Goal: Task Accomplishment & Management: Use online tool/utility

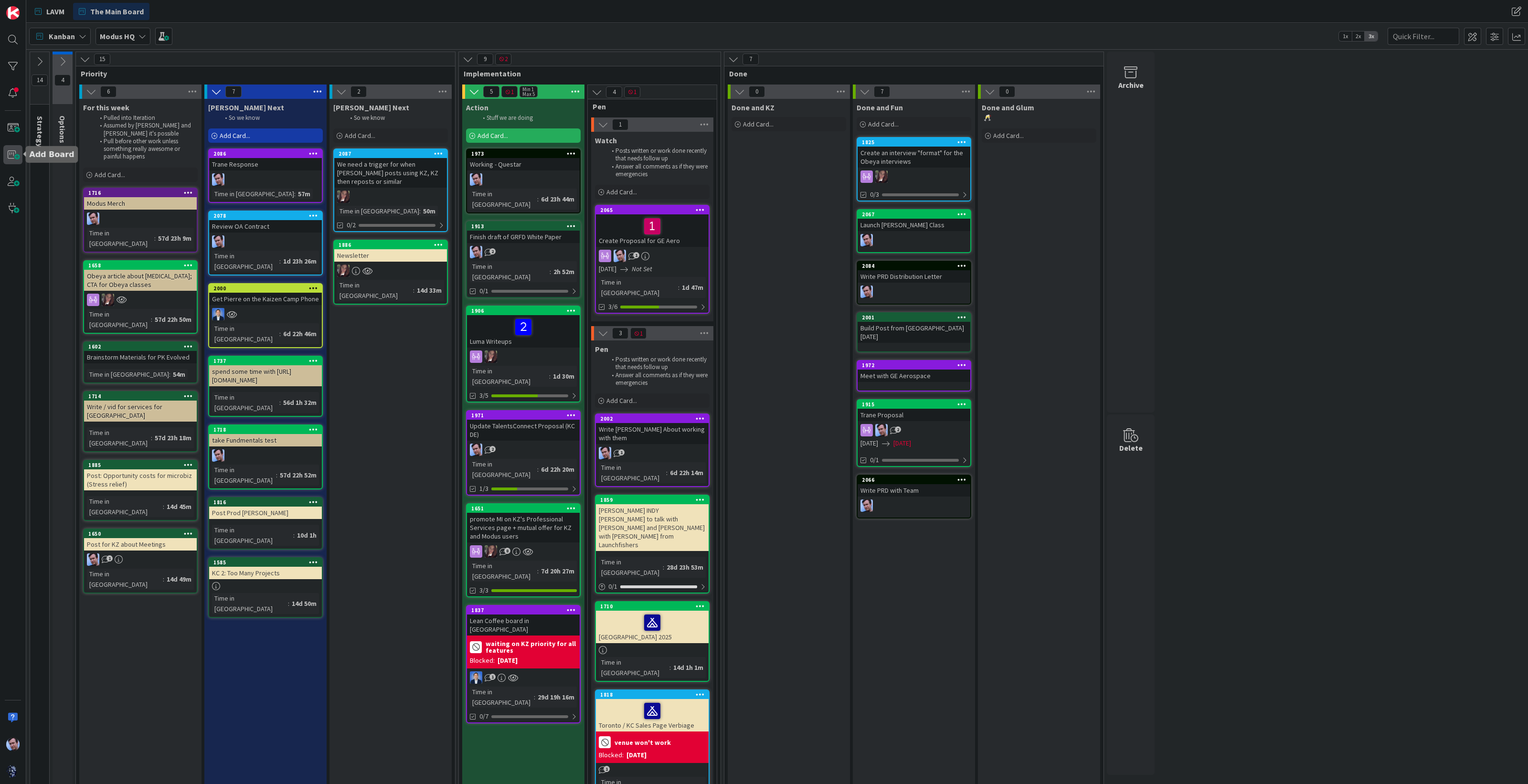
click at [12, 153] on span at bounding box center [13, 155] width 19 height 19
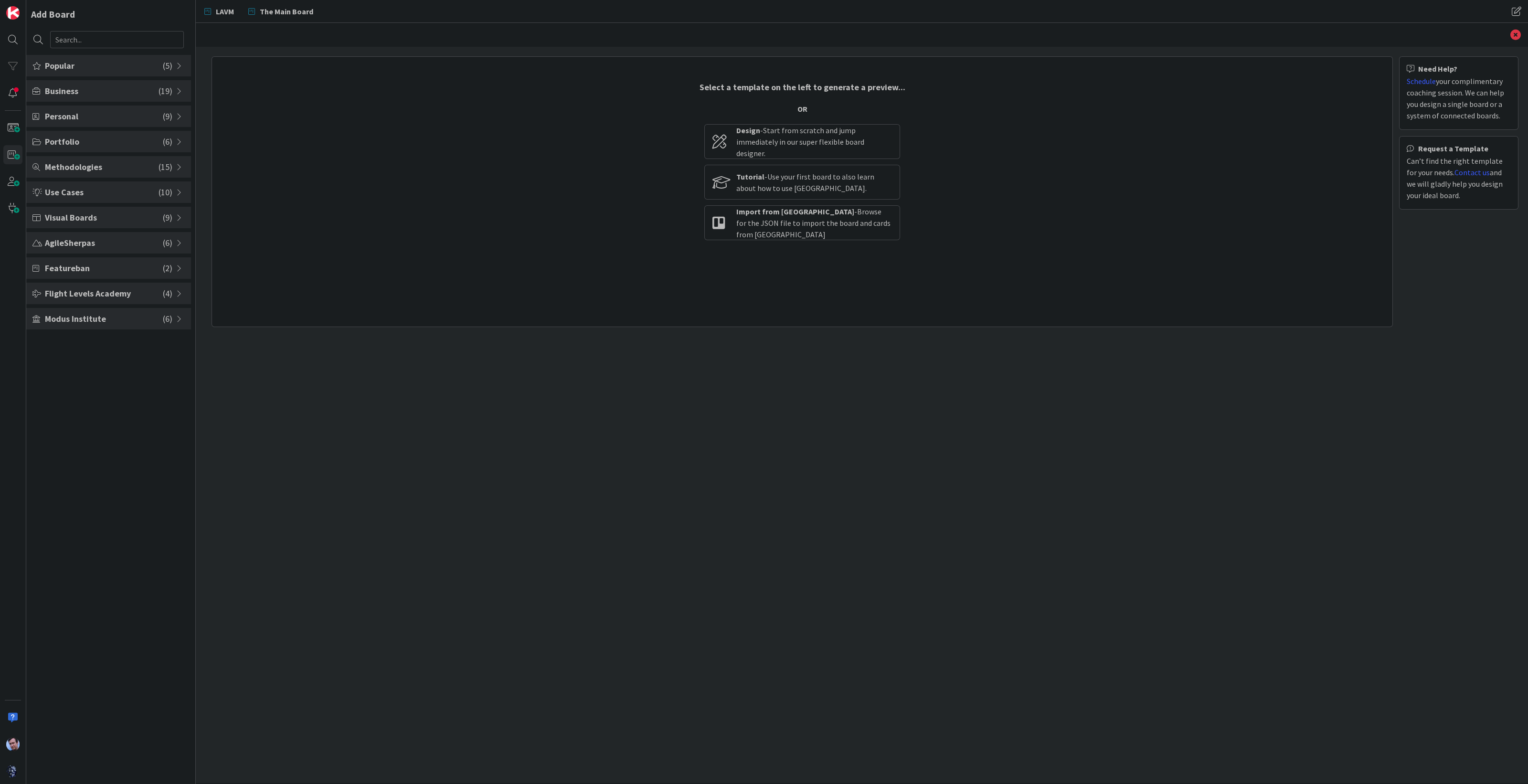
click at [163, 318] on span "Modus Institute" at bounding box center [104, 318] width 118 height 13
click at [114, 139] on span "Portfolio" at bounding box center [104, 142] width 118 height 13
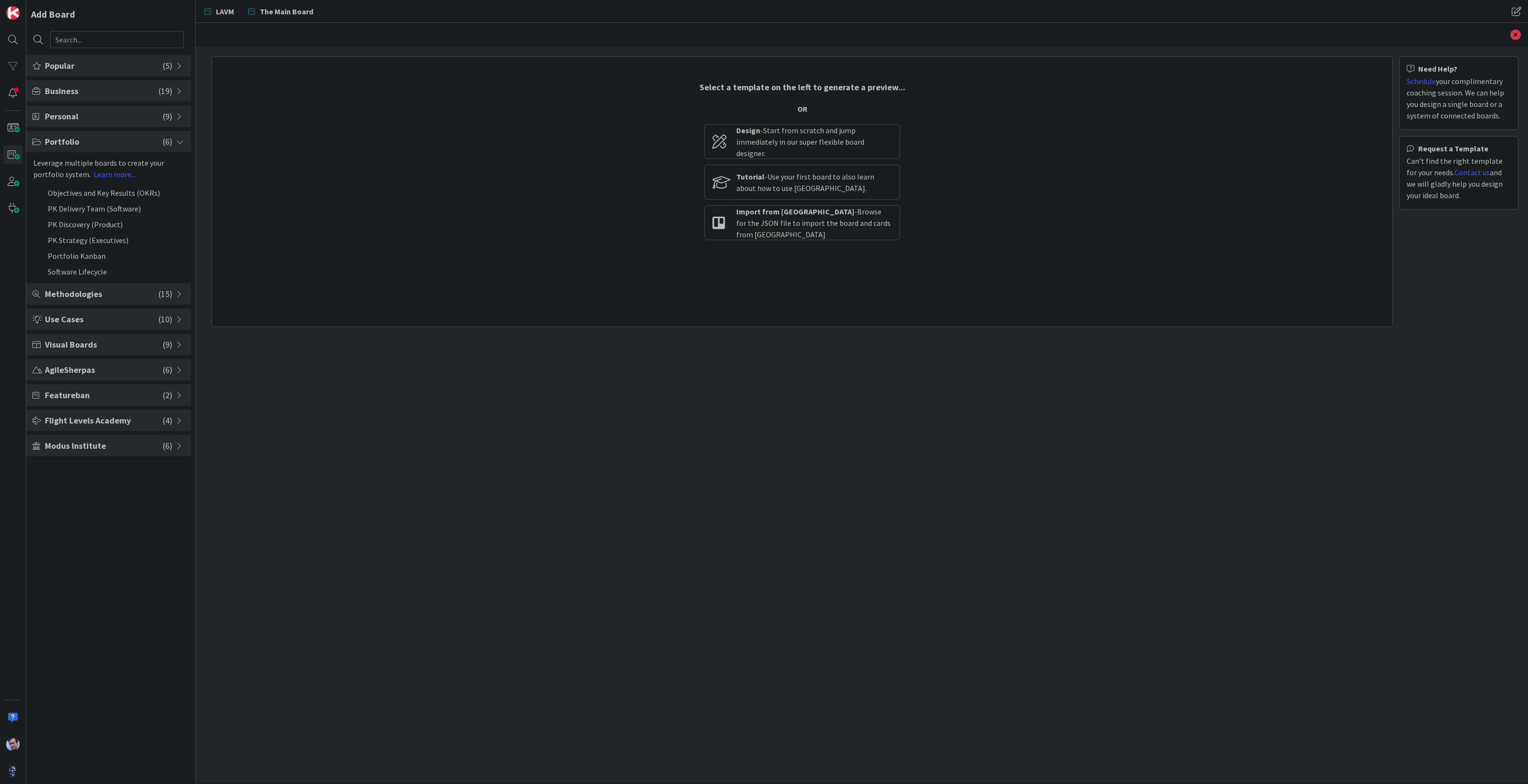
click at [130, 296] on span "Methodologies" at bounding box center [102, 294] width 114 height 13
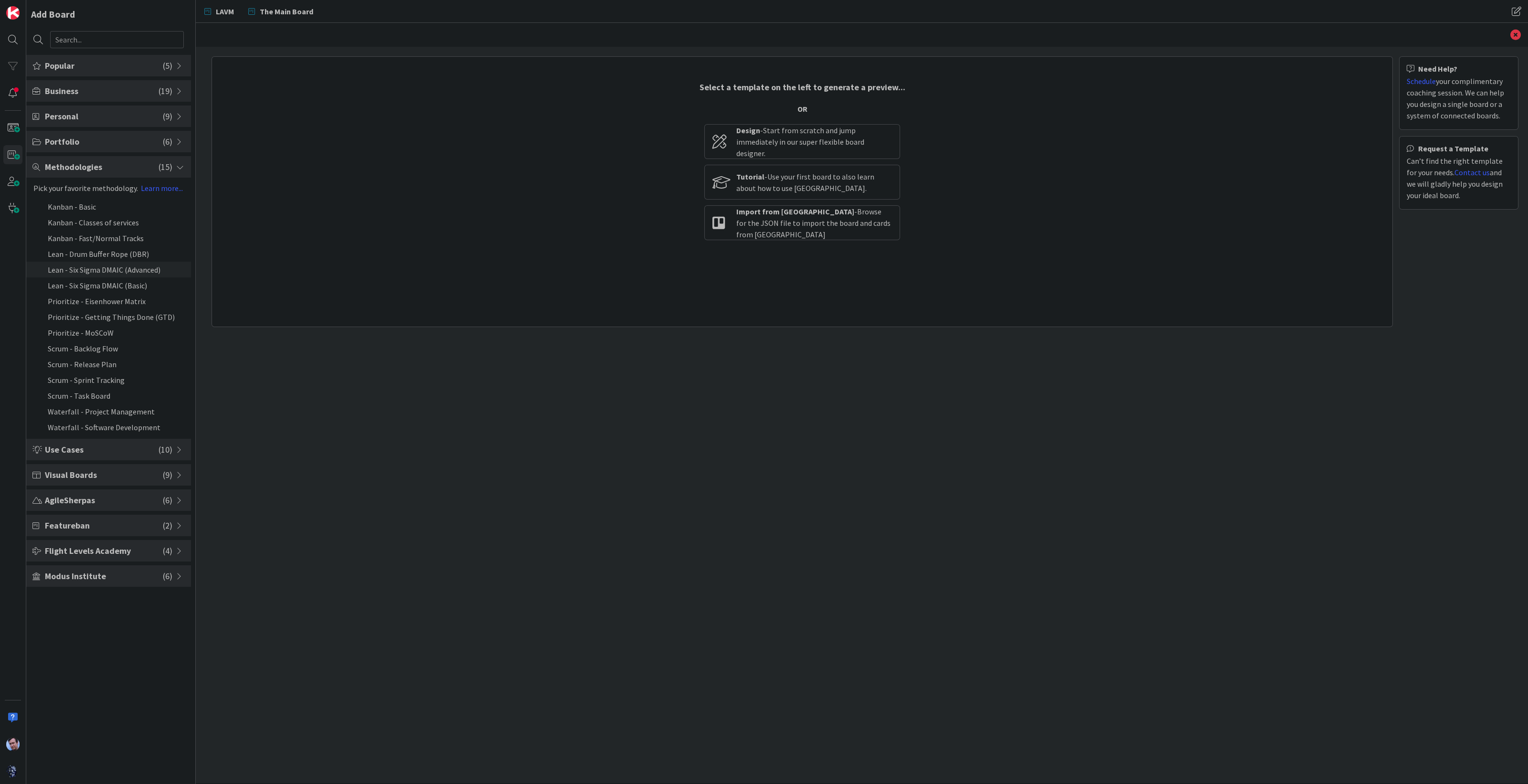
click at [101, 265] on li "Lean - Six Sigma DMAIC (Advanced)" at bounding box center [109, 269] width 165 height 16
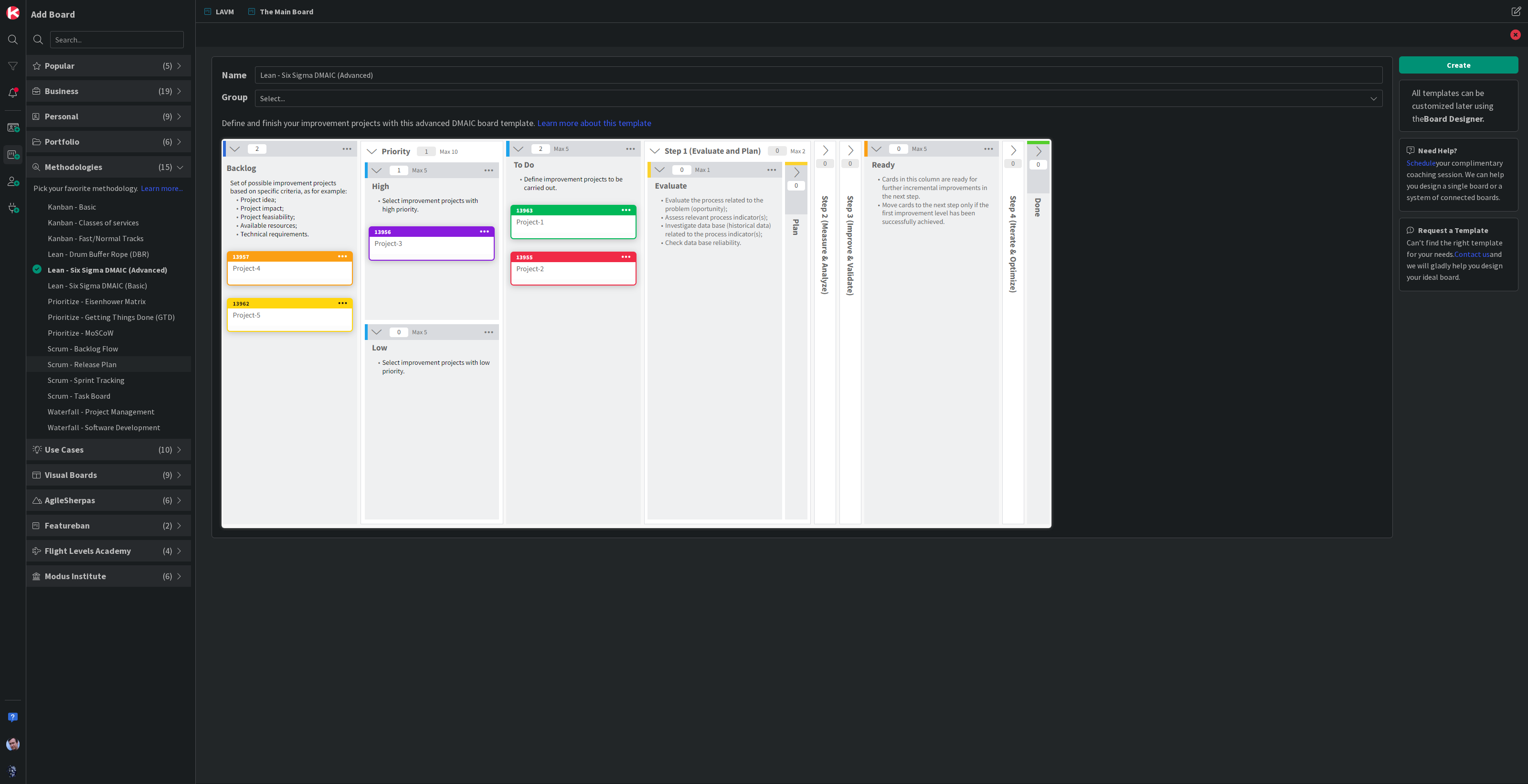
click at [94, 364] on li "Scrum - Release Plan" at bounding box center [109, 364] width 165 height 16
type input "Scrum - Release Plan"
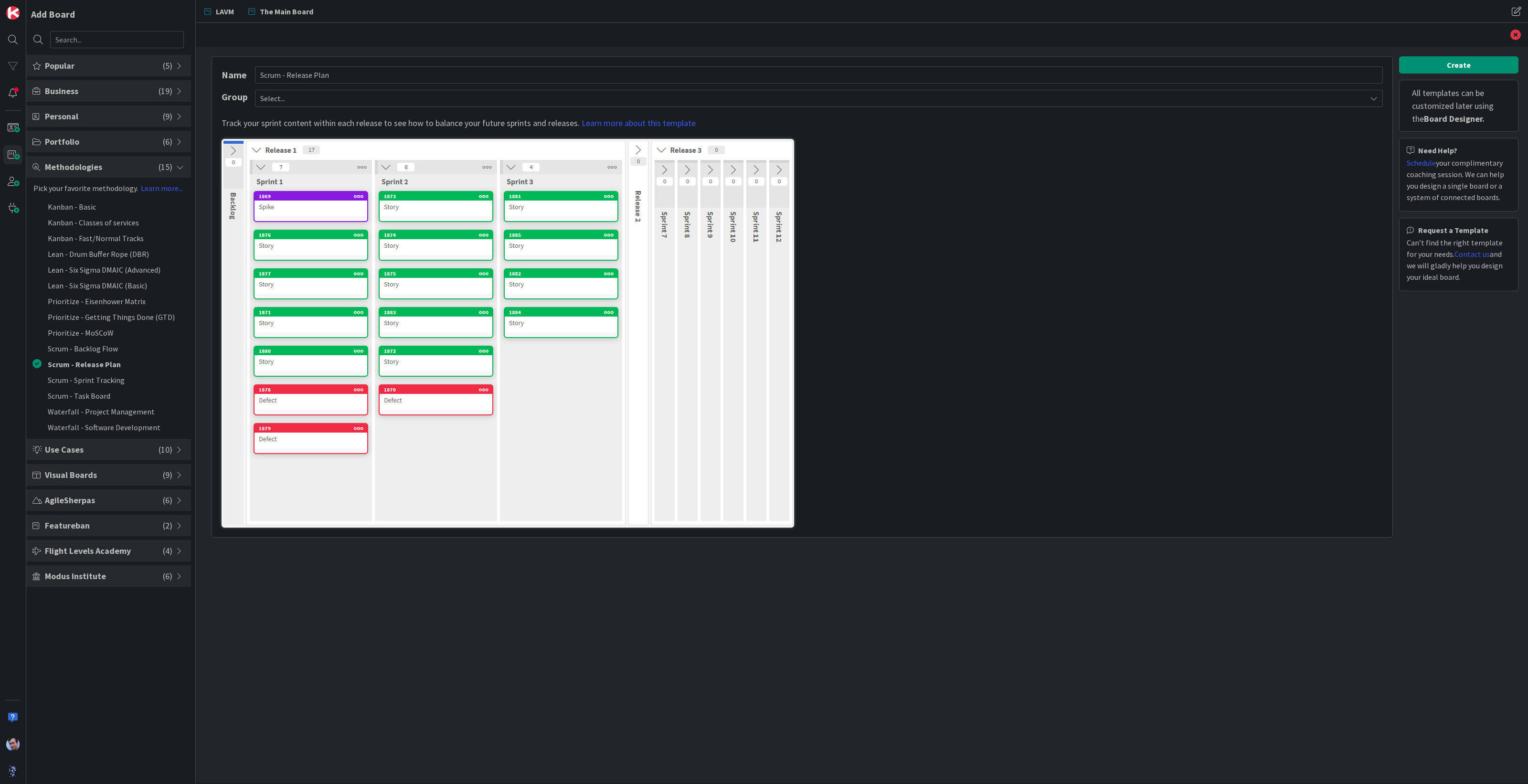
click at [94, 450] on span "Use Cases" at bounding box center [102, 450] width 114 height 13
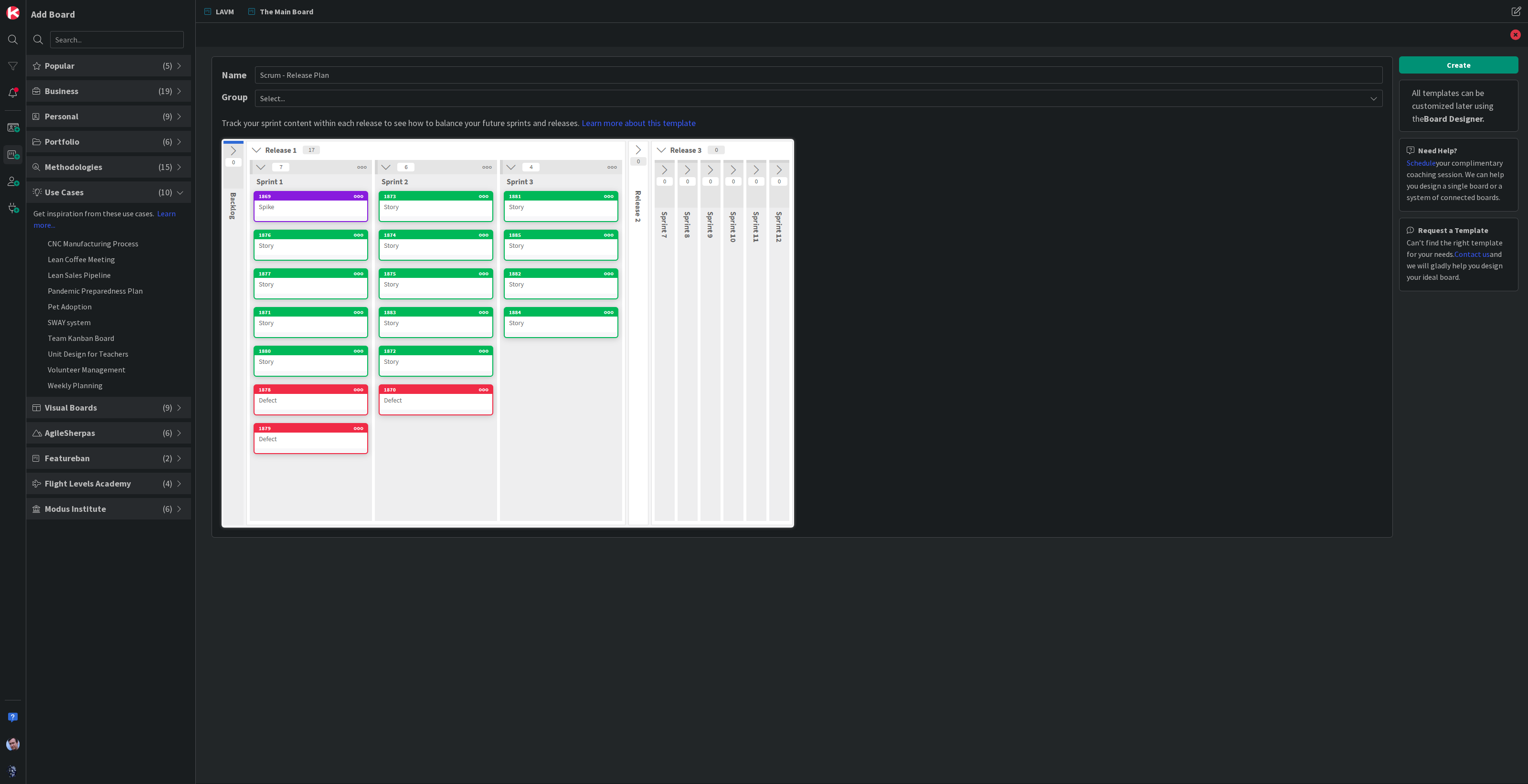
click at [115, 407] on span "Visual Boards" at bounding box center [104, 407] width 118 height 13
click at [106, 35] on input "text" at bounding box center [117, 39] width 133 height 17
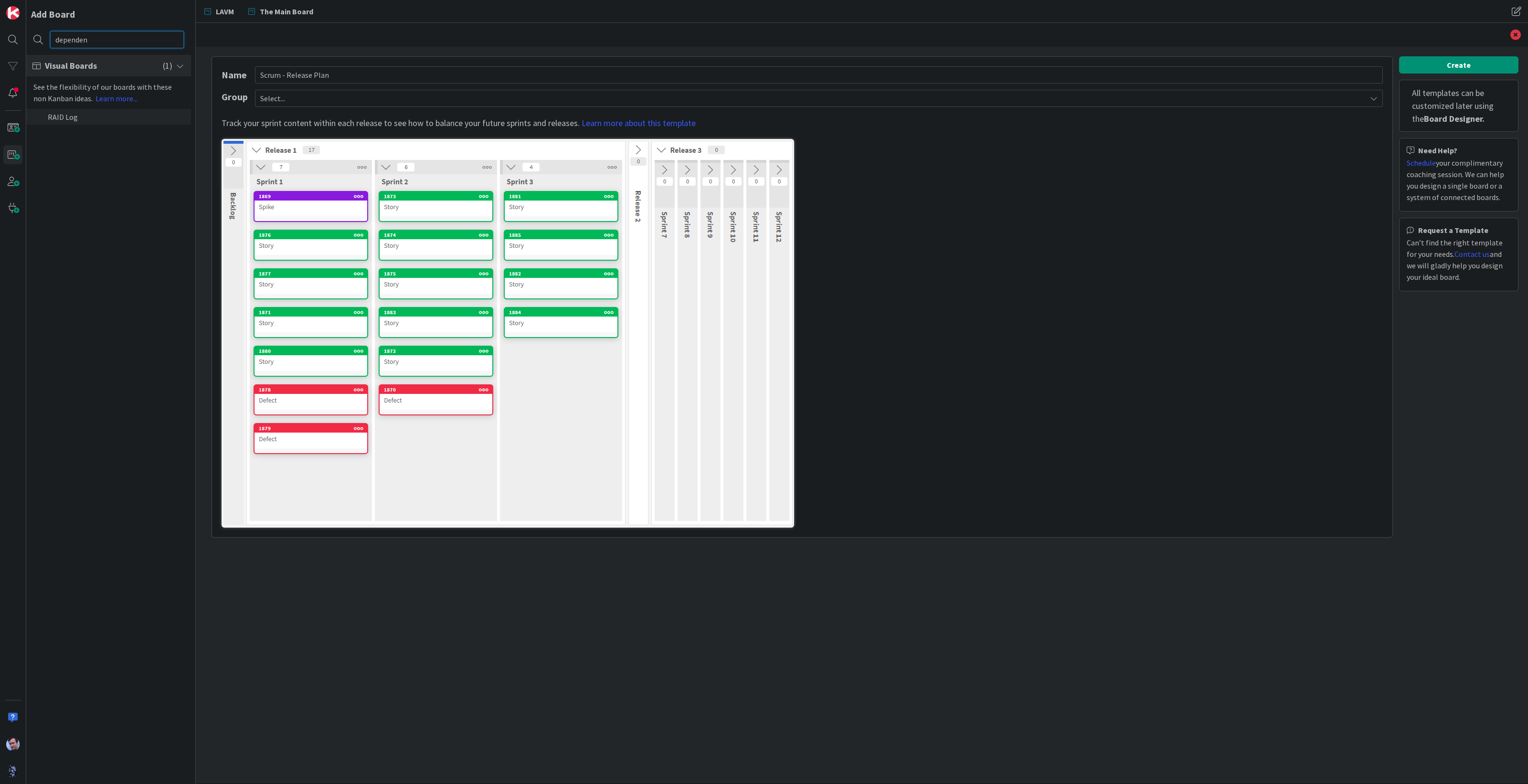
type input "dependen"
click at [60, 113] on li "RAID Log" at bounding box center [109, 117] width 165 height 16
type input "RAID Log"
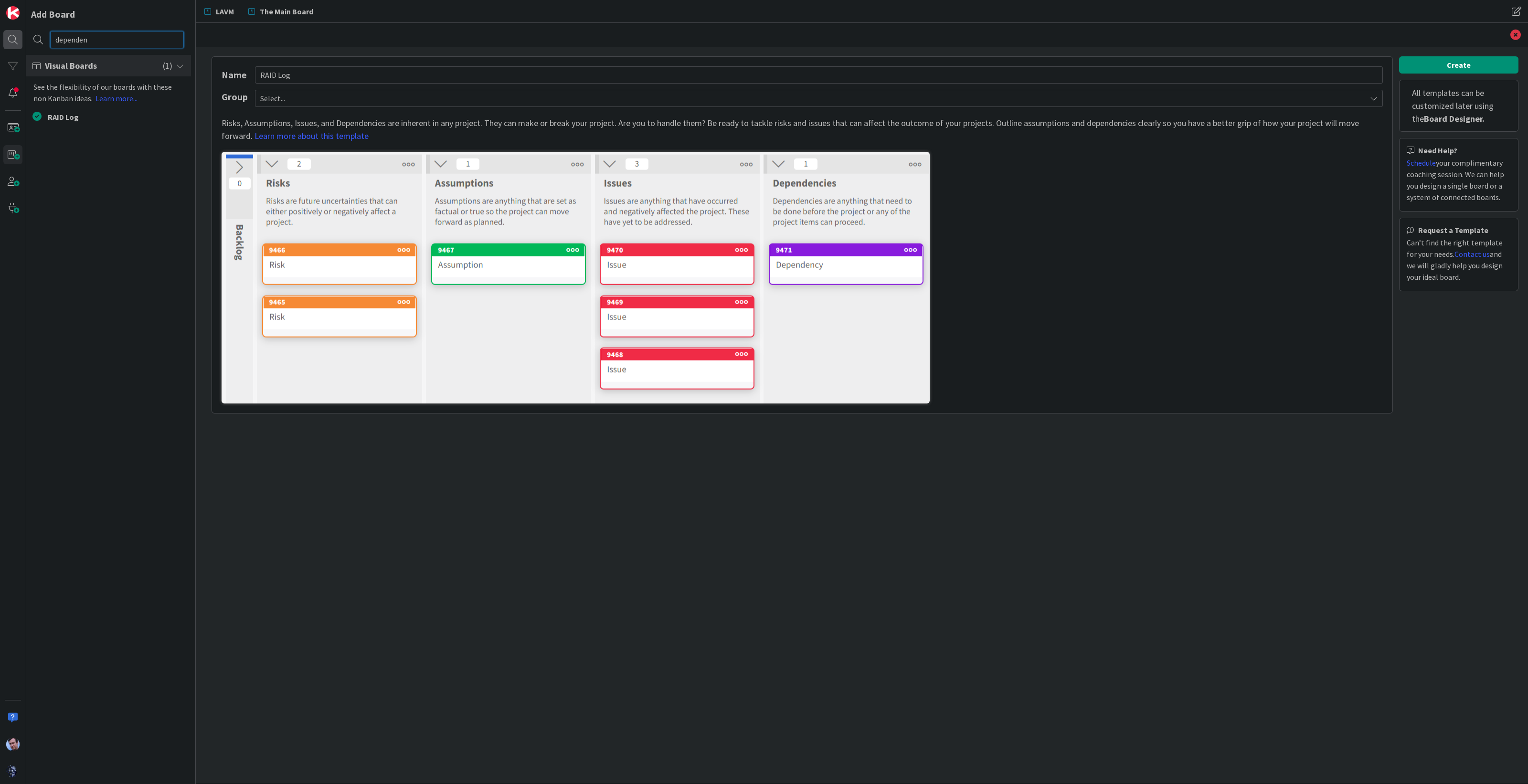
drag, startPoint x: 114, startPoint y: 37, endPoint x: 16, endPoint y: 39, distance: 98.0
click at [29, 39] on div "dependen" at bounding box center [109, 40] width 165 height 28
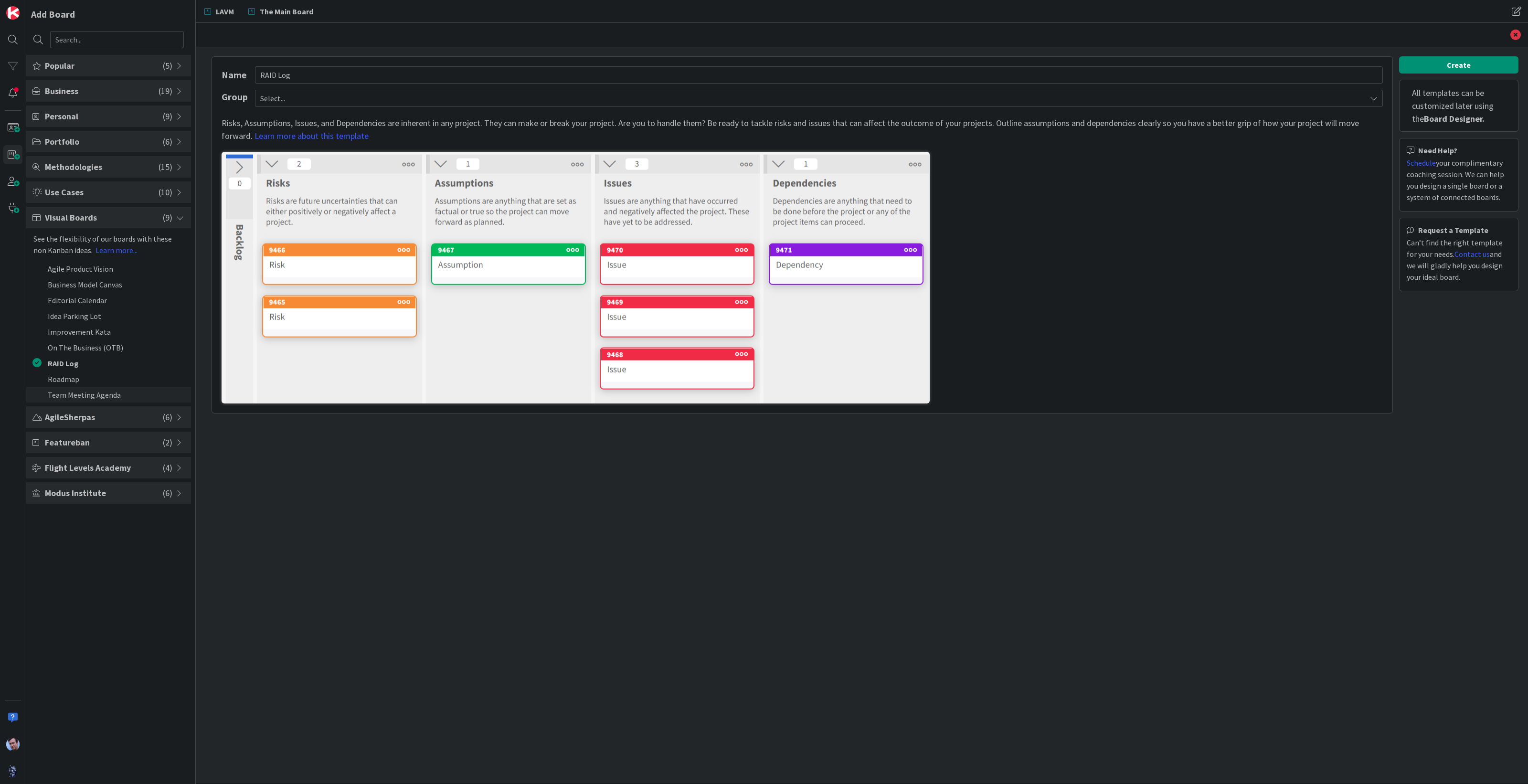
click at [109, 396] on li "Team Meeting Agenda" at bounding box center [109, 394] width 165 height 16
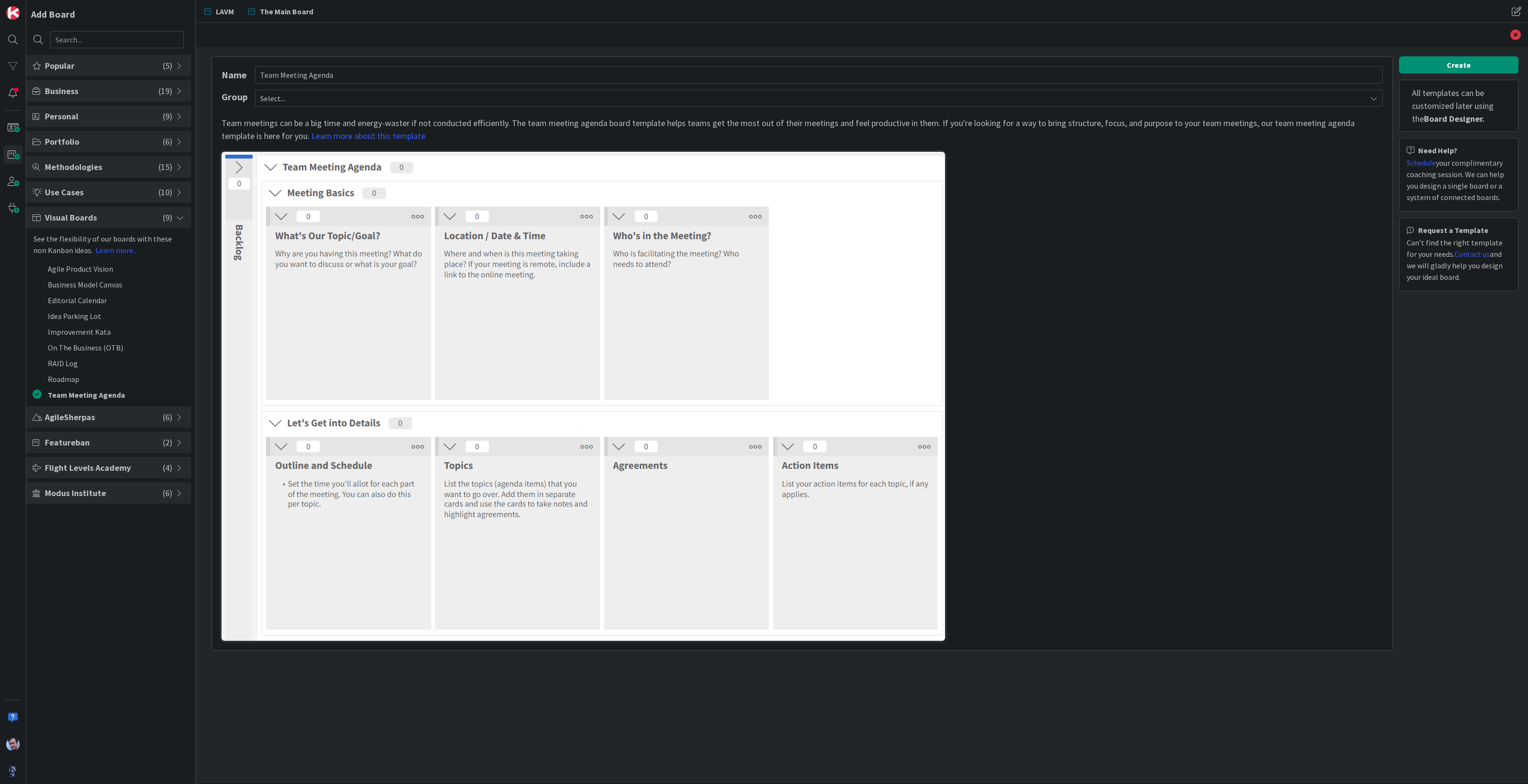
click at [111, 417] on span "AgileSherpas" at bounding box center [104, 417] width 118 height 13
click at [85, 291] on li "Content Marketing" at bounding box center [109, 294] width 165 height 16
type input "Content Marketing"
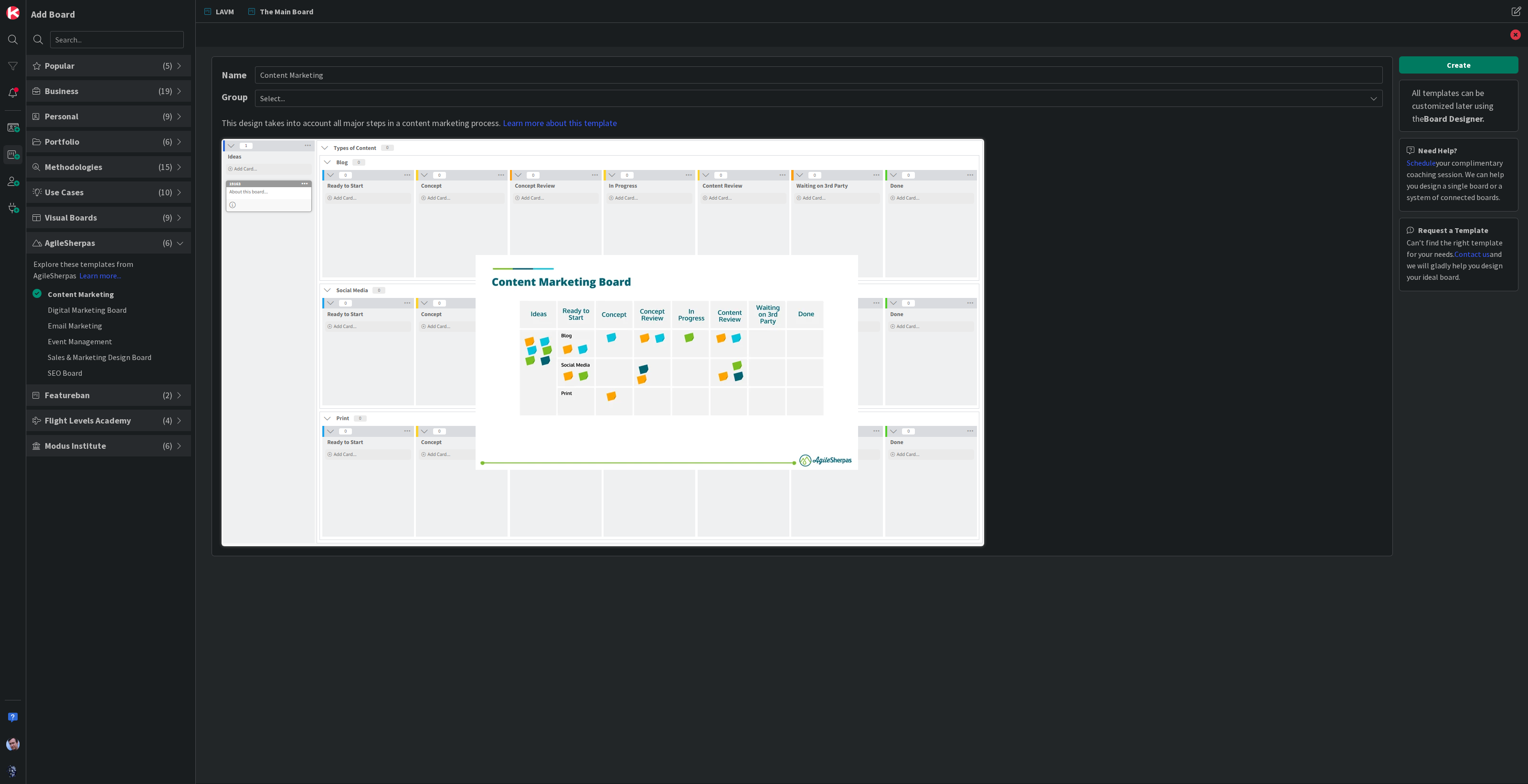
click at [1441, 63] on button "Create" at bounding box center [1459, 65] width 119 height 17
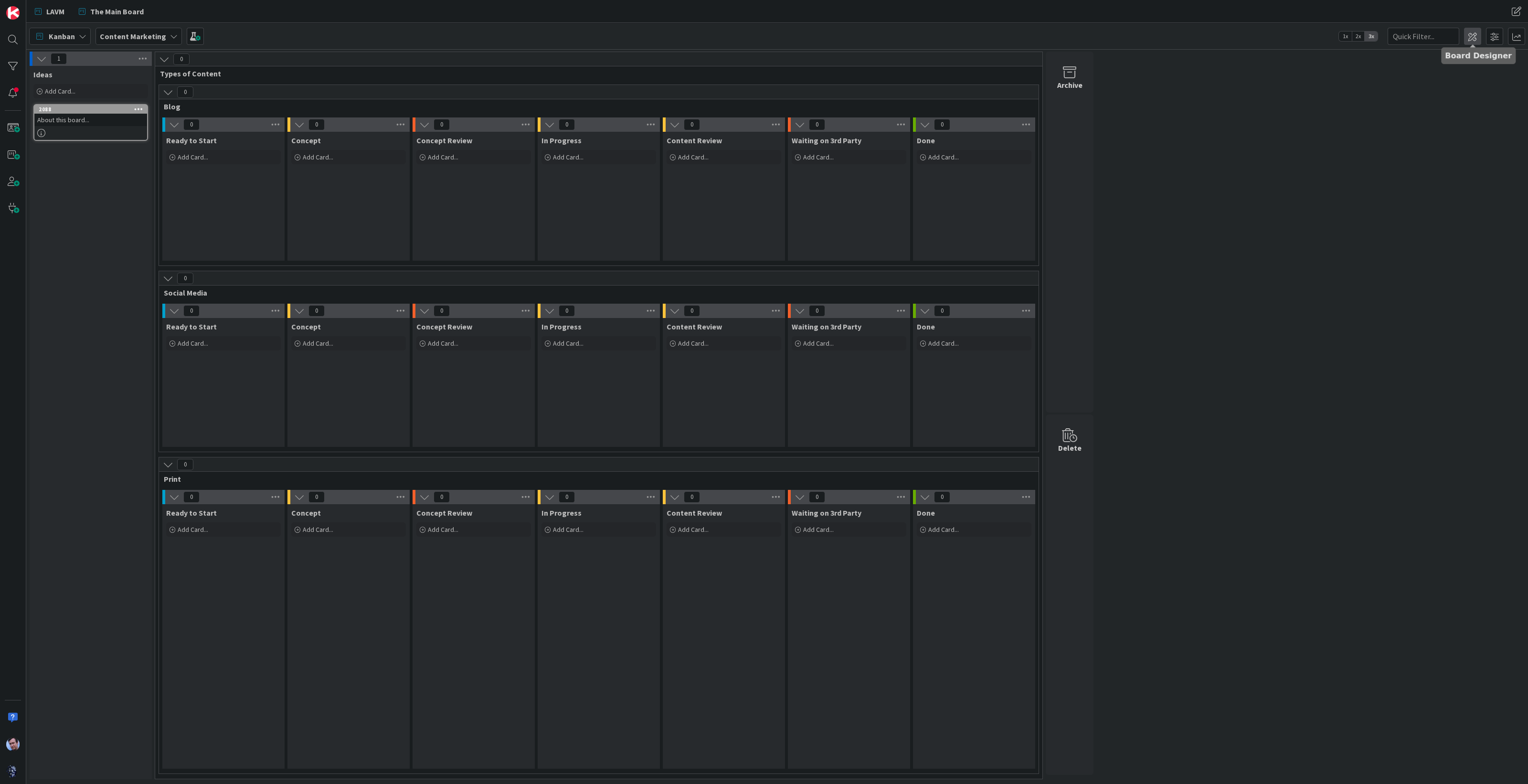
click at [1465, 34] on span at bounding box center [1472, 36] width 17 height 17
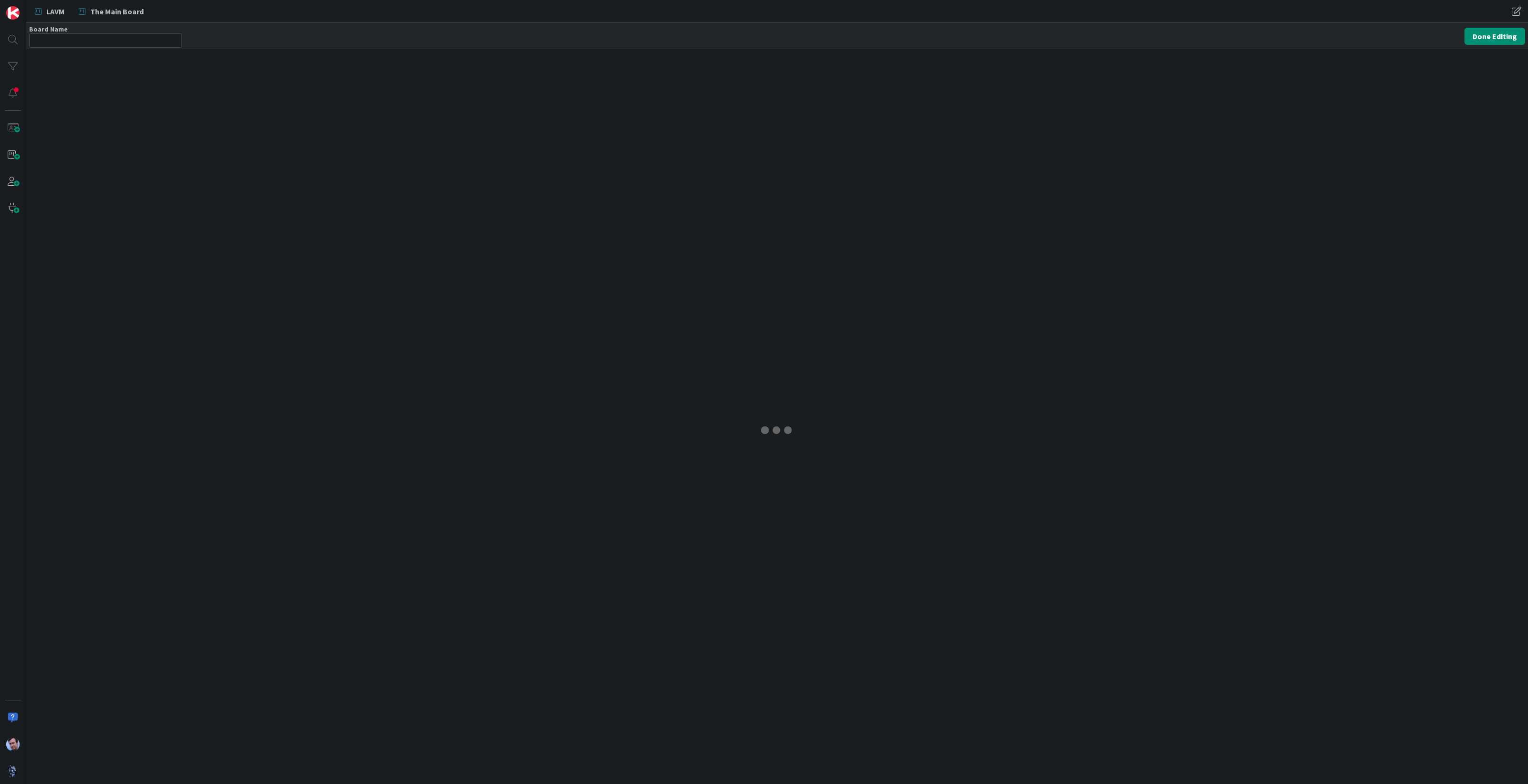
type input "Content Marketing"
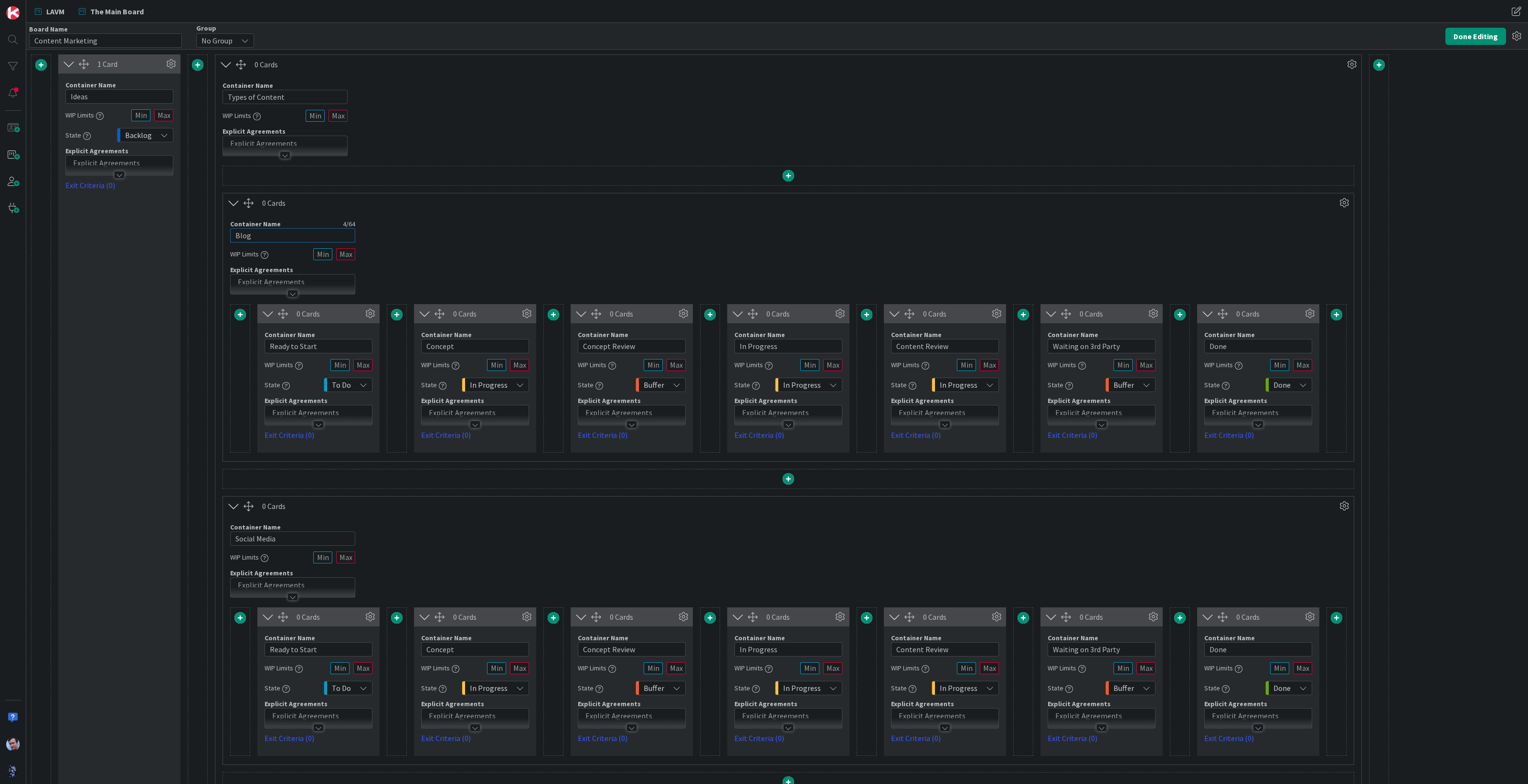
click at [261, 232] on input "Blog" at bounding box center [292, 235] width 125 height 14
type input "Team Andy"
click at [298, 531] on input "Social Media" at bounding box center [292, 538] width 125 height 14
drag, startPoint x: 297, startPoint y: 531, endPoint x: 202, endPoint y: 536, distance: 95.1
click at [205, 535] on div "1 Card Container Name 5 / 64 Ideas WIP Limits State Backlog Explicit Agreements…" at bounding box center [709, 575] width 1358 height 1041
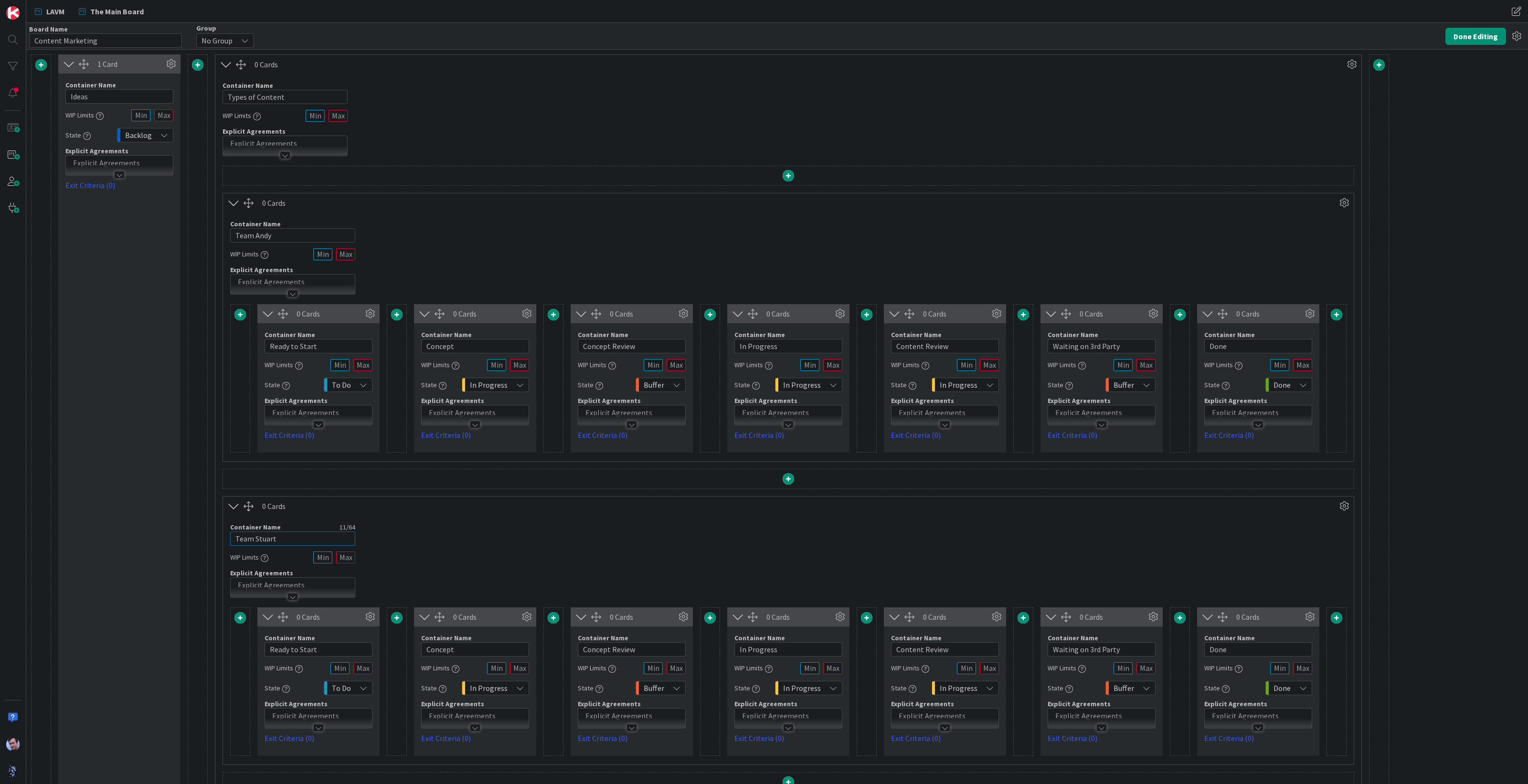
type input "Team Stuart"
click at [437, 550] on div "Container Name 11 / 64 Team Stuart WIP Limits Explicit Agreements" at bounding box center [788, 556] width 1131 height 82
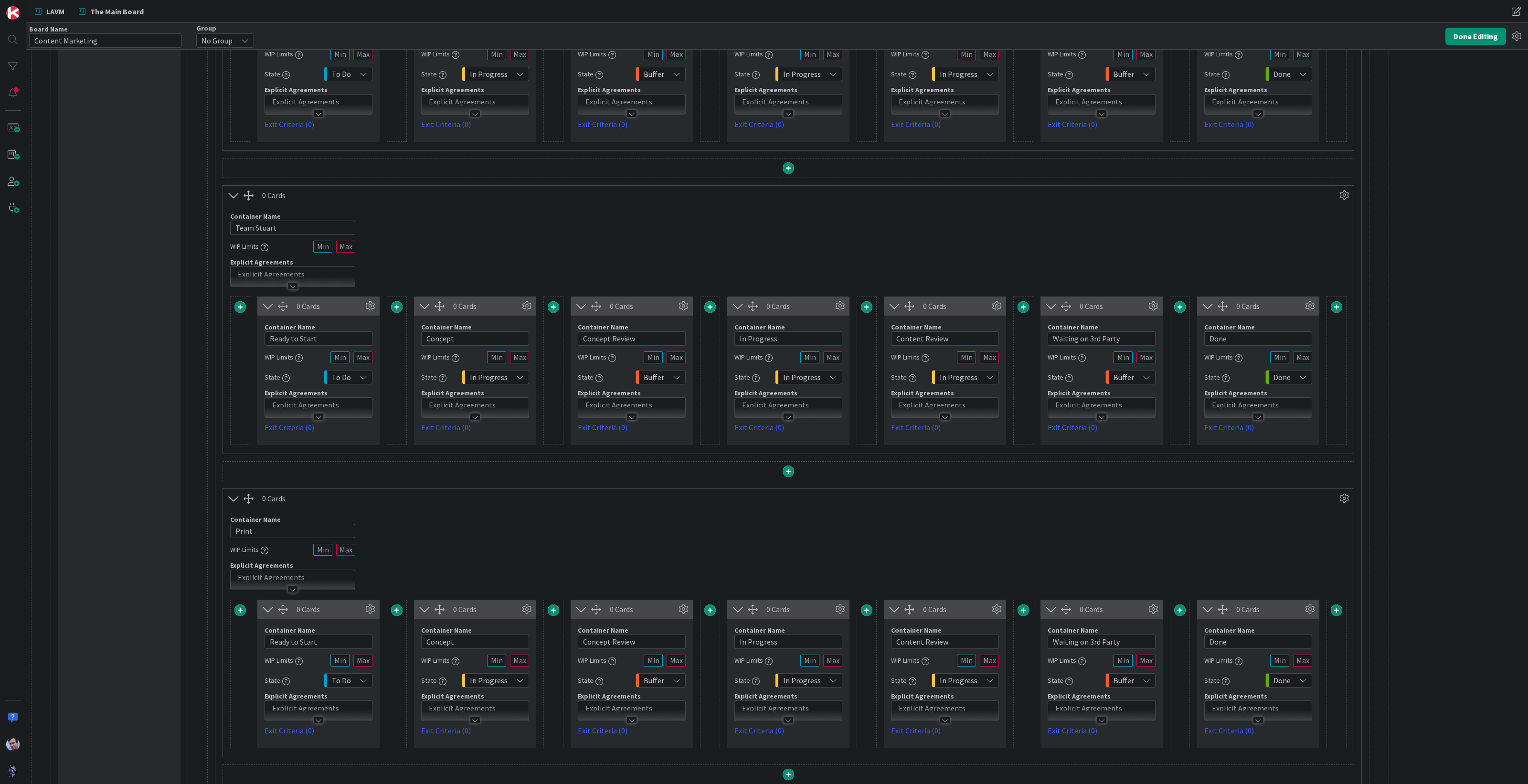
scroll to position [314, 0]
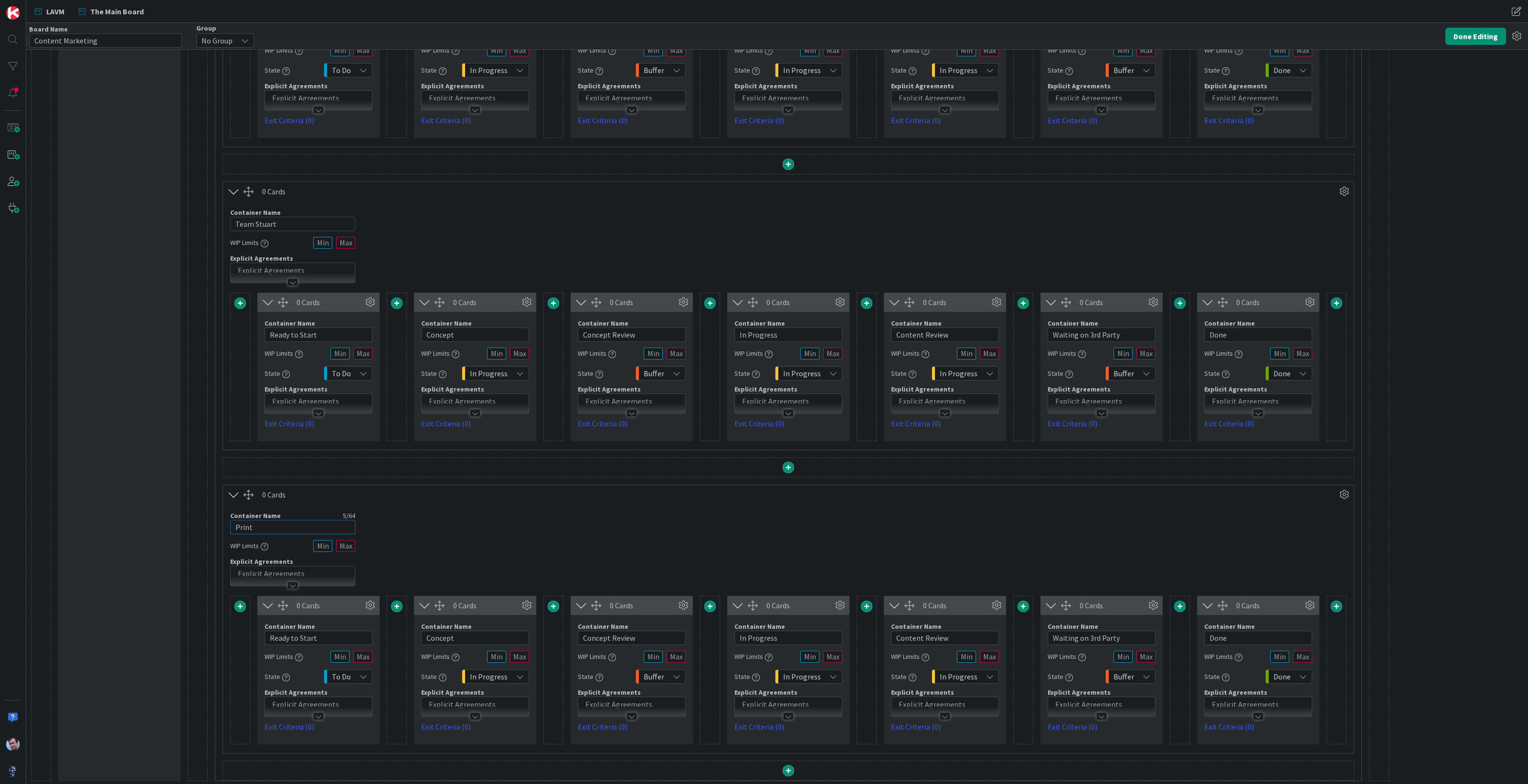
drag, startPoint x: 272, startPoint y: 521, endPoint x: 233, endPoint y: 528, distance: 39.6
click at [233, 528] on input "Print" at bounding box center [292, 527] width 125 height 14
type input "Team [PERSON_NAME]"
click at [441, 534] on div "Container Name 11 / 64 Team [PERSON_NAME] WIP Limits Explicit Agreements" at bounding box center [788, 545] width 1131 height 82
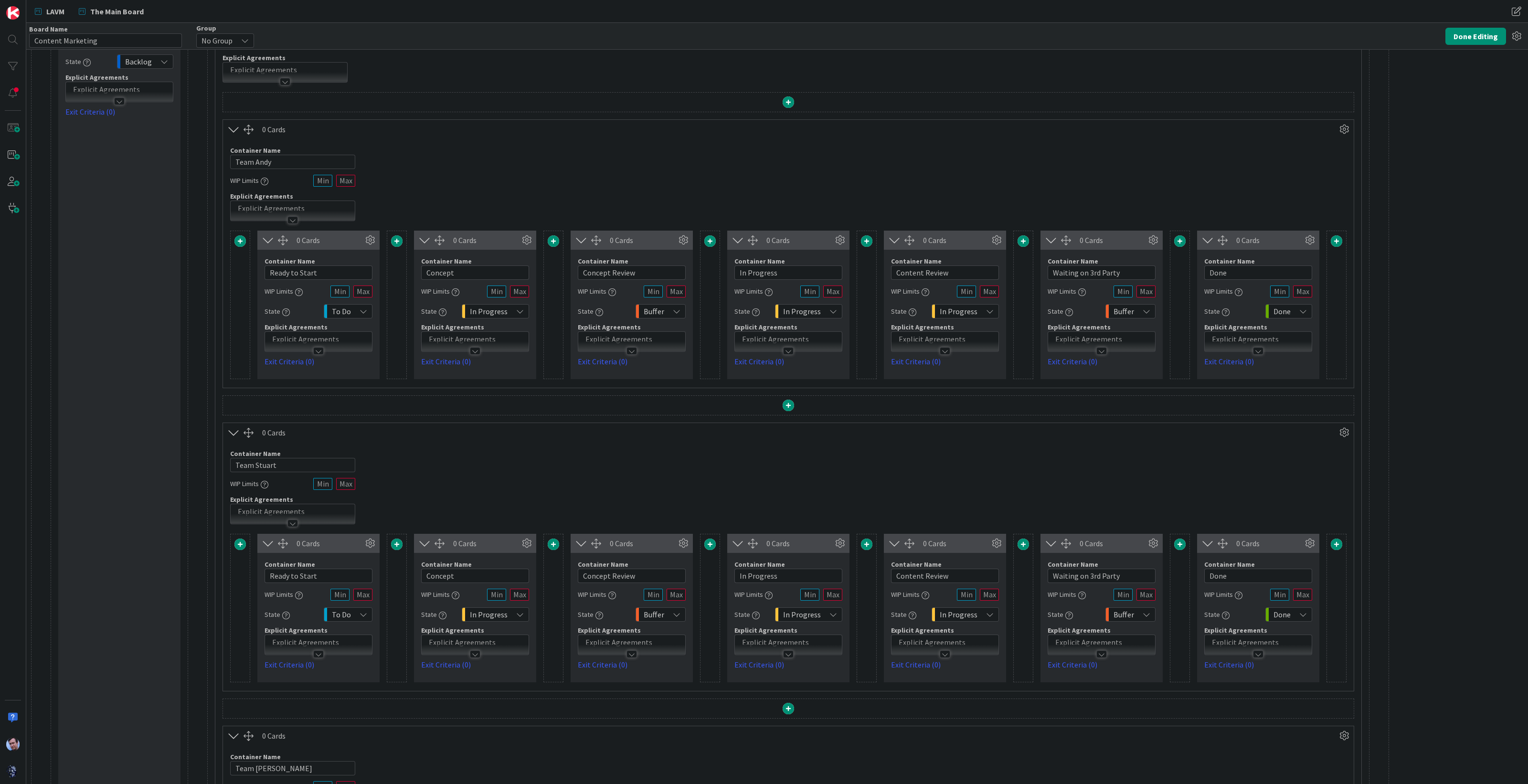
scroll to position [0, 0]
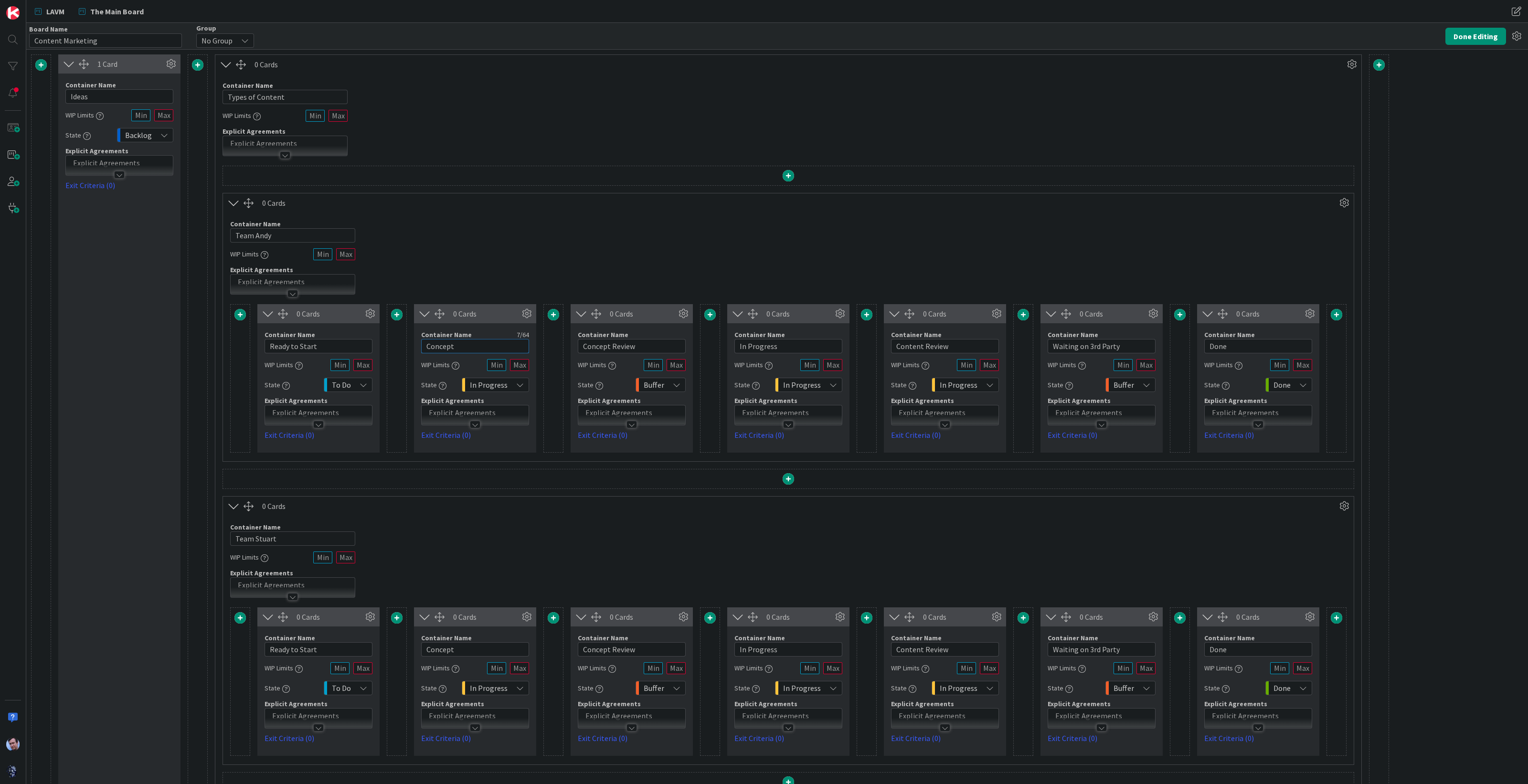
click at [461, 344] on input "Concept" at bounding box center [475, 346] width 108 height 14
click at [683, 314] on icon at bounding box center [683, 314] width 14 height 14
click at [634, 463] on div "State" at bounding box center [626, 470] width 40 height 14
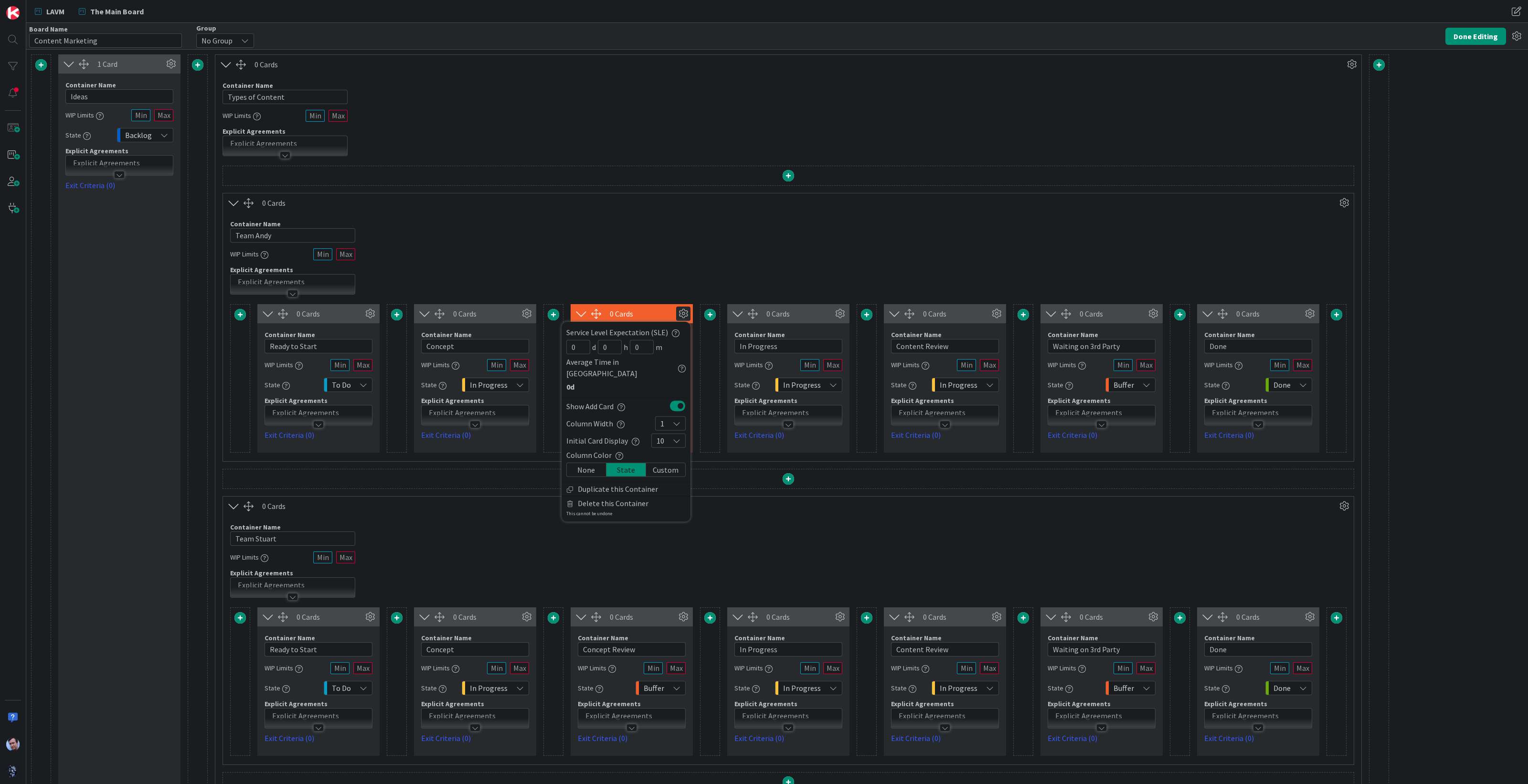
click at [667, 463] on div "Custom" at bounding box center [666, 470] width 39 height 14
click at [721, 517] on div "Container Name 11 / 64 Team Stuart WIP Limits Explicit Agreements" at bounding box center [788, 556] width 1131 height 82
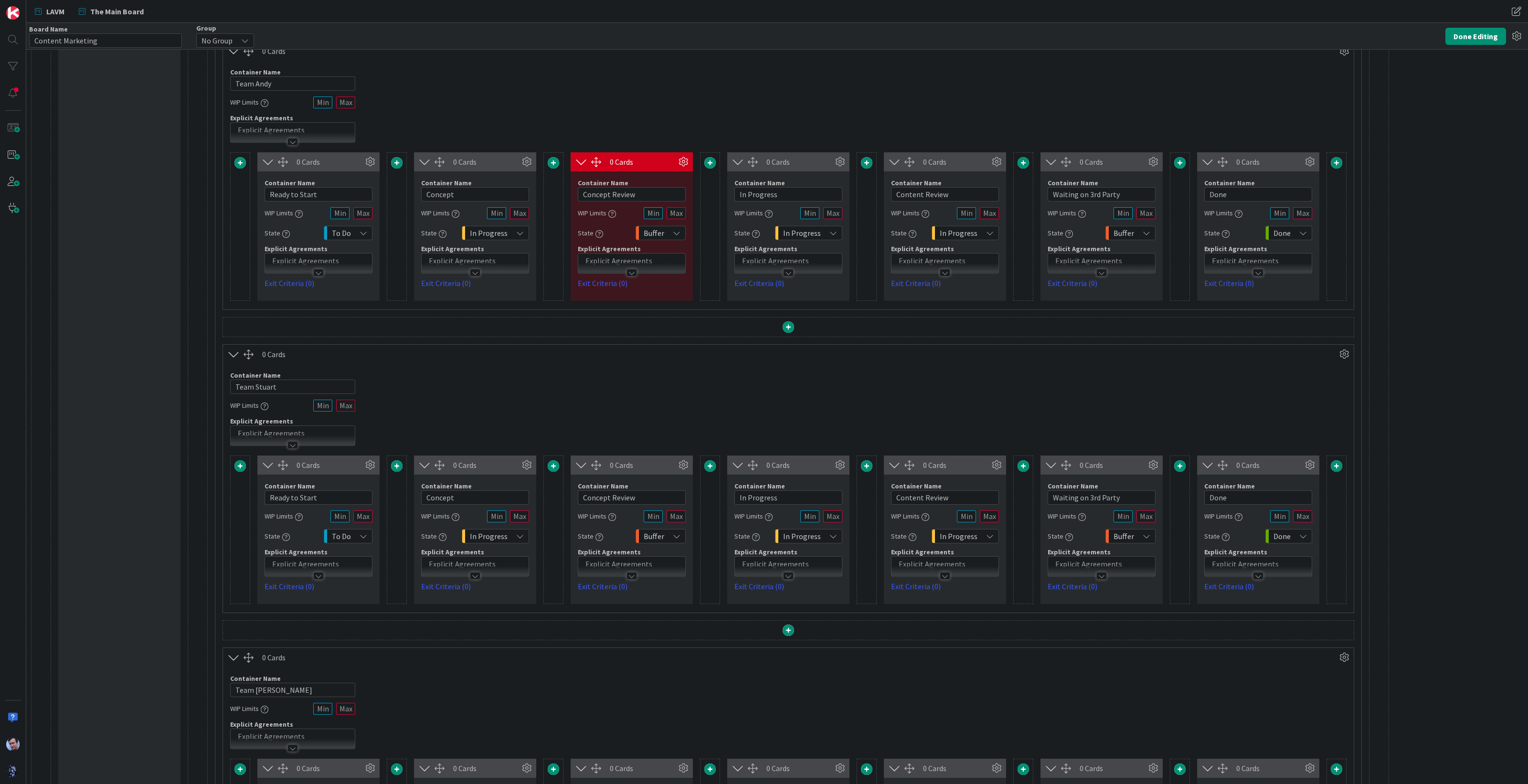
scroll to position [179, 0]
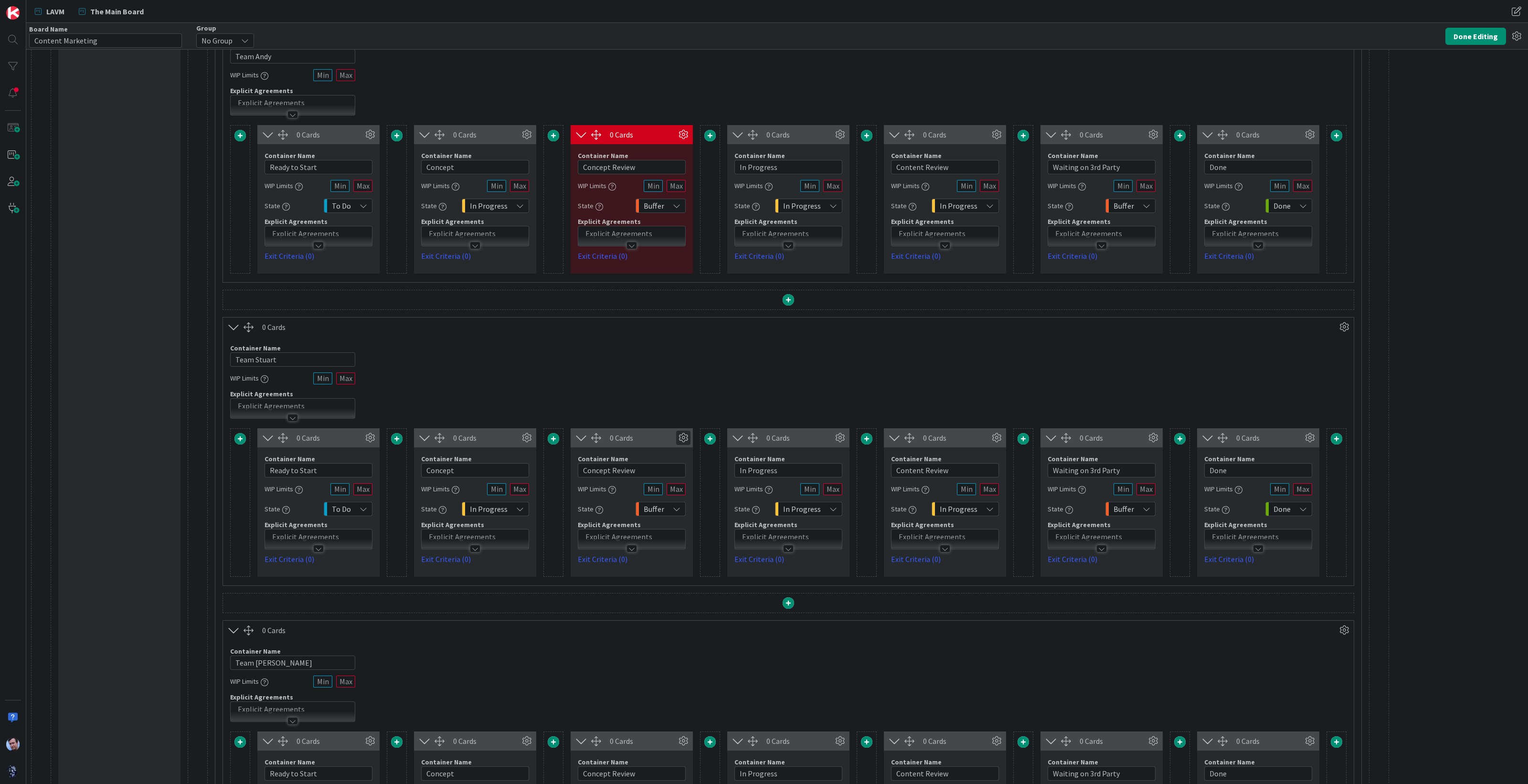
click at [679, 434] on icon at bounding box center [683, 438] width 14 height 14
click at [662, 587] on div "Custom" at bounding box center [666, 594] width 39 height 14
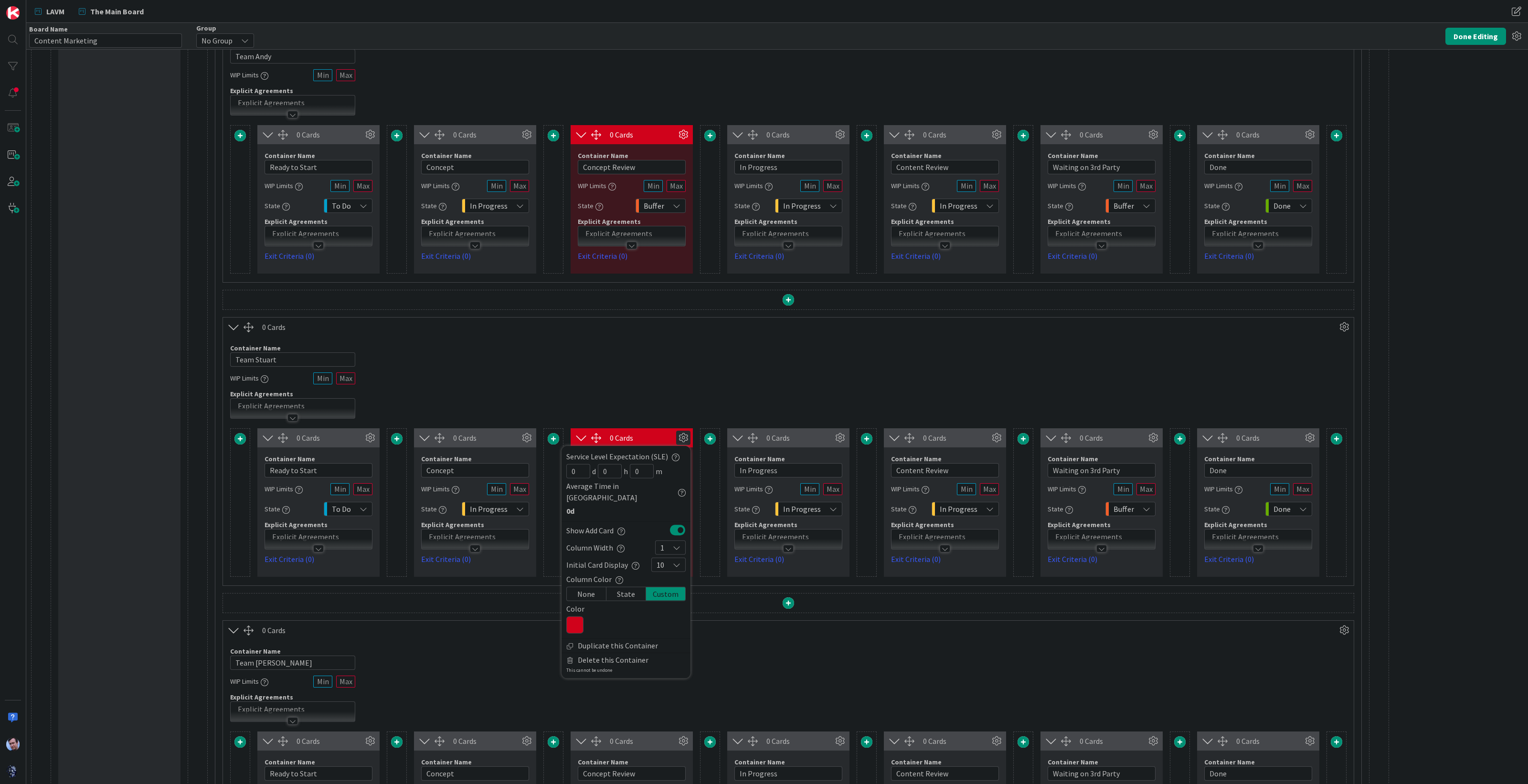
click at [730, 613] on div at bounding box center [788, 604] width 1131 height 22
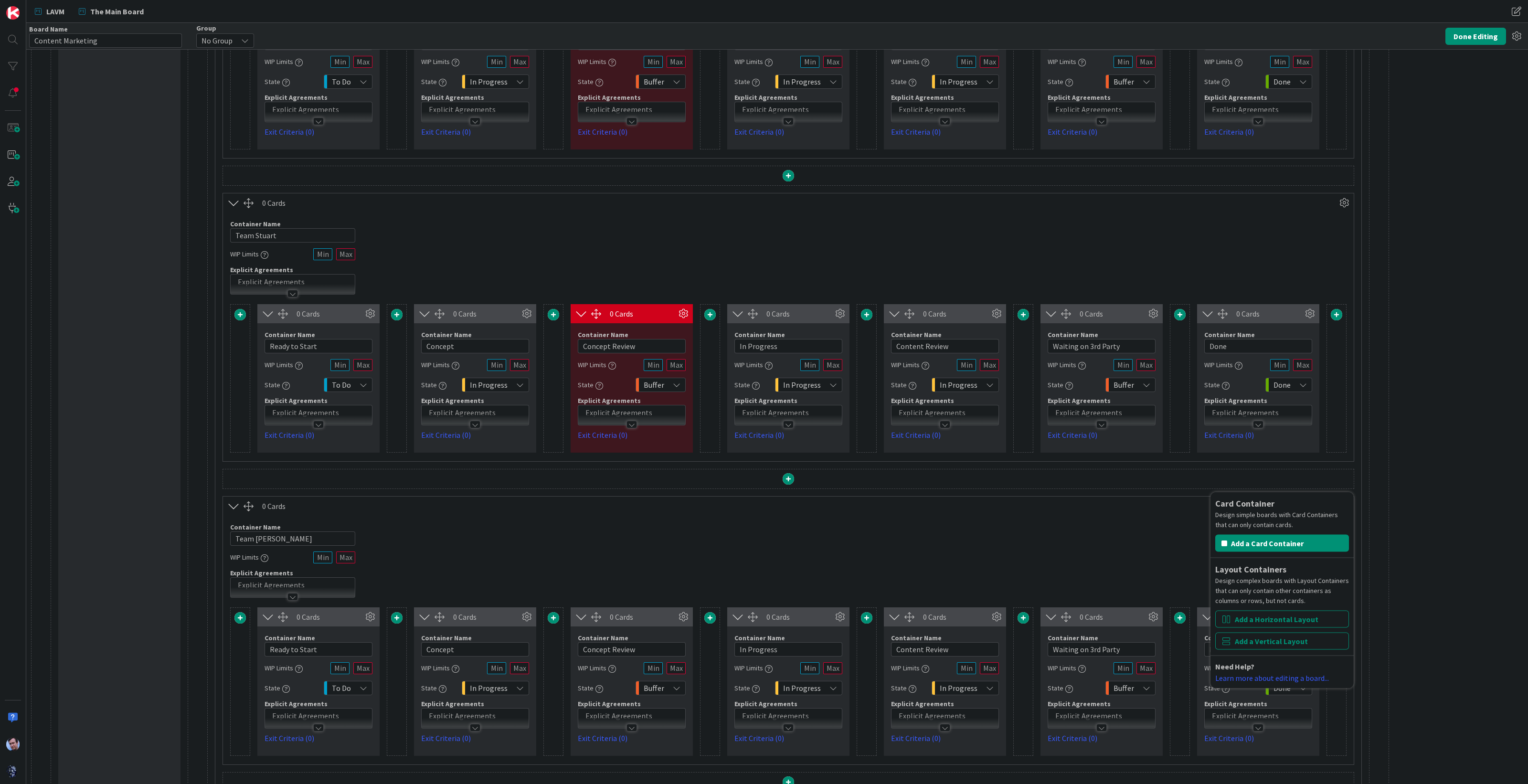
scroll to position [314, 0]
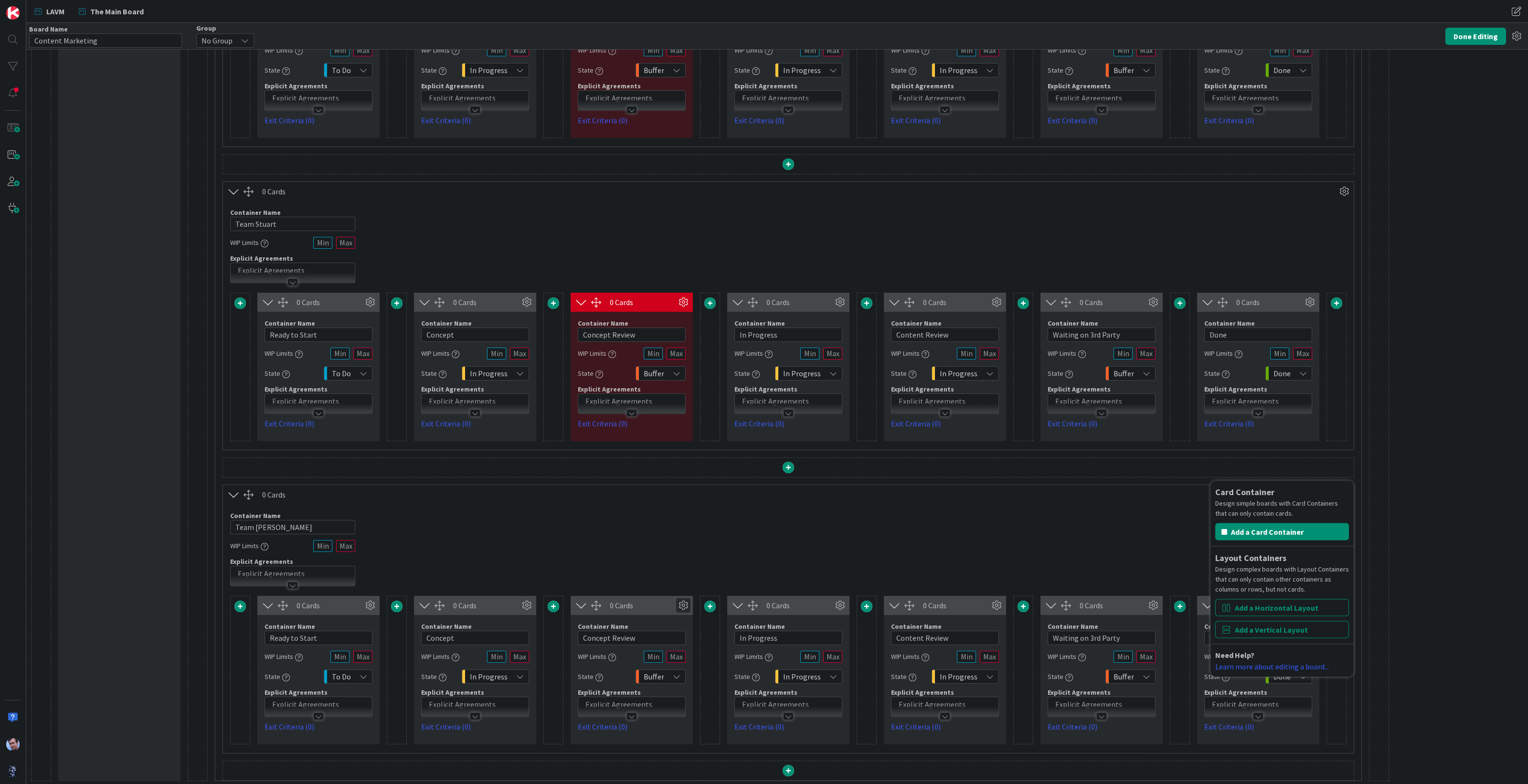
click at [682, 601] on icon at bounding box center [683, 605] width 14 height 14
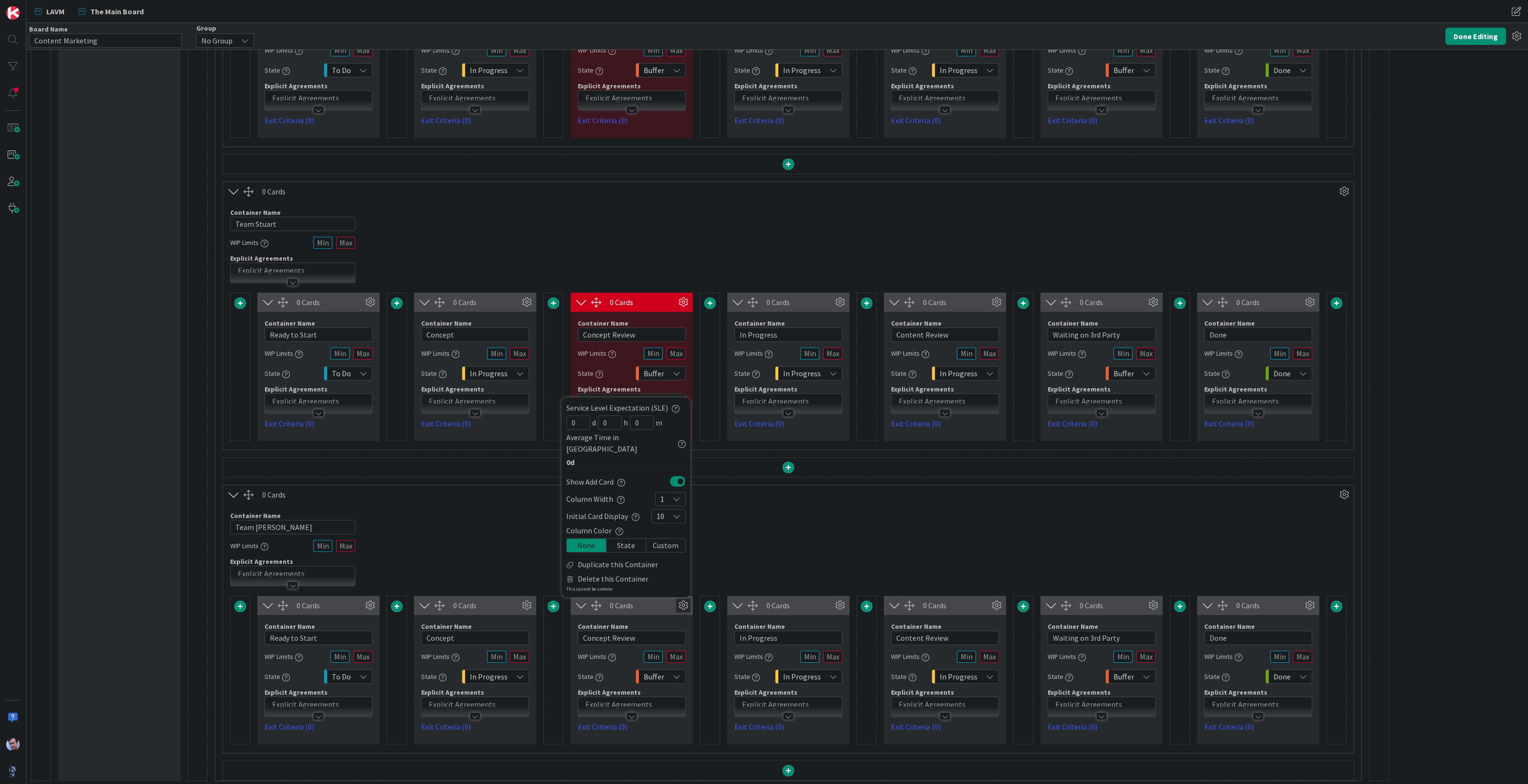
click at [668, 543] on div "Custom" at bounding box center [666, 545] width 39 height 14
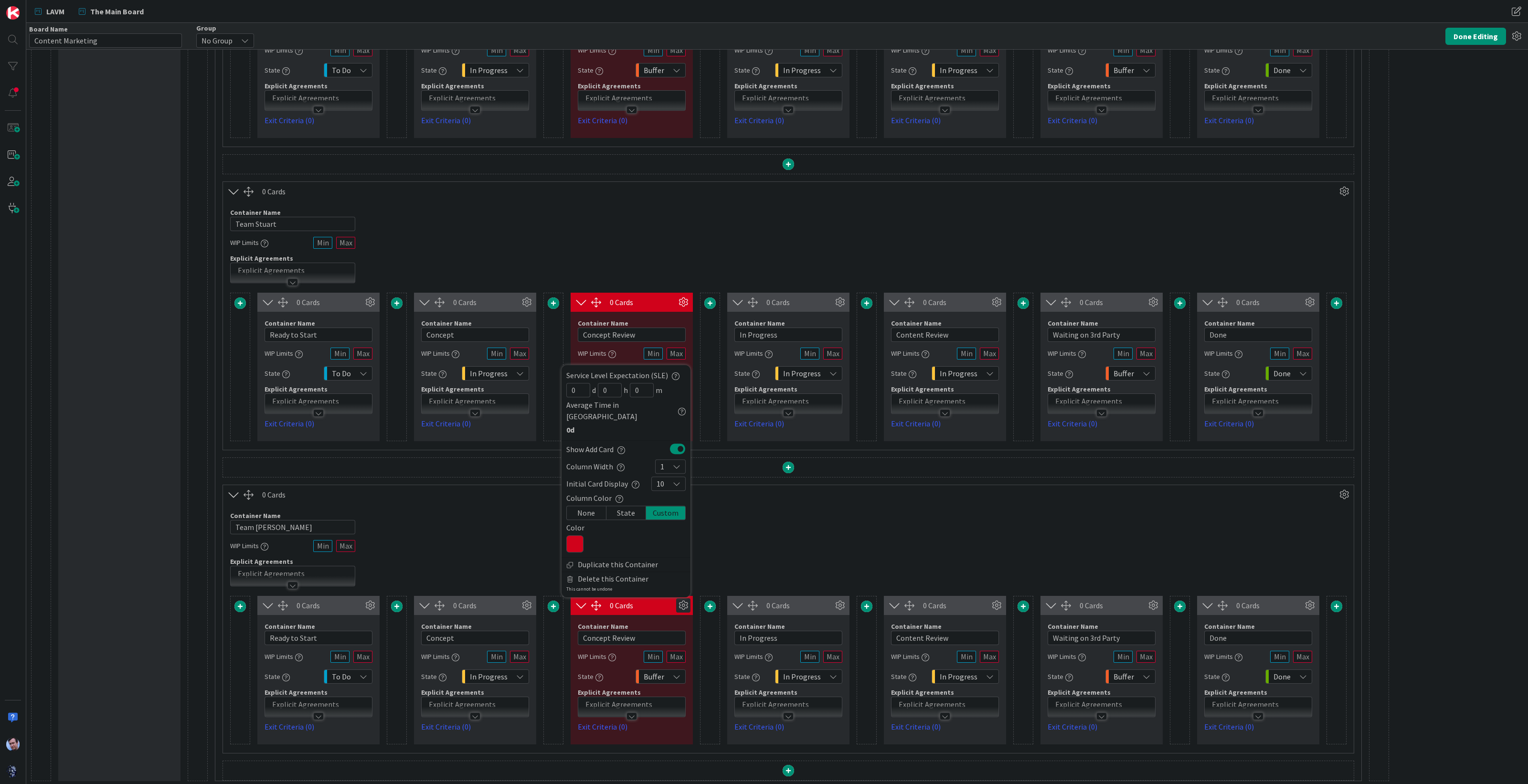
click at [724, 515] on div "Container Name 11 / 64 Team [PERSON_NAME] WIP Limits Explicit Agreements" at bounding box center [788, 545] width 1131 height 82
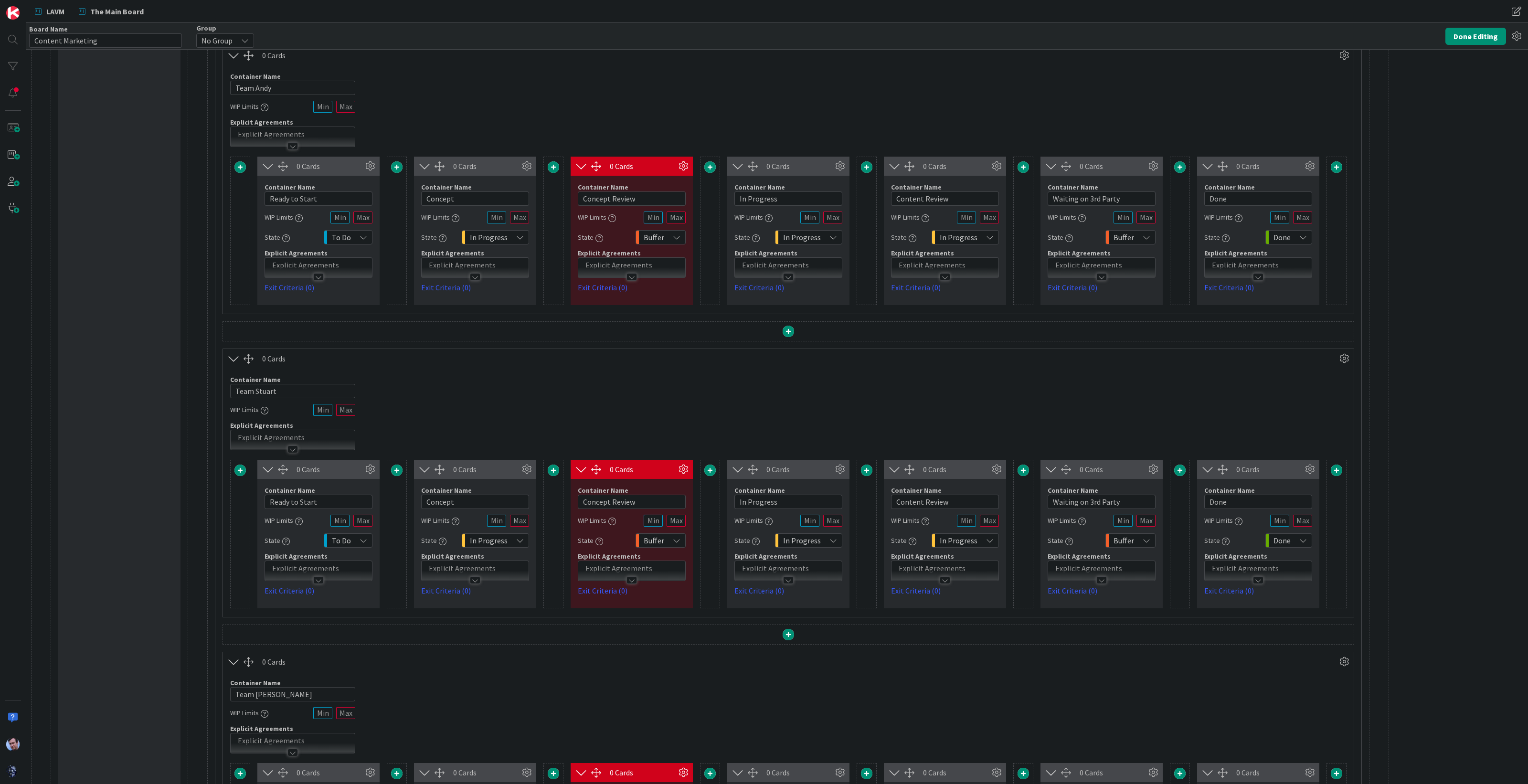
scroll to position [76, 0]
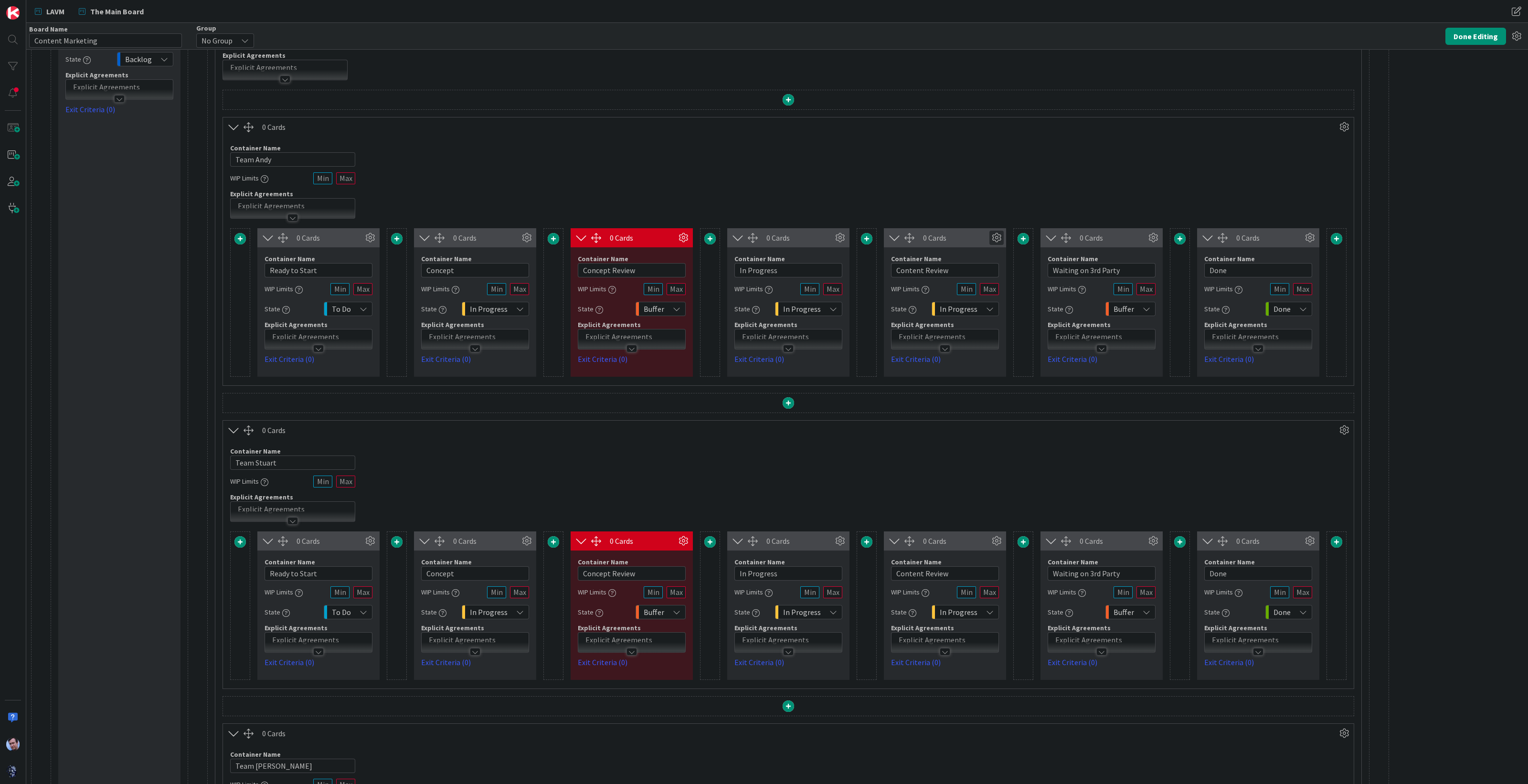
click at [997, 233] on icon at bounding box center [997, 238] width 14 height 14
click at [978, 387] on div "Custom" at bounding box center [979, 394] width 39 height 14
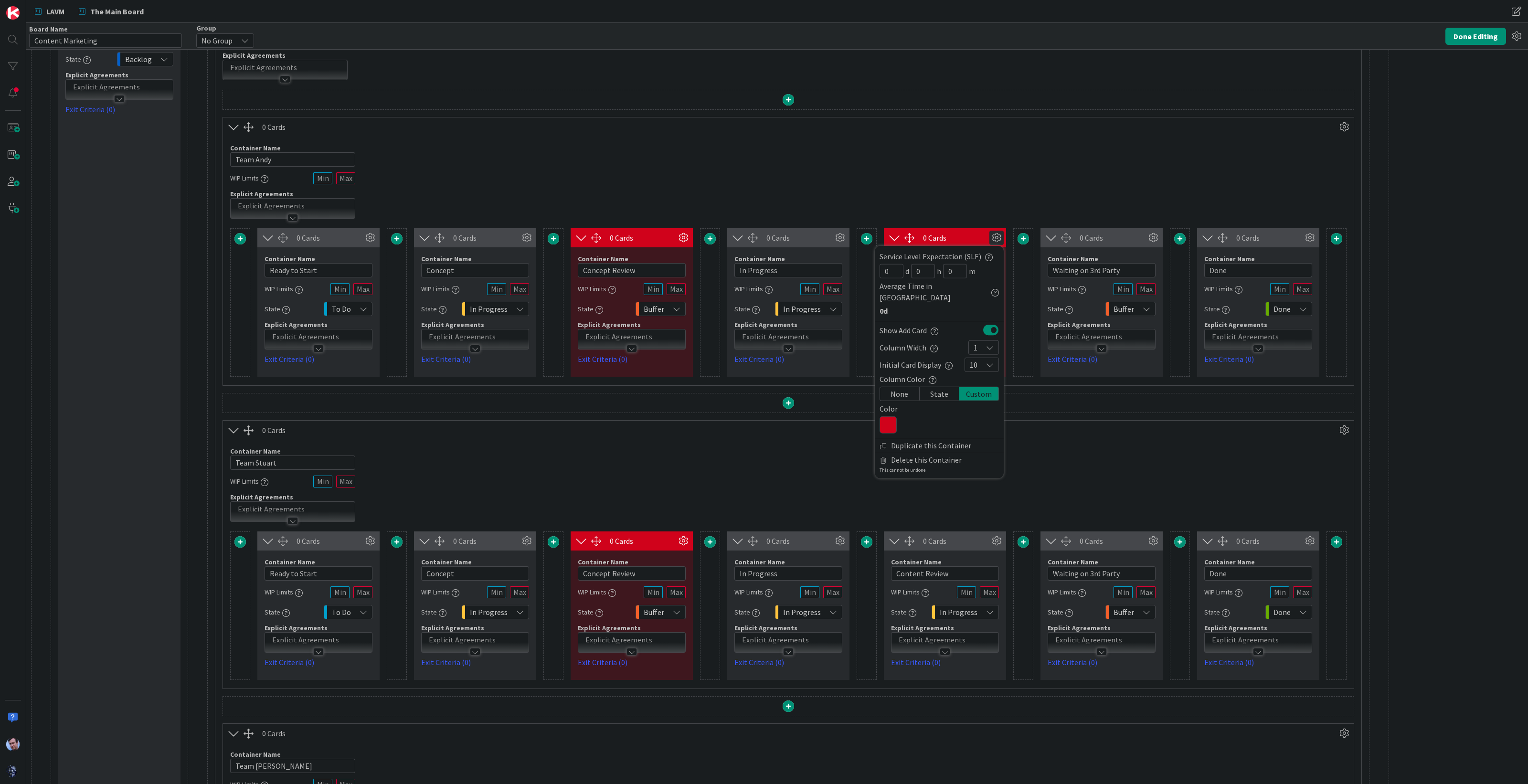
click at [1022, 450] on div "Container Name 11 / 64 Team Stuart WIP Limits Explicit Agreements" at bounding box center [788, 480] width 1131 height 82
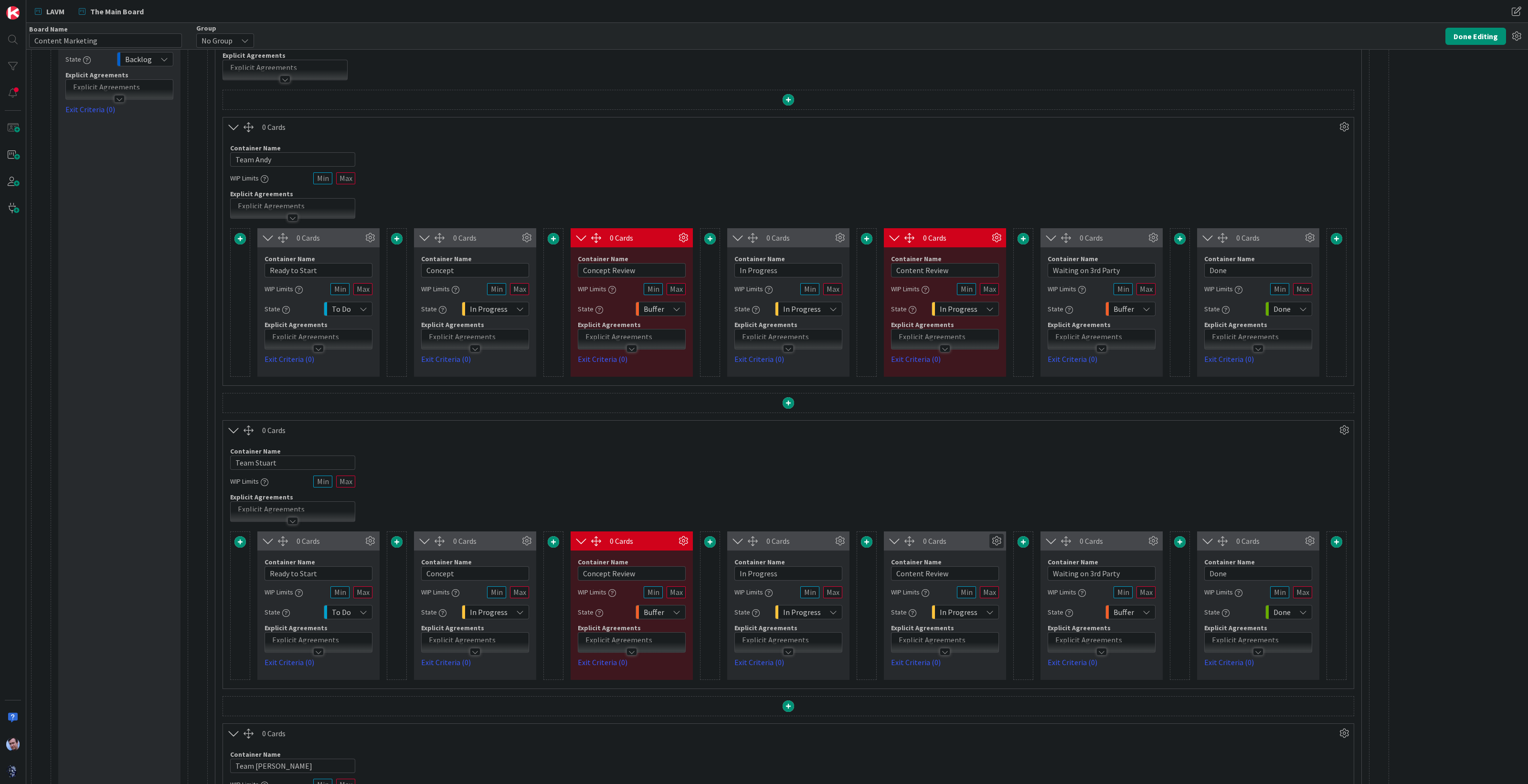
click at [995, 537] on icon at bounding box center [997, 541] width 14 height 14
click at [976, 690] on div "Custom" at bounding box center [979, 697] width 39 height 14
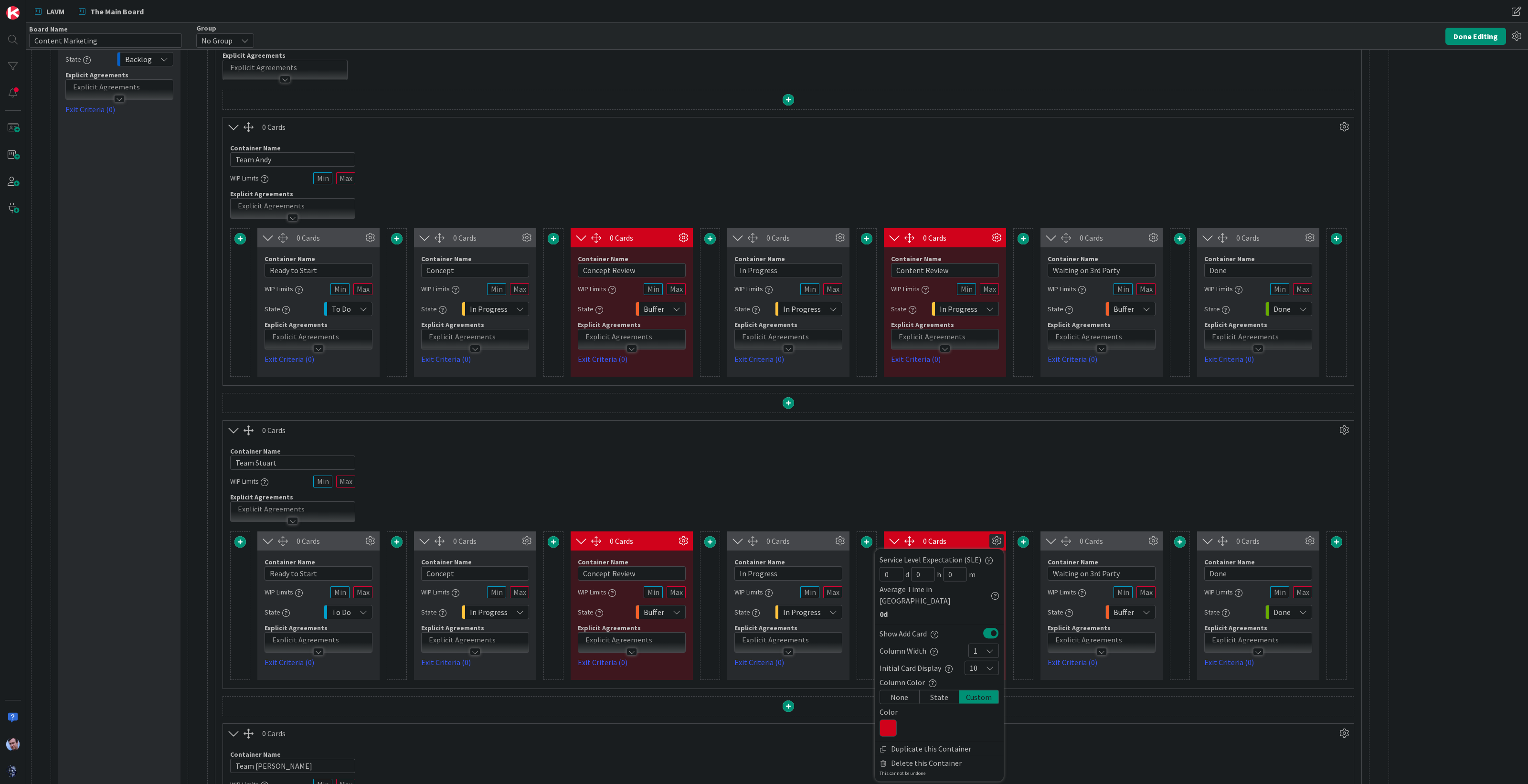
click at [973, 494] on div "Container Name 11 / 64 Team Stuart WIP Limits Explicit Agreements" at bounding box center [788, 480] width 1131 height 82
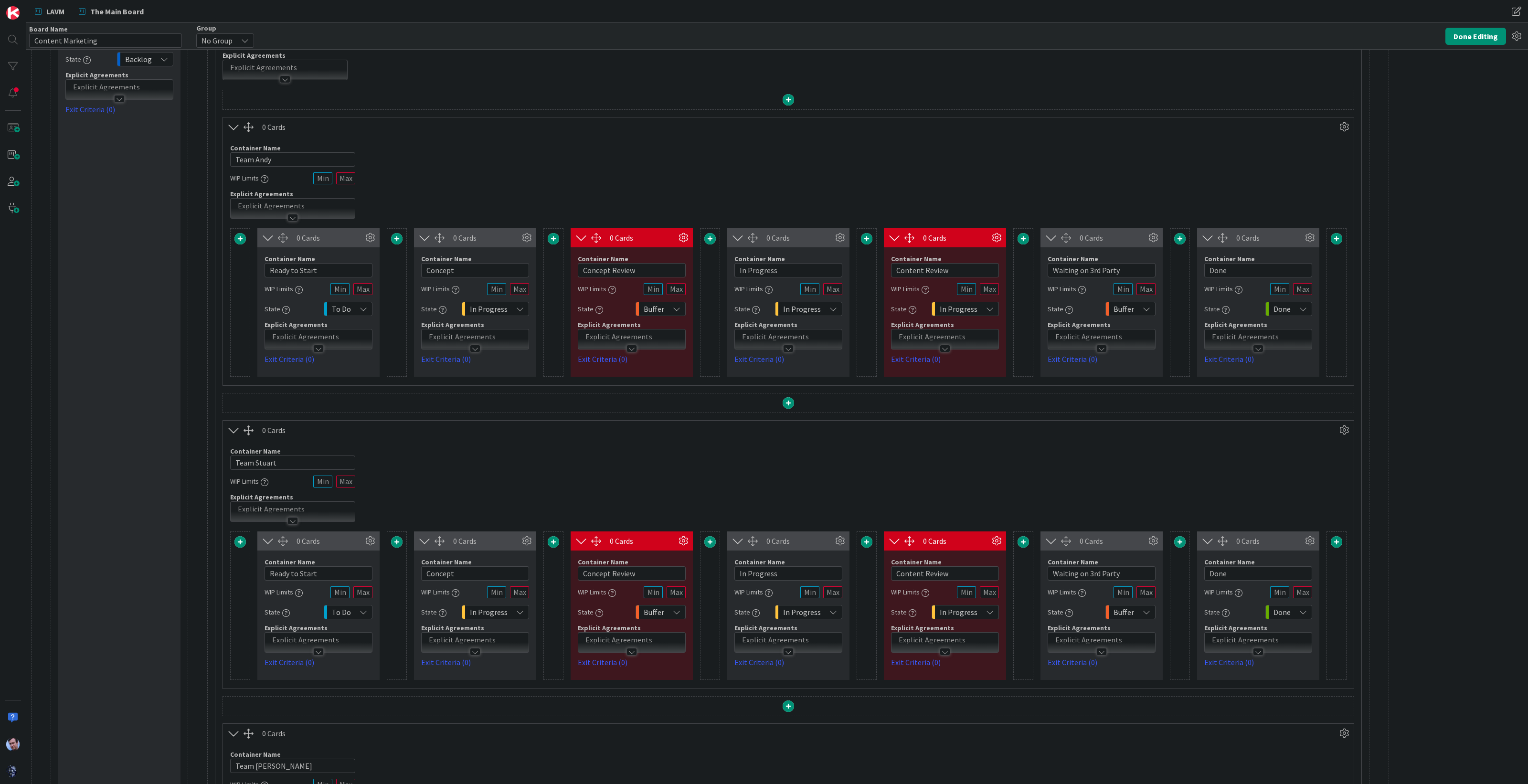
scroll to position [314, 0]
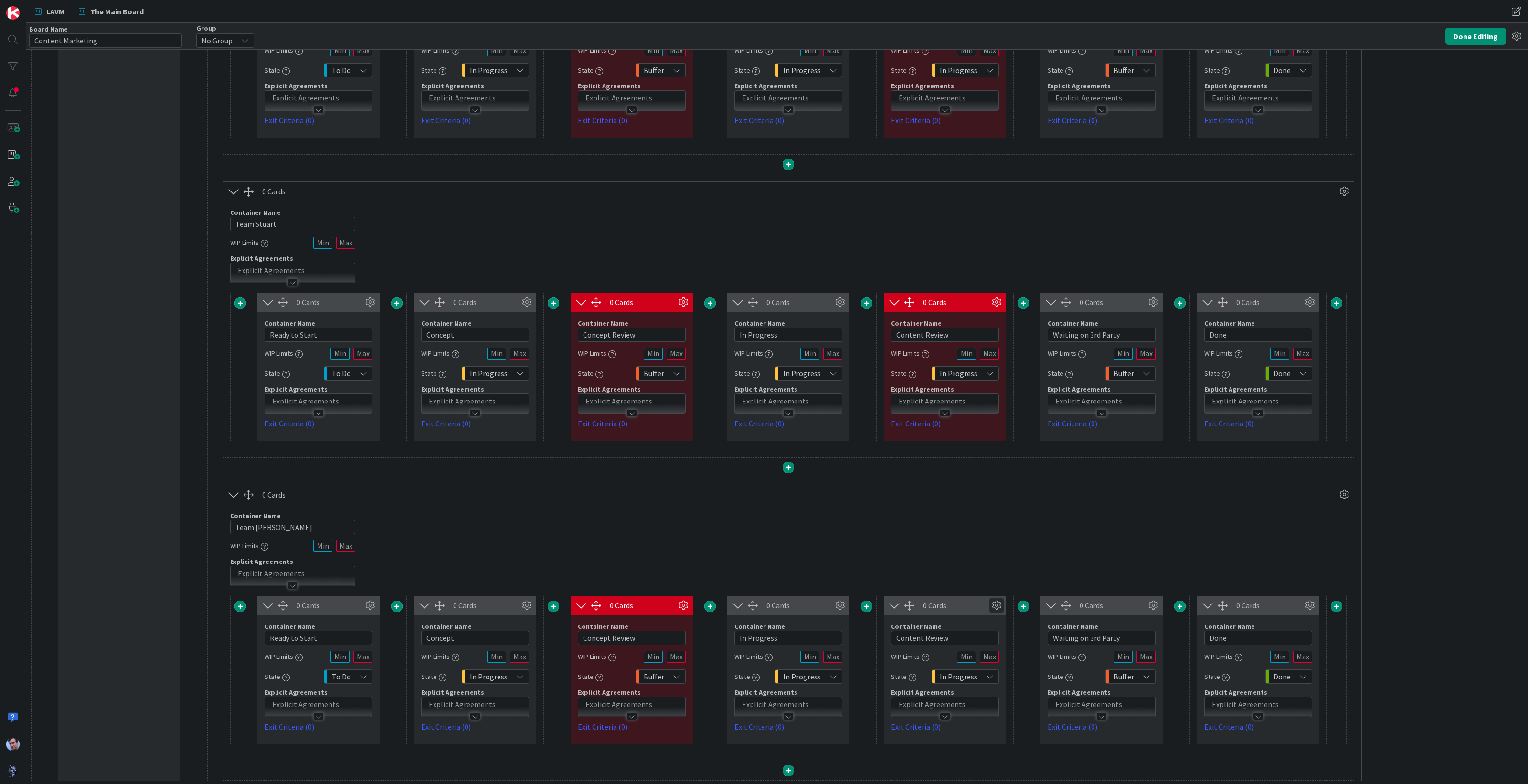
click at [997, 604] on icon at bounding box center [997, 605] width 14 height 14
click at [985, 544] on div "Custom" at bounding box center [979, 545] width 39 height 14
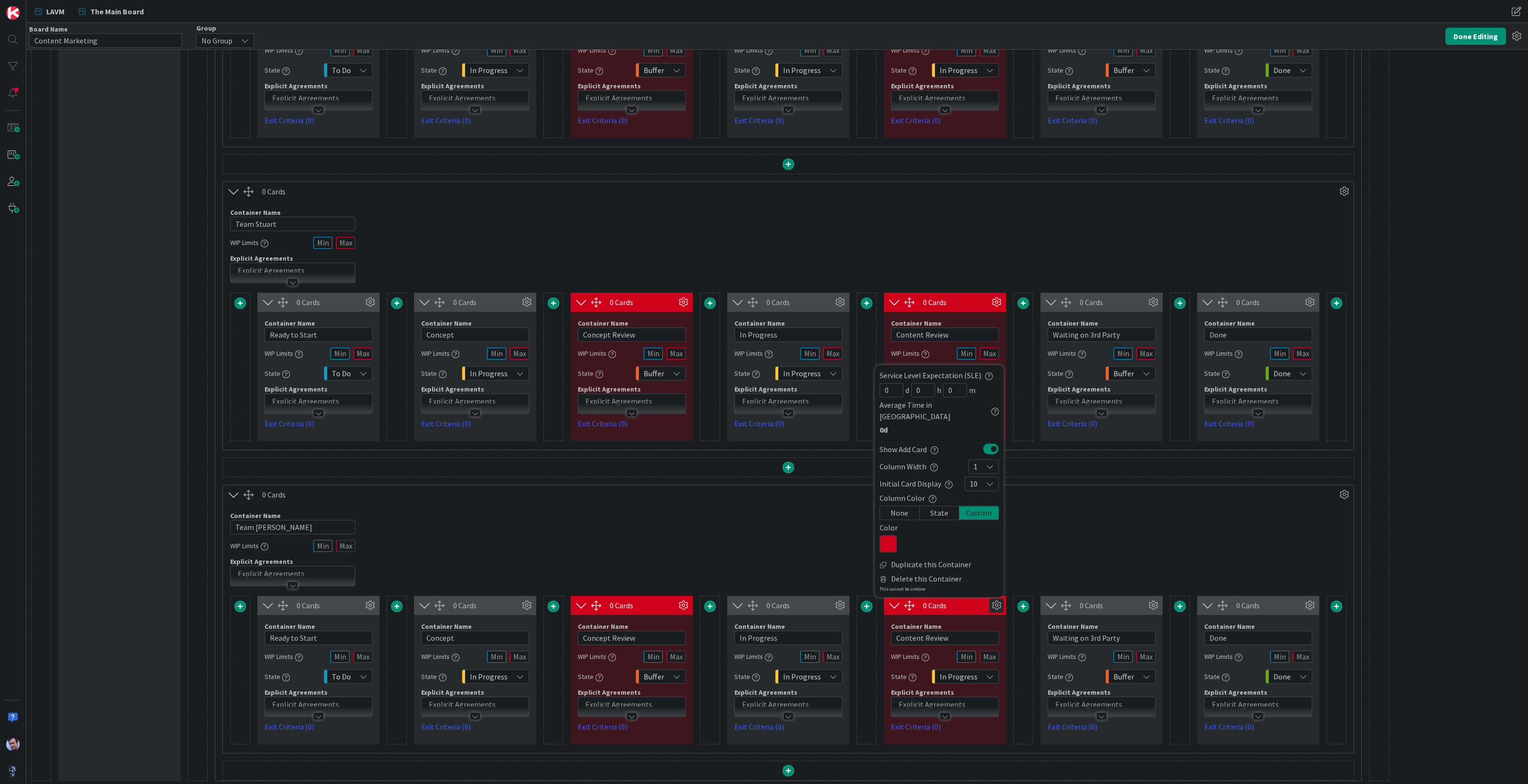
click at [1065, 525] on div "Container Name 11 / 64 Team [PERSON_NAME] WIP Limits Explicit Agreements" at bounding box center [788, 545] width 1131 height 82
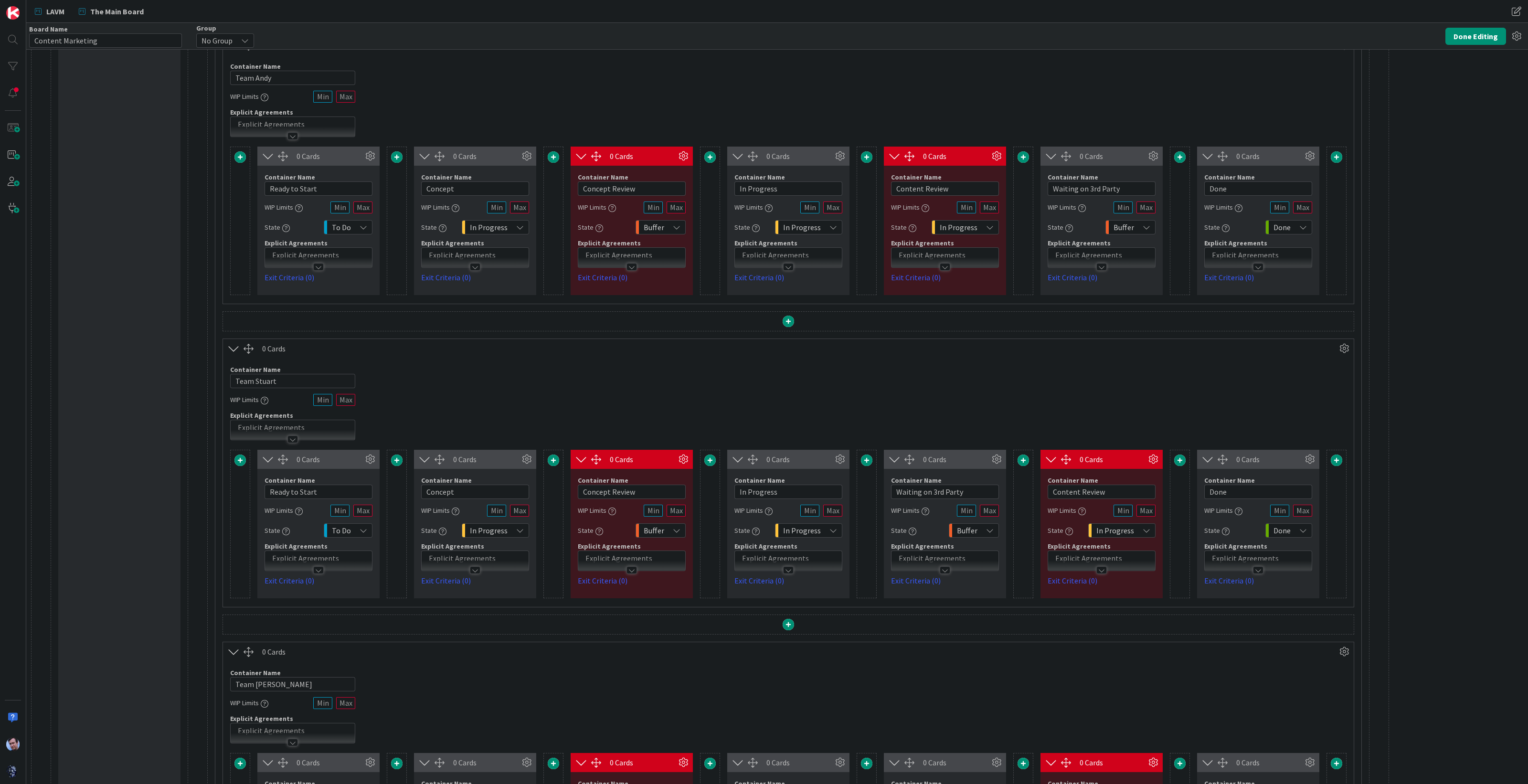
scroll to position [136, 0]
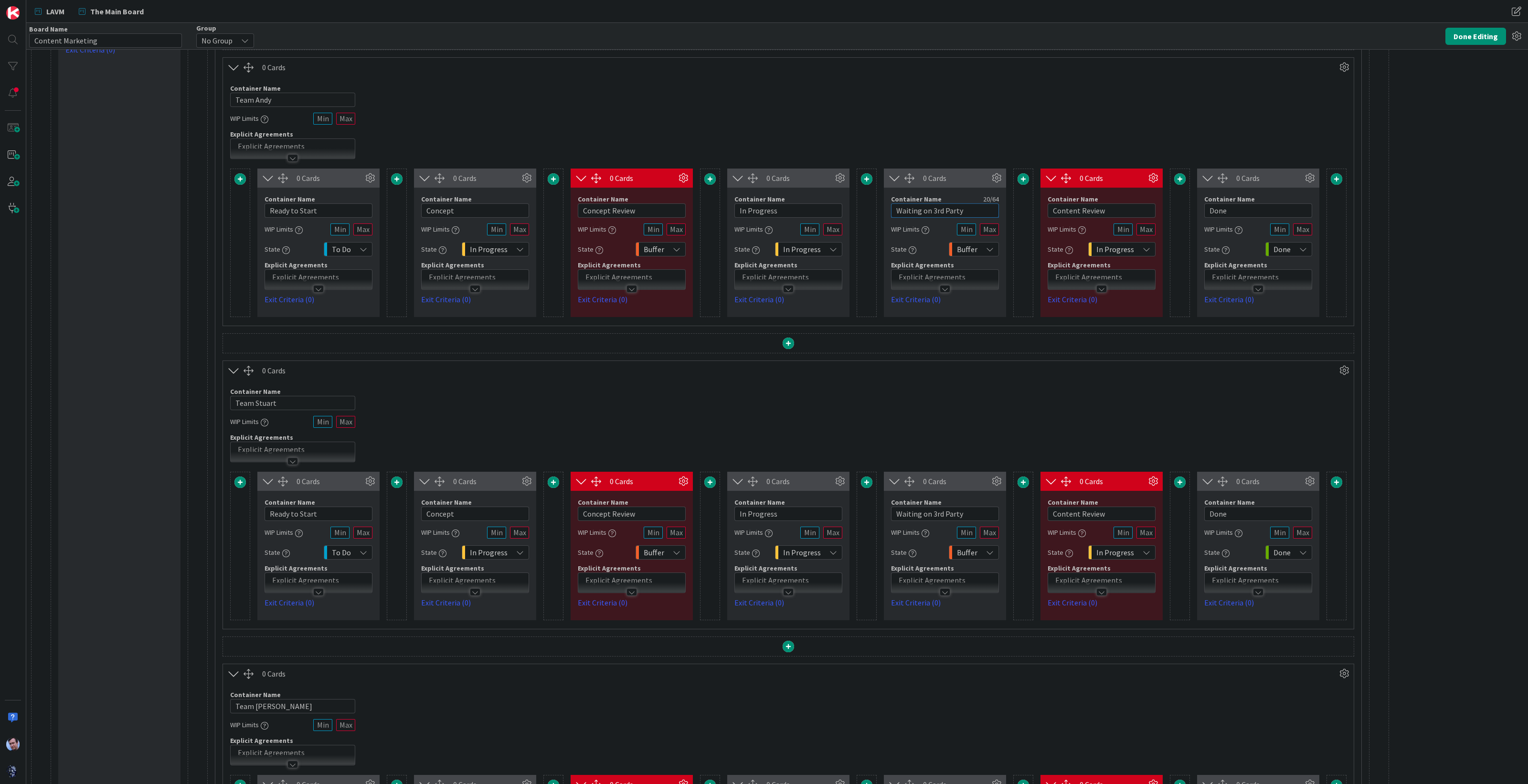
drag, startPoint x: 970, startPoint y: 206, endPoint x: 867, endPoint y: 256, distance: 114.5
click at [861, 211] on div "0 Cards Container Name 14 / 64 Ready to Start WIP Limits State To Do Explicit A…" at bounding box center [788, 243] width 1116 height 148
type input "Jamming"
drag, startPoint x: 976, startPoint y: 514, endPoint x: 893, endPoint y: 534, distance: 85.4
click at [893, 528] on div "Container Name 20 / 64 Waiting on 3rd Party WIP Limits State Buffer Explicit Ag…" at bounding box center [945, 550] width 108 height 117
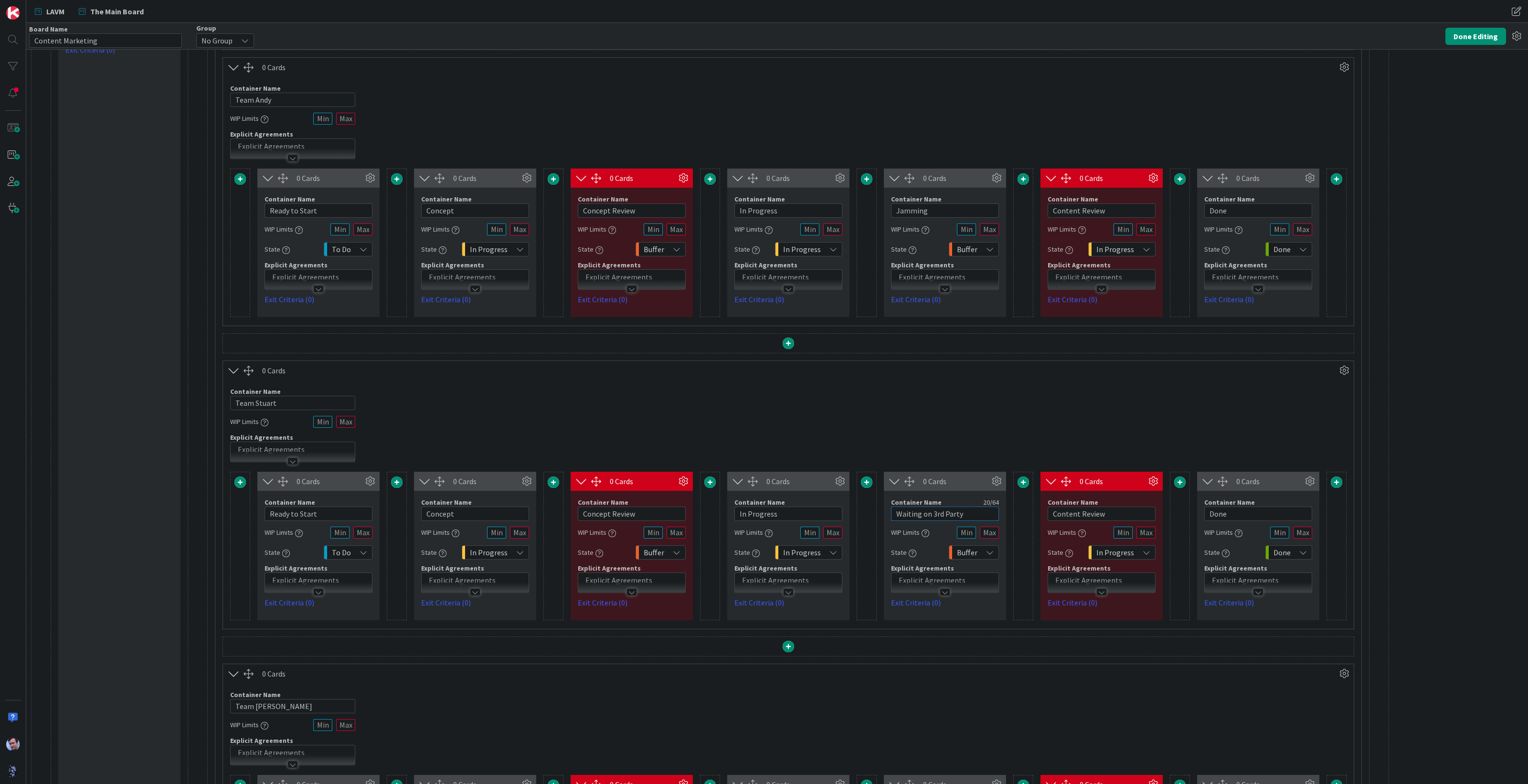
paste input "Jamming"
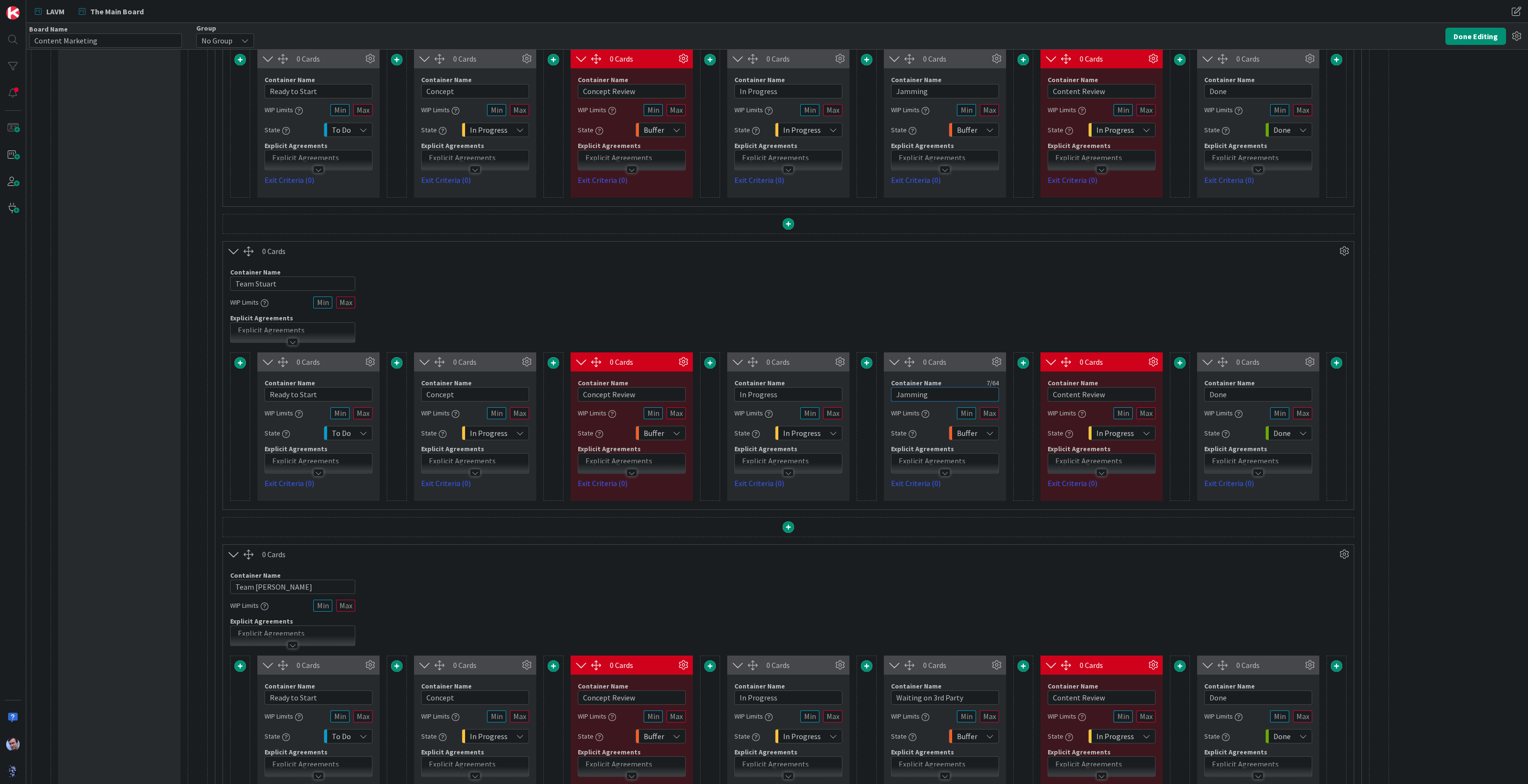
type input "Jamming"
drag, startPoint x: 963, startPoint y: 698, endPoint x: 871, endPoint y: 697, distance: 92.0
click at [871, 697] on div "0 Cards Container Name 14 / 64 Ready to Start WIP Limits State To Do Explicit A…" at bounding box center [788, 729] width 1116 height 148
paste input "Jamming"
type input "Jamming"
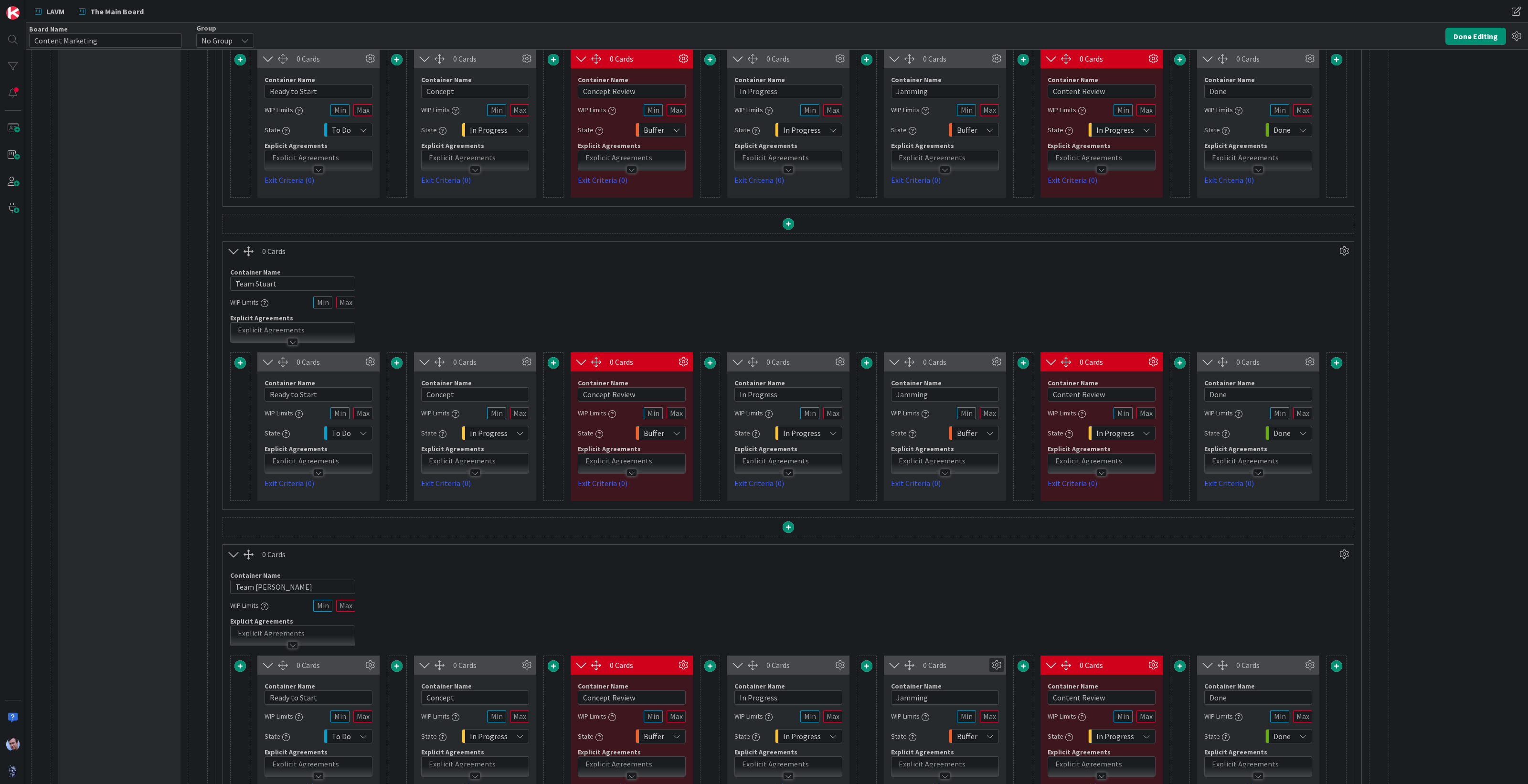
click at [997, 665] on icon at bounding box center [997, 665] width 14 height 14
click at [985, 603] on div "Custom" at bounding box center [979, 605] width 39 height 14
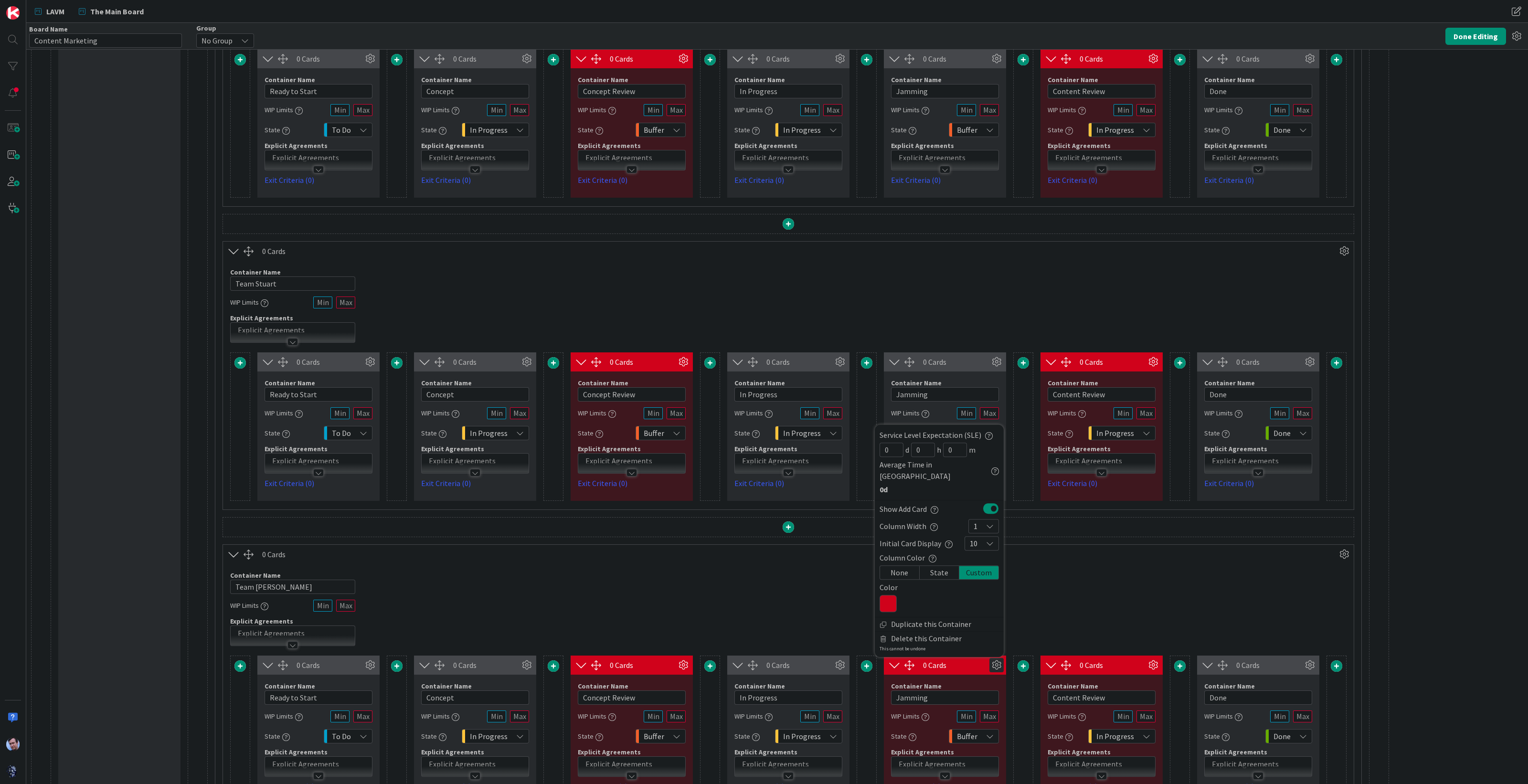
click at [896, 605] on icon at bounding box center [888, 603] width 17 height 17
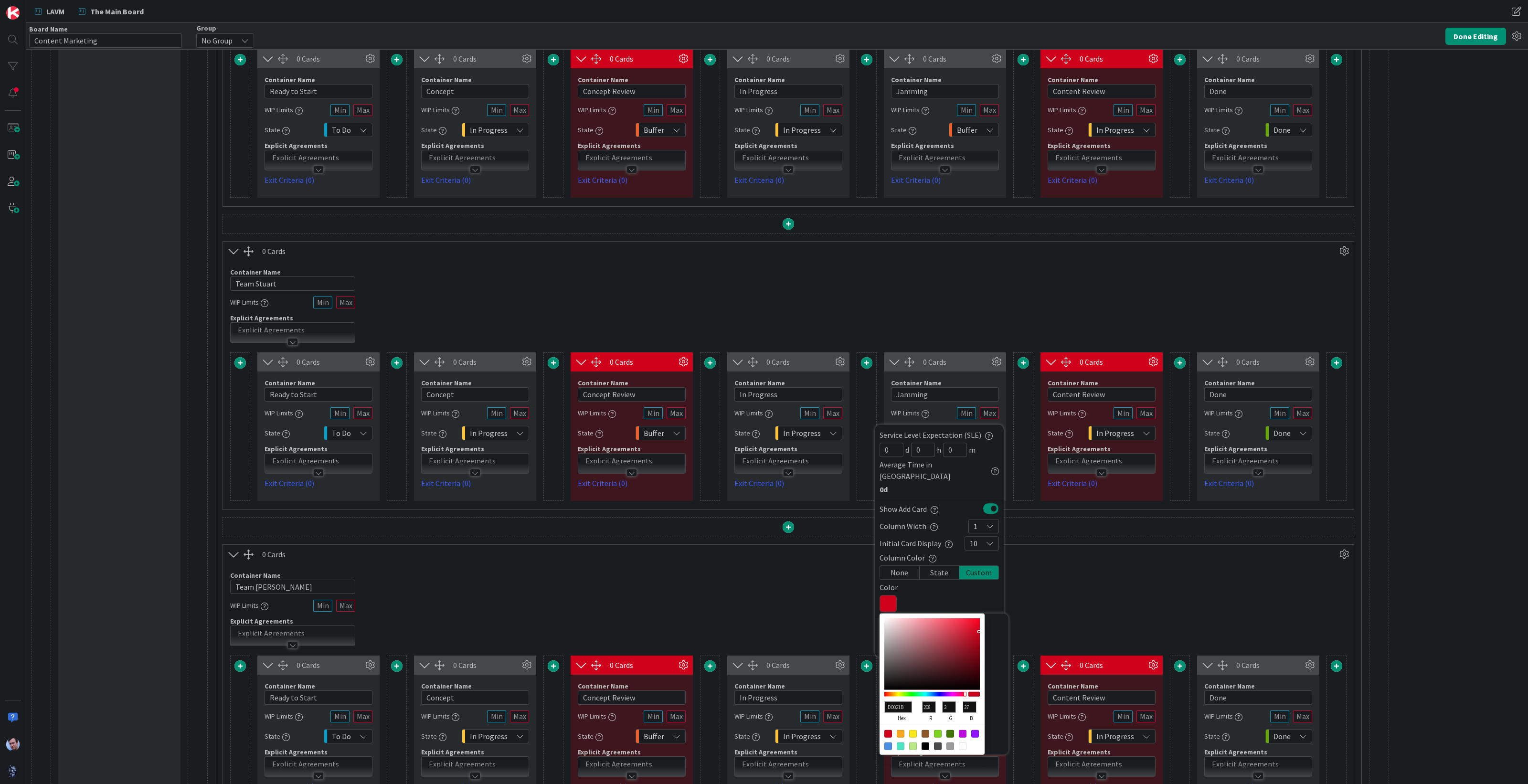
click at [950, 732] on div at bounding box center [950, 734] width 8 height 8
type input "417505"
type input "65"
type input "117"
type input "5"
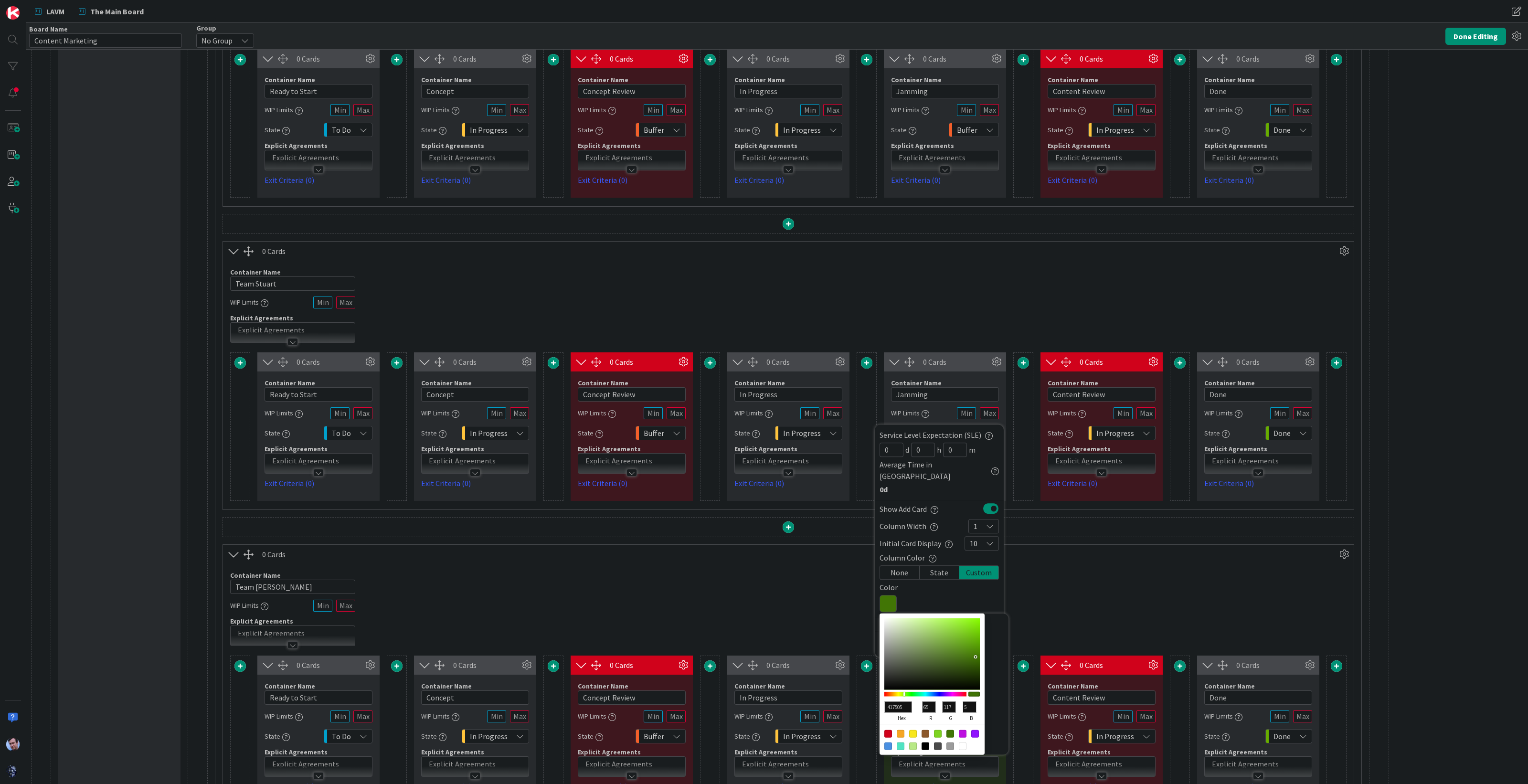
click at [1052, 614] on div "Container Name 11 / 64 Team [PERSON_NAME] WIP Limits Explicit Agreements" at bounding box center [788, 605] width 1131 height 82
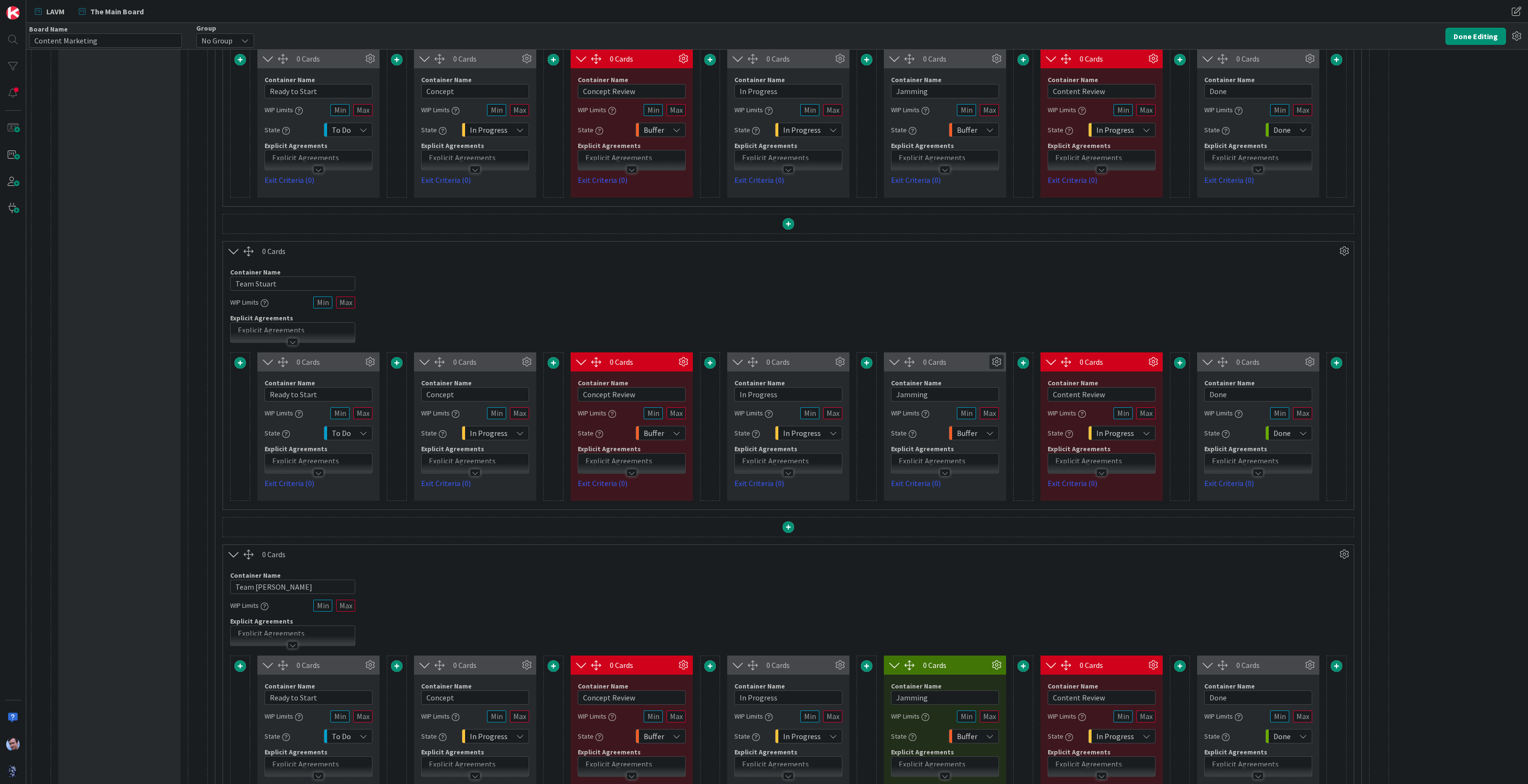
click at [998, 359] on icon at bounding box center [997, 362] width 14 height 14
click at [986, 511] on div "Custom" at bounding box center [979, 518] width 39 height 14
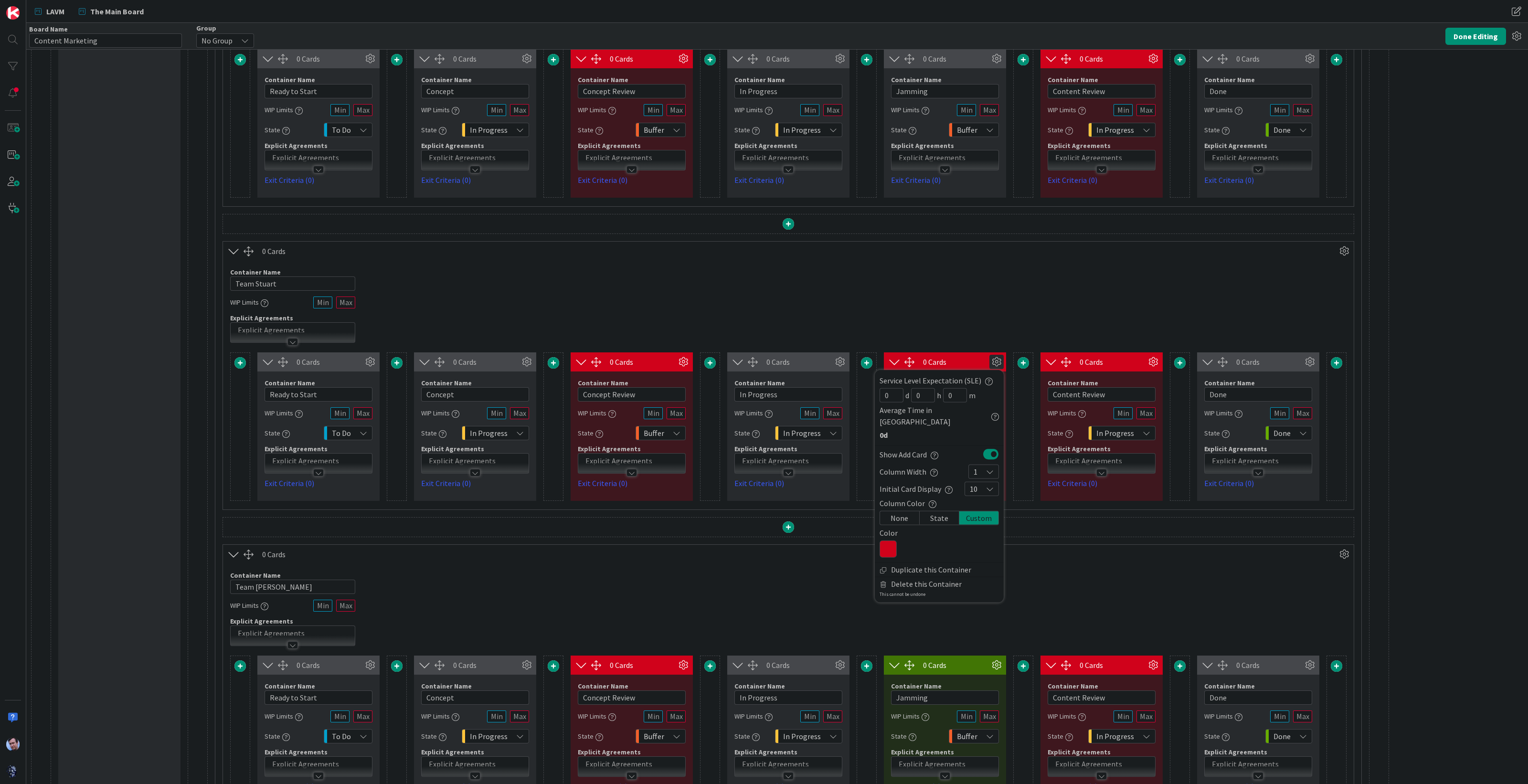
click at [887, 540] on icon at bounding box center [888, 549] width 17 height 17
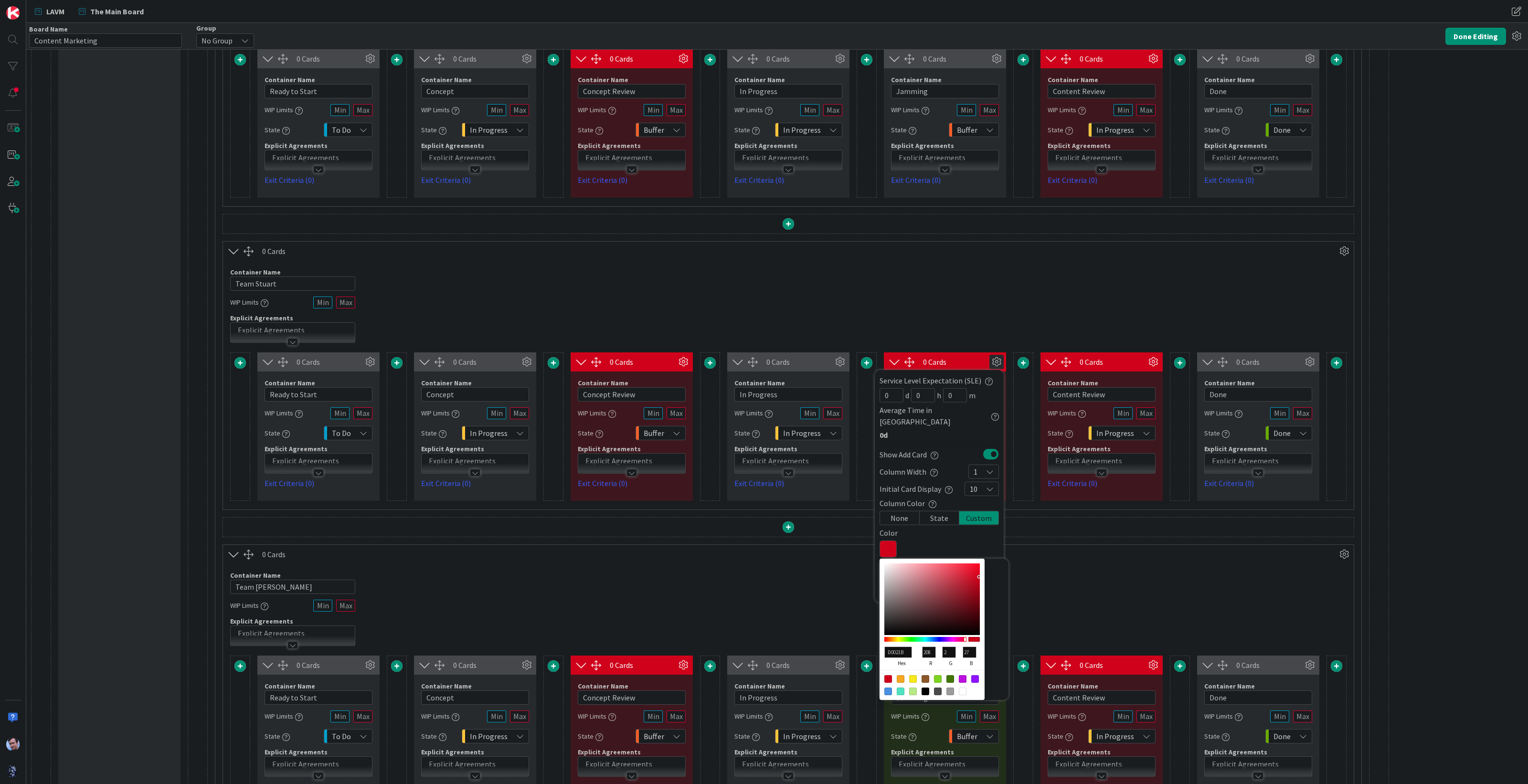
click at [949, 675] on div at bounding box center [950, 678] width 8 height 8
type input "417505"
type input "65"
type input "117"
type input "5"
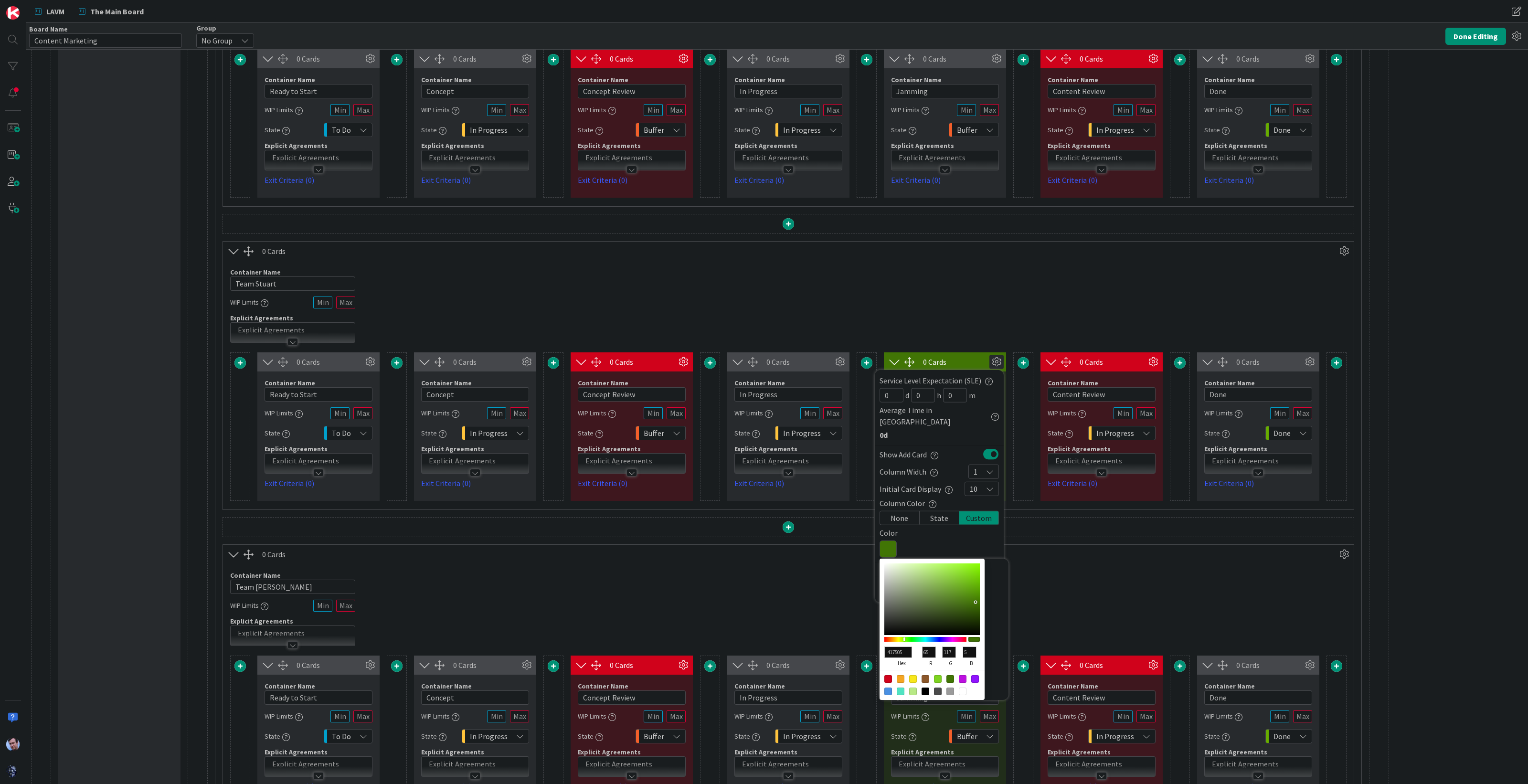
click at [1039, 594] on div "Container Name 11 / 64 Team [PERSON_NAME] WIP Limits Explicit Agreements" at bounding box center [788, 605] width 1131 height 82
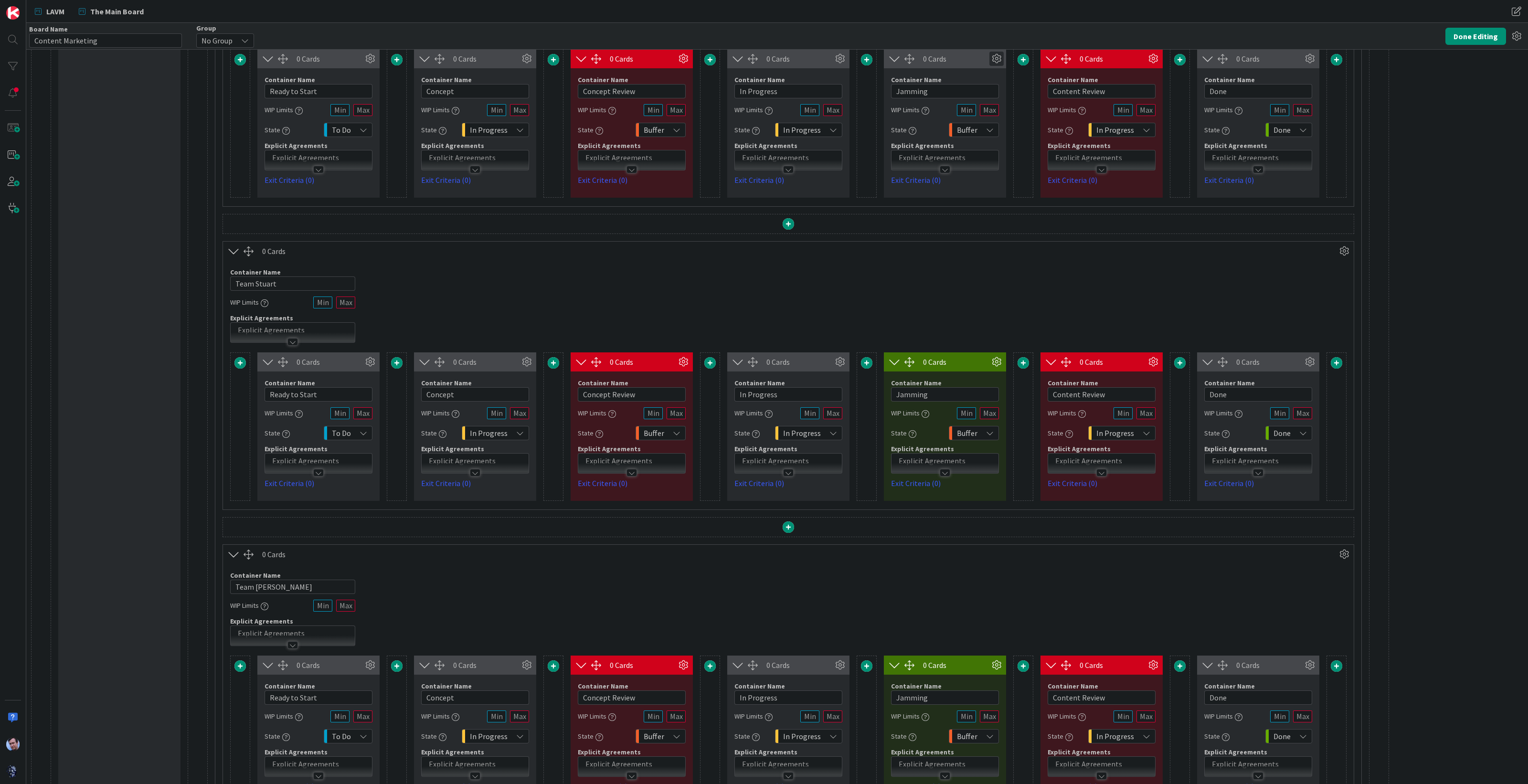
click at [998, 54] on icon at bounding box center [997, 59] width 14 height 14
click at [981, 208] on div "Custom" at bounding box center [979, 215] width 39 height 14
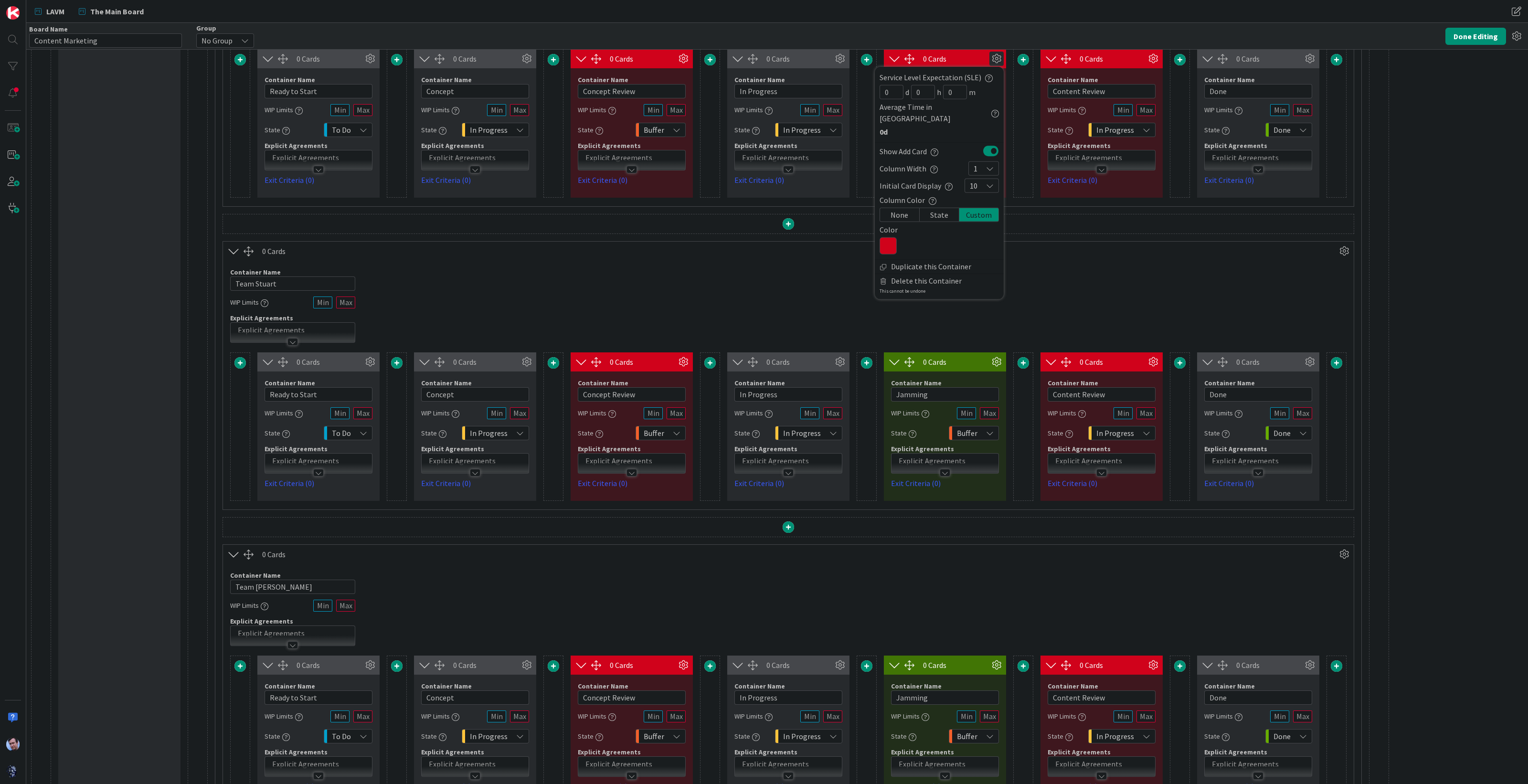
click at [889, 237] on icon at bounding box center [888, 246] width 17 height 17
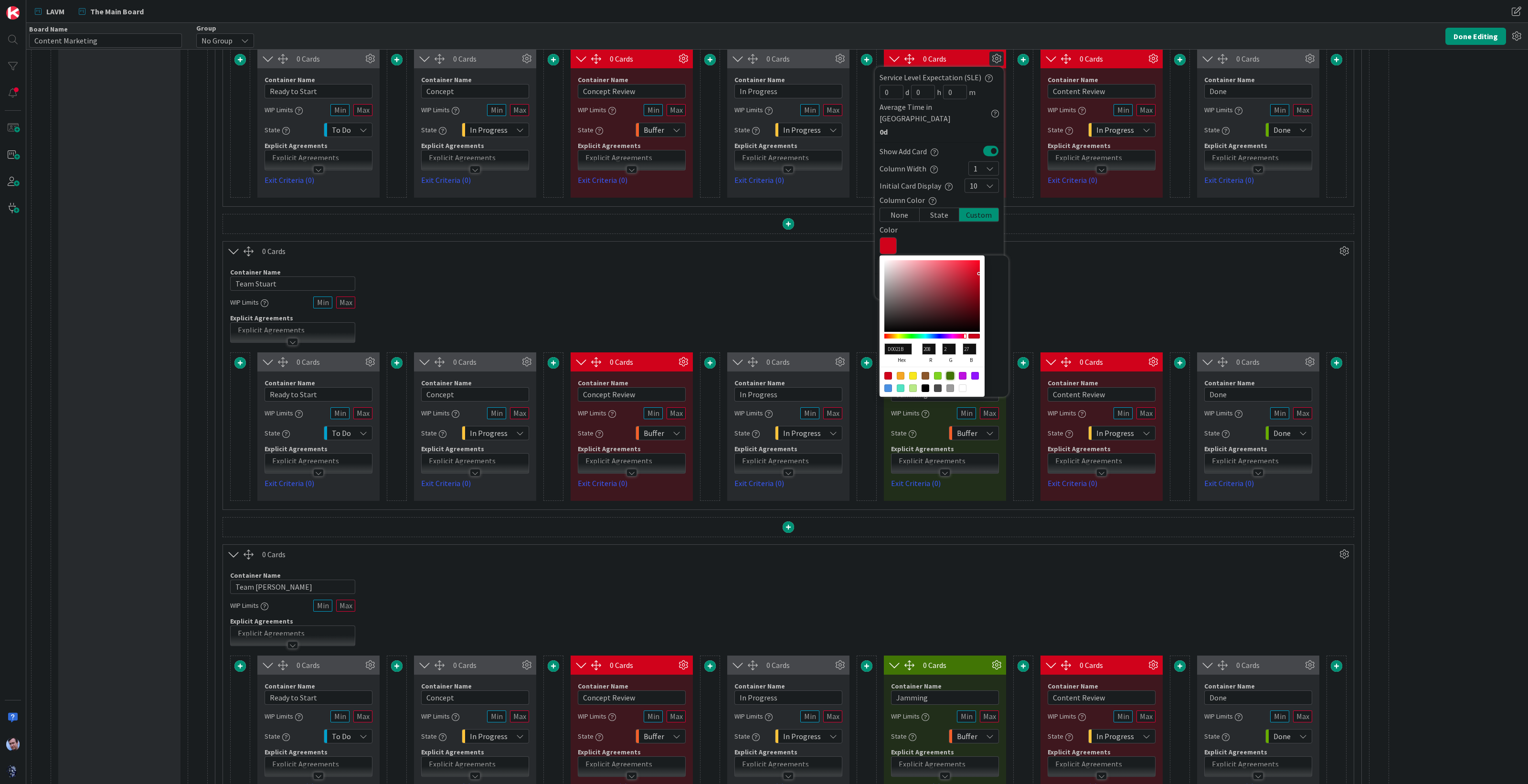
click at [950, 372] on div at bounding box center [950, 375] width 8 height 8
type input "417505"
type input "65"
type input "117"
type input "5"
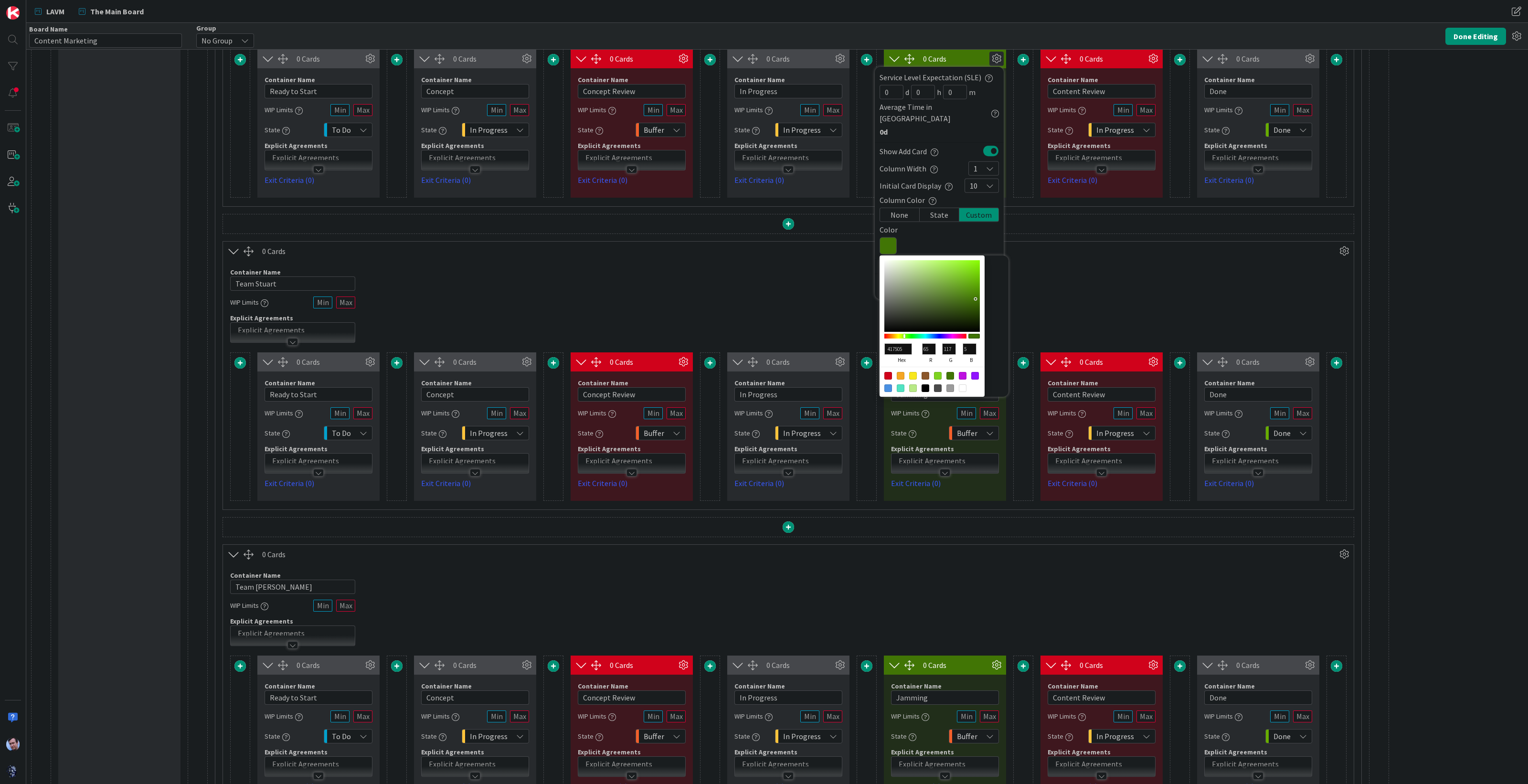
click at [937, 553] on div "0 Cards" at bounding box center [800, 554] width 1075 height 11
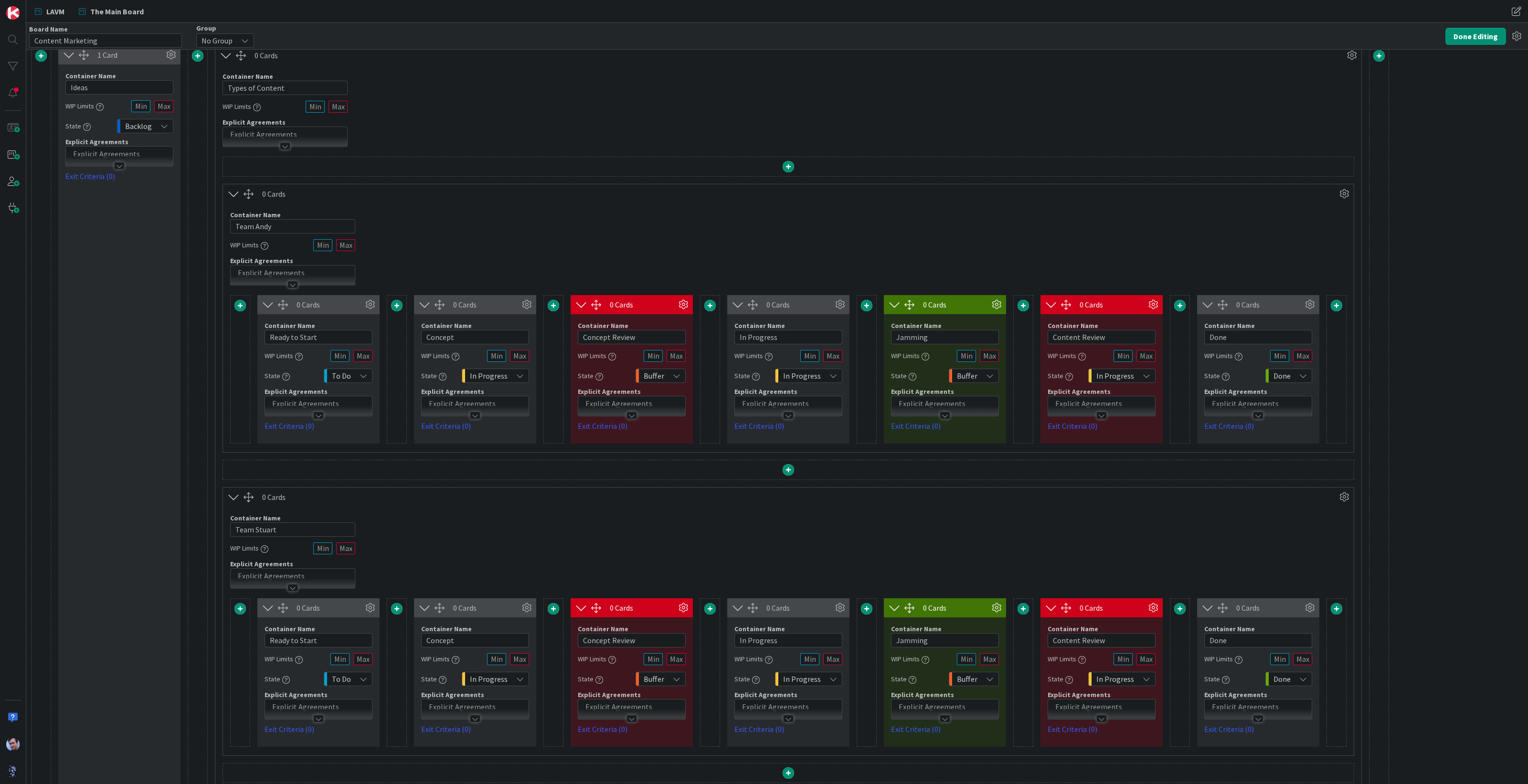
scroll to position [0, 0]
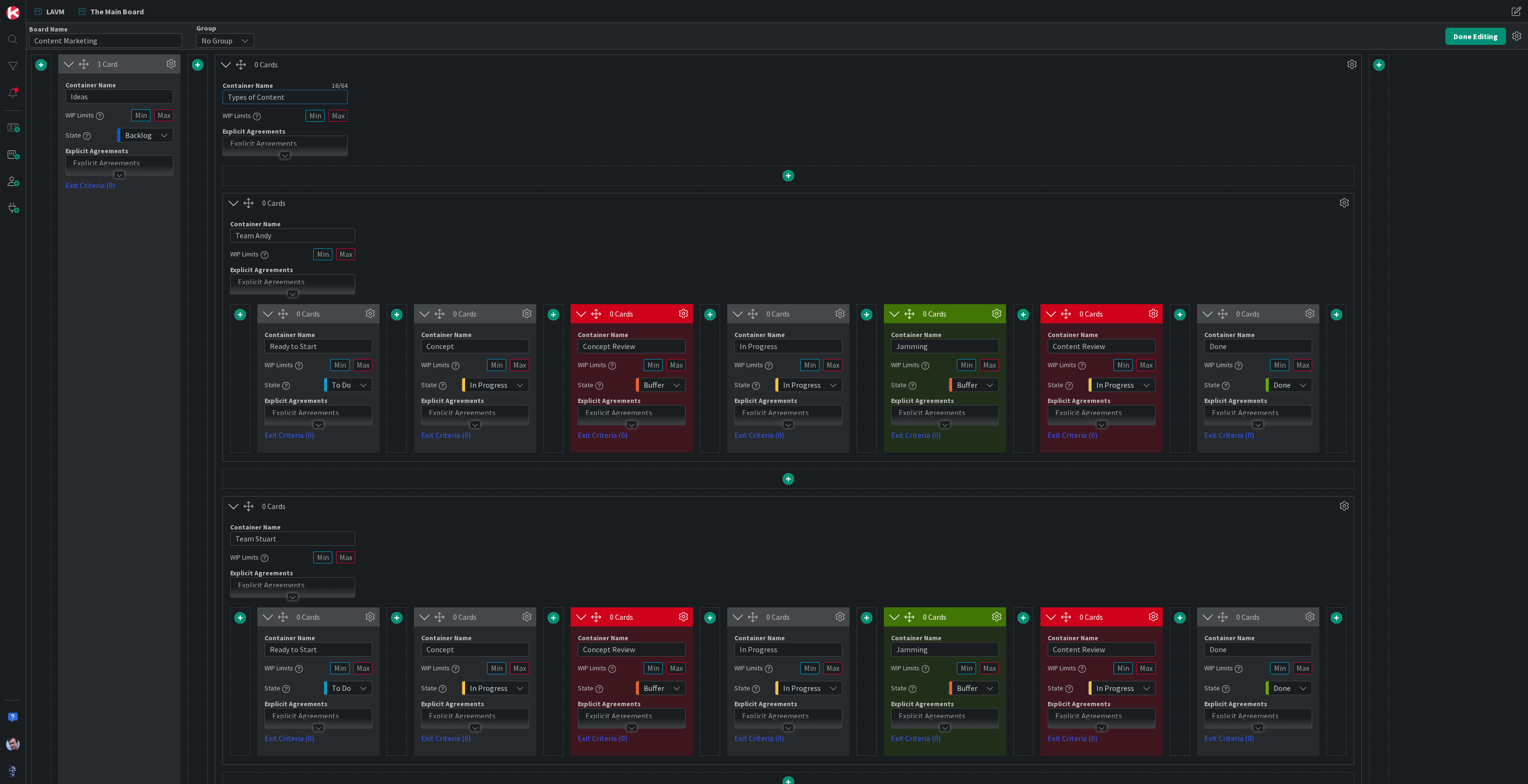
drag, startPoint x: 290, startPoint y: 98, endPoint x: 173, endPoint y: 100, distance: 117.0
click at [173, 100] on div "1 Card Container Name 5 / 64 Ideas WIP Limits State Backlog Explicit Agreements…" at bounding box center [709, 575] width 1358 height 1041
drag, startPoint x: 85, startPoint y: 40, endPoint x: 11, endPoint y: 49, distance: 74.5
click at [5, 34] on div "LAVM The Main Board LAVM The Main Board Board Name 17 / 64 Content Marketing Gr…" at bounding box center [764, 392] width 1528 height 784
type input "Ghosts in the Machine"
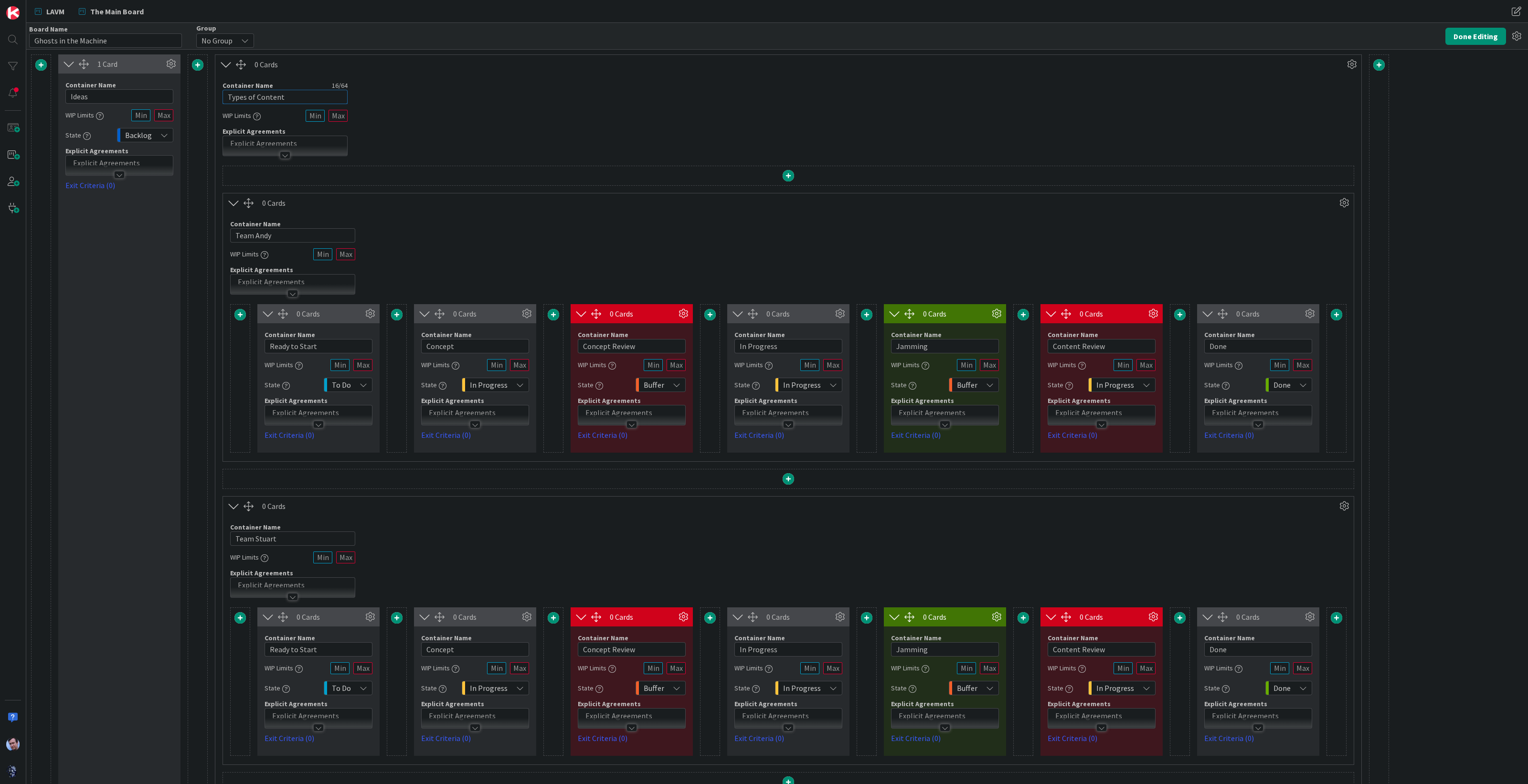
click at [298, 97] on input "Types of Content" at bounding box center [285, 97] width 125 height 14
drag, startPoint x: 309, startPoint y: 92, endPoint x: 212, endPoint y: 91, distance: 97.0
click at [213, 91] on div "1 Card Container Name 5 / 64 Ideas WIP Limits State Backlog Explicit Agreements…" at bounding box center [709, 575] width 1358 height 1041
type input "Spirits in the Material World"
click at [514, 225] on div "Container Name 9 / 64 Team Andy WIP Limits Explicit Agreements" at bounding box center [788, 253] width 1131 height 82
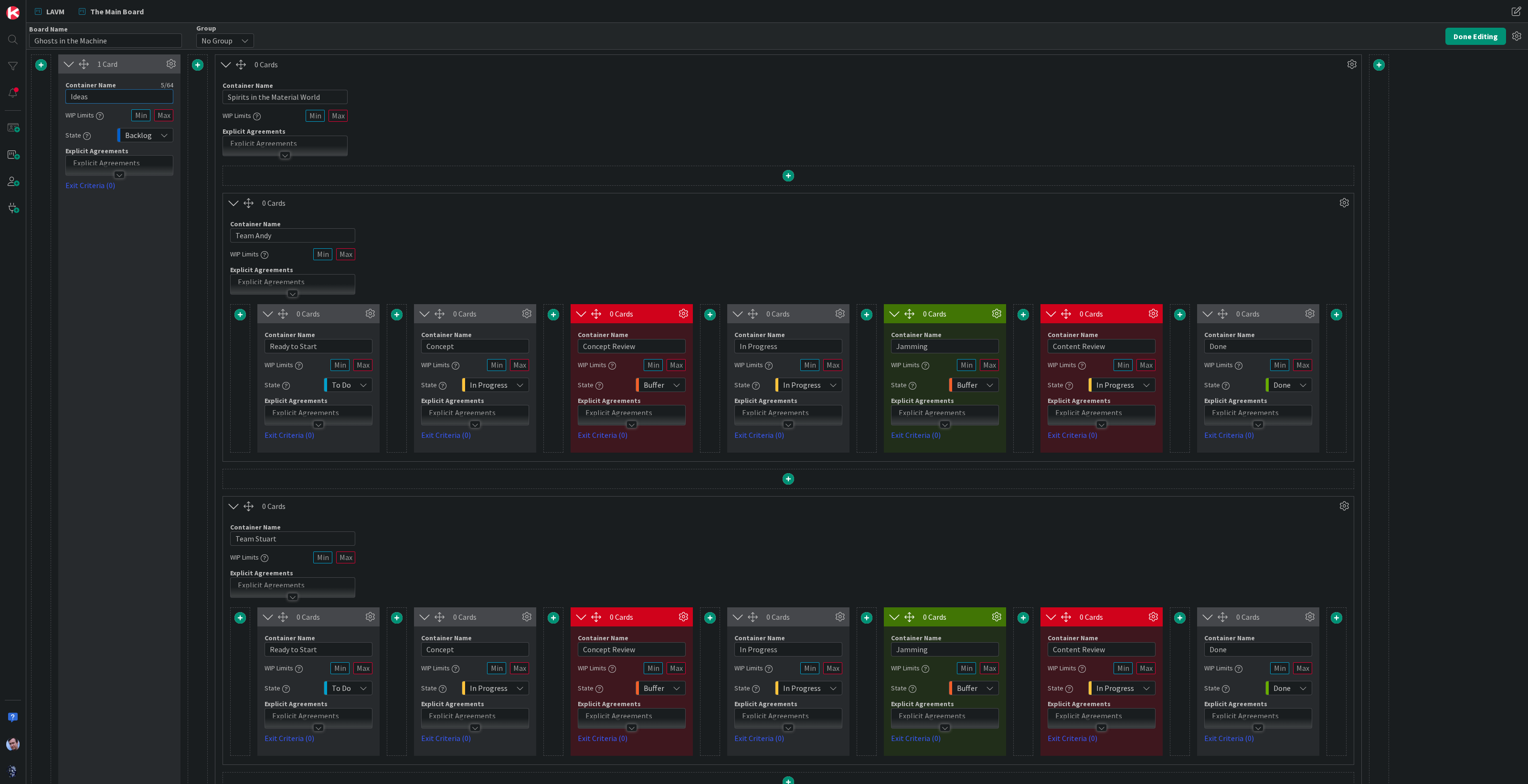
drag, startPoint x: 117, startPoint y: 94, endPoint x: 53, endPoint y: 101, distance: 64.4
click at [53, 101] on div "1 Card Container Name 5 / 64 Ideas WIP Limits State Backlog Explicit Agreements…" at bounding box center [709, 575] width 1358 height 1041
drag, startPoint x: 915, startPoint y: 350, endPoint x: 885, endPoint y: 352, distance: 30.1
click at [889, 352] on div "Container Name 7 / 64 Jamming WIP Limits State Buffer Explicit Agreements Exit …" at bounding box center [945, 382] width 122 height 117
type input "Synchronicity"
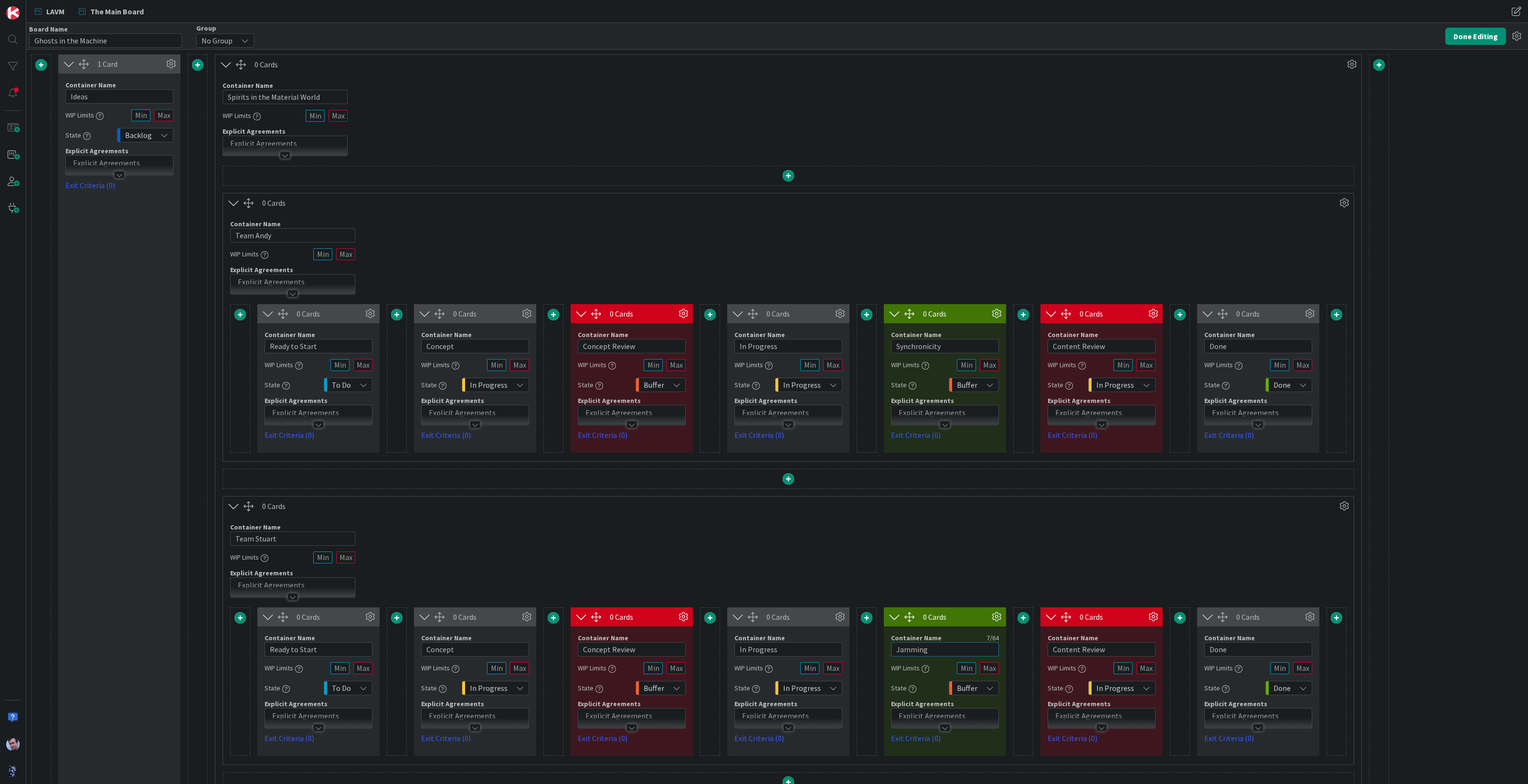
click at [938, 645] on input "Jamming" at bounding box center [945, 649] width 108 height 14
drag, startPoint x: 938, startPoint y: 645, endPoint x: 875, endPoint y: 640, distance: 63.2
click at [875, 640] on div "0 Cards Container Name 14 / 64 Ready to Start WIP Limits State To Do Explicit A…" at bounding box center [788, 681] width 1116 height 148
paste input "Synchronicity"
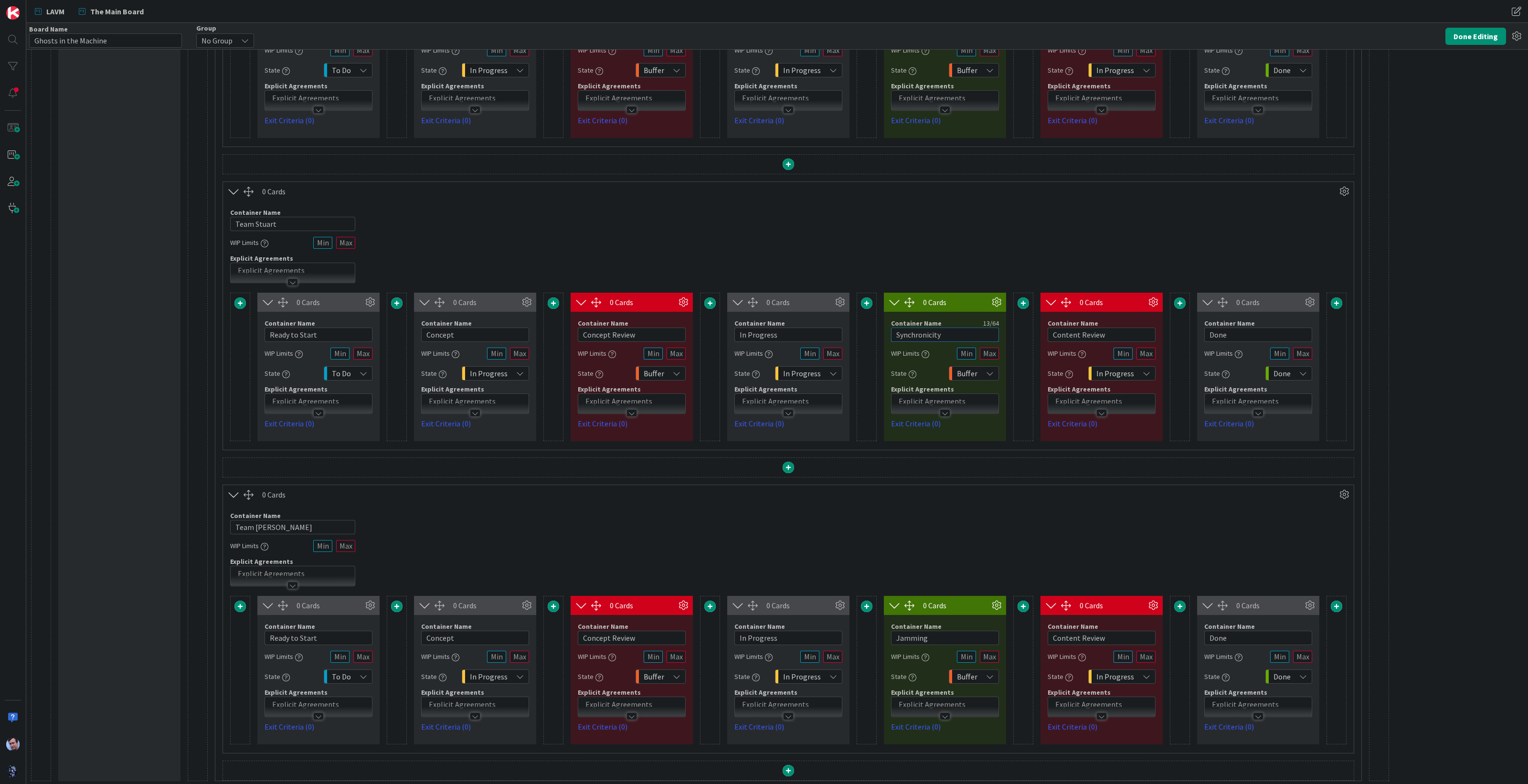
type input "Synchronicity"
drag, startPoint x: 917, startPoint y: 642, endPoint x: 876, endPoint y: 643, distance: 41.0
click at [876, 643] on div "0 Cards Container Name 14 / 64 Ready to Start WIP Limits State To Do Explicit A…" at bounding box center [788, 670] width 1116 height 148
paste input "Synchronicity"
type input "Synchronicity"
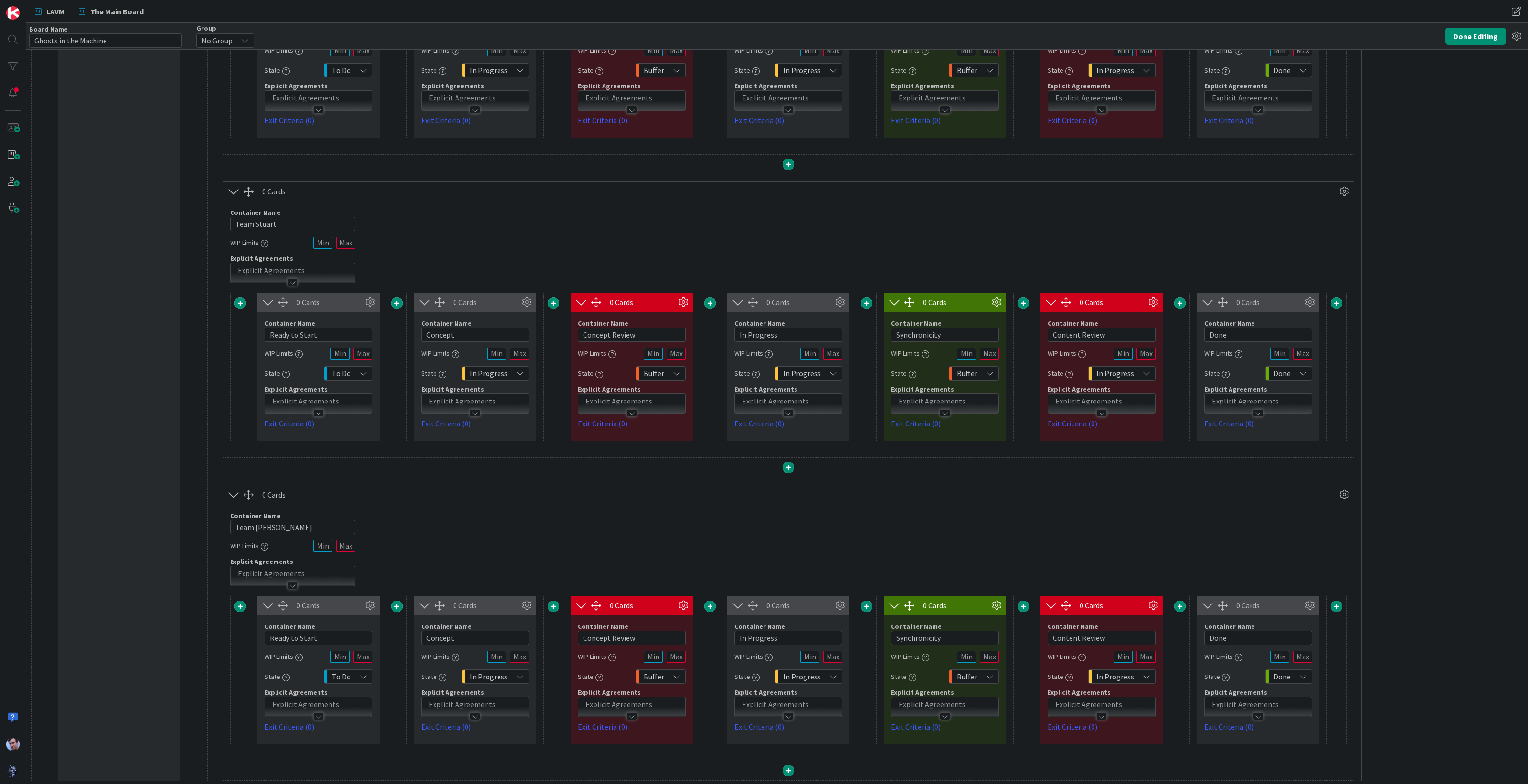
click at [854, 517] on div "Container Name 11 / 64 Team [PERSON_NAME] WIP Limits Explicit Agreements" at bounding box center [788, 545] width 1131 height 82
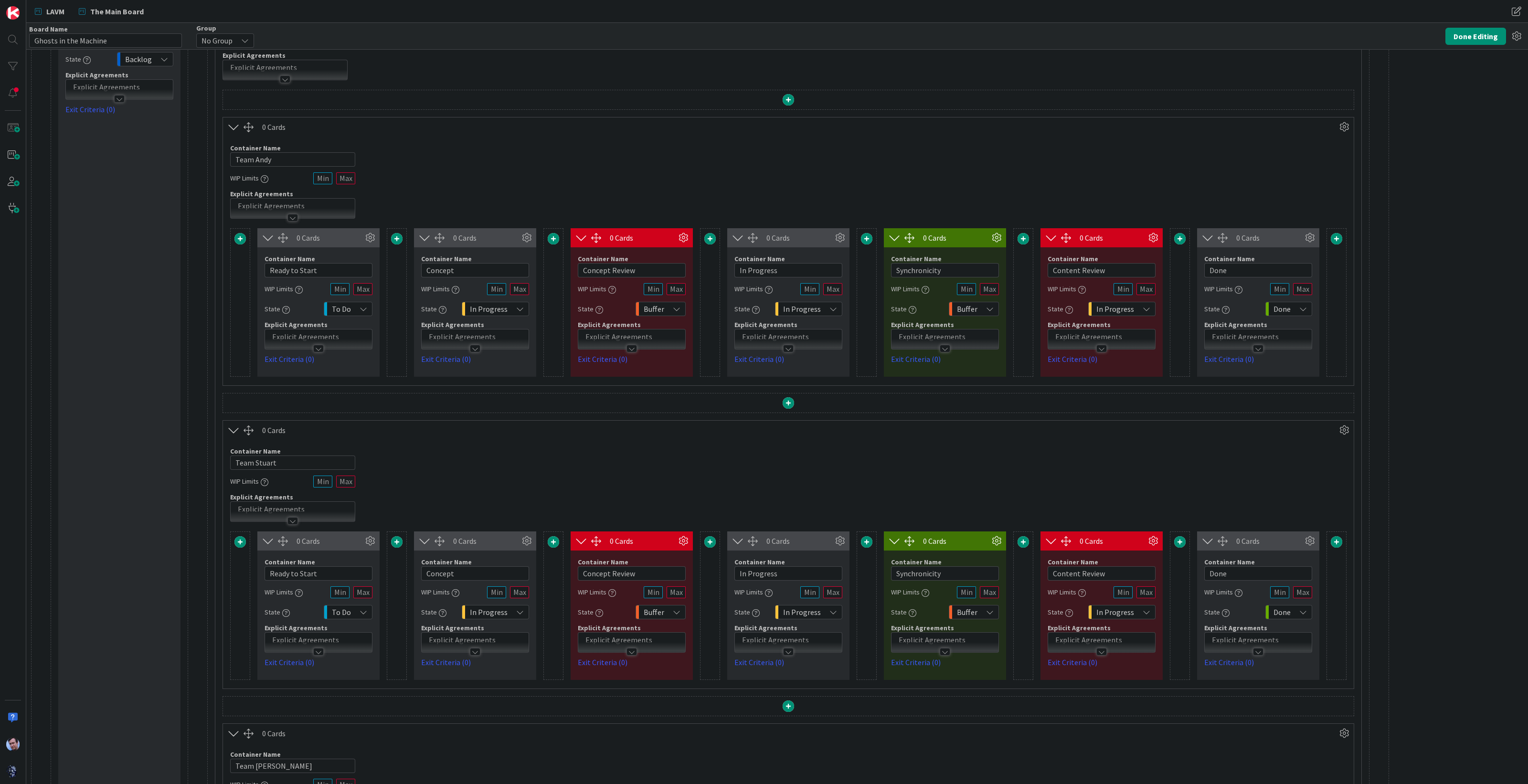
scroll to position [16, 0]
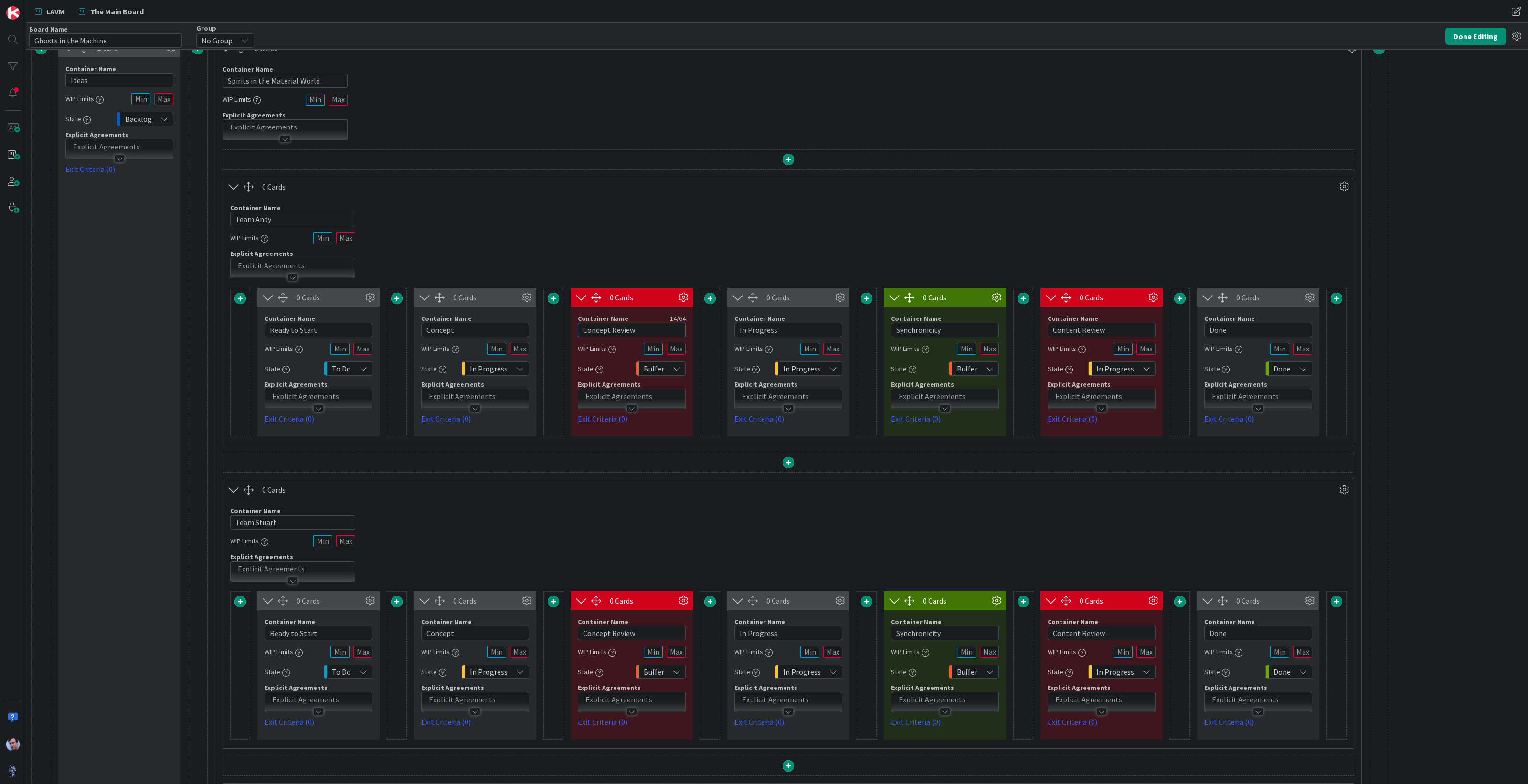
click at [638, 325] on input "Concept Review" at bounding box center [632, 330] width 108 height 14
type input "One World"
drag, startPoint x: 618, startPoint y: 629, endPoint x: 571, endPoint y: 623, distance: 47.4
click at [571, 623] on div "Container Name 14 / 64 Concept Review WIP Limits State Buffer Explicit Agreemen…" at bounding box center [632, 669] width 122 height 117
click at [648, 633] on input "Concept Review" at bounding box center [632, 633] width 108 height 14
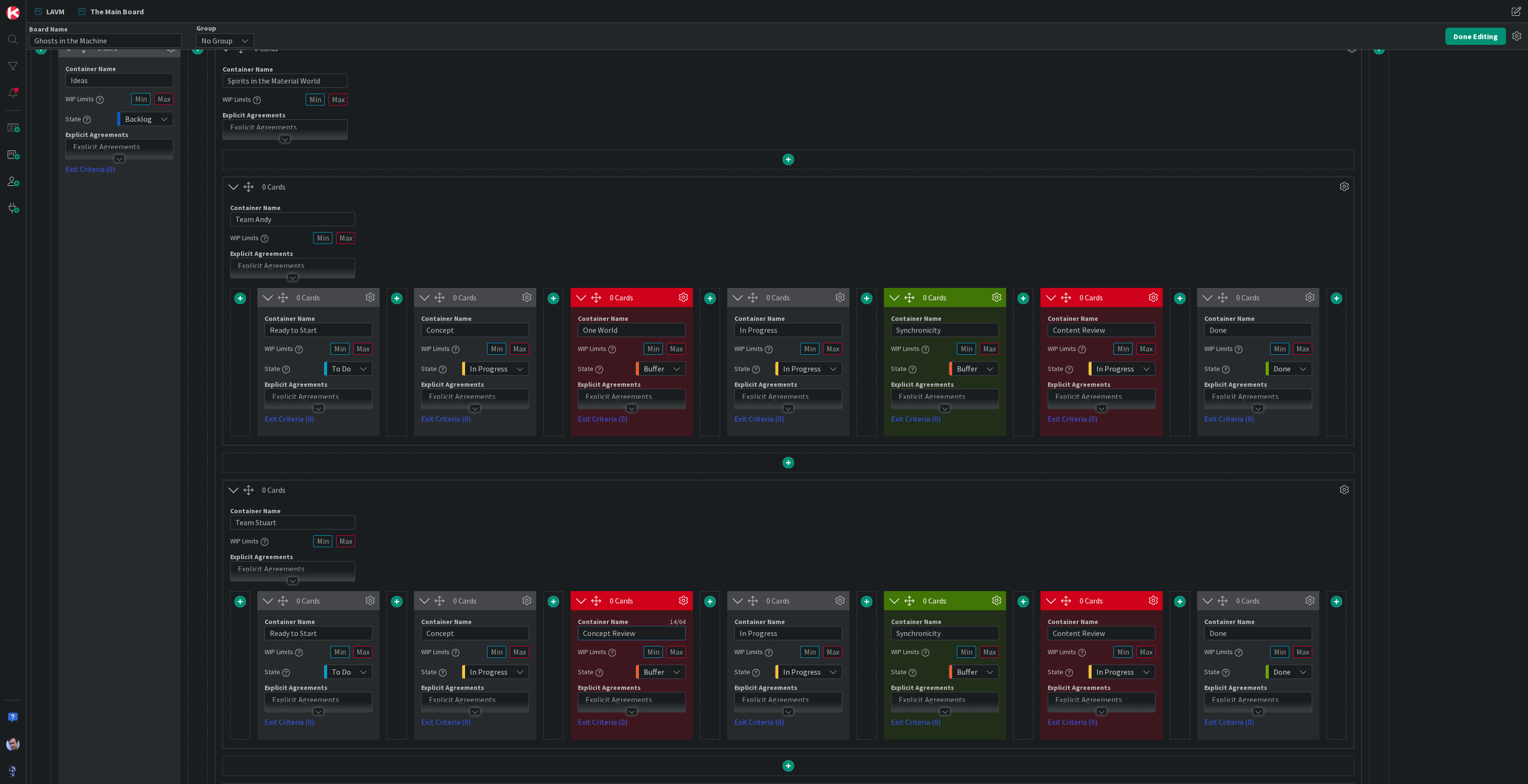
drag, startPoint x: 598, startPoint y: 628, endPoint x: 562, endPoint y: 623, distance: 36.3
click at [562, 623] on div "0 Cards Container Name 14 / 64 Ready to Start WIP Limits State To Do Explicit A…" at bounding box center [788, 665] width 1116 height 148
type input "One World"
click at [650, 551] on div "Container Name 11 / 64 Team Stuart WIP Limits Explicit Agreements" at bounding box center [788, 540] width 1131 height 82
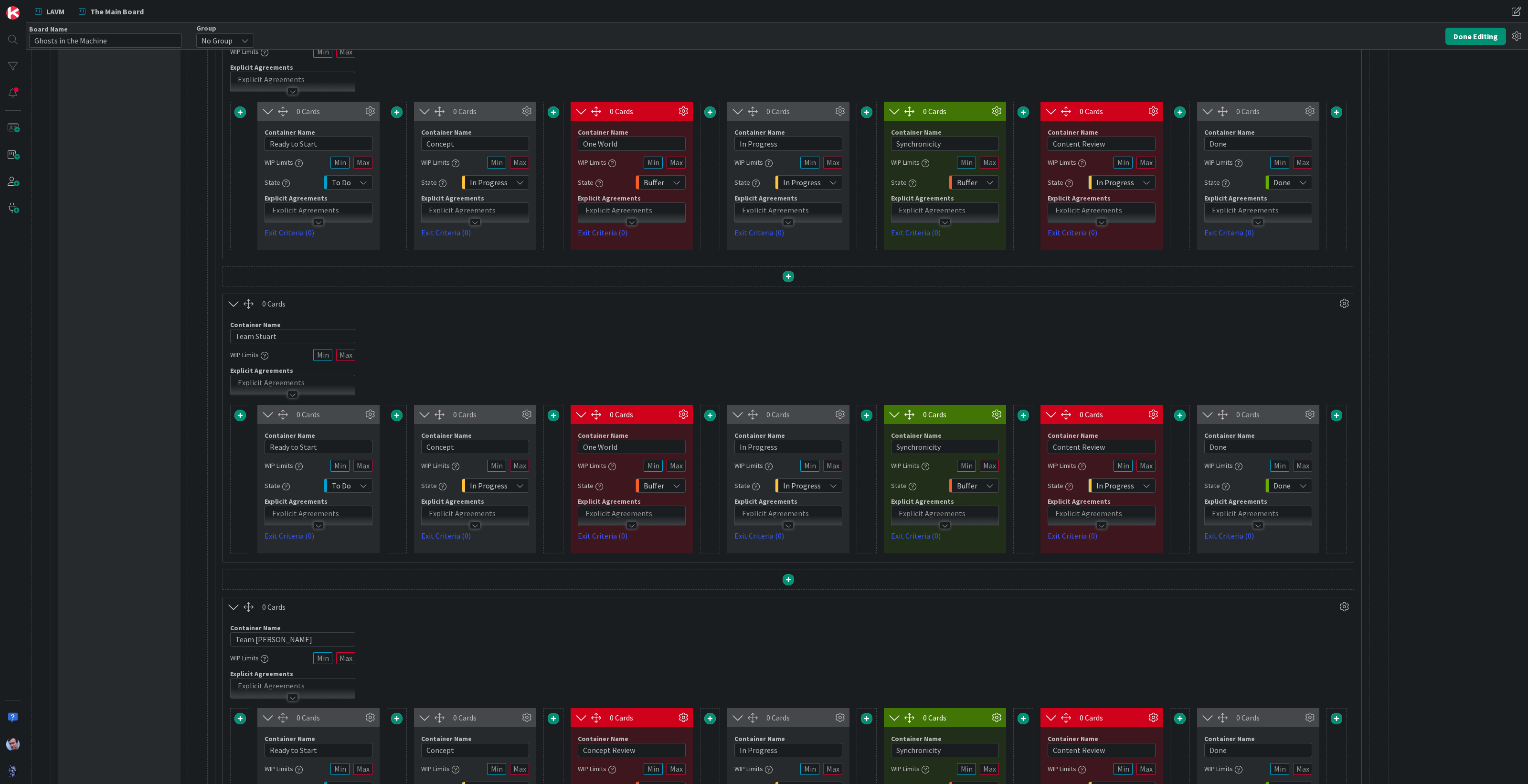
scroll to position [255, 0]
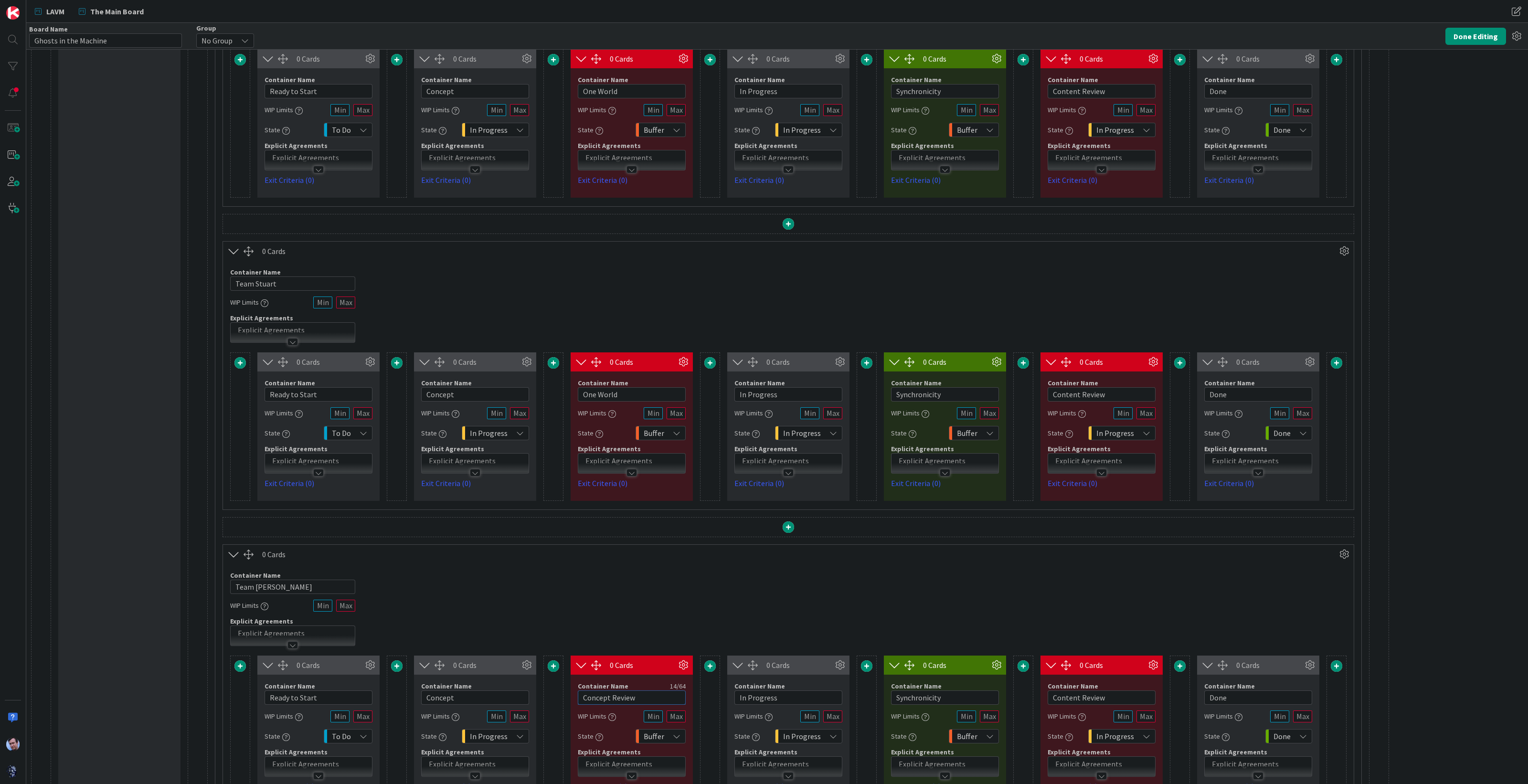
drag, startPoint x: 665, startPoint y: 693, endPoint x: 567, endPoint y: 696, distance: 98.0
click at [567, 697] on div "0 Cards Container Name 14 / 64 Ready to Start WIP Limits State To Do Explicit A…" at bounding box center [788, 729] width 1116 height 148
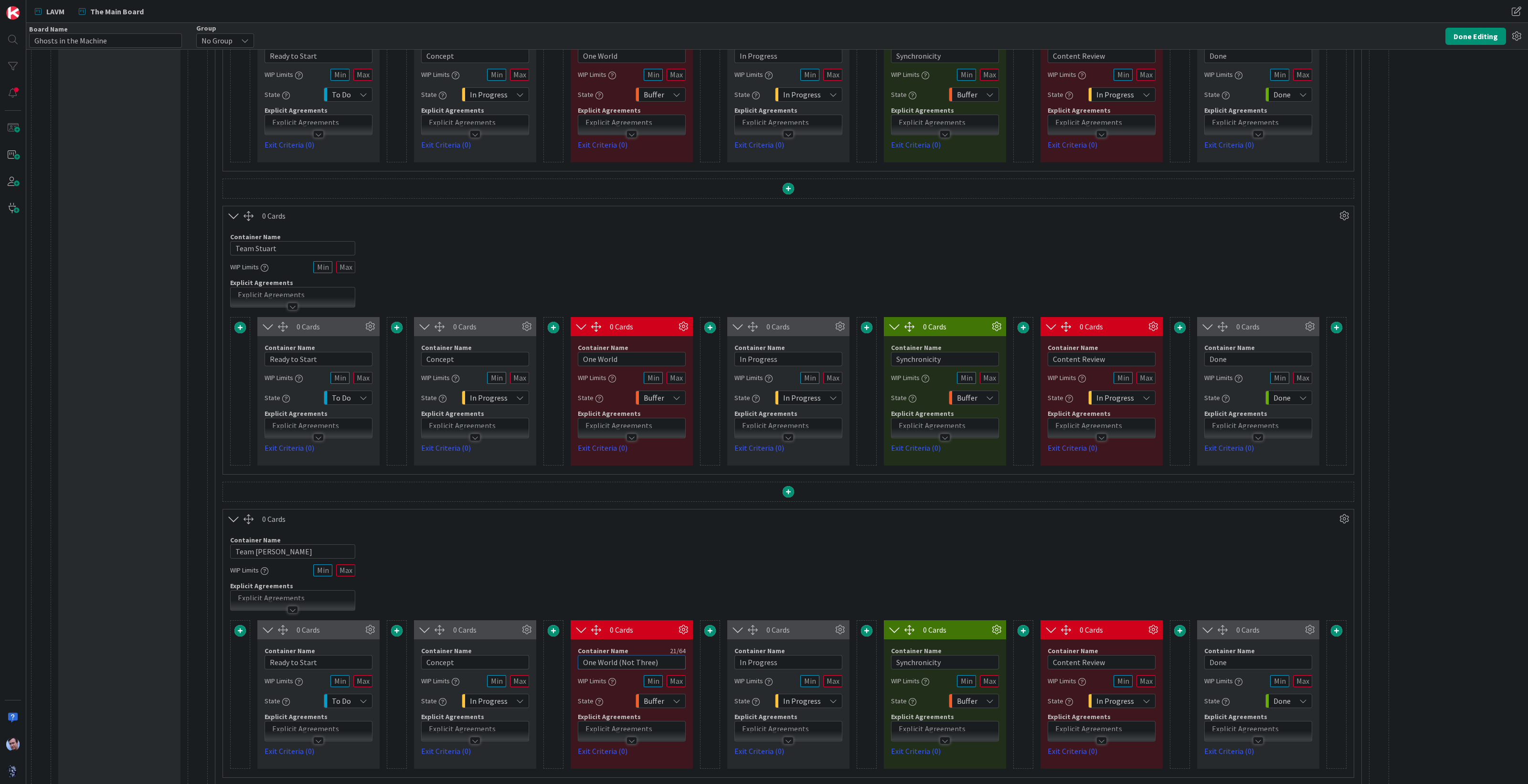
scroll to position [314, 0]
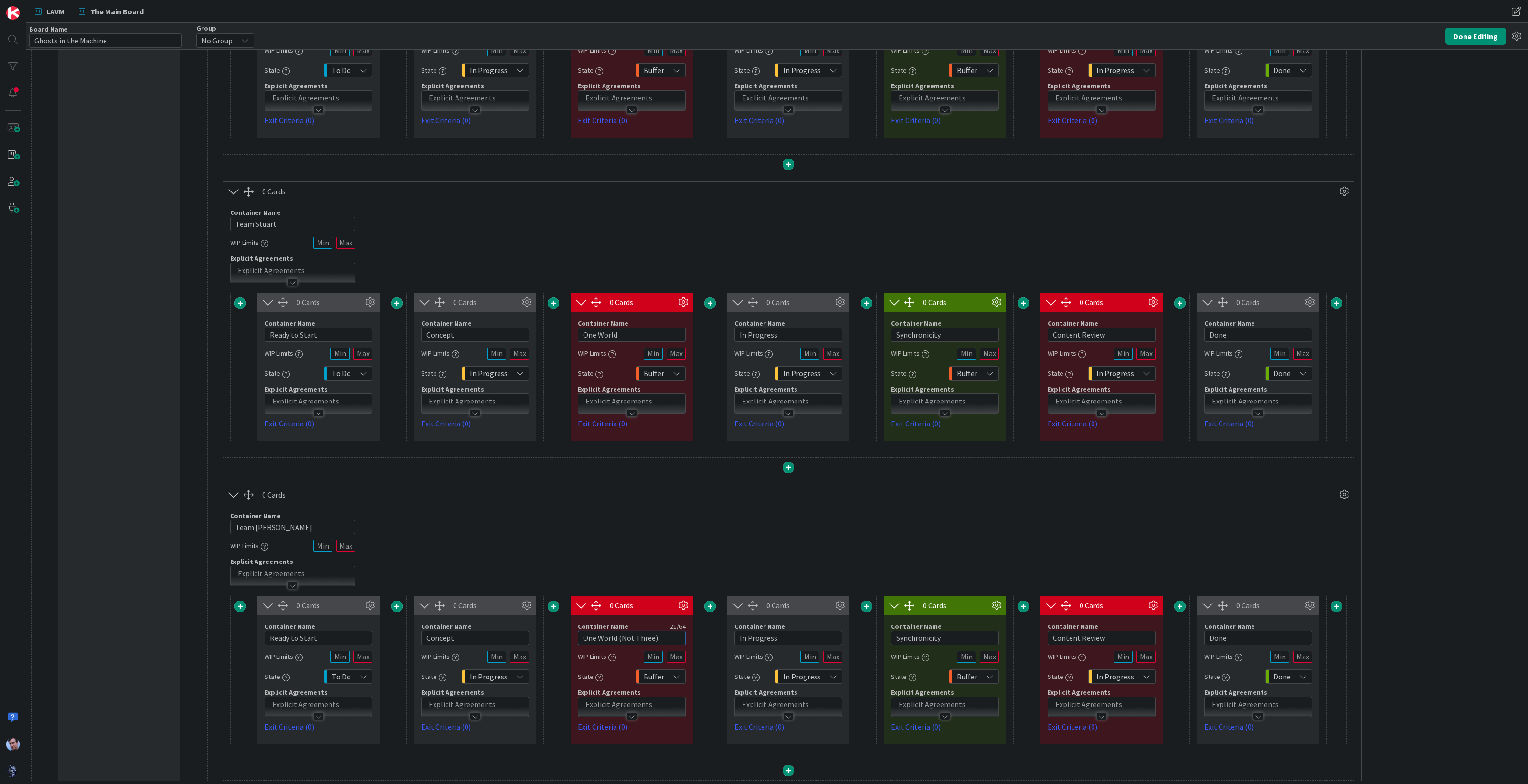
type input "One World (Not Three)"
click at [620, 332] on input "One World" at bounding box center [632, 334] width 108 height 14
drag, startPoint x: 582, startPoint y: 333, endPoint x: 551, endPoint y: 334, distance: 31.0
click at [551, 333] on div "0 Cards Container Name 14 / 64 Ready to Start WIP Limits State To Do Explicit A…" at bounding box center [788, 366] width 1116 height 148
paste input "(Not Three)"
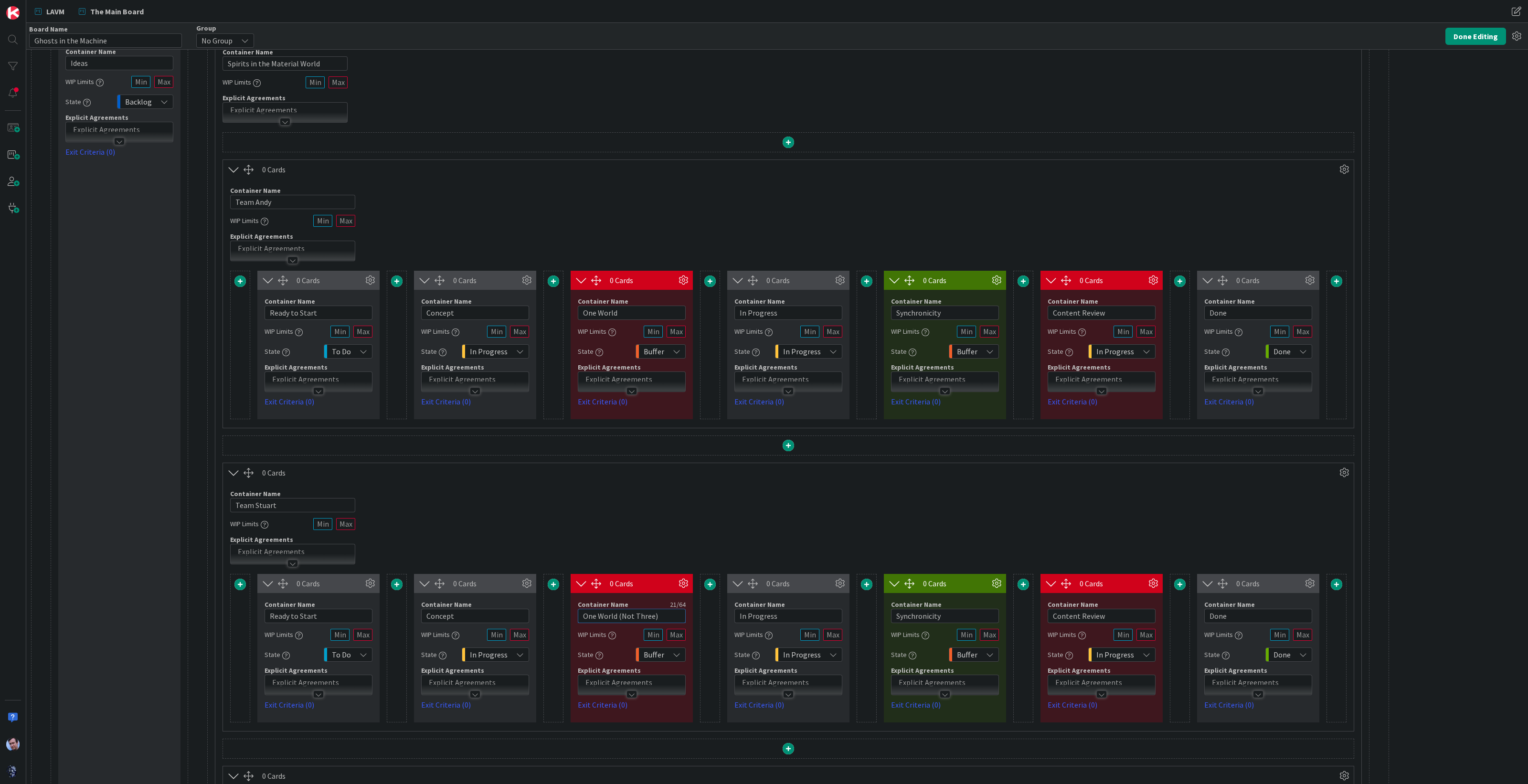
scroll to position [16, 0]
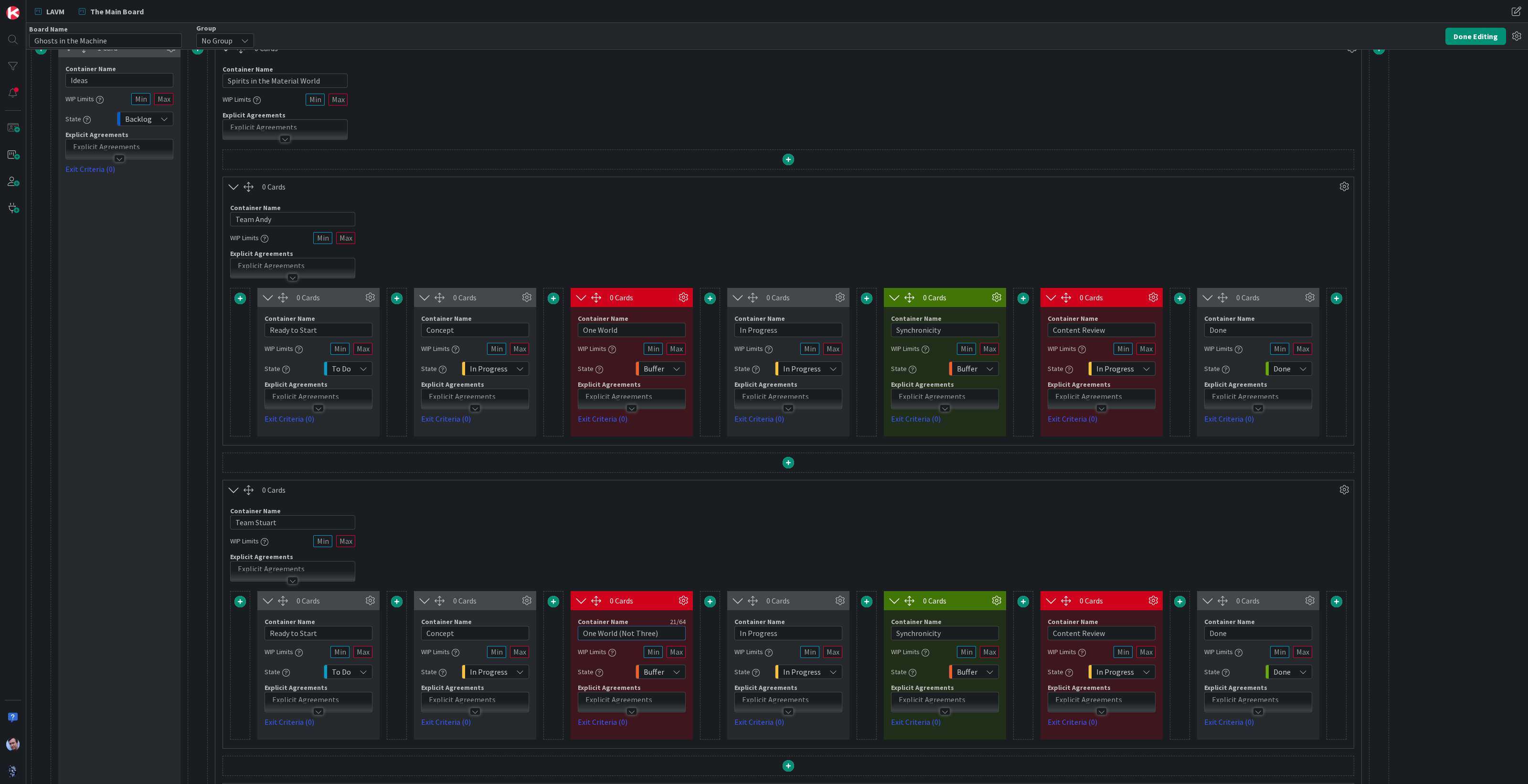
type input "One World (Not Three)"
drag, startPoint x: 632, startPoint y: 326, endPoint x: 569, endPoint y: 328, distance: 63.0
click at [569, 326] on div "0 Cards Container Name 14 / 64 Ready to Start WIP Limits State To Do Explicit A…" at bounding box center [788, 362] width 1116 height 148
paste input "(Not Three)"
type input "One World (Not Three)"
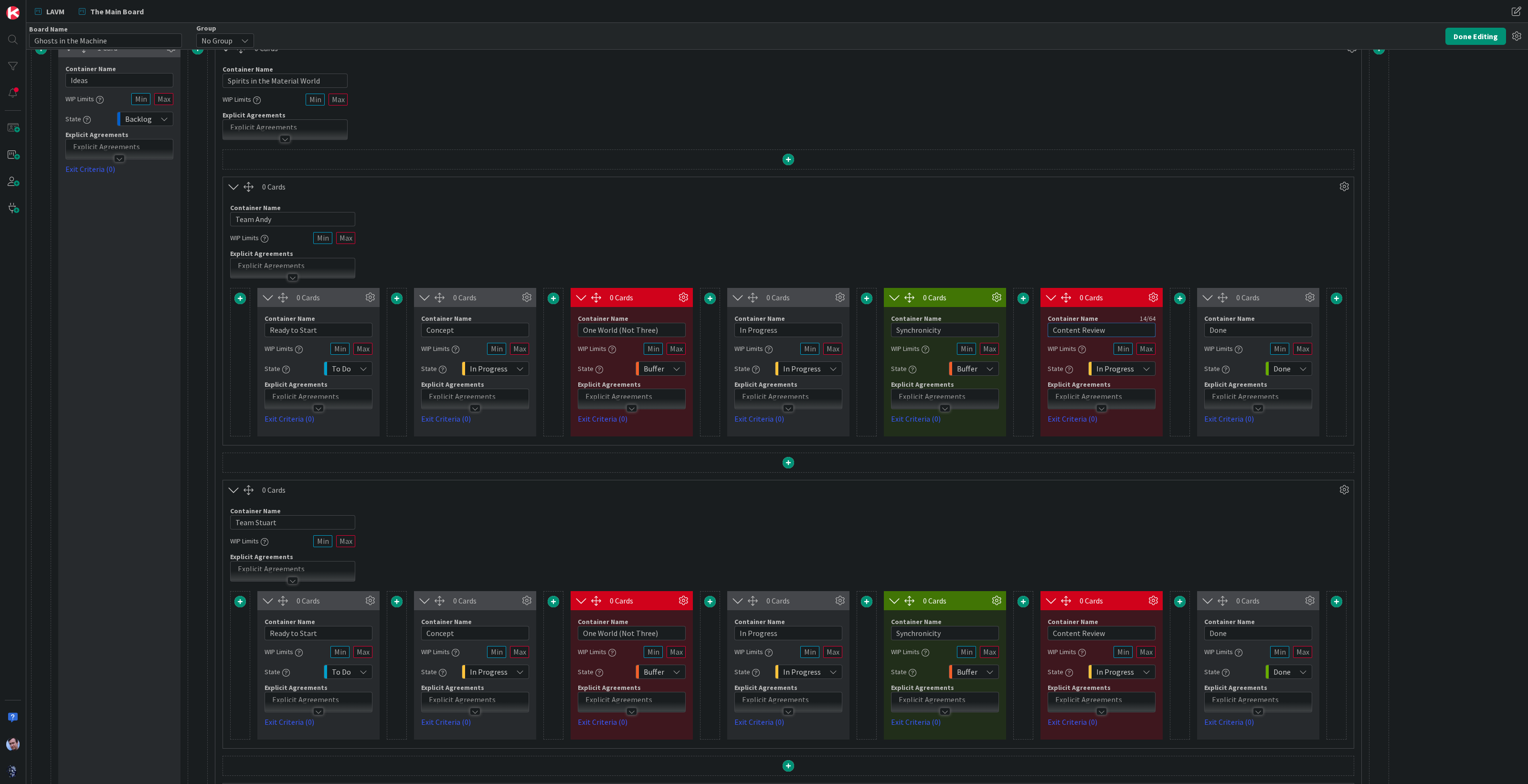
click at [1109, 323] on input "Content Review" at bounding box center [1102, 330] width 108 height 14
type input "Invisible Sun"
click at [1117, 629] on input "Content Review" at bounding box center [1102, 633] width 108 height 14
drag, startPoint x: 1117, startPoint y: 629, endPoint x: 1033, endPoint y: 633, distance: 84.1
click at [1033, 633] on div "0 Cards Container Name 14 / 64 Ready to Start WIP Limits State To Do Explicit A…" at bounding box center [788, 665] width 1116 height 148
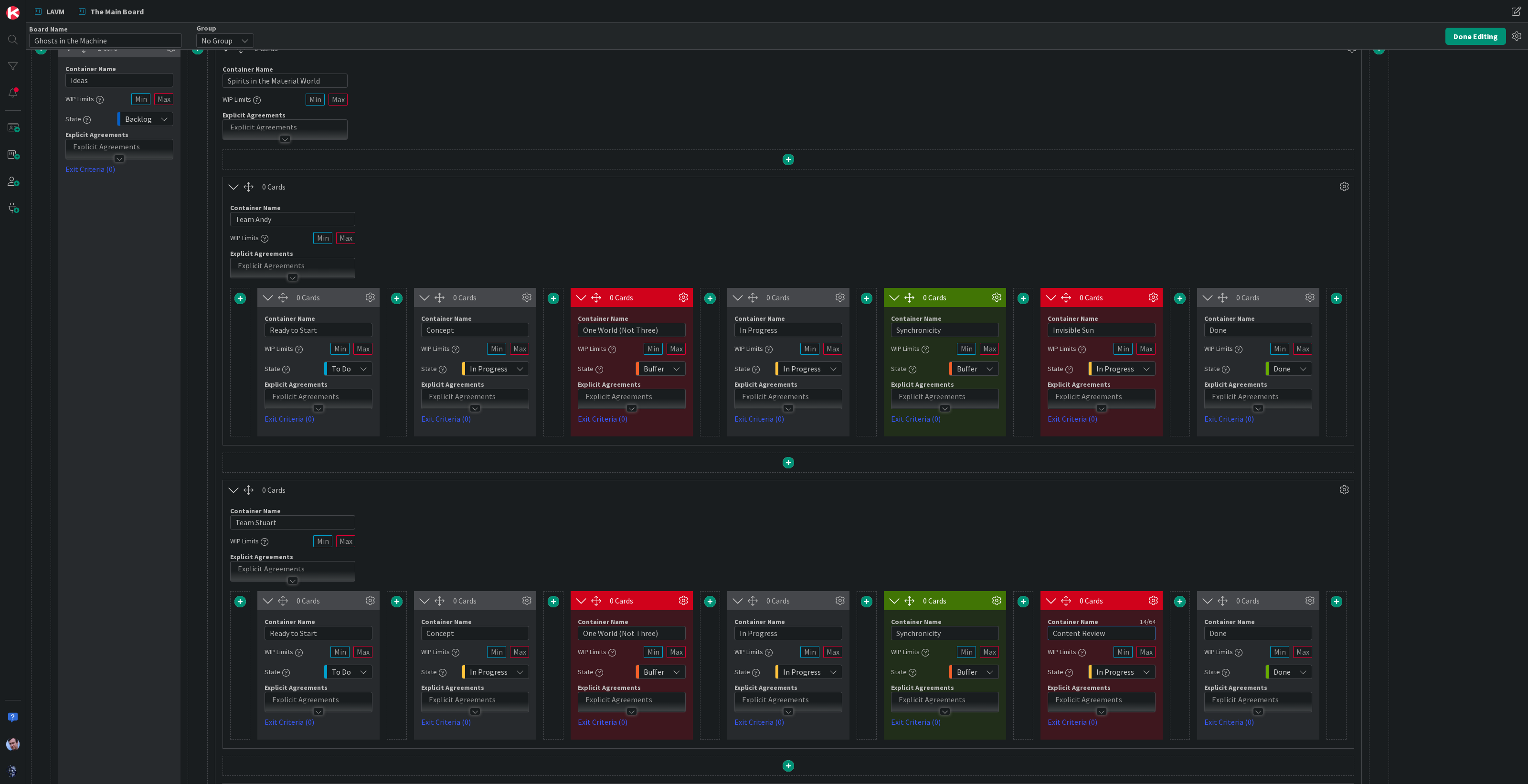
paste input "Invisible Sun"
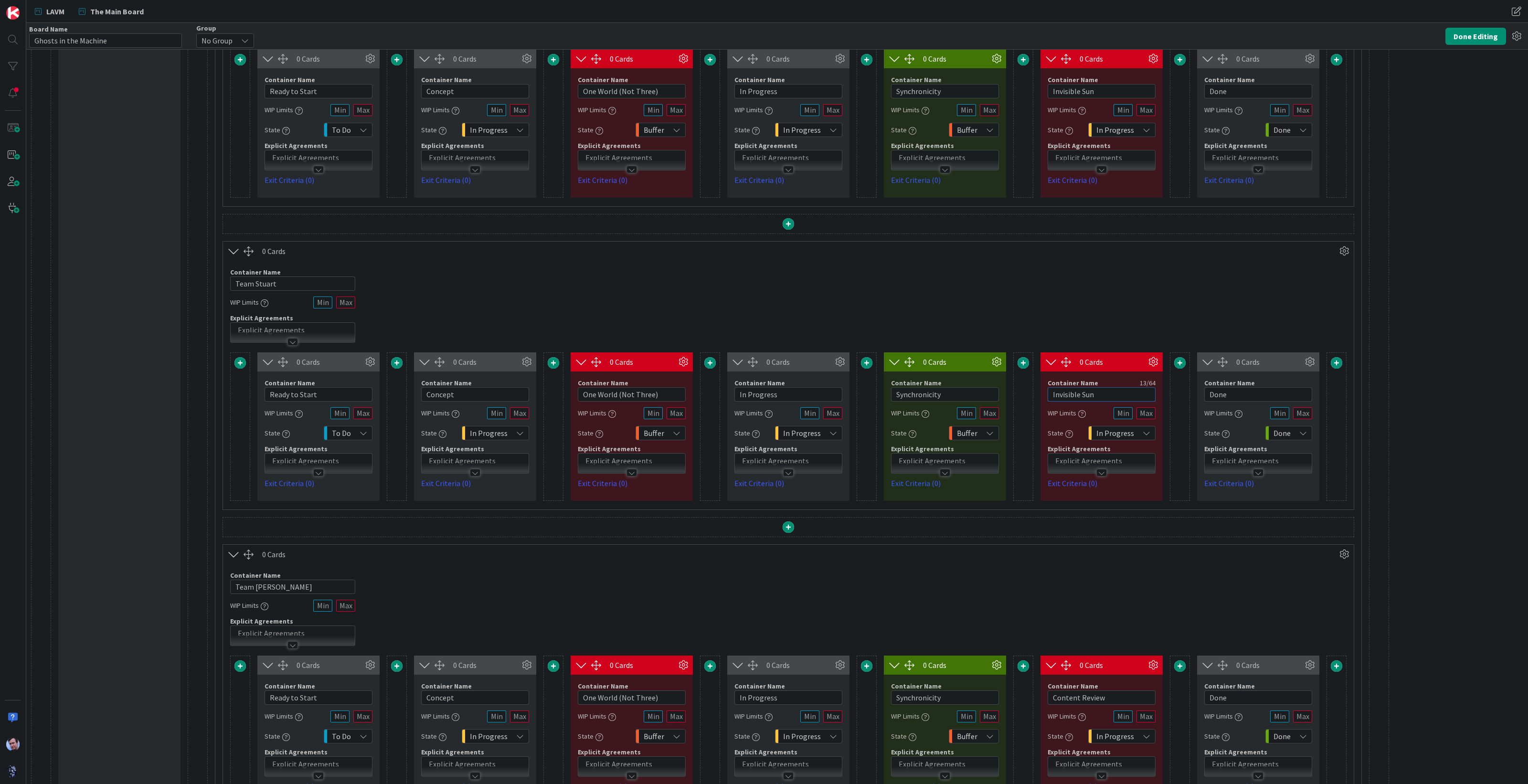
scroll to position [314, 0]
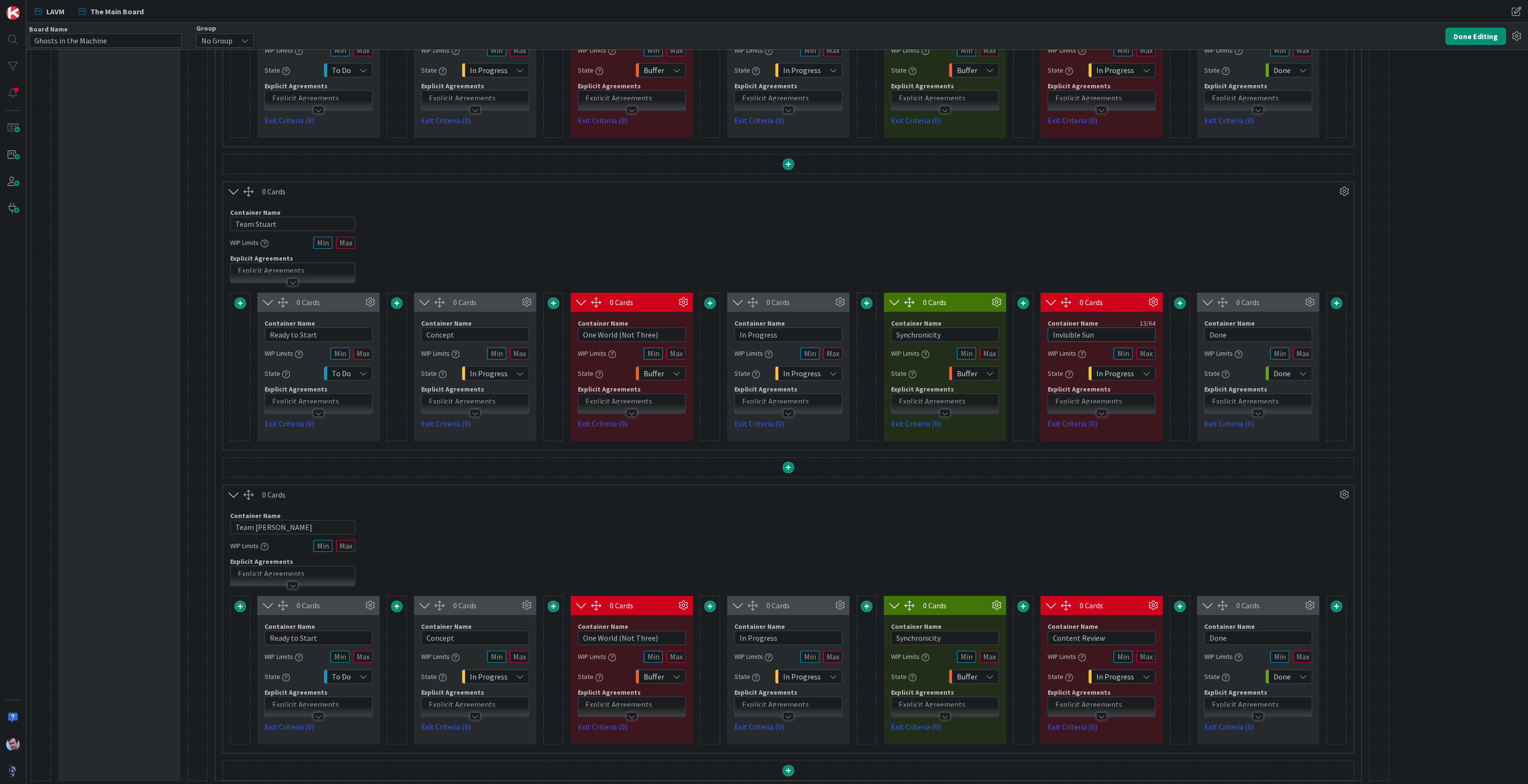
type input "Invisible Sun"
drag, startPoint x: 1113, startPoint y: 640, endPoint x: 1056, endPoint y: 633, distance: 57.4
click at [1055, 633] on input "Content Review" at bounding box center [1102, 638] width 108 height 14
type input "C"
paste input "Invisible Sun"
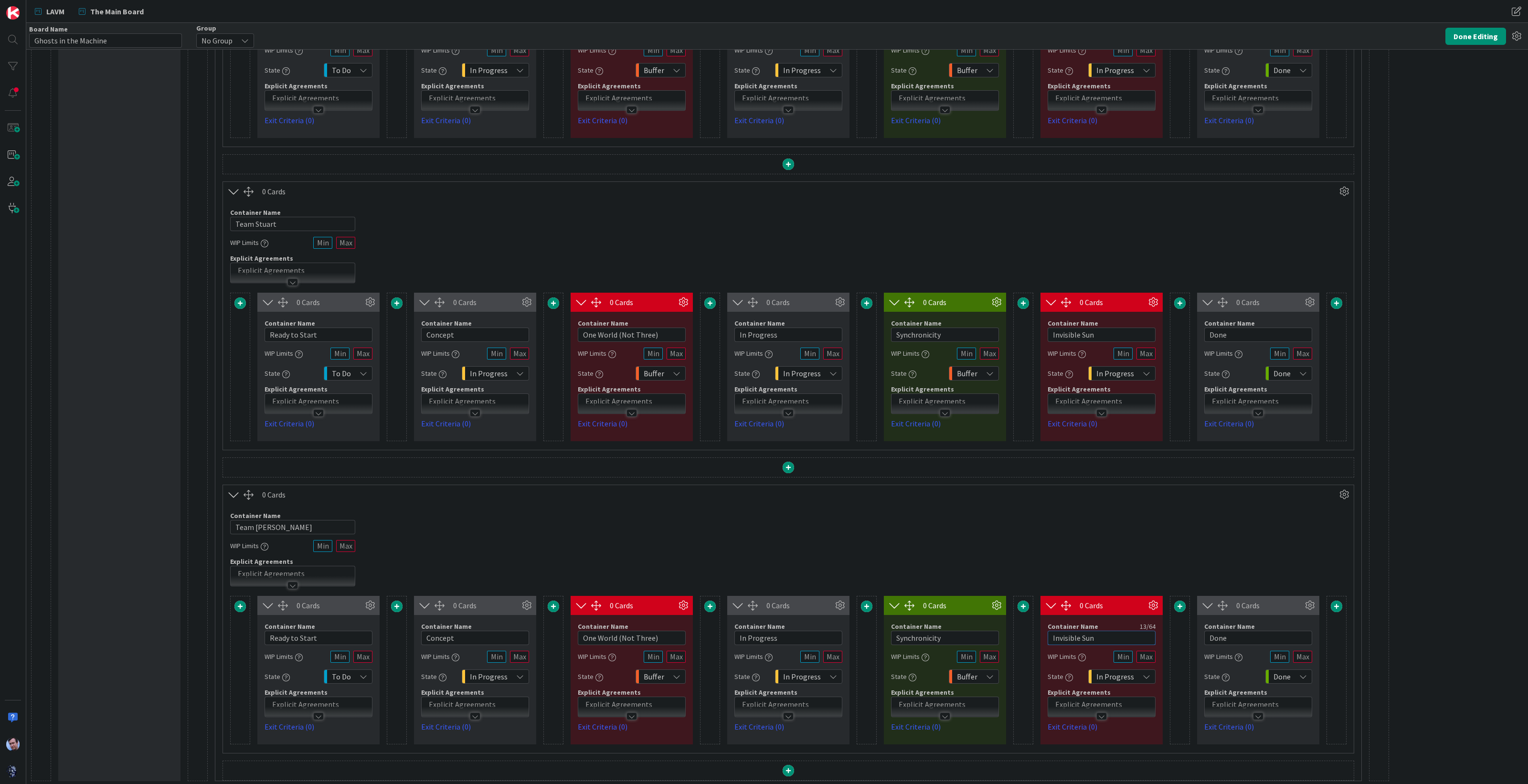
type input "Invisible Sun"
click at [1099, 545] on div "Container Name 11 / 64 Team [PERSON_NAME] WIP Limits Explicit Agreements" at bounding box center [788, 545] width 1131 height 82
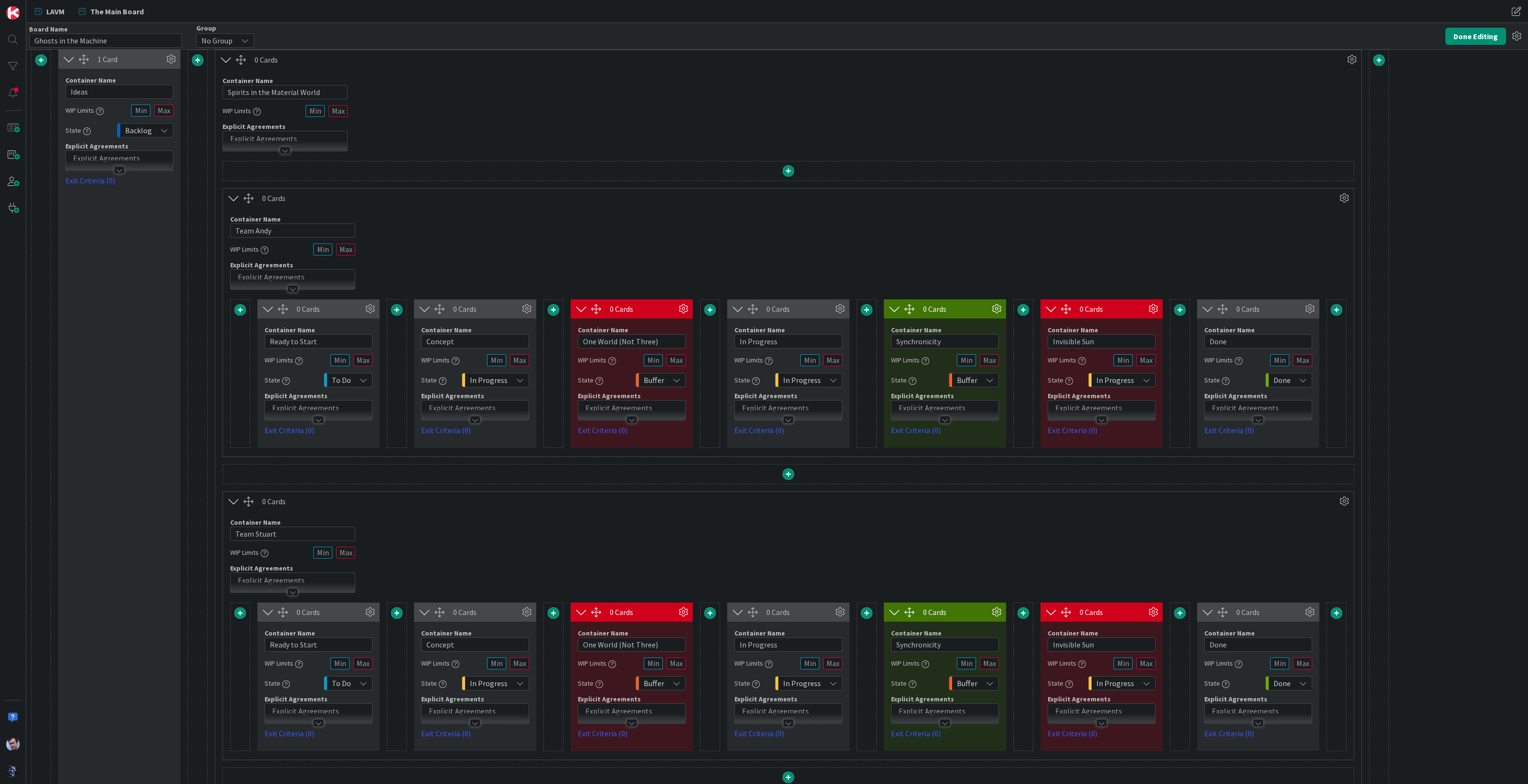
scroll to position [0, 0]
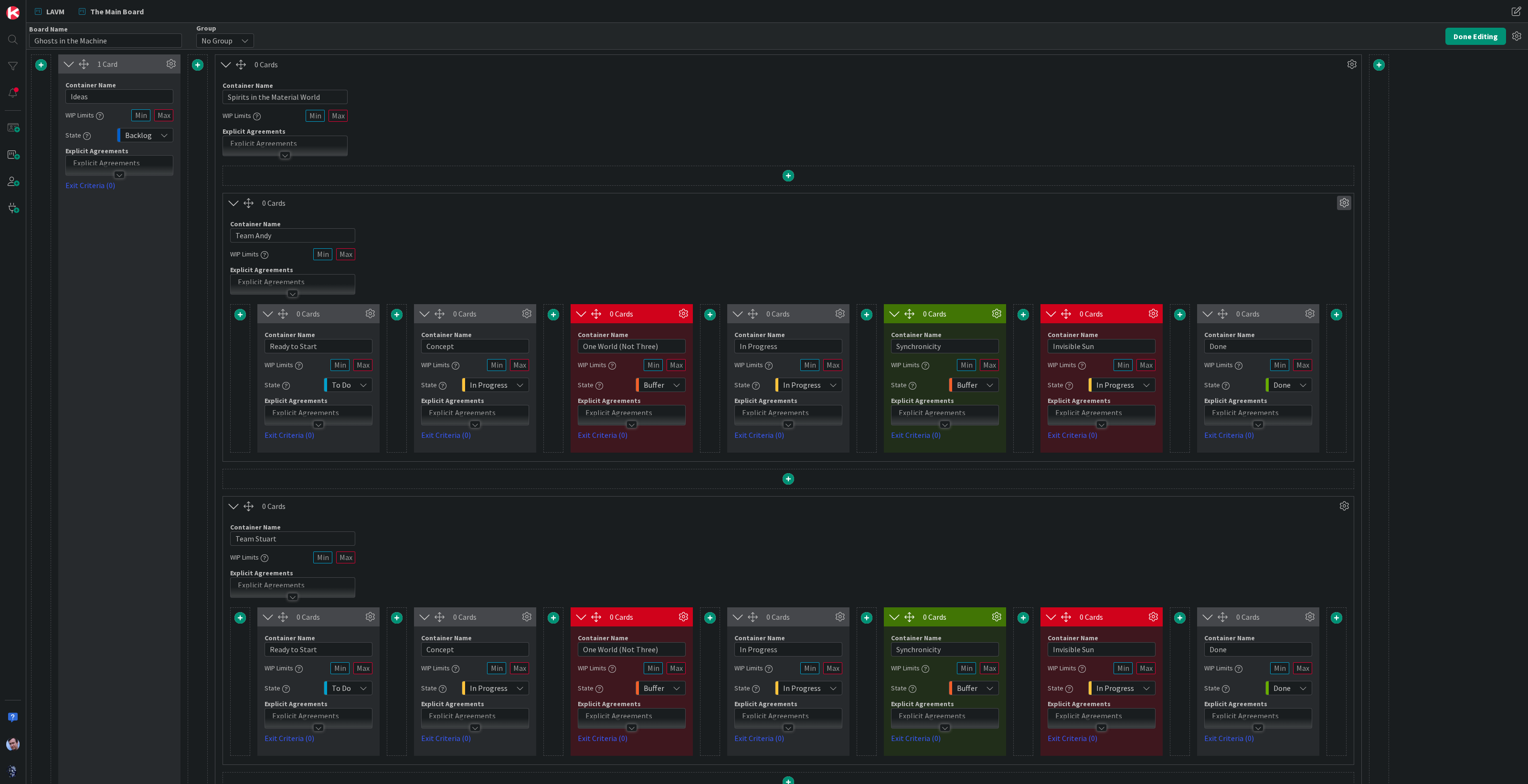
click at [1344, 203] on icon at bounding box center [1344, 203] width 14 height 14
click at [1323, 236] on div "Custom" at bounding box center [1316, 236] width 59 height 14
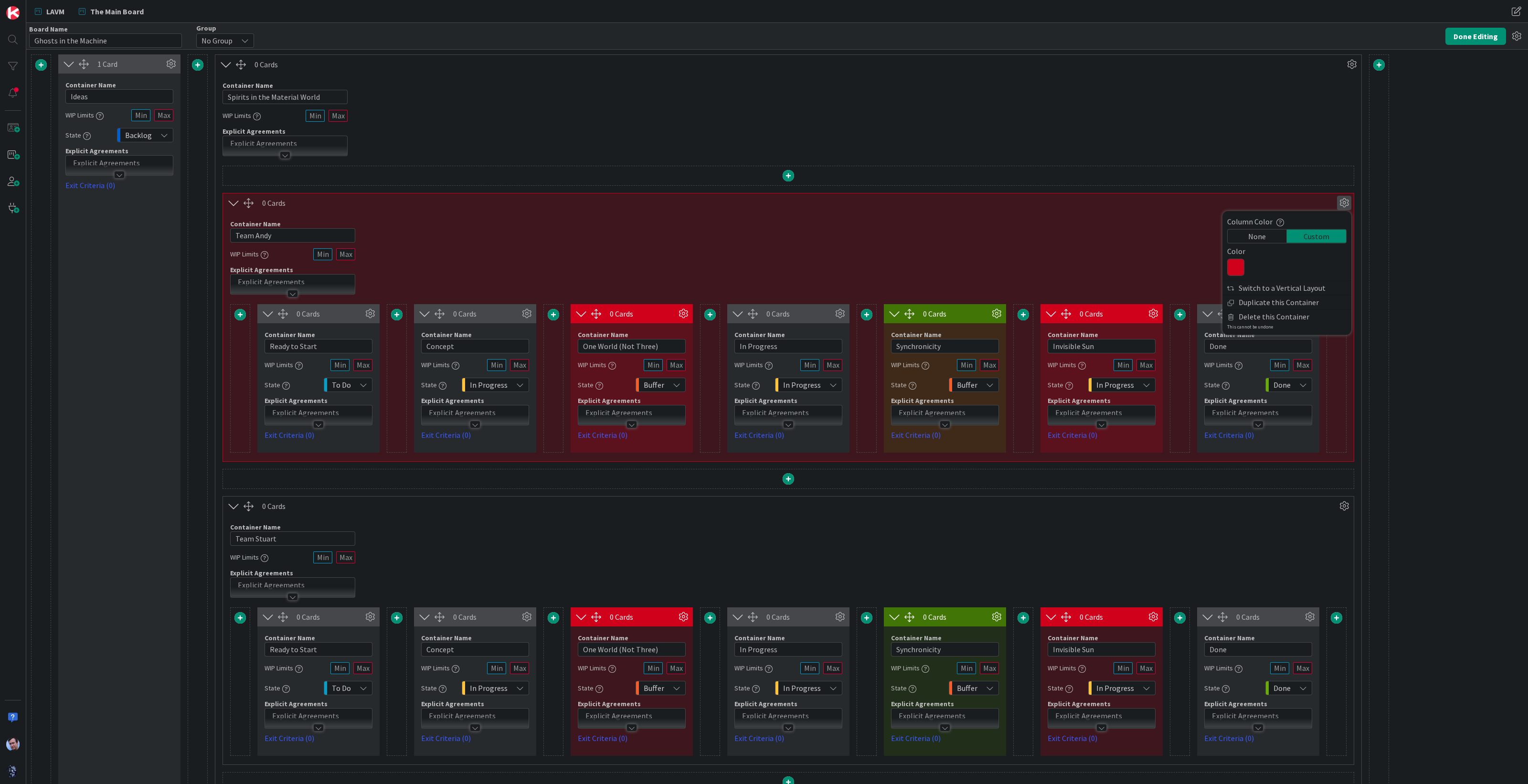
click at [1239, 264] on icon at bounding box center [1236, 267] width 17 height 17
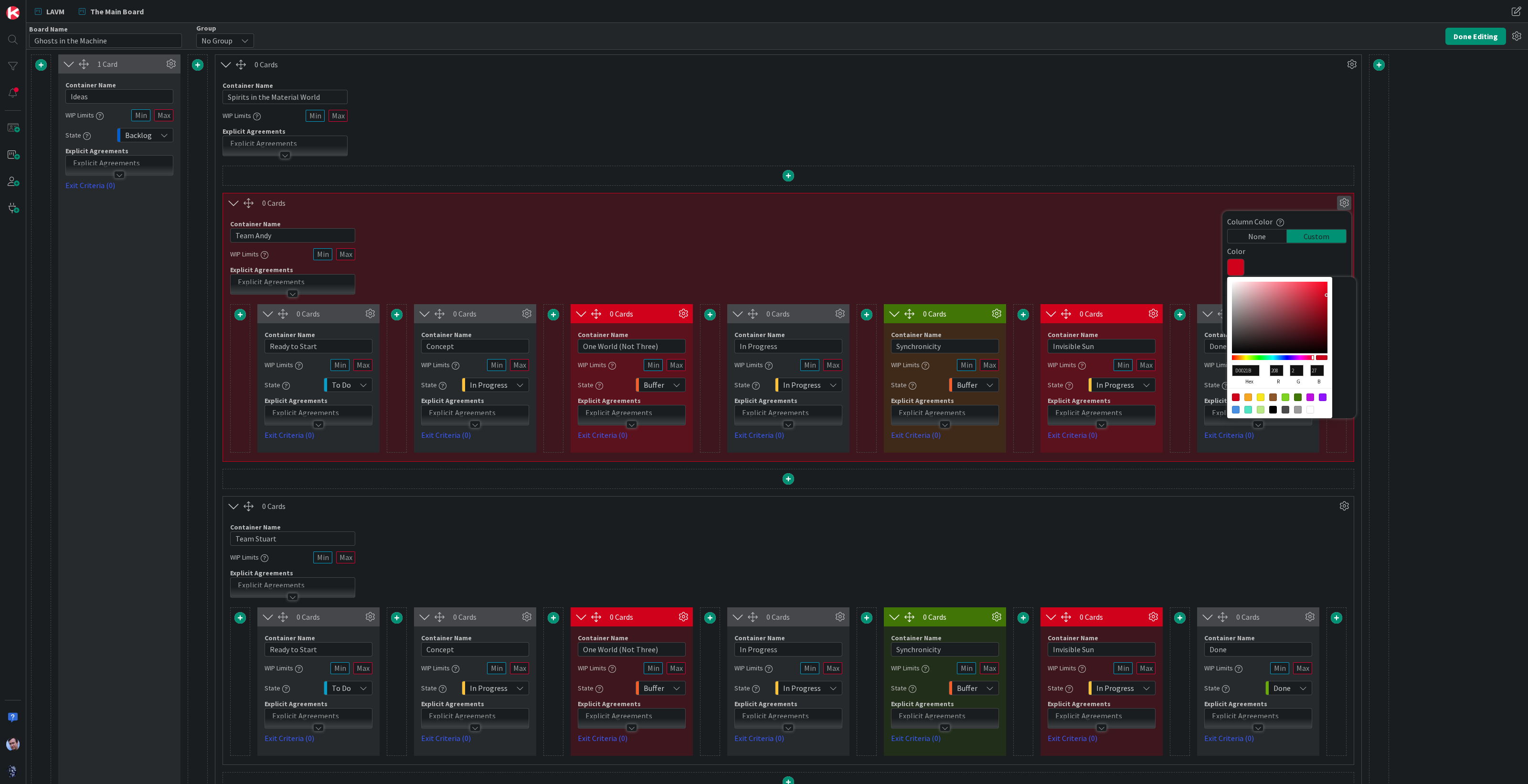
click at [1236, 407] on div at bounding box center [1236, 409] width 8 height 8
type input "4A90E2"
type input "74"
type input "144"
type input "226"
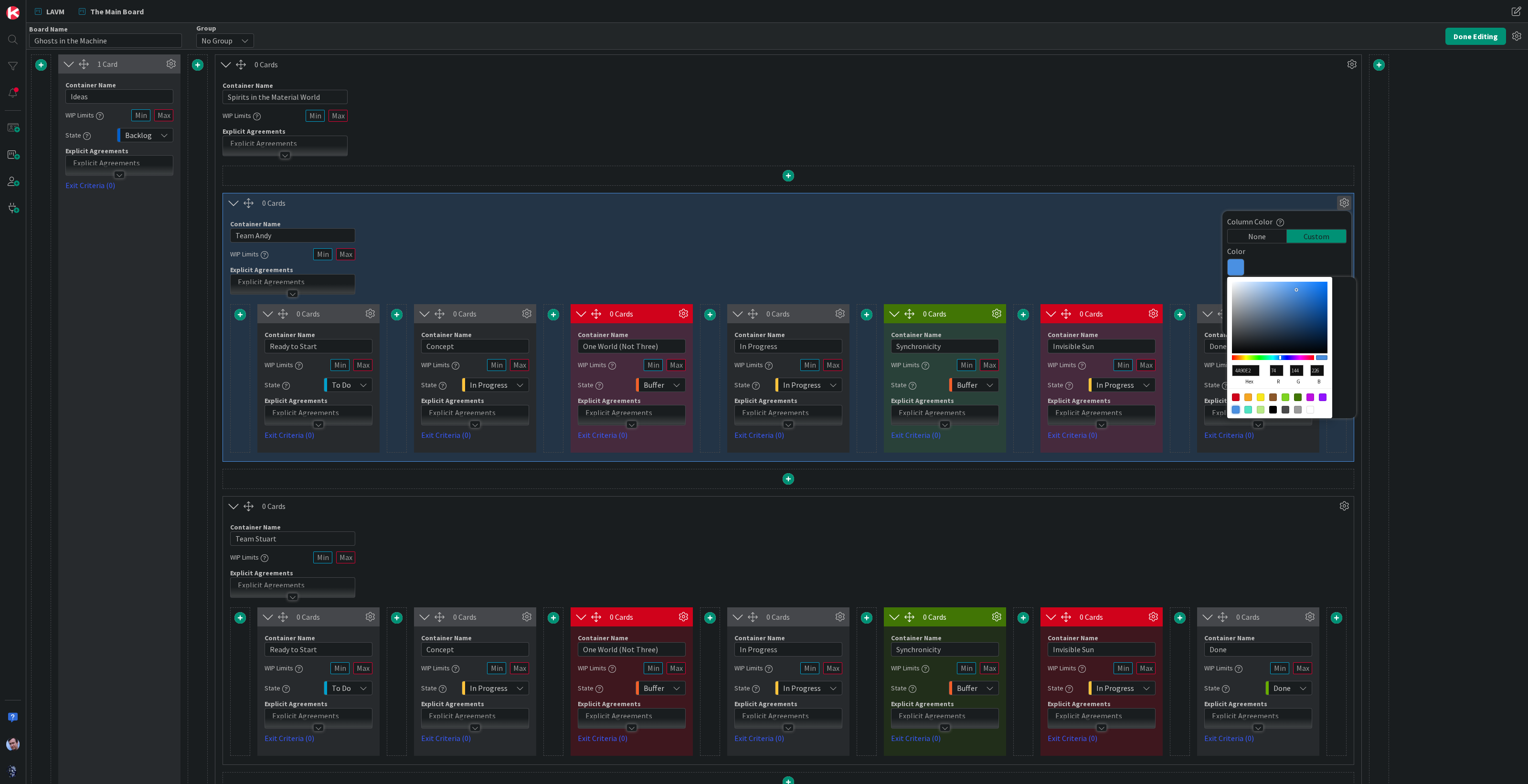
type input "0B54A8"
type input "11"
type input "84"
type input "168"
click at [1321, 305] on div at bounding box center [1279, 317] width 95 height 72
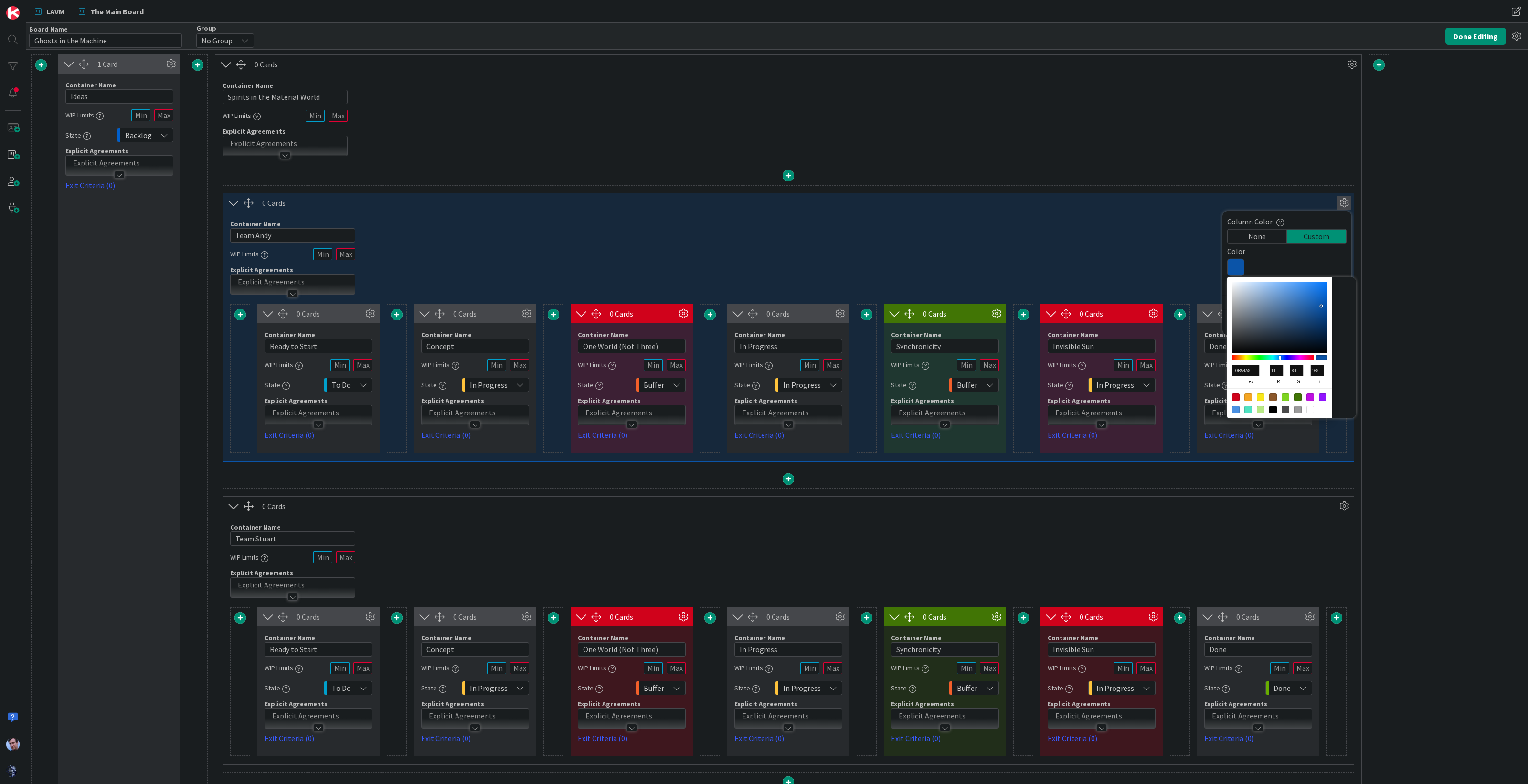
click at [1435, 279] on div "1 Card Container Name 5 / 64 Ideas WIP Limits State Backlog Explicit Agreements…" at bounding box center [777, 575] width 1502 height 1051
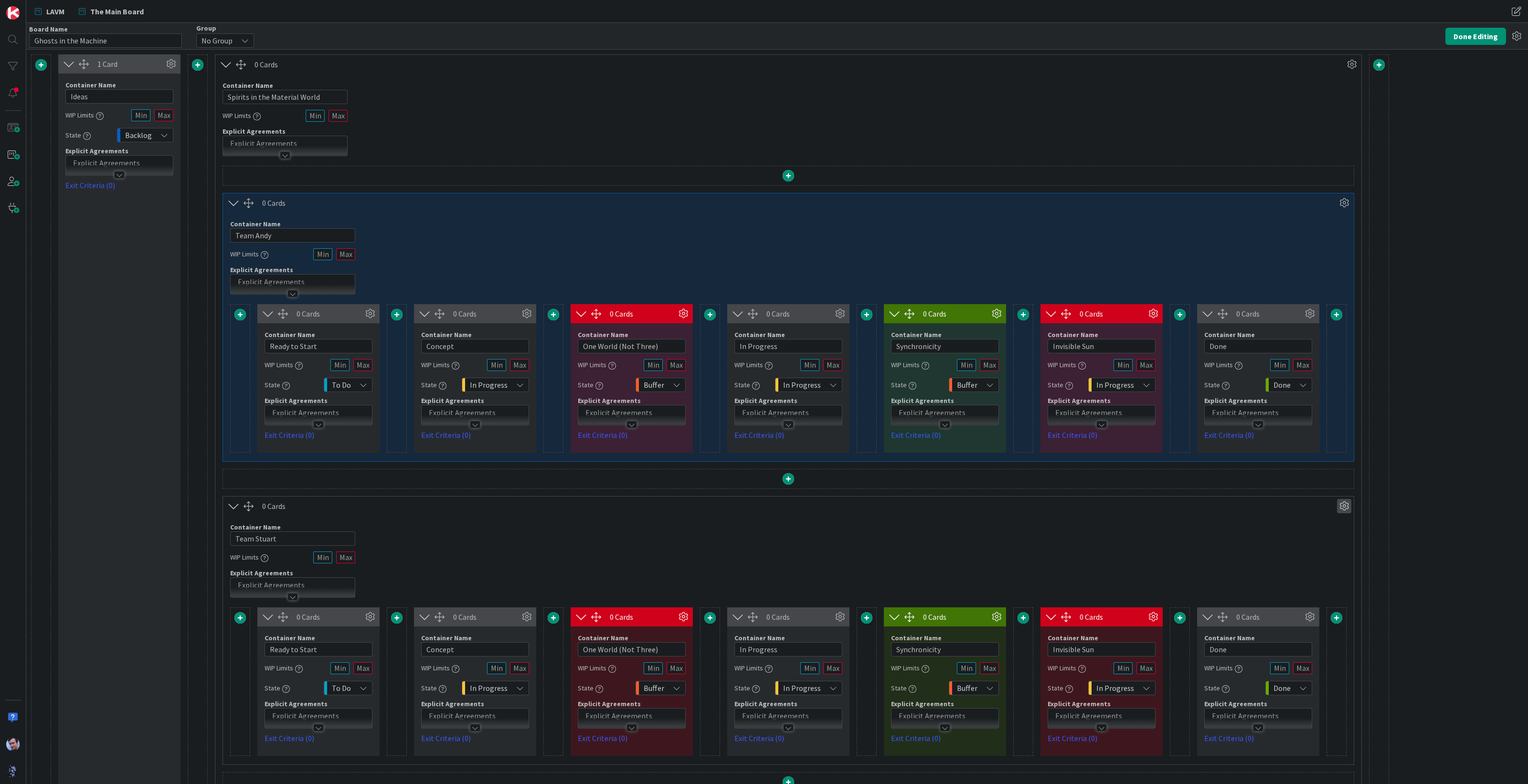
click at [1349, 502] on icon at bounding box center [1344, 506] width 14 height 14
click at [1319, 536] on div "Custom" at bounding box center [1316, 539] width 59 height 14
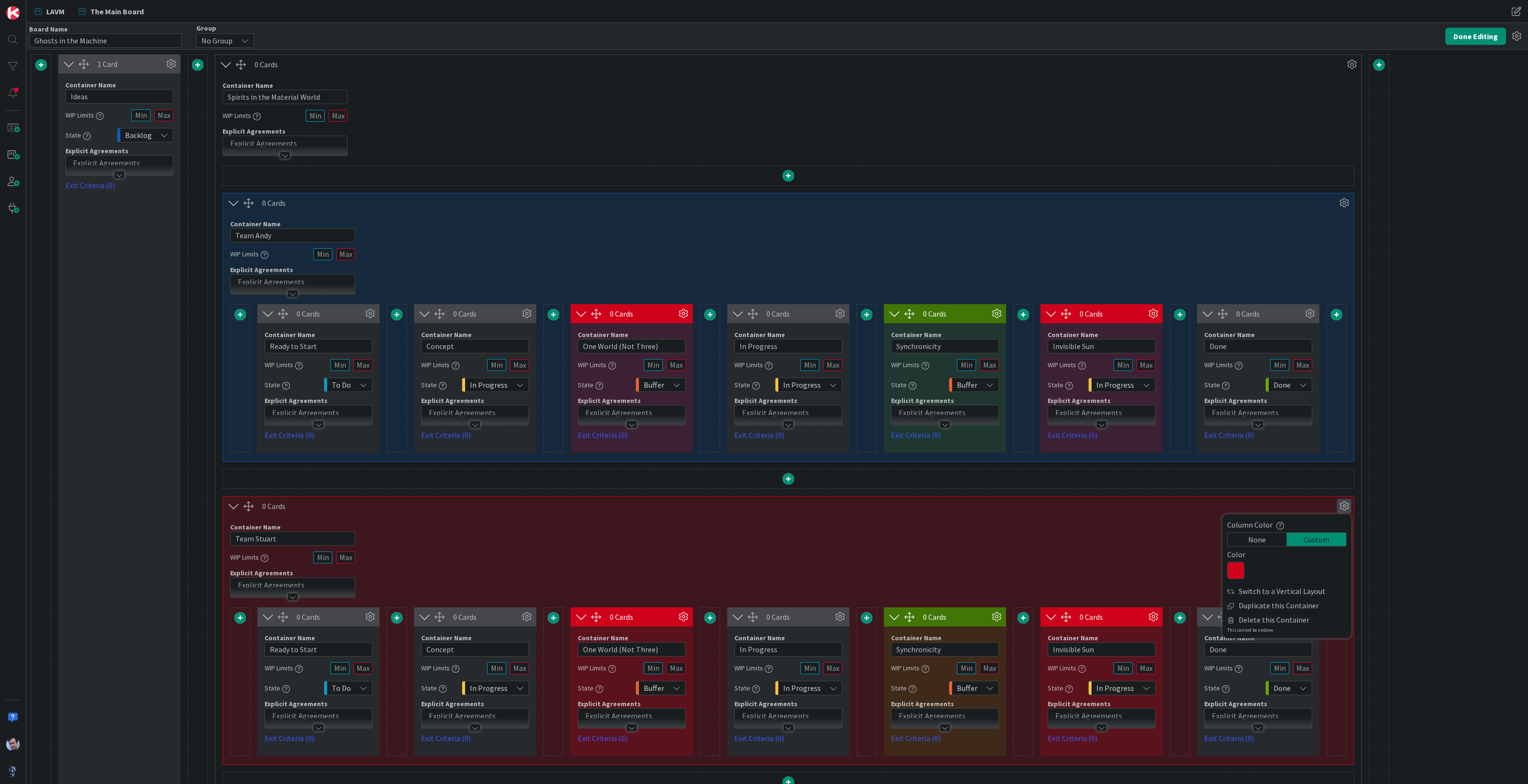
click at [1230, 568] on icon at bounding box center [1236, 570] width 17 height 17
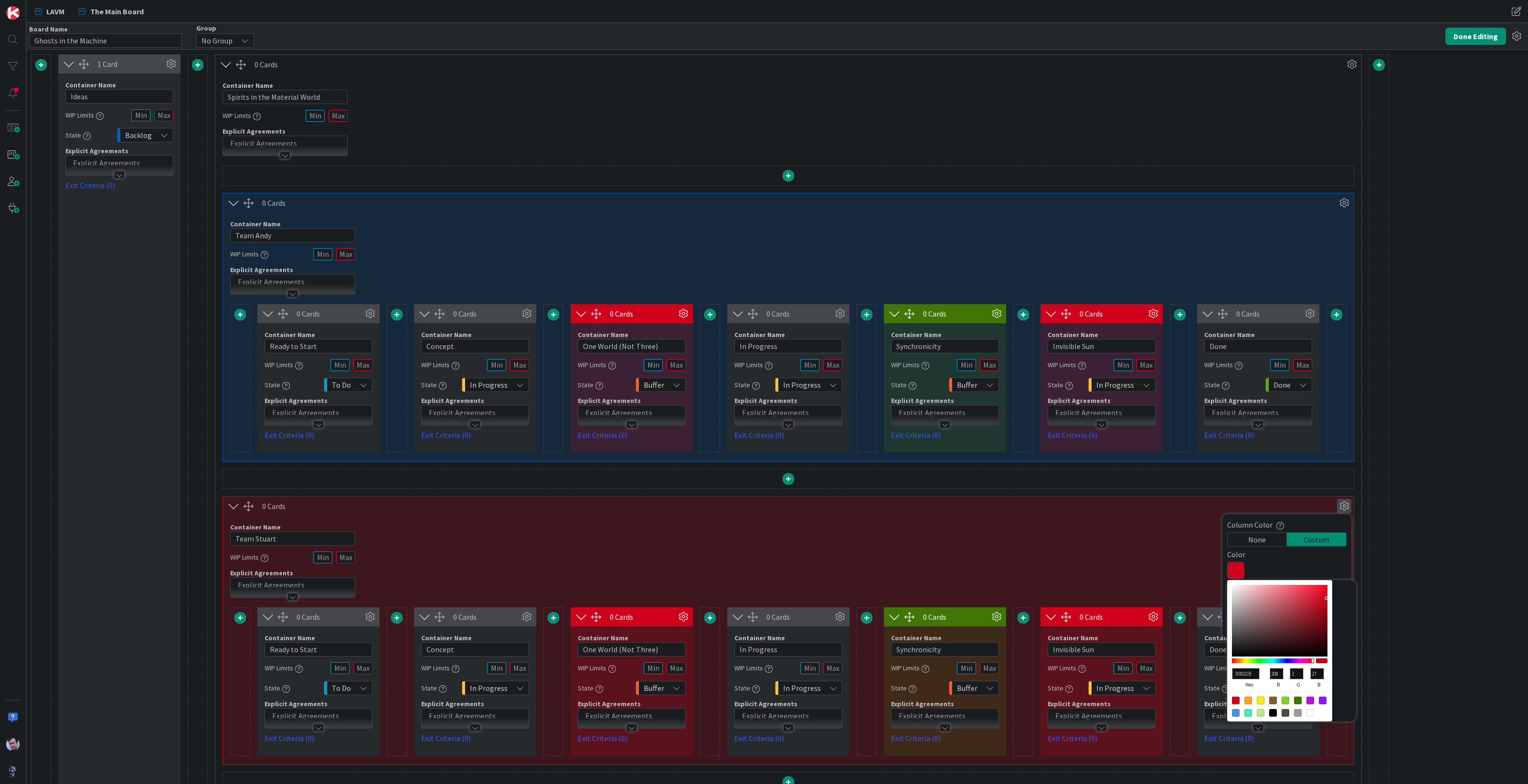
click at [1263, 700] on div at bounding box center [1260, 700] width 8 height 8
type input "F8E71C"
type input "248"
type input "231"
type input "28"
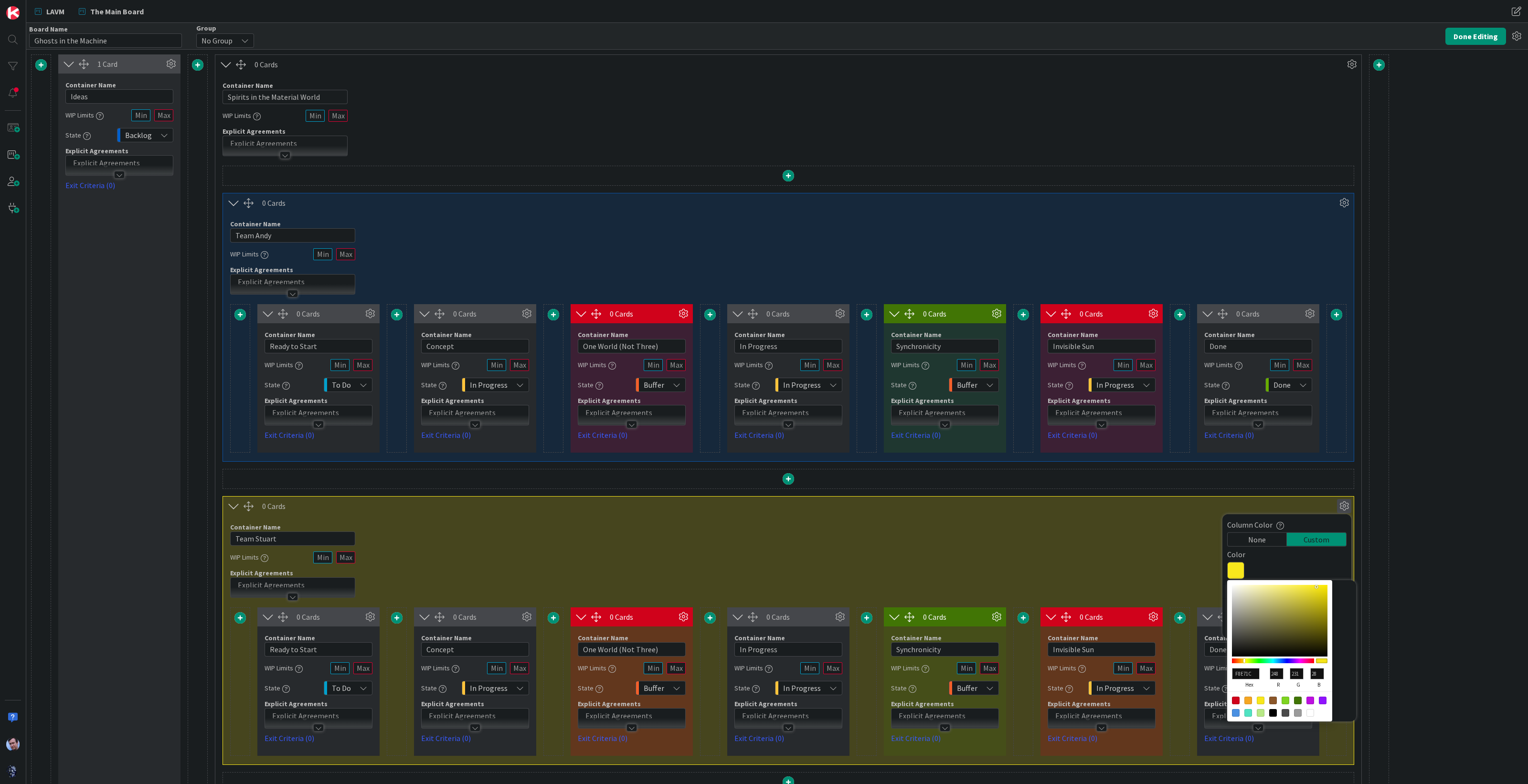
click at [1384, 621] on div at bounding box center [1379, 575] width 20 height 1041
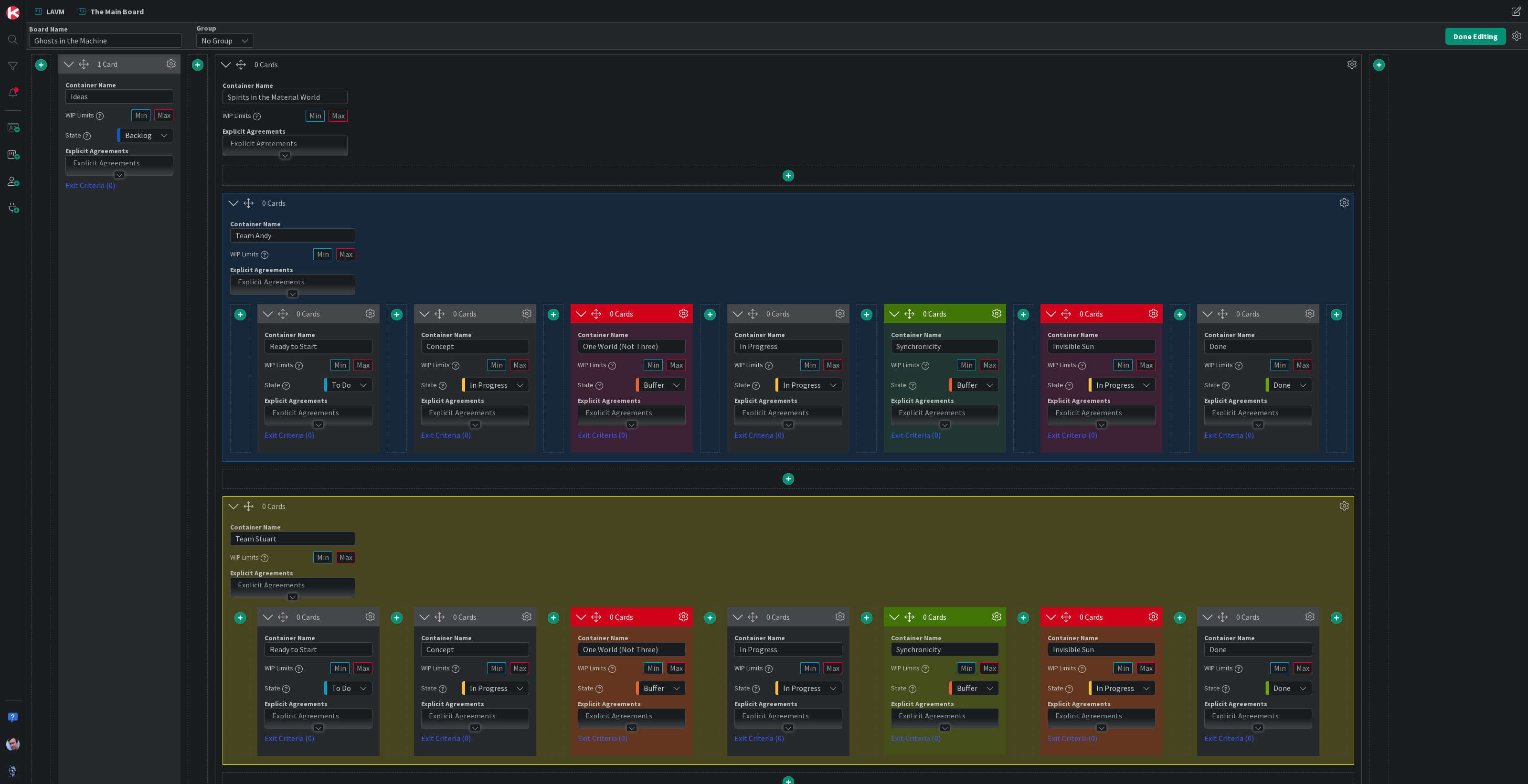
scroll to position [314, 0]
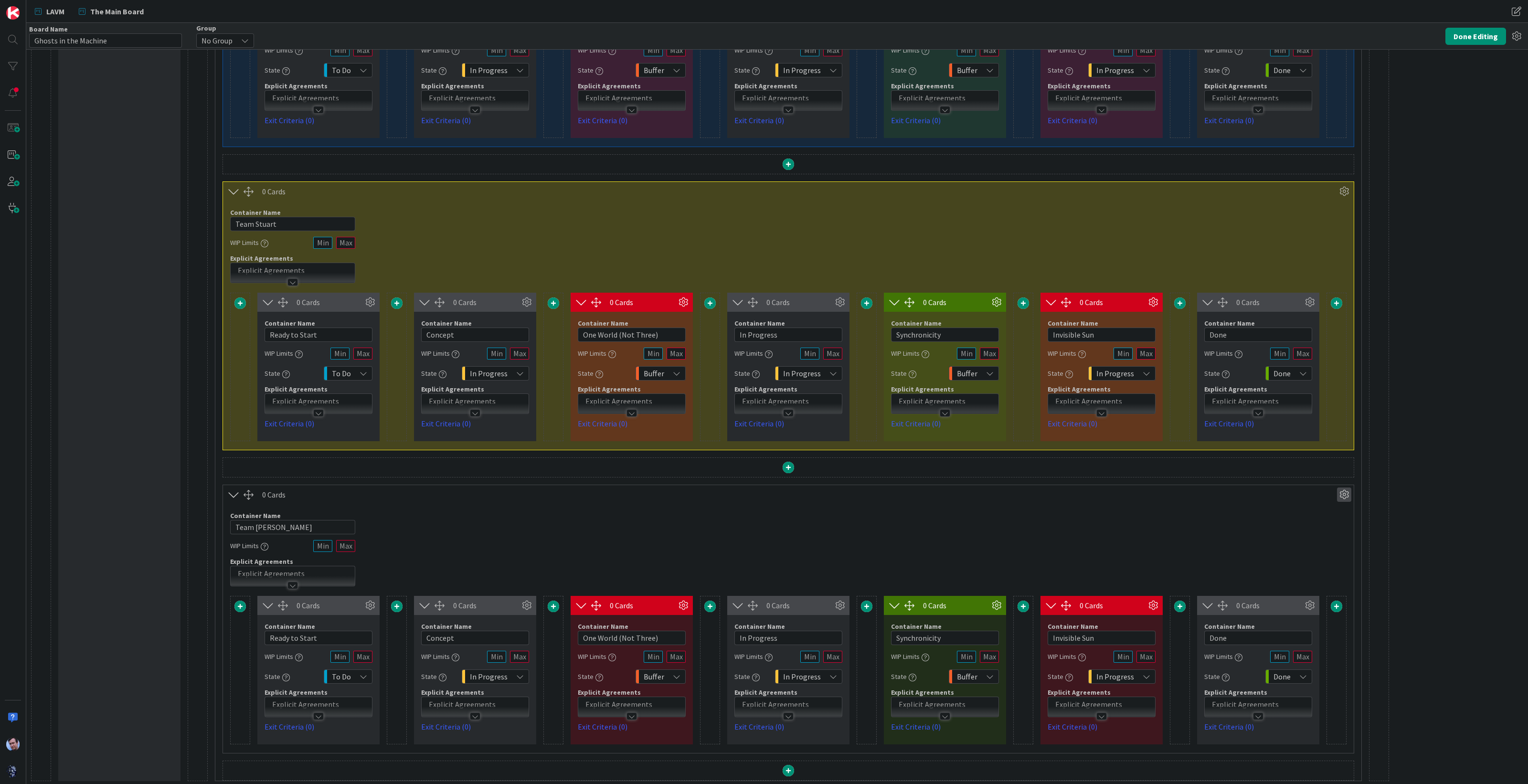
click at [1347, 492] on icon at bounding box center [1344, 495] width 14 height 14
click at [1336, 526] on div "Custom" at bounding box center [1316, 528] width 59 height 14
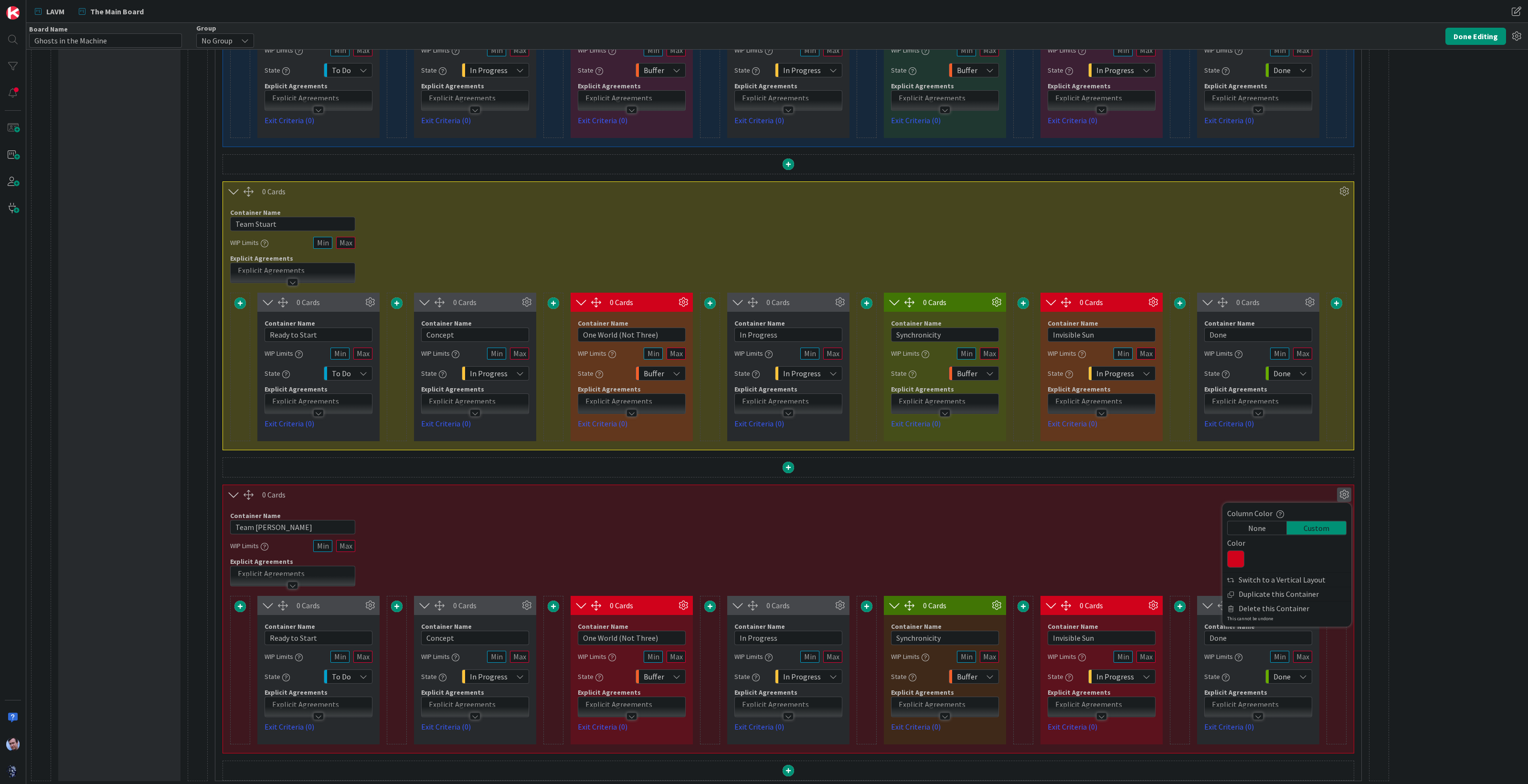
click at [1233, 560] on icon at bounding box center [1236, 559] width 17 height 17
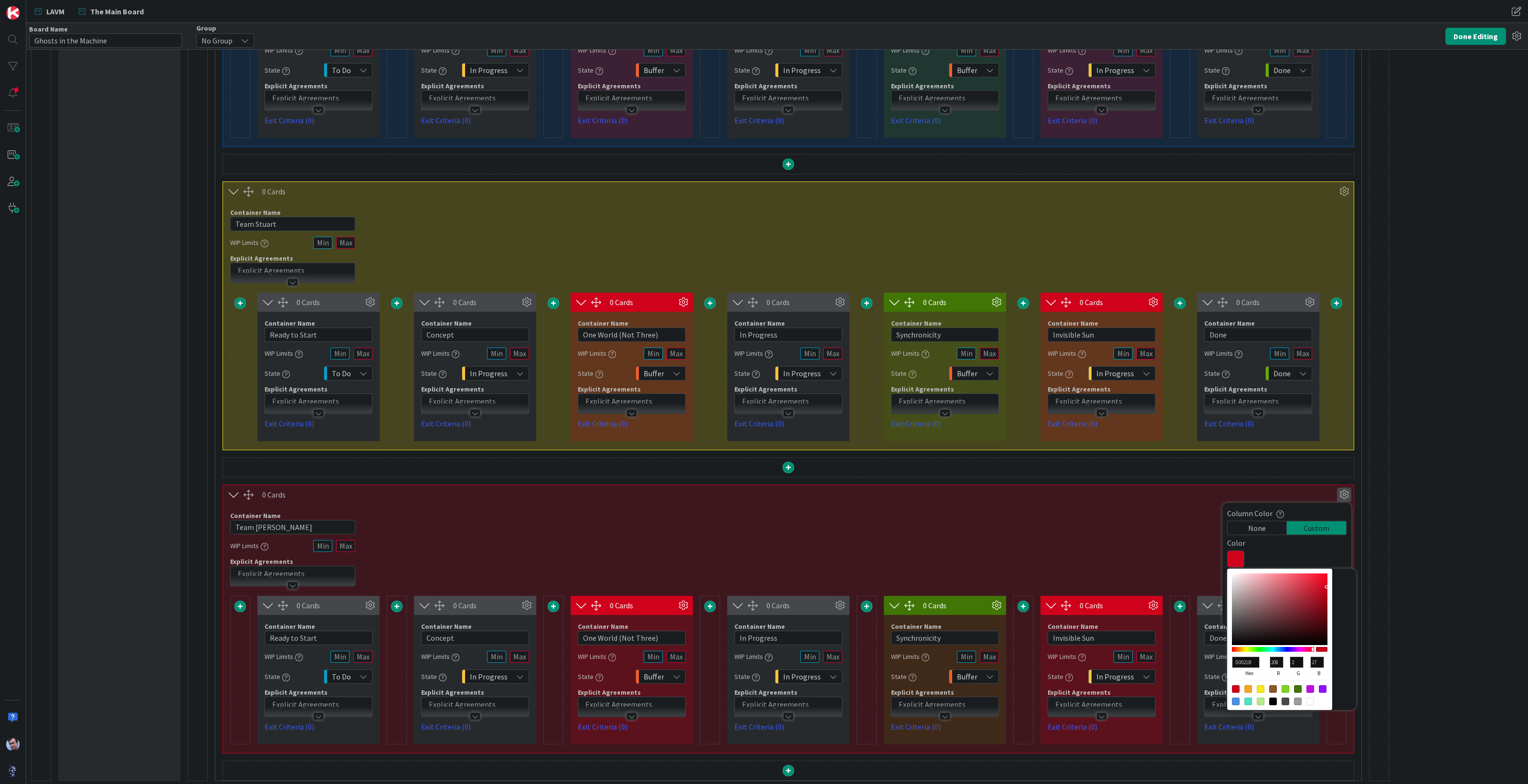
type input "E23248"
type input "226"
type input "50"
type input "72"
click at [1306, 580] on div at bounding box center [1279, 609] width 95 height 72
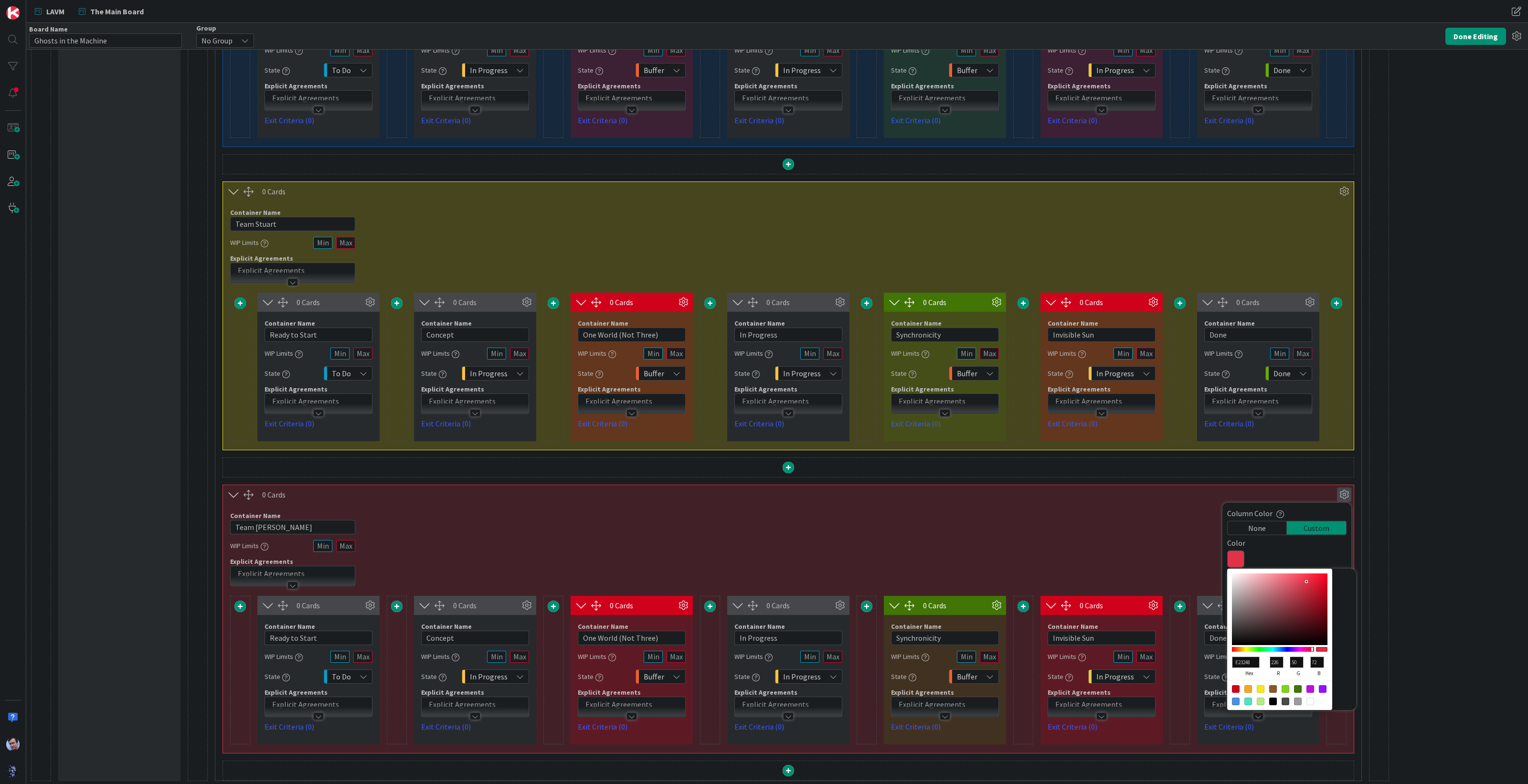
type input "B94654"
type input "185"
type input "70"
type input "84"
type input "B94855"
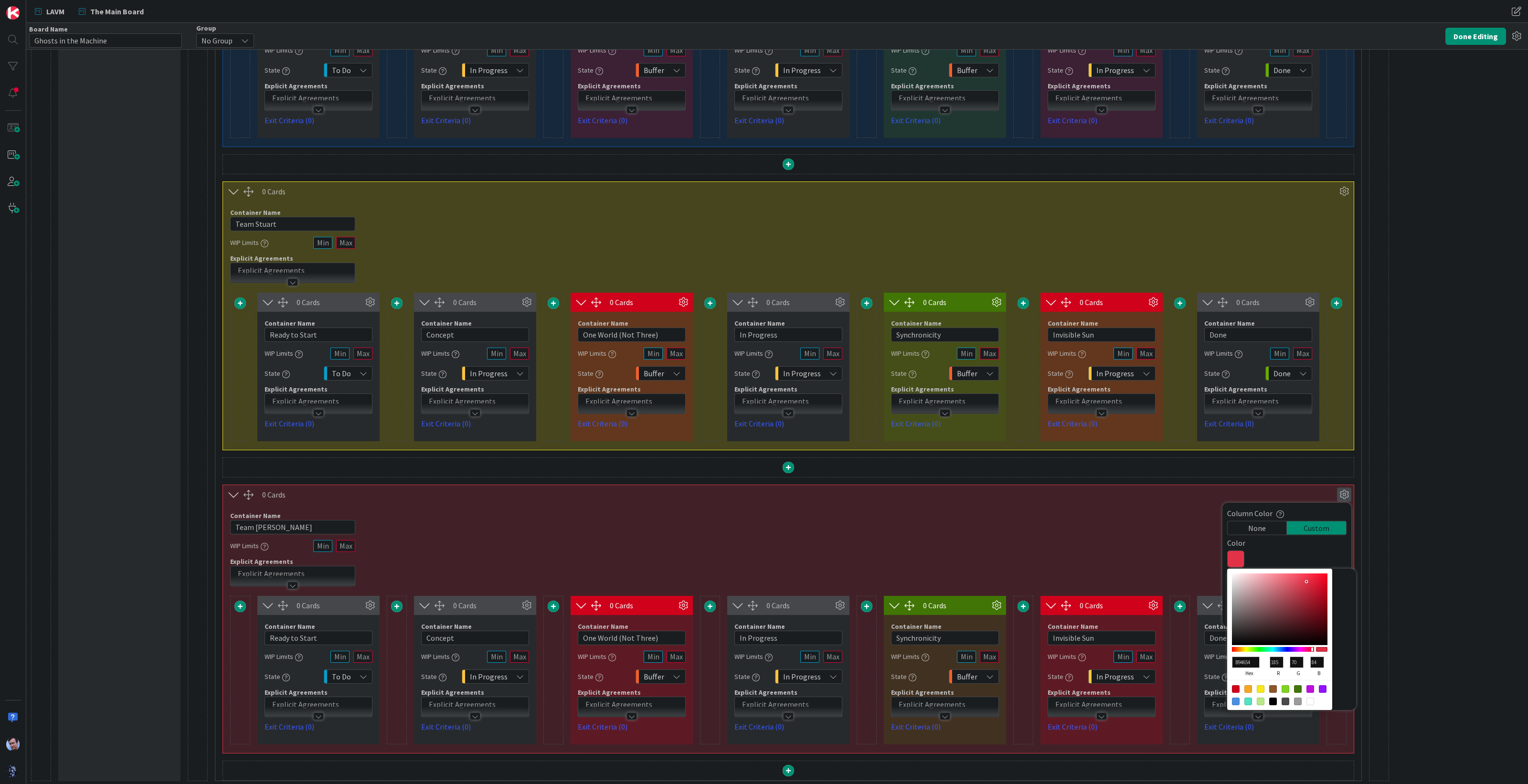
type input "72"
type input "85"
click at [1290, 591] on div at bounding box center [1279, 609] width 95 height 72
click at [1423, 480] on div "1 Card Container Name 5 / 64 Ideas WIP Limits State Backlog Explicit Agreements…" at bounding box center [777, 260] width 1502 height 1051
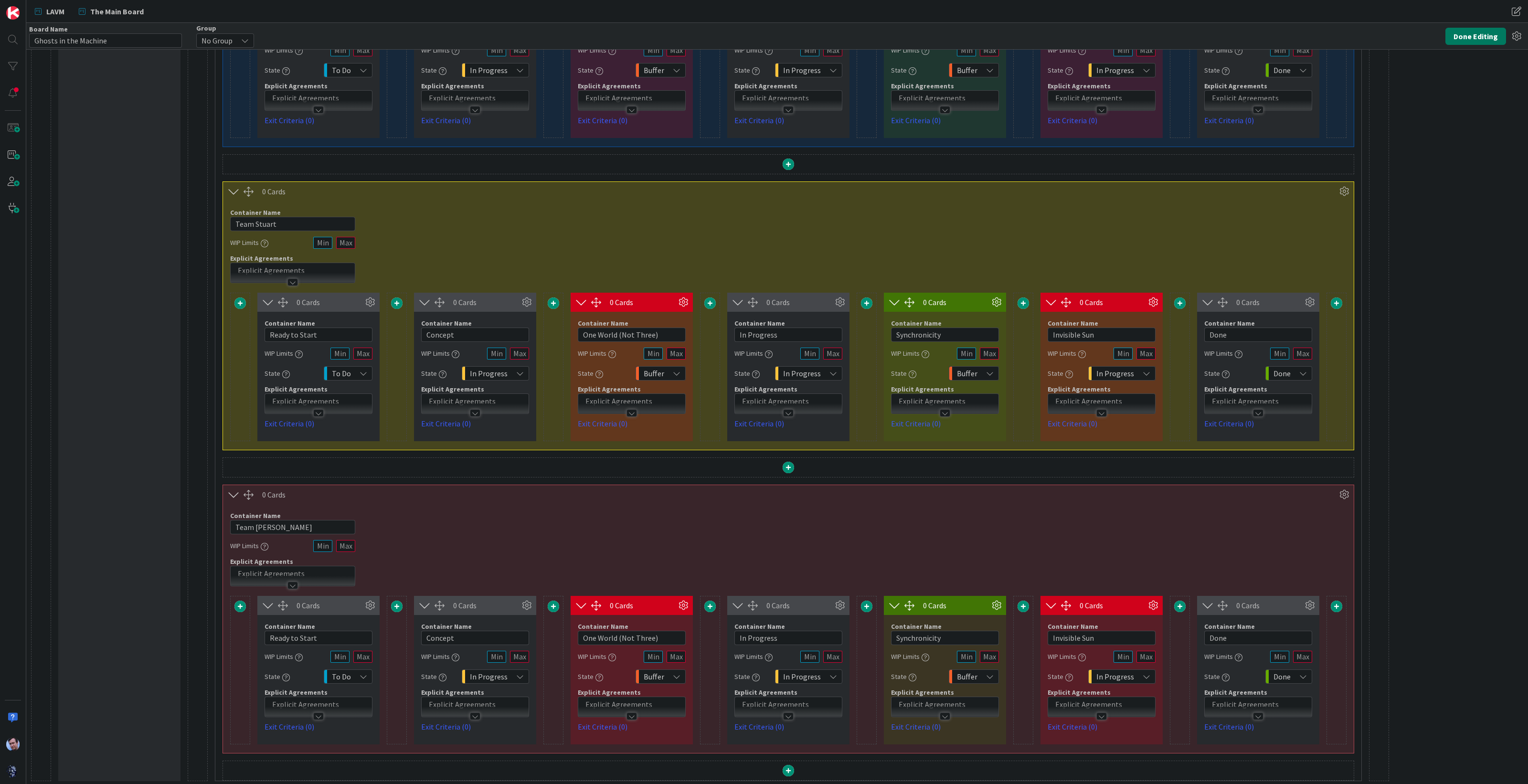
click at [1471, 36] on button "Done Editing" at bounding box center [1476, 36] width 61 height 17
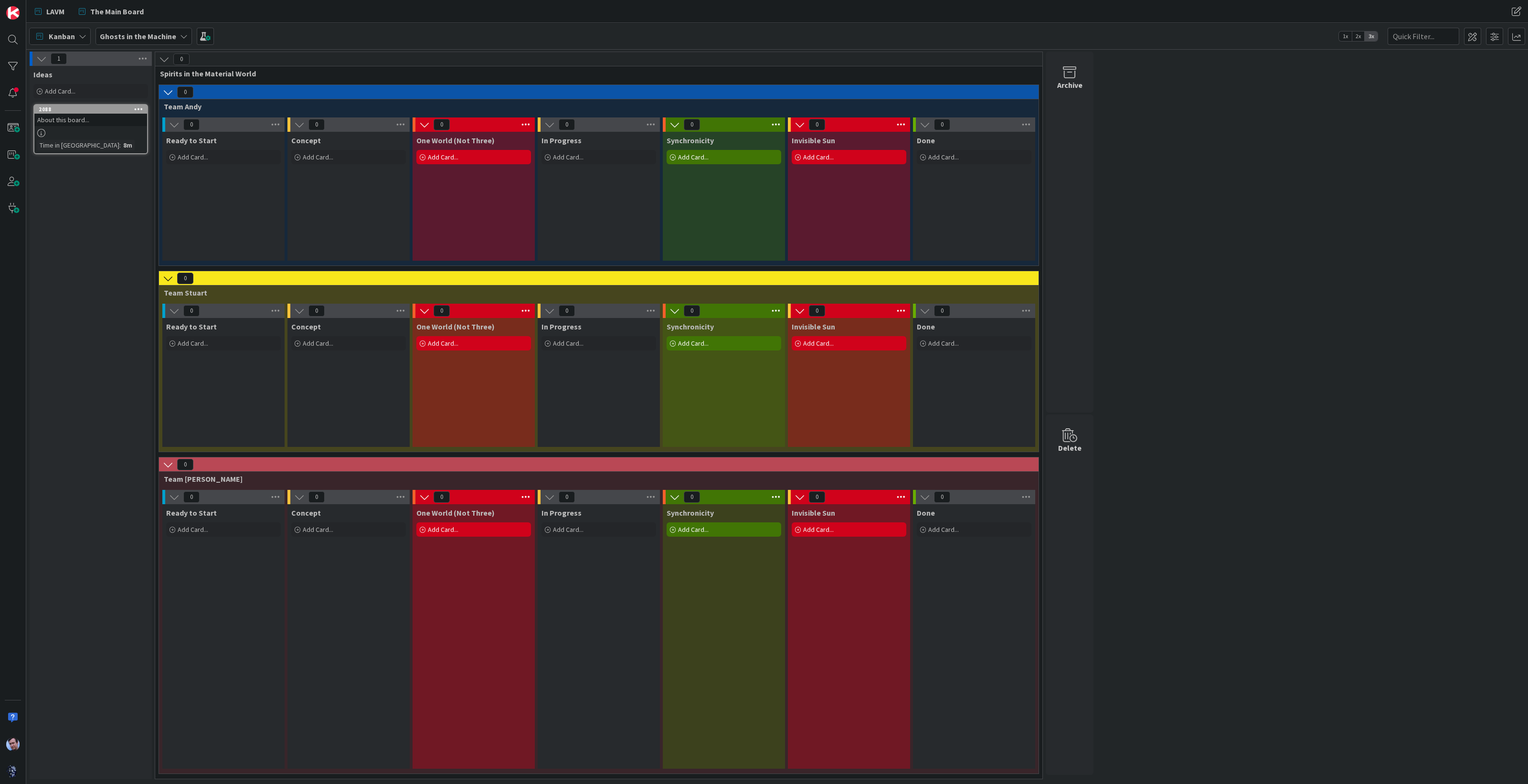
click at [301, 123] on icon at bounding box center [300, 125] width 11 height 11
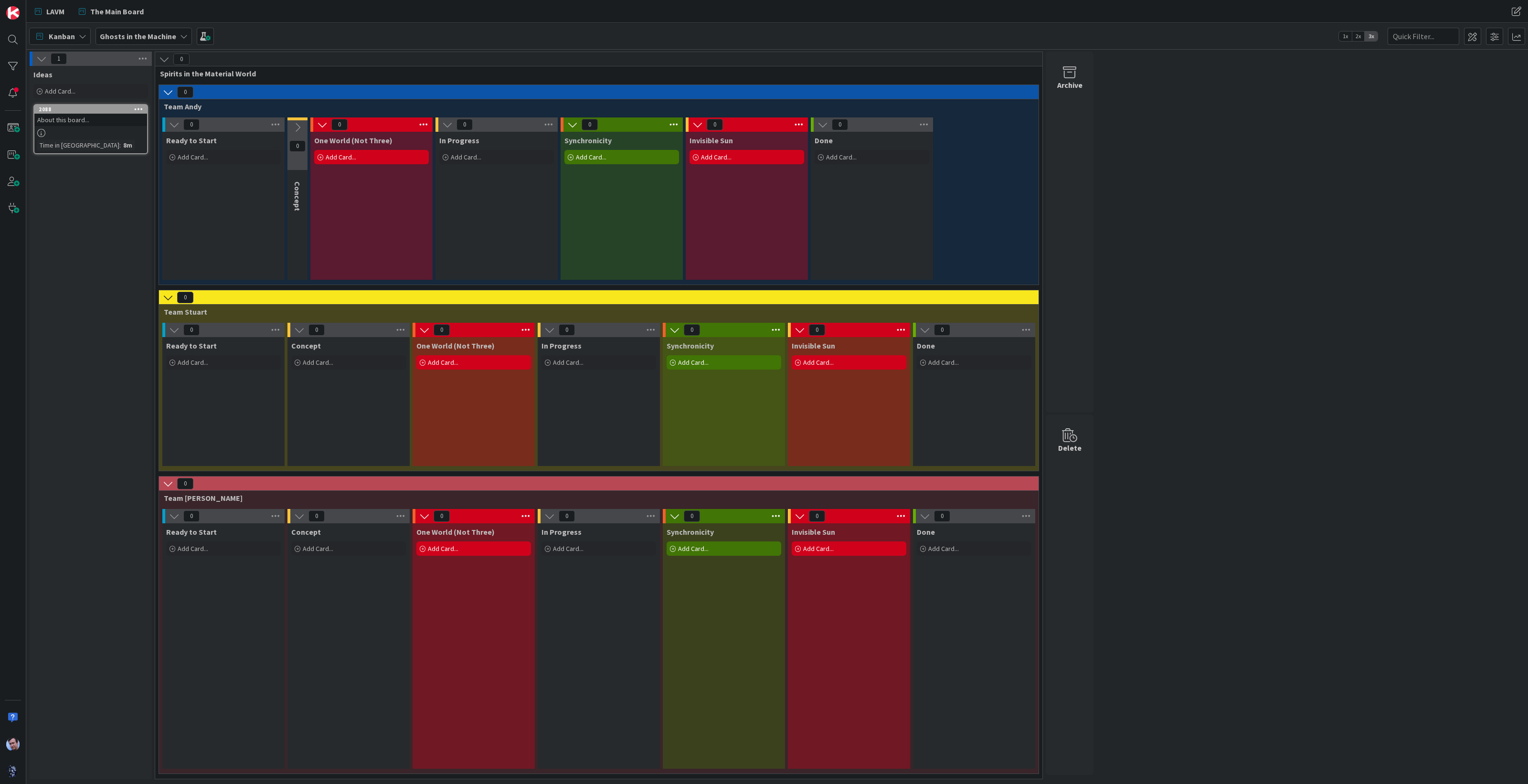
click at [320, 123] on icon at bounding box center [323, 125] width 11 height 11
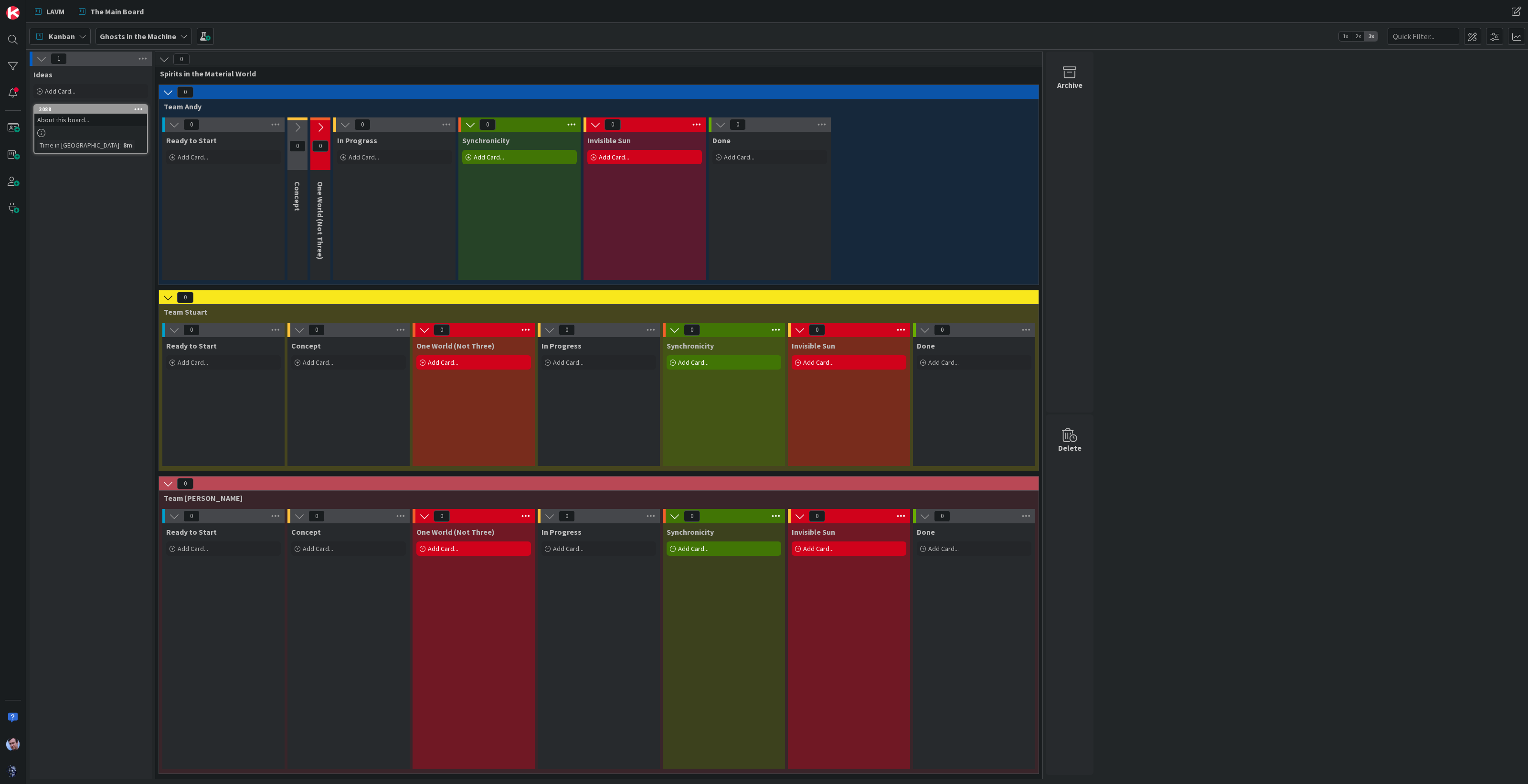
click at [346, 122] on icon at bounding box center [345, 125] width 11 height 11
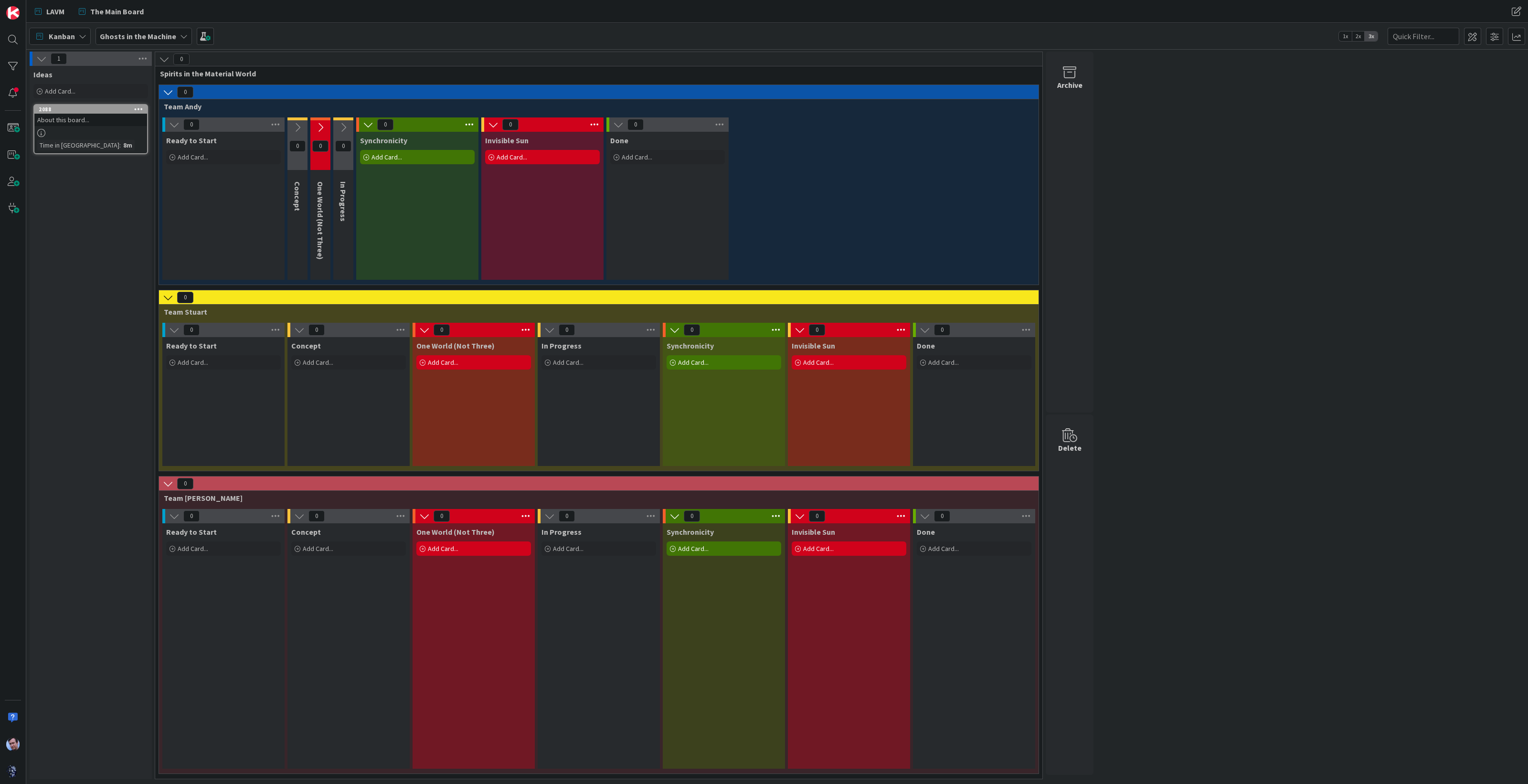
click at [366, 121] on icon at bounding box center [368, 125] width 11 height 11
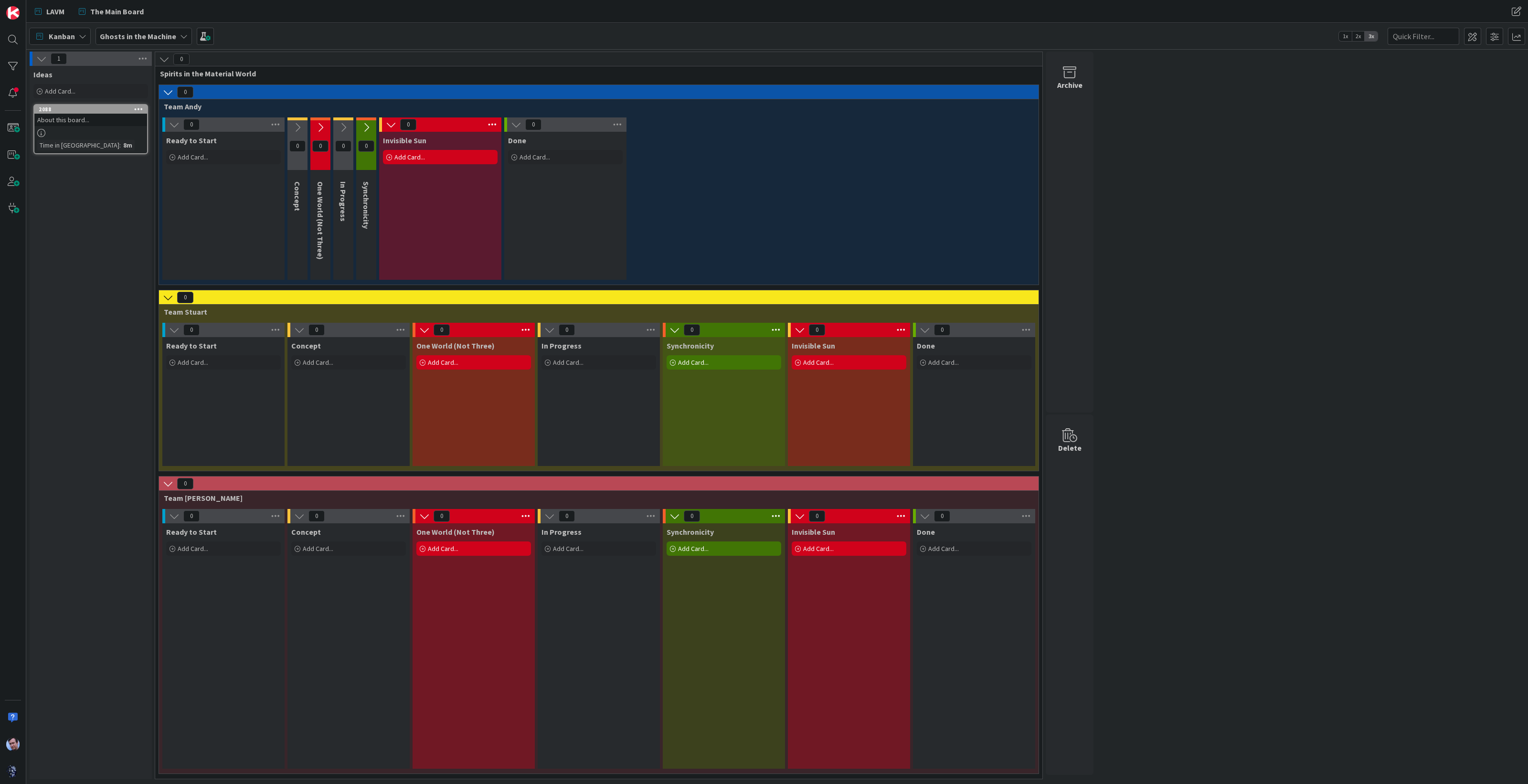
click at [391, 123] on icon at bounding box center [391, 125] width 11 height 11
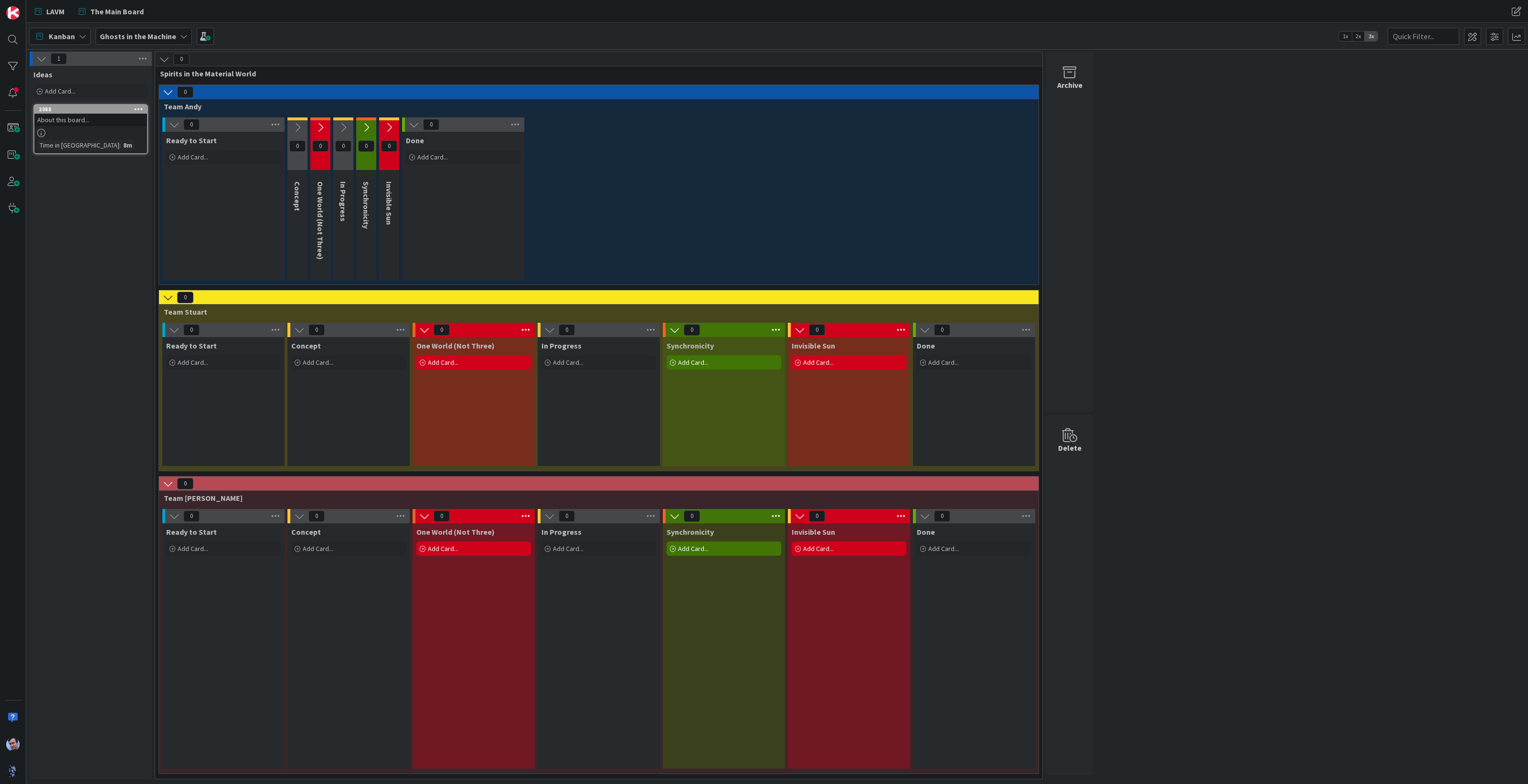
click at [413, 120] on icon at bounding box center [414, 125] width 11 height 11
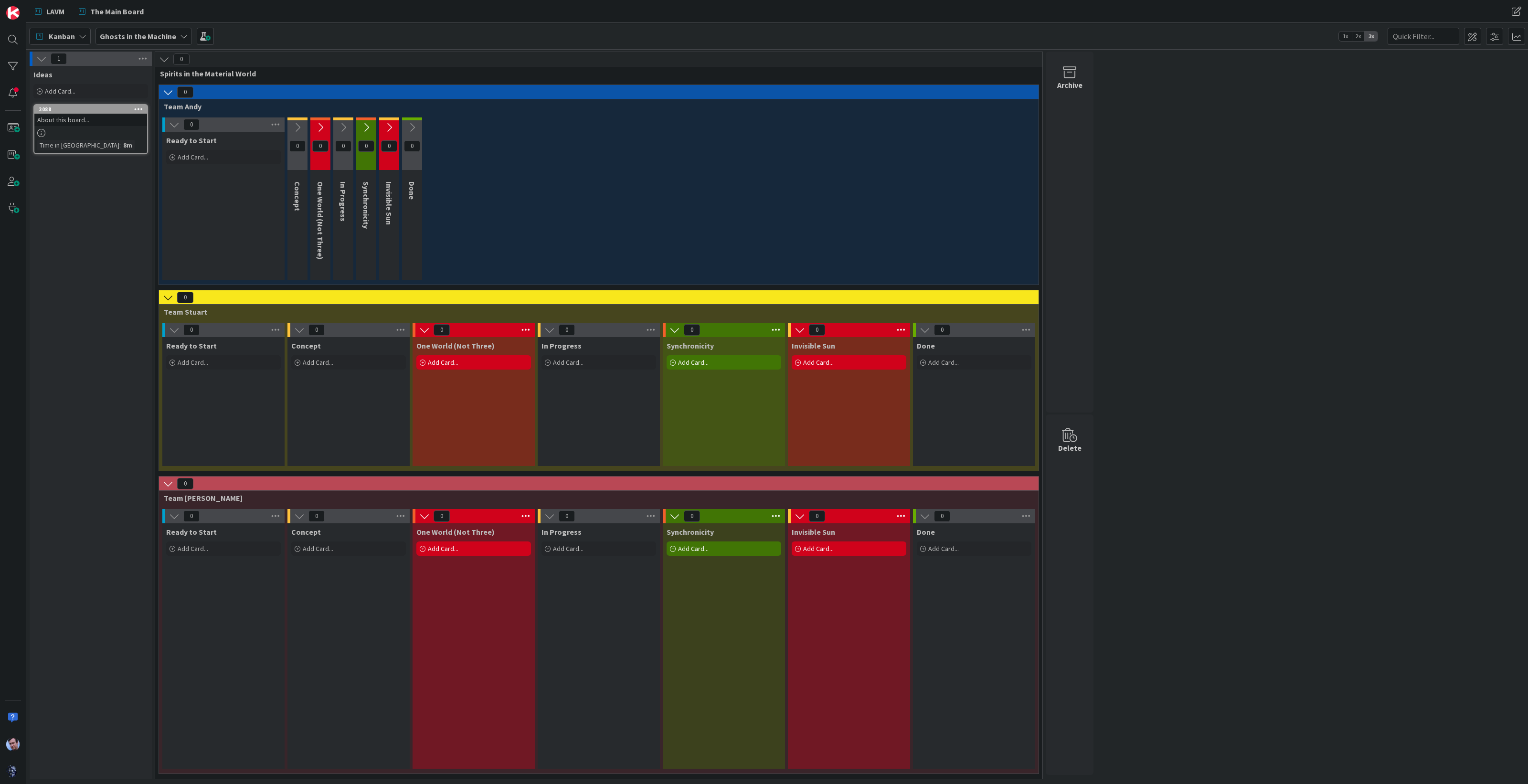
click at [165, 295] on icon at bounding box center [168, 298] width 11 height 11
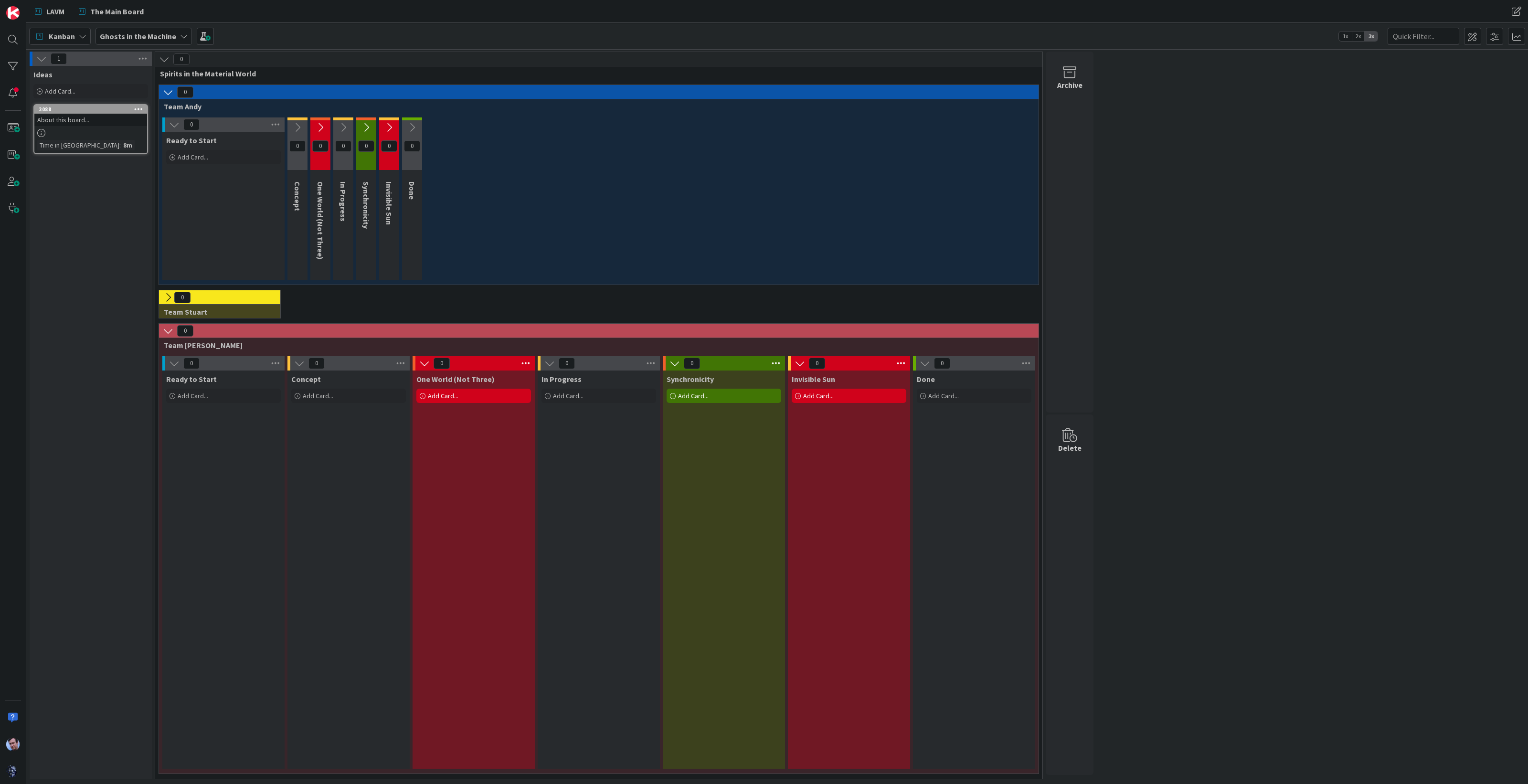
click at [170, 332] on icon at bounding box center [168, 331] width 11 height 11
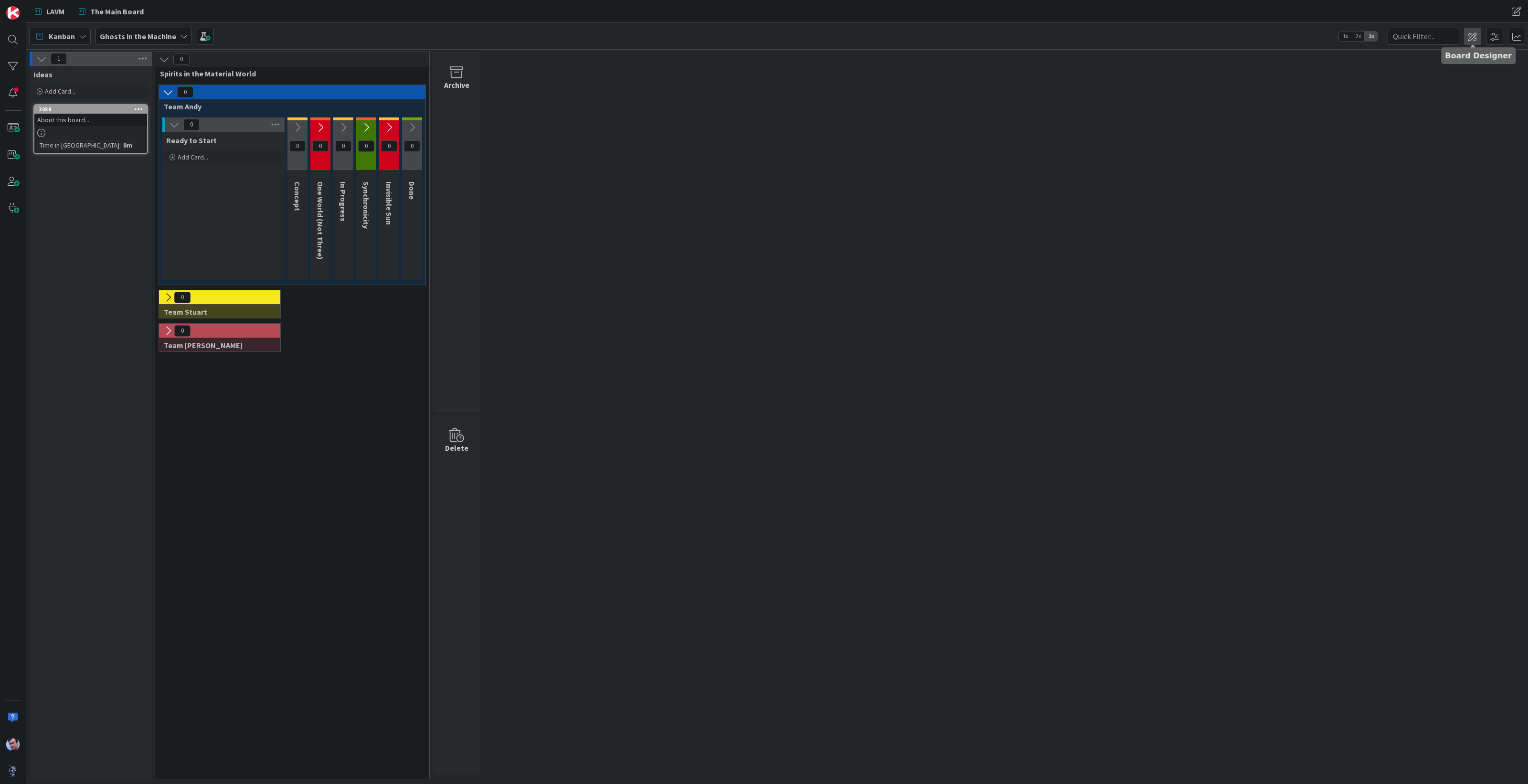
click at [1475, 31] on span at bounding box center [1472, 36] width 17 height 17
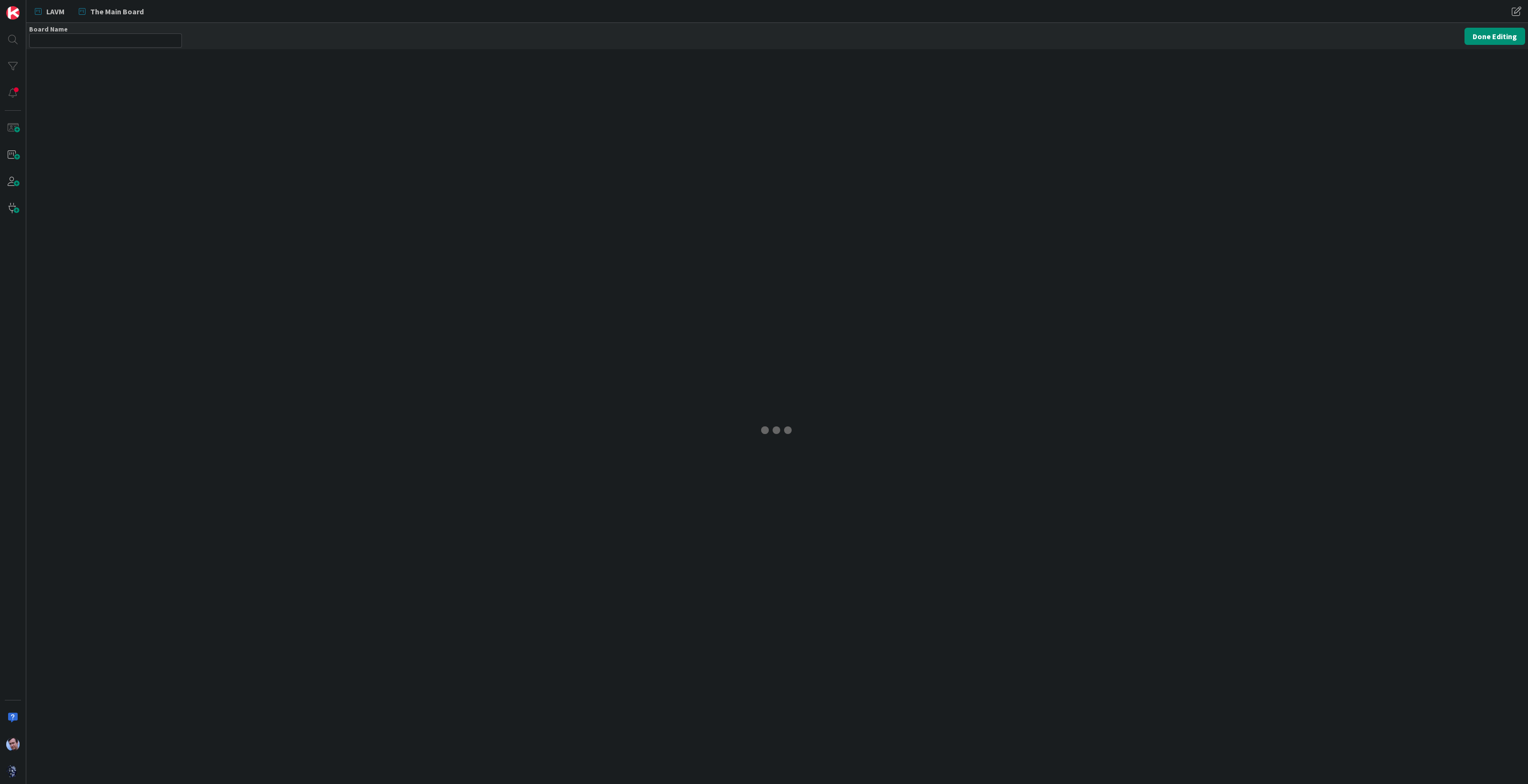
type input "Ghosts in the Machine"
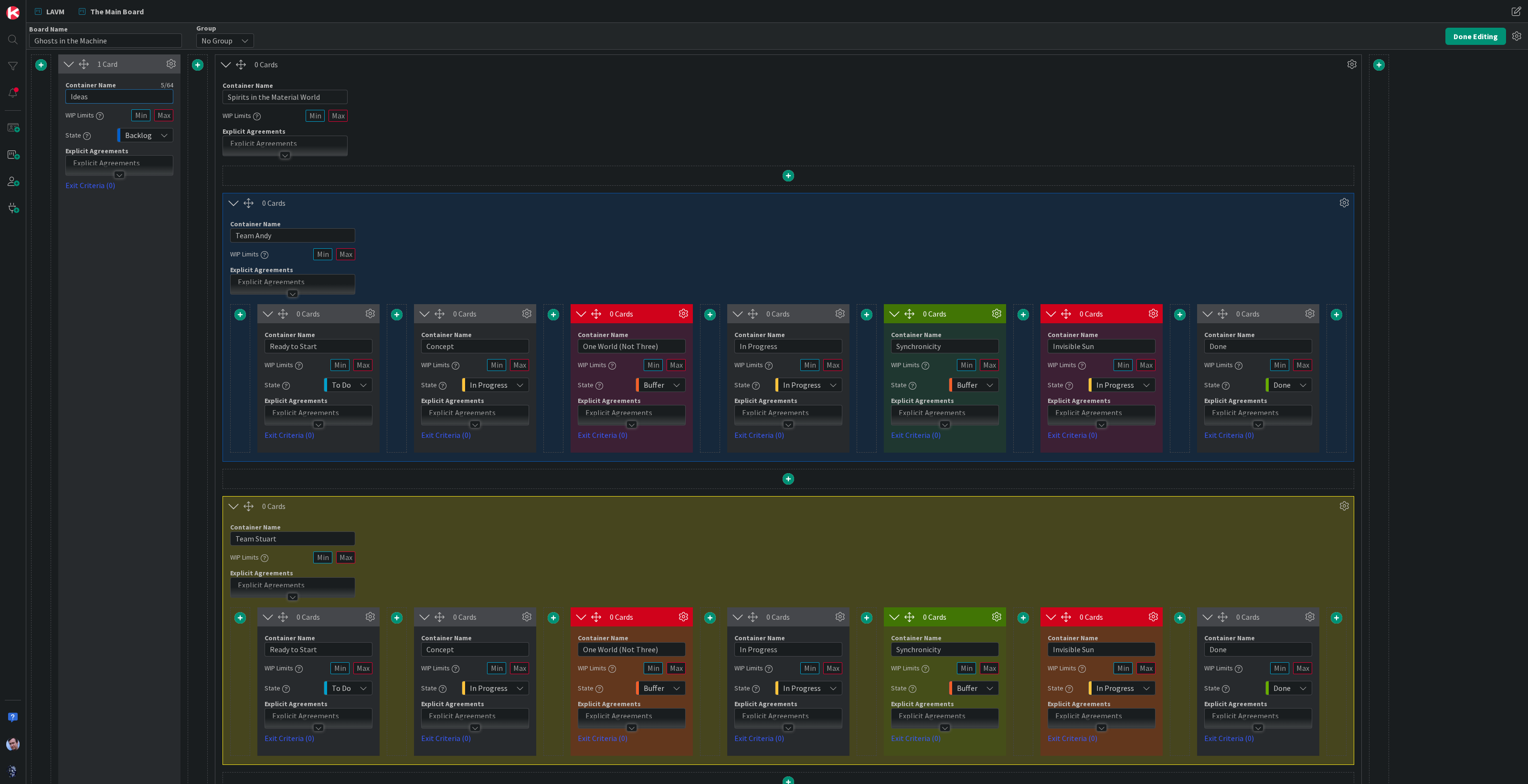
drag, startPoint x: 93, startPoint y: 101, endPoint x: 42, endPoint y: 104, distance: 51.1
click at [42, 104] on div "1 Card Container Name 5 / 64 Ideas WIP Limits State Backlog Explicit Agreements…" at bounding box center [709, 575] width 1358 height 1041
type input "Too Much Information"
click at [84, 257] on div "1 Card Container Name 20 / 64 Too Much Information WIP Limits State Backlog Exp…" at bounding box center [119, 575] width 122 height 1041
click at [1465, 36] on button "Done Editing" at bounding box center [1476, 36] width 61 height 17
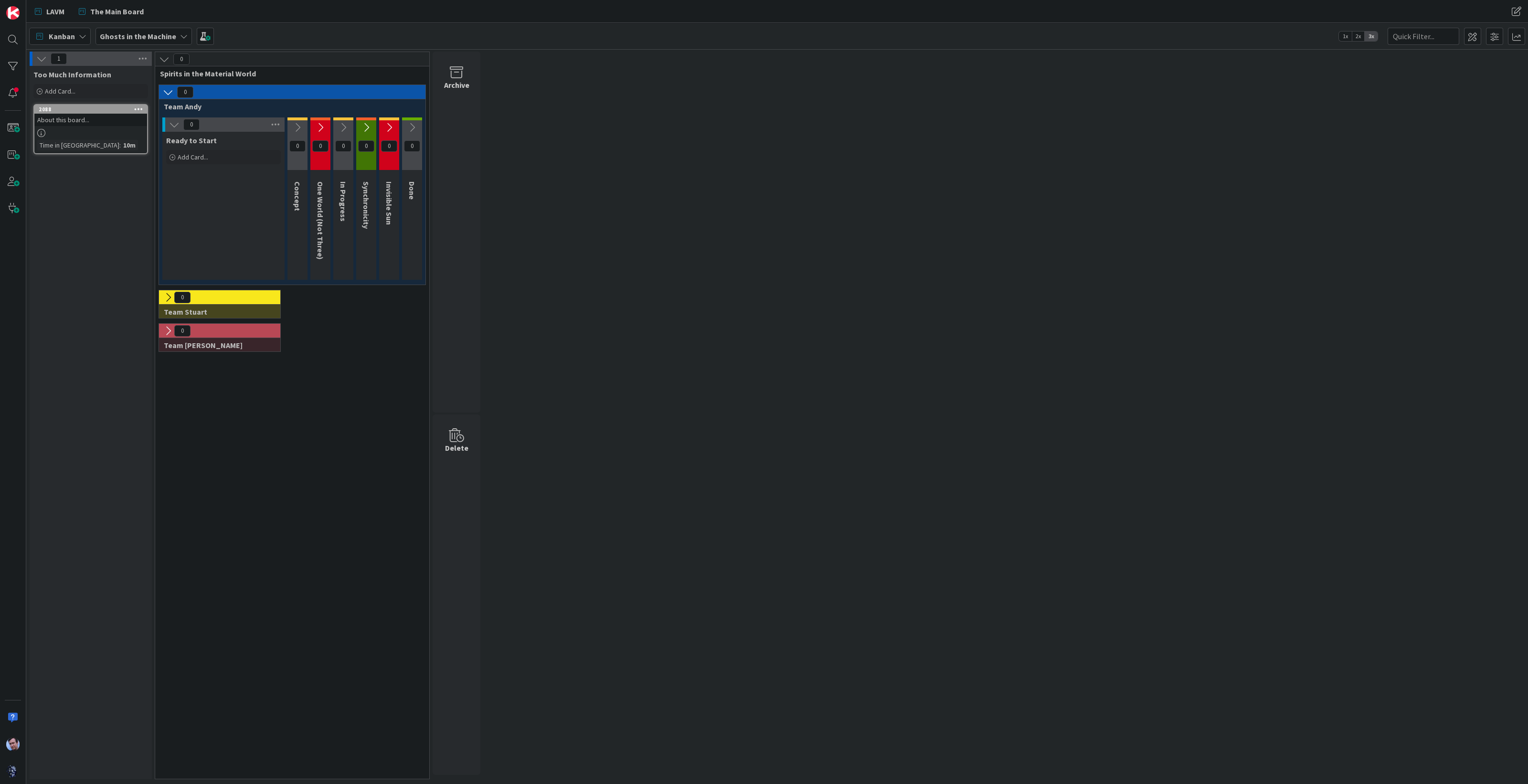
click at [168, 90] on icon at bounding box center [168, 93] width 11 height 11
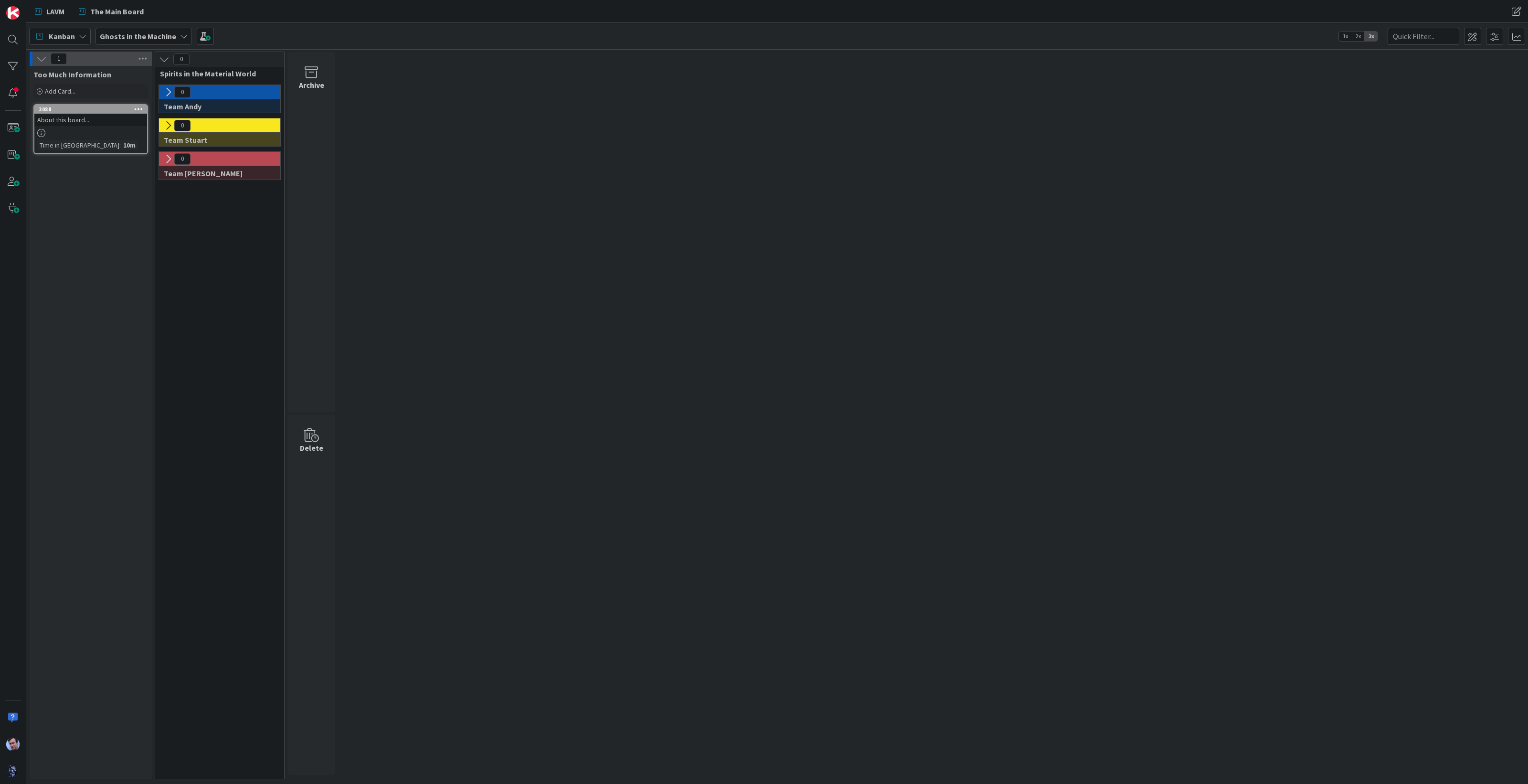
click at [170, 128] on icon at bounding box center [168, 126] width 11 height 11
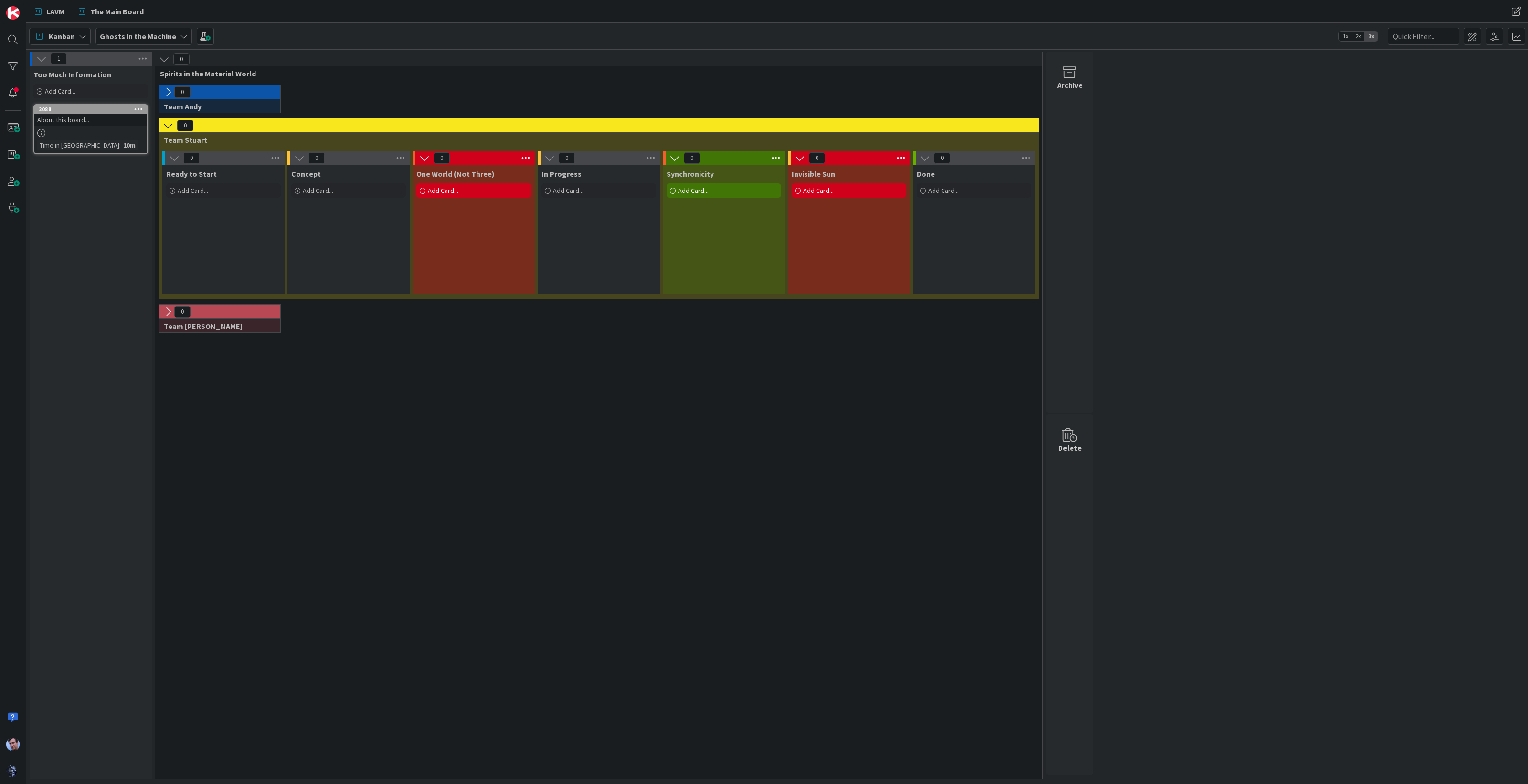
click at [170, 90] on icon at bounding box center [168, 93] width 11 height 11
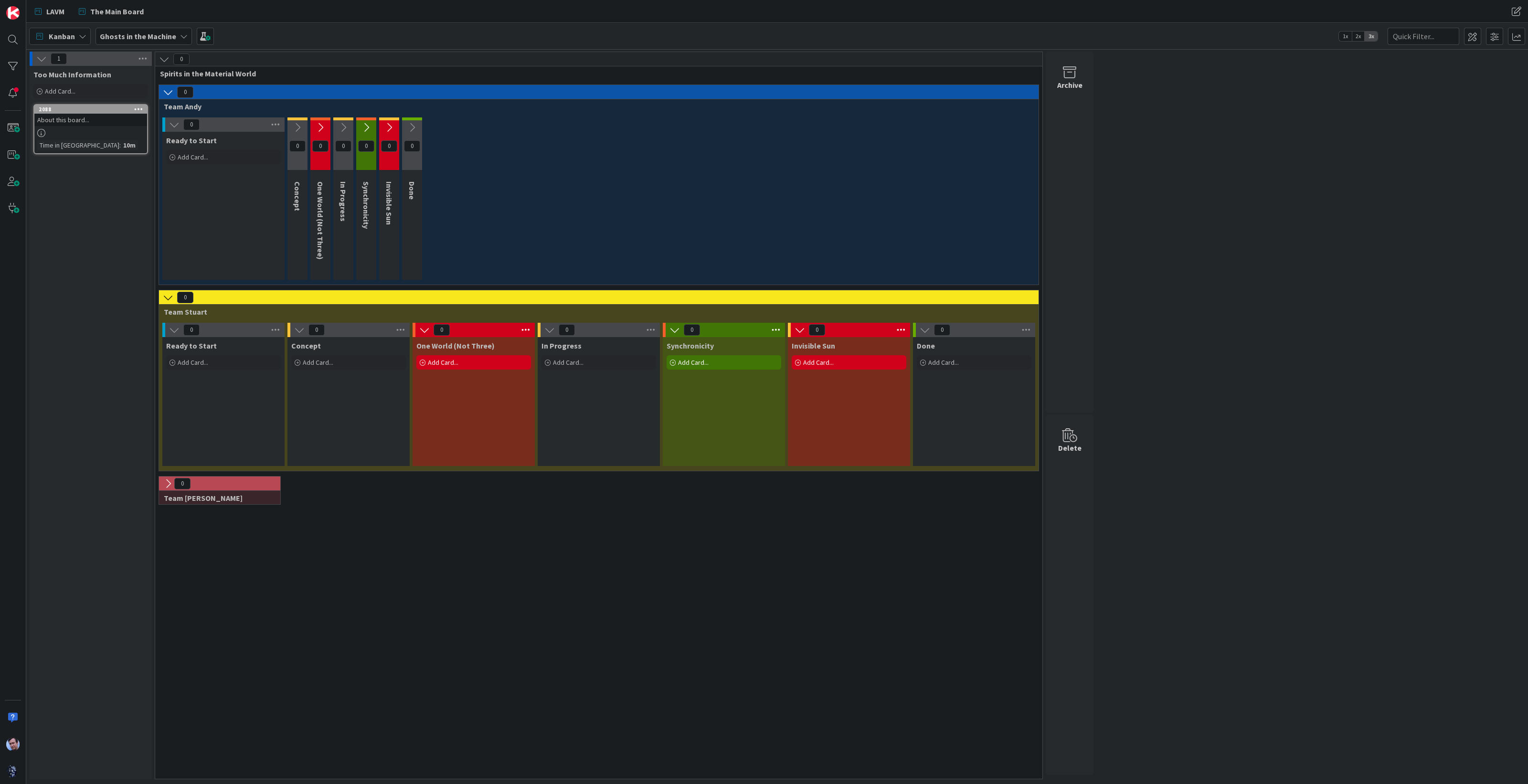
click at [165, 482] on icon at bounding box center [168, 484] width 11 height 11
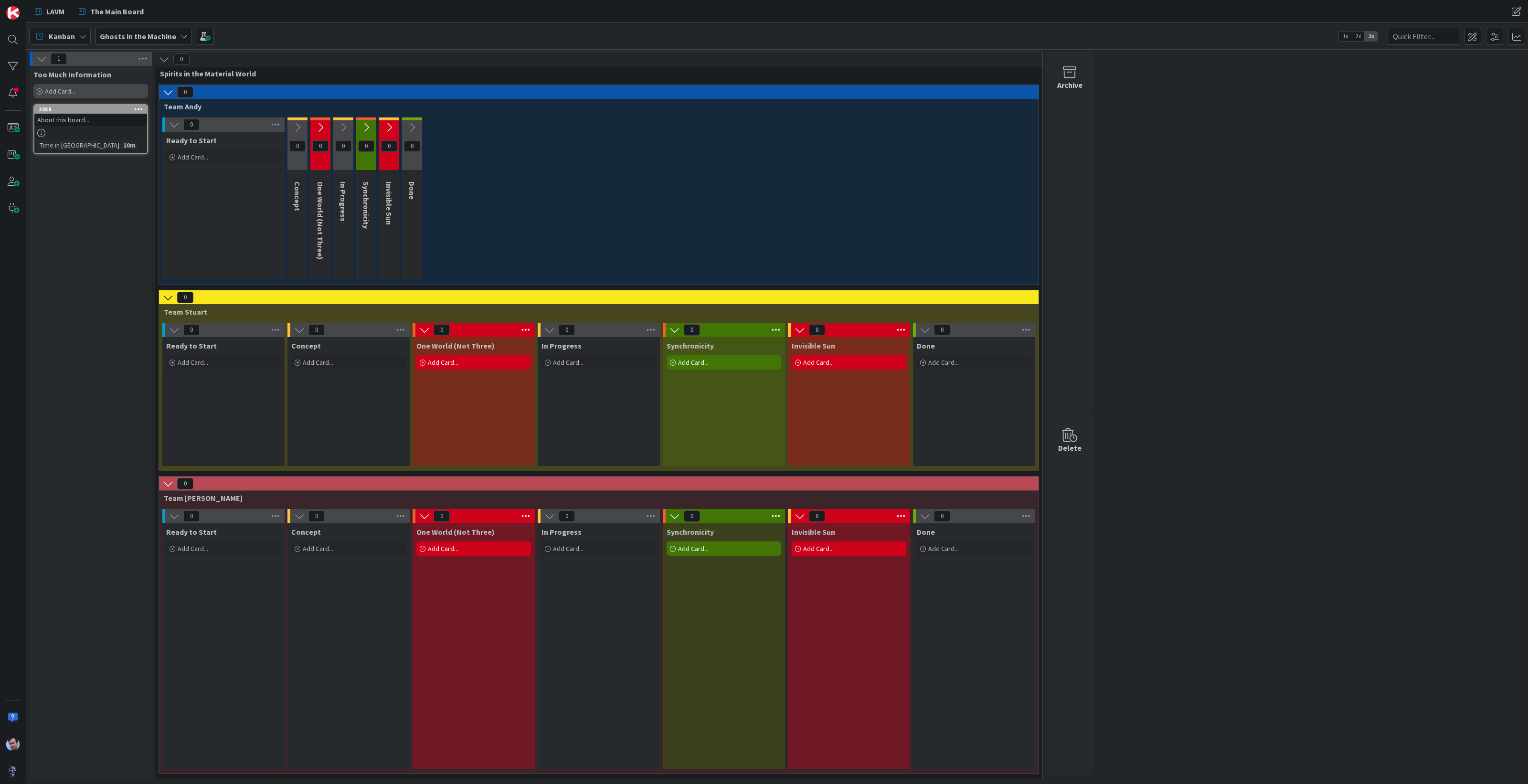
click at [60, 88] on span "Add Card..." at bounding box center [61, 91] width 31 height 8
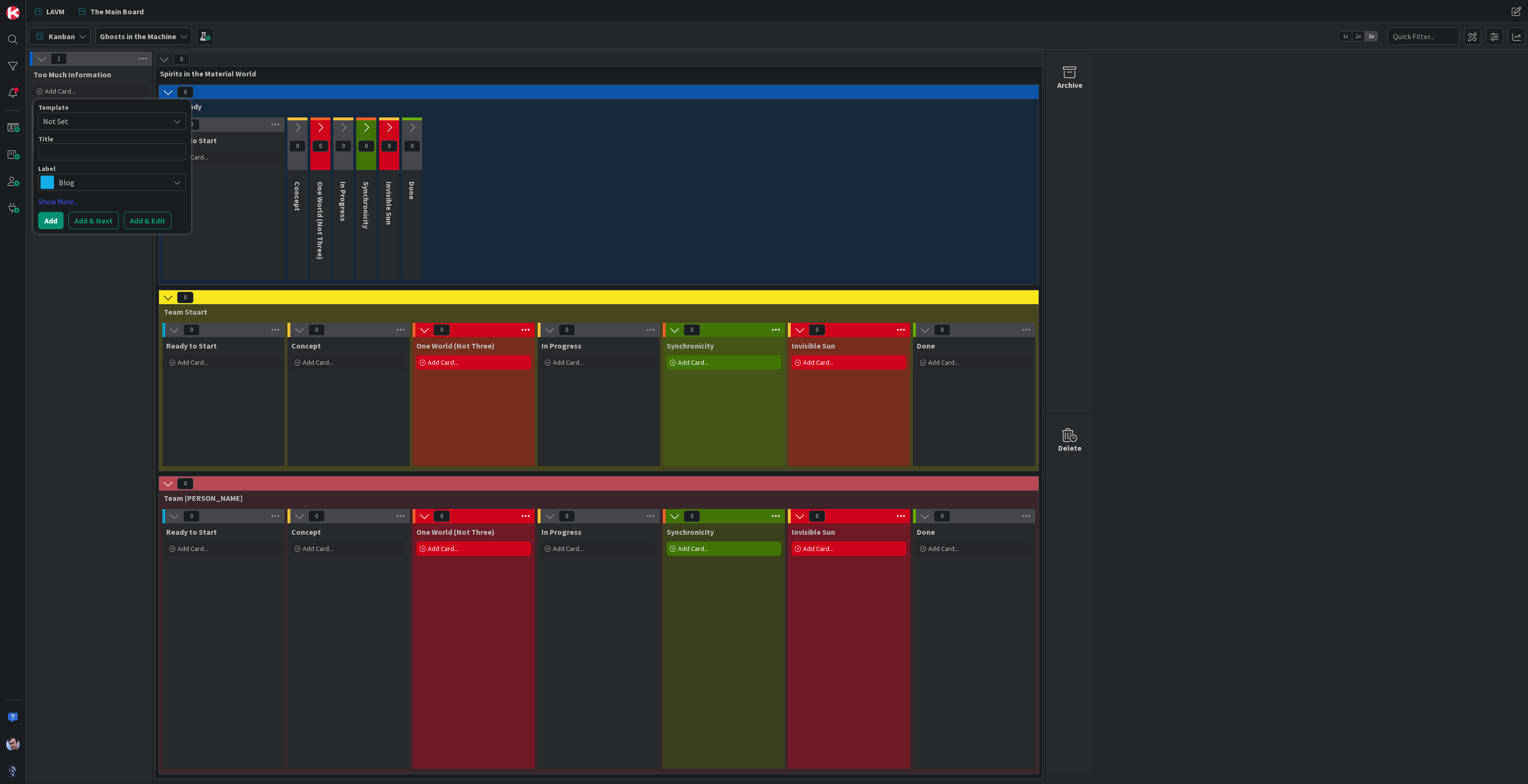
click at [173, 182] on icon at bounding box center [177, 182] width 8 height 8
click at [94, 151] on textarea at bounding box center [112, 152] width 148 height 17
click at [82, 149] on textarea at bounding box center [112, 152] width 148 height 17
type textarea "x"
type textarea "d"
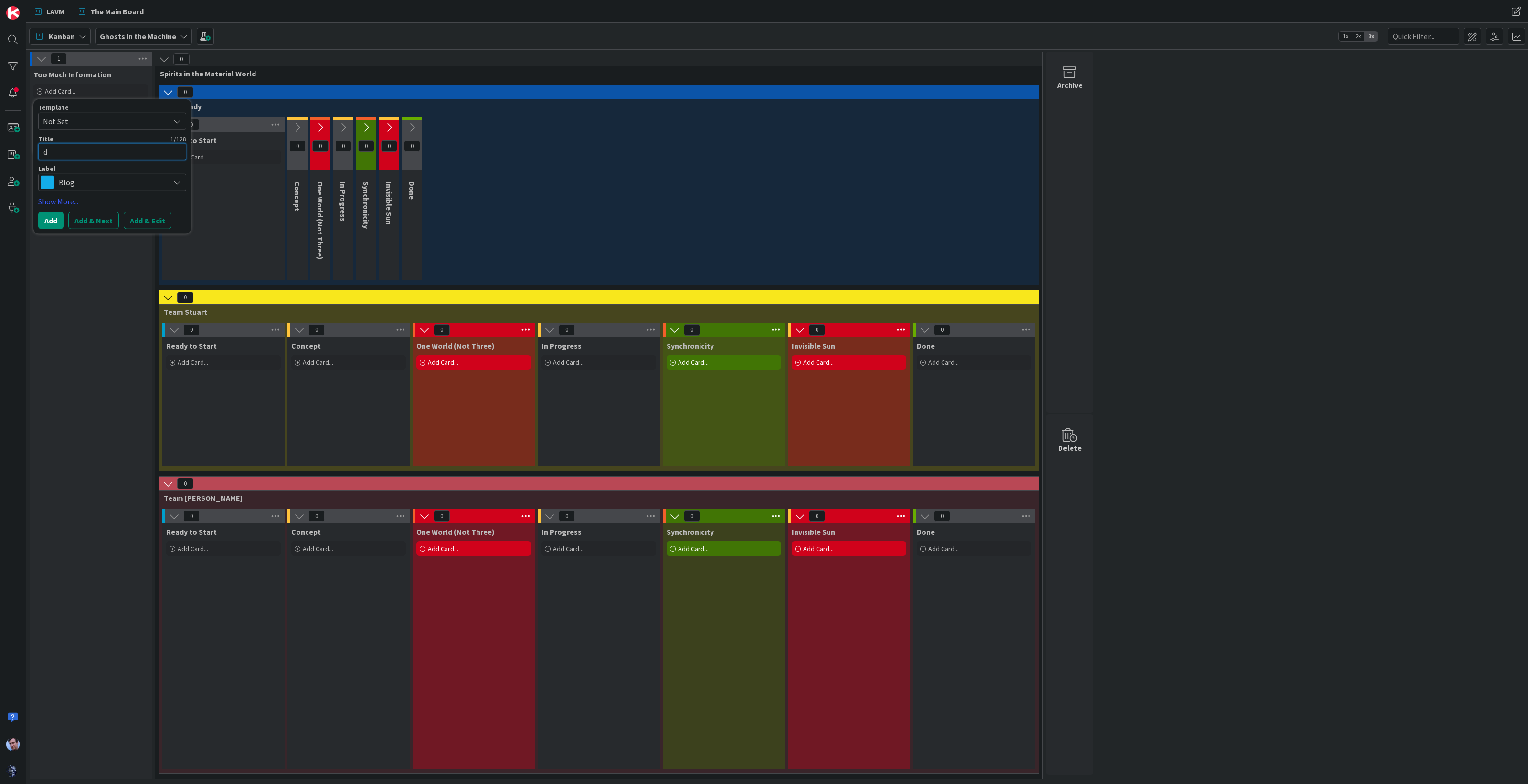
type textarea "x"
type textarea "do"
type textarea "x"
type textarea "don"
type textarea "x"
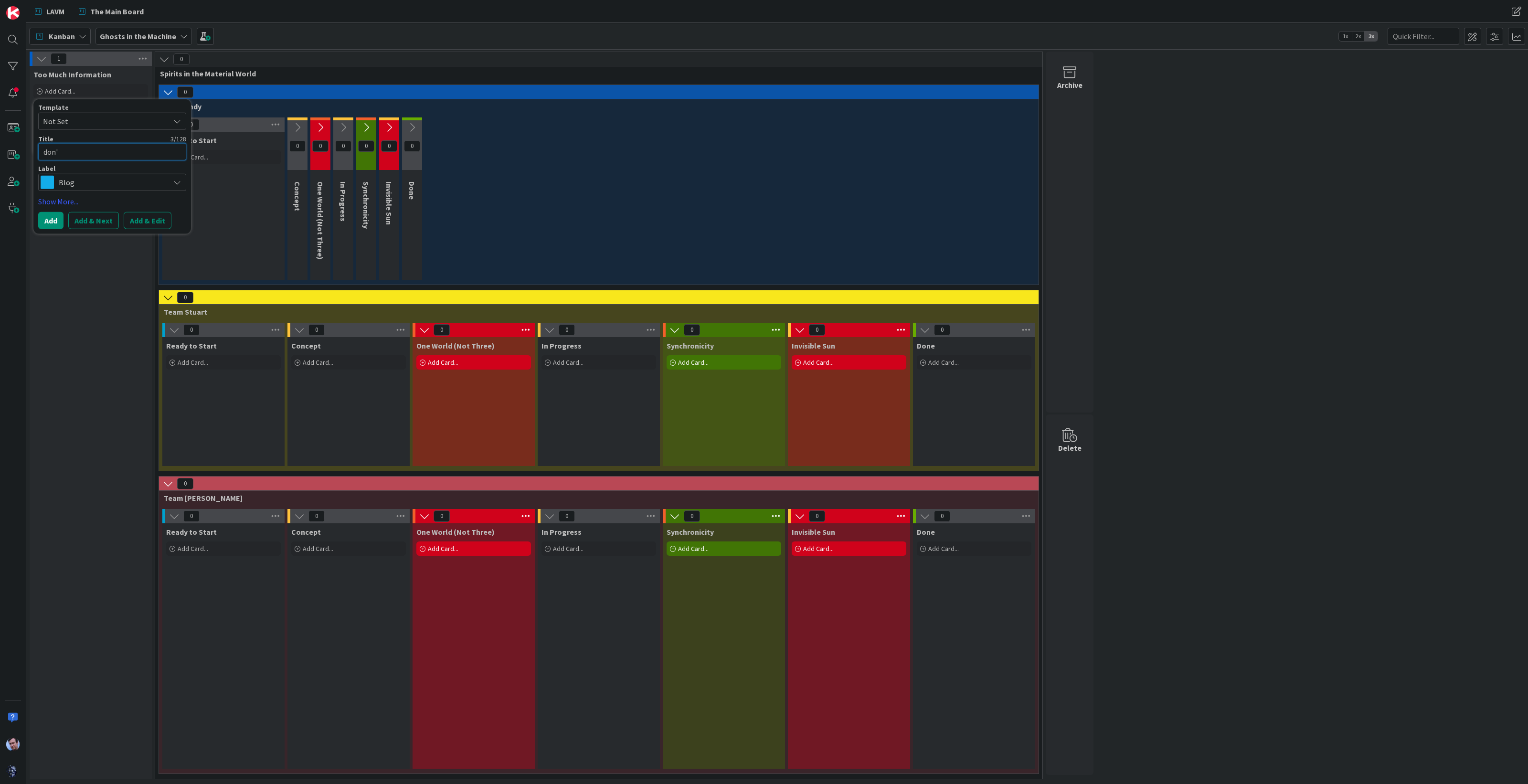
type textarea "don't"
type textarea "x"
type textarea "don't"
type textarea "x"
type textarea "don't st"
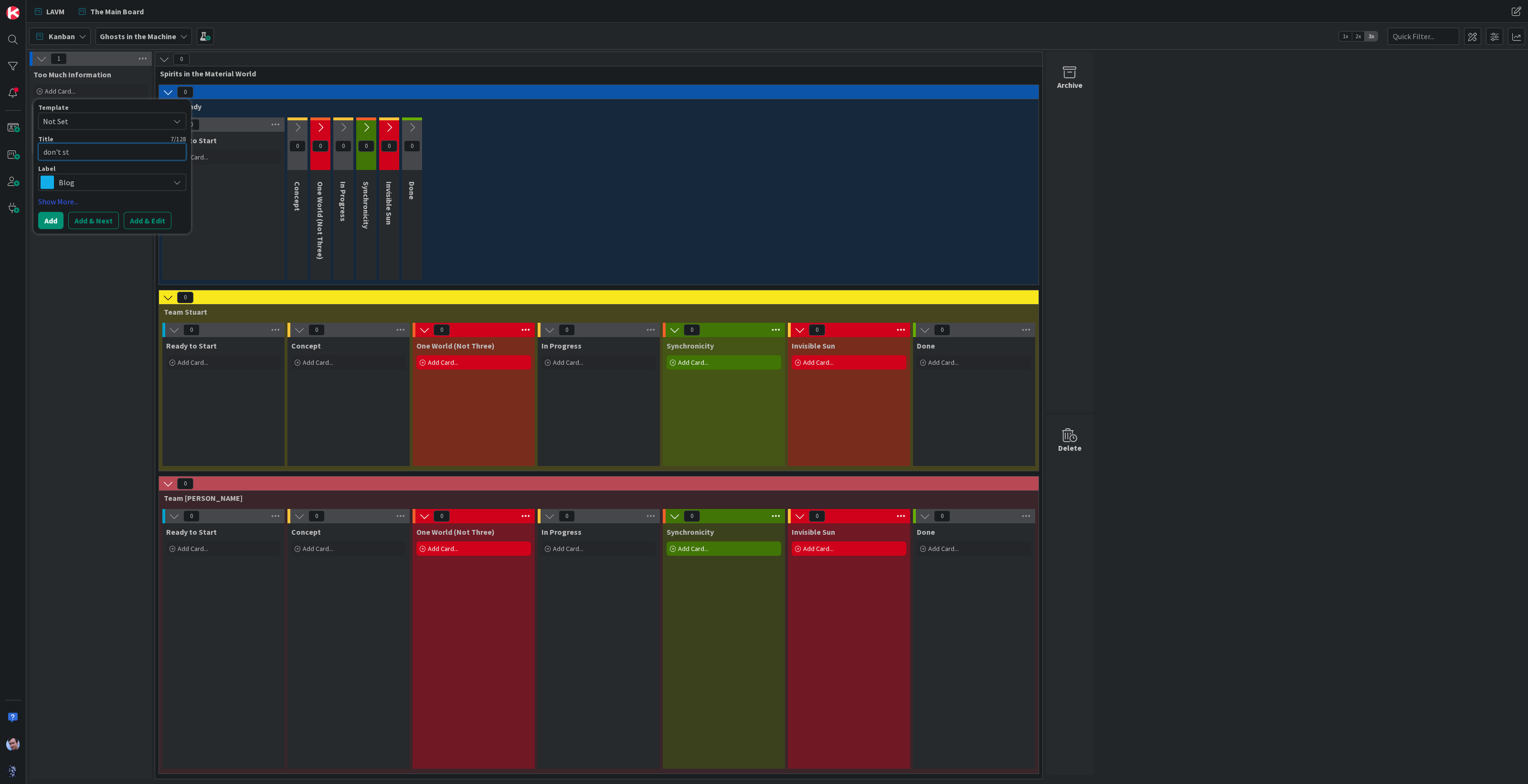
type textarea "x"
type textarea "don't [PERSON_NAME]"
type textarea "x"
type textarea "don't [PERSON_NAME]"
type textarea "x"
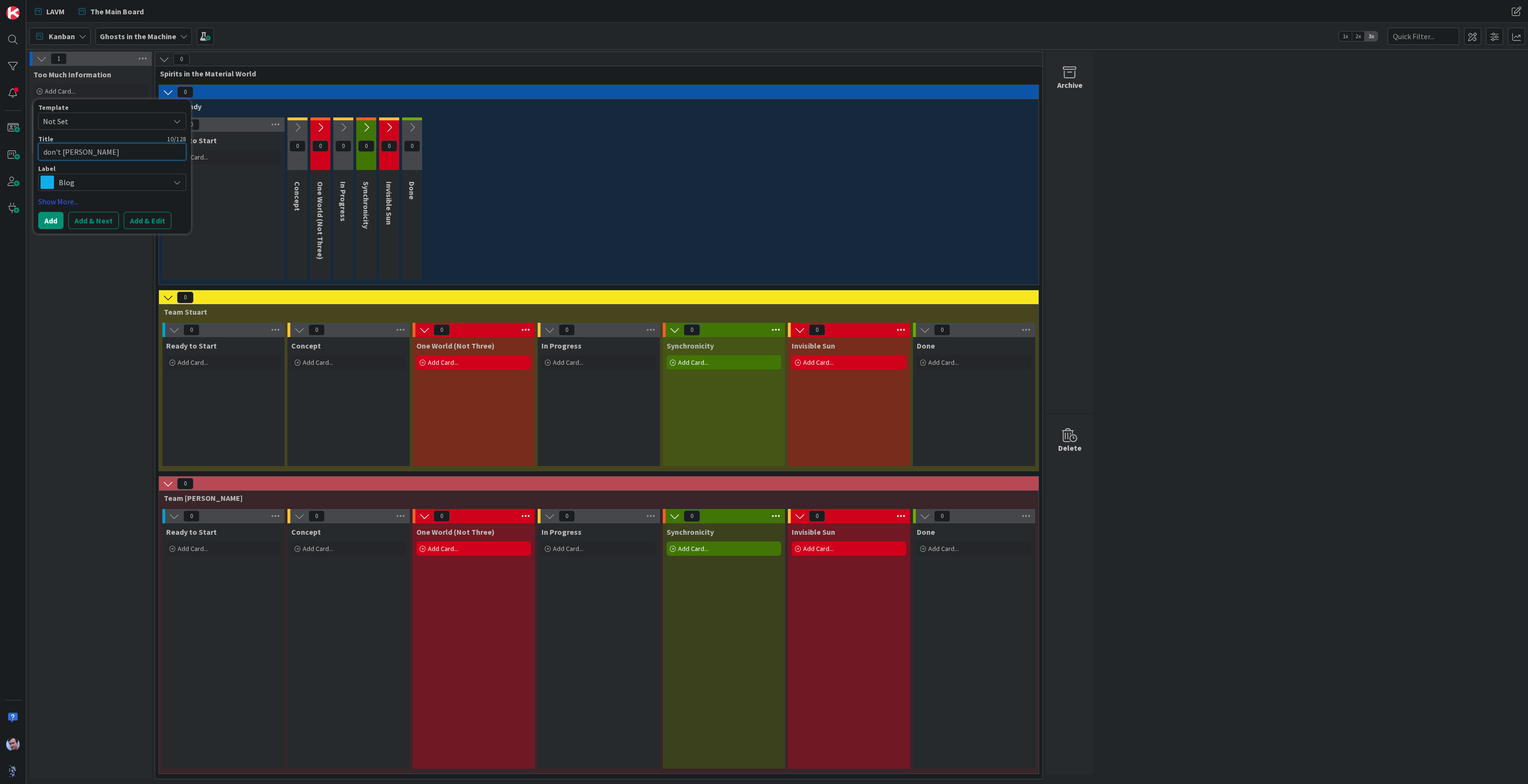
type textarea "don't [PERSON_NAME]"
type textarea "x"
type textarea "don't stand"
type textarea "x"
type textarea "don't stand"
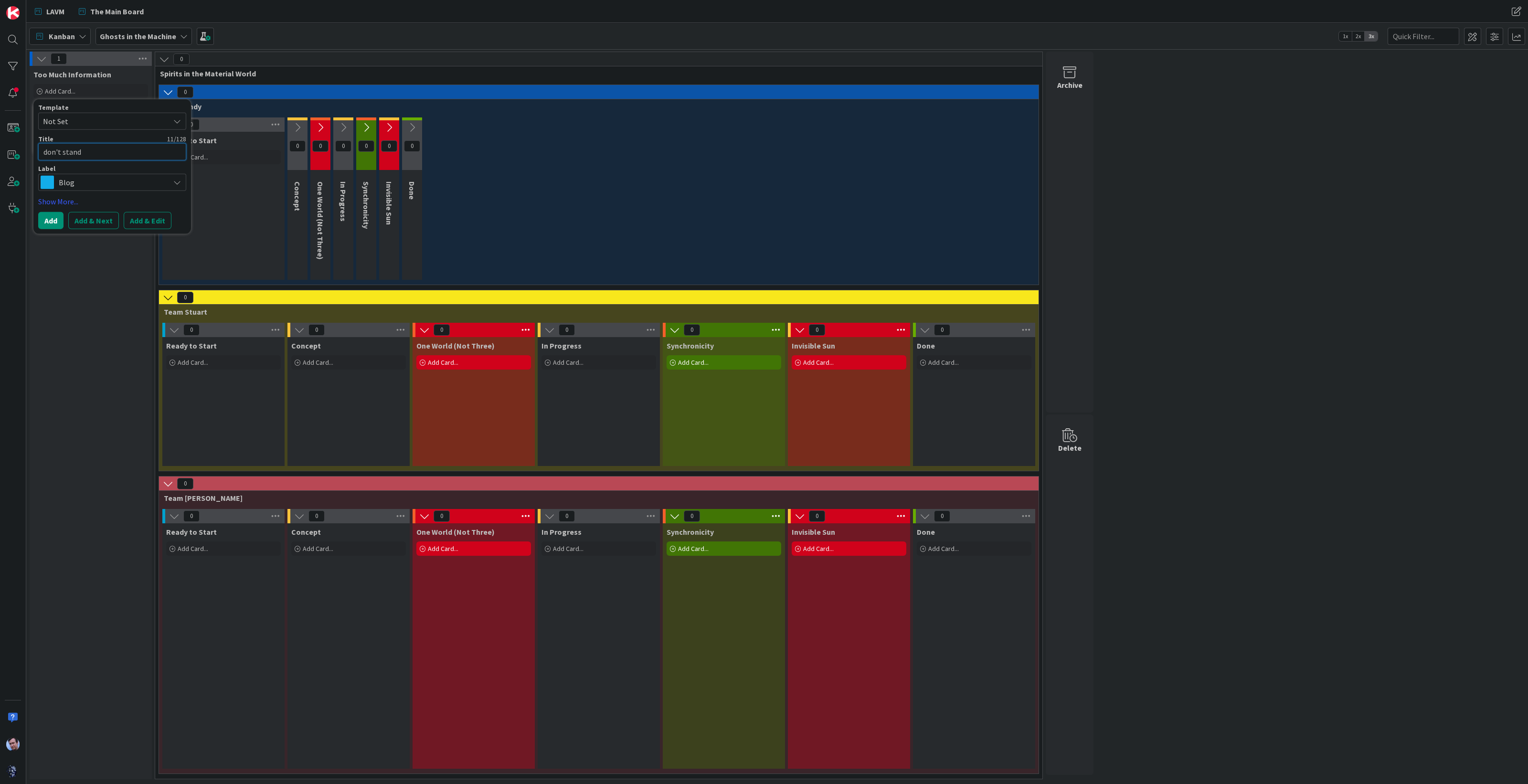
type textarea "x"
type textarea "don't stand s"
type textarea "x"
type textarea "don't stand so"
type textarea "x"
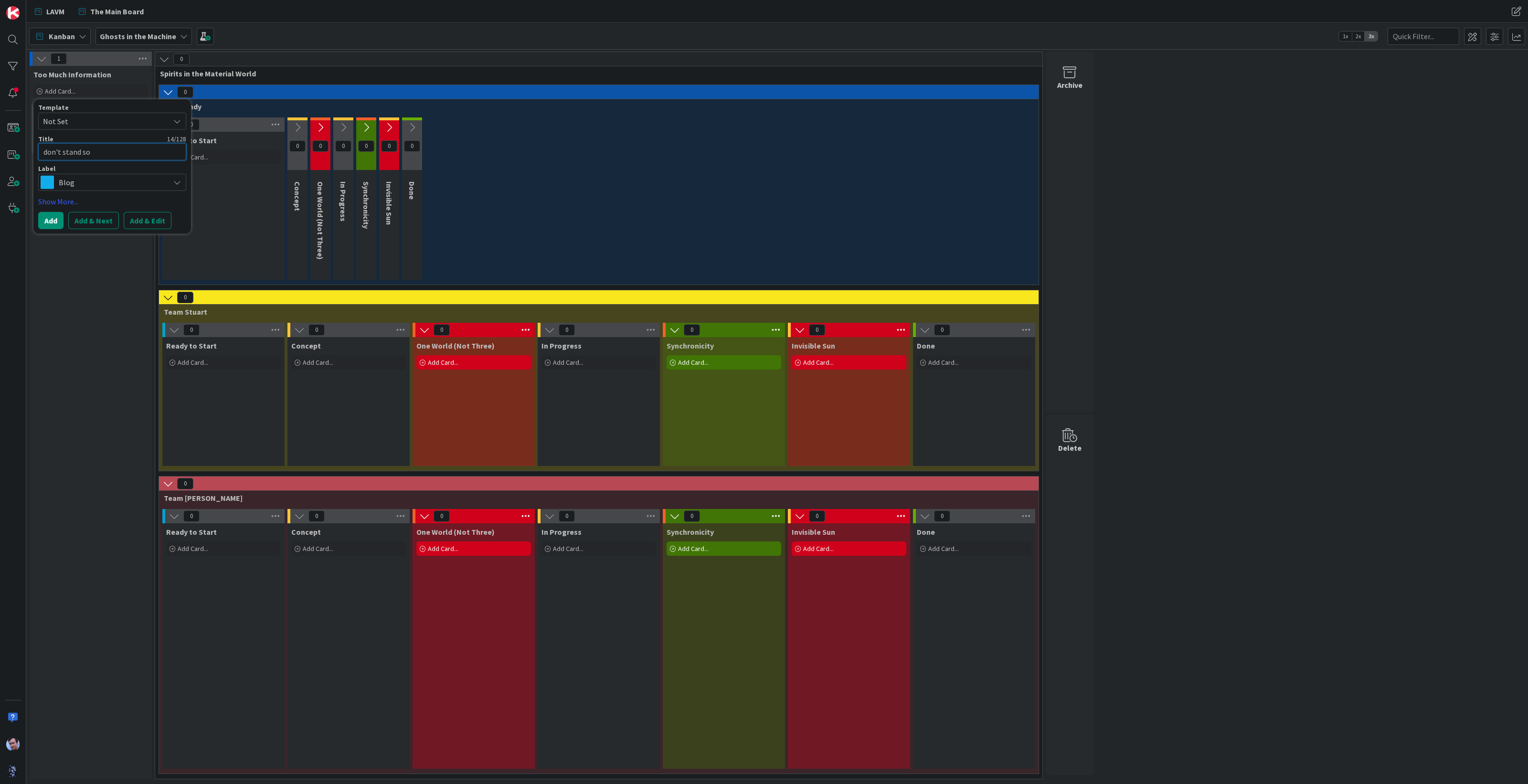
type textarea "don't stand so"
type textarea "x"
type textarea "don't stand so c"
type textarea "x"
type textarea "don't stand so cl"
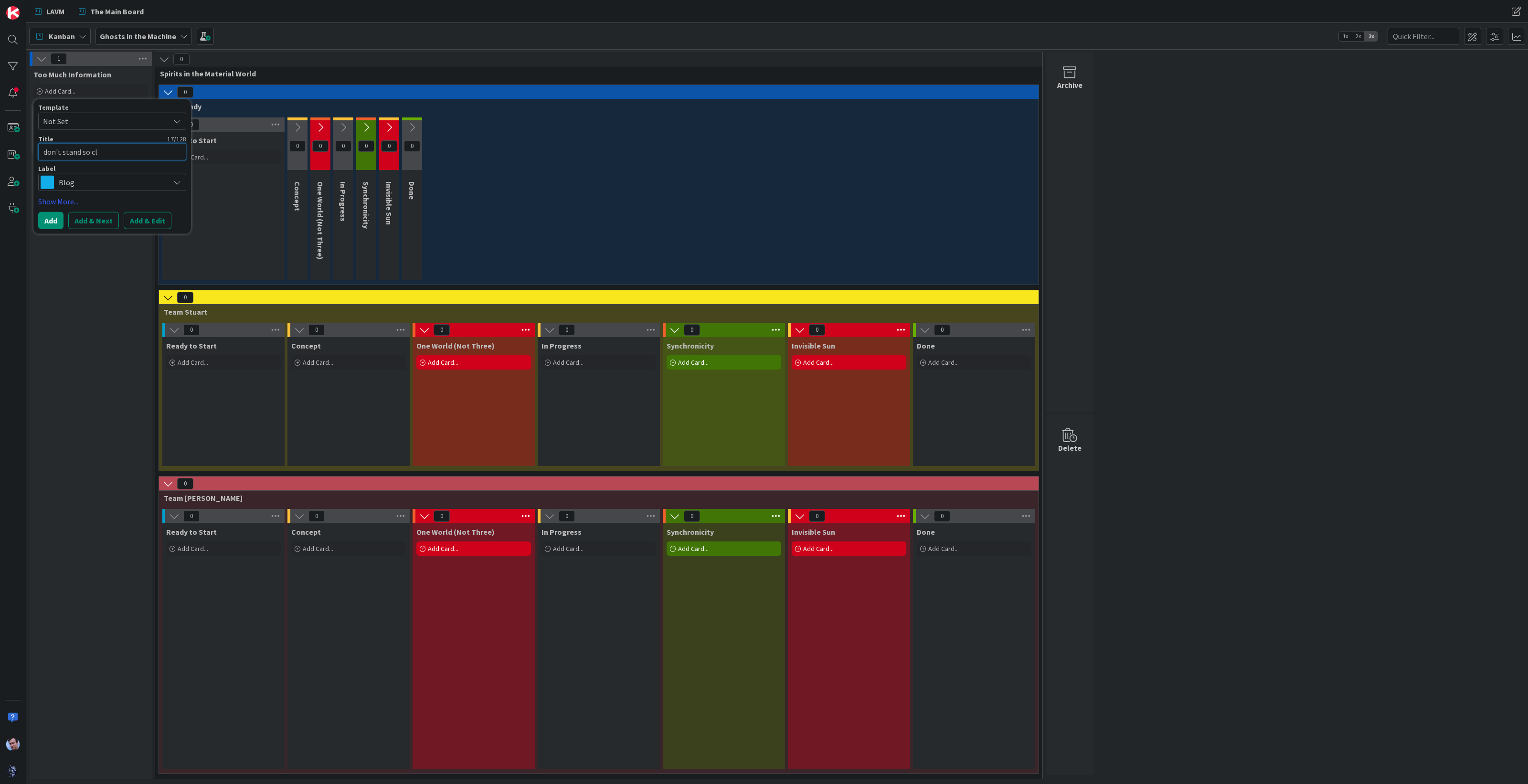
type textarea "x"
type textarea "don't stand so clo"
type textarea "x"
type textarea "don't stand so clos"
type textarea "x"
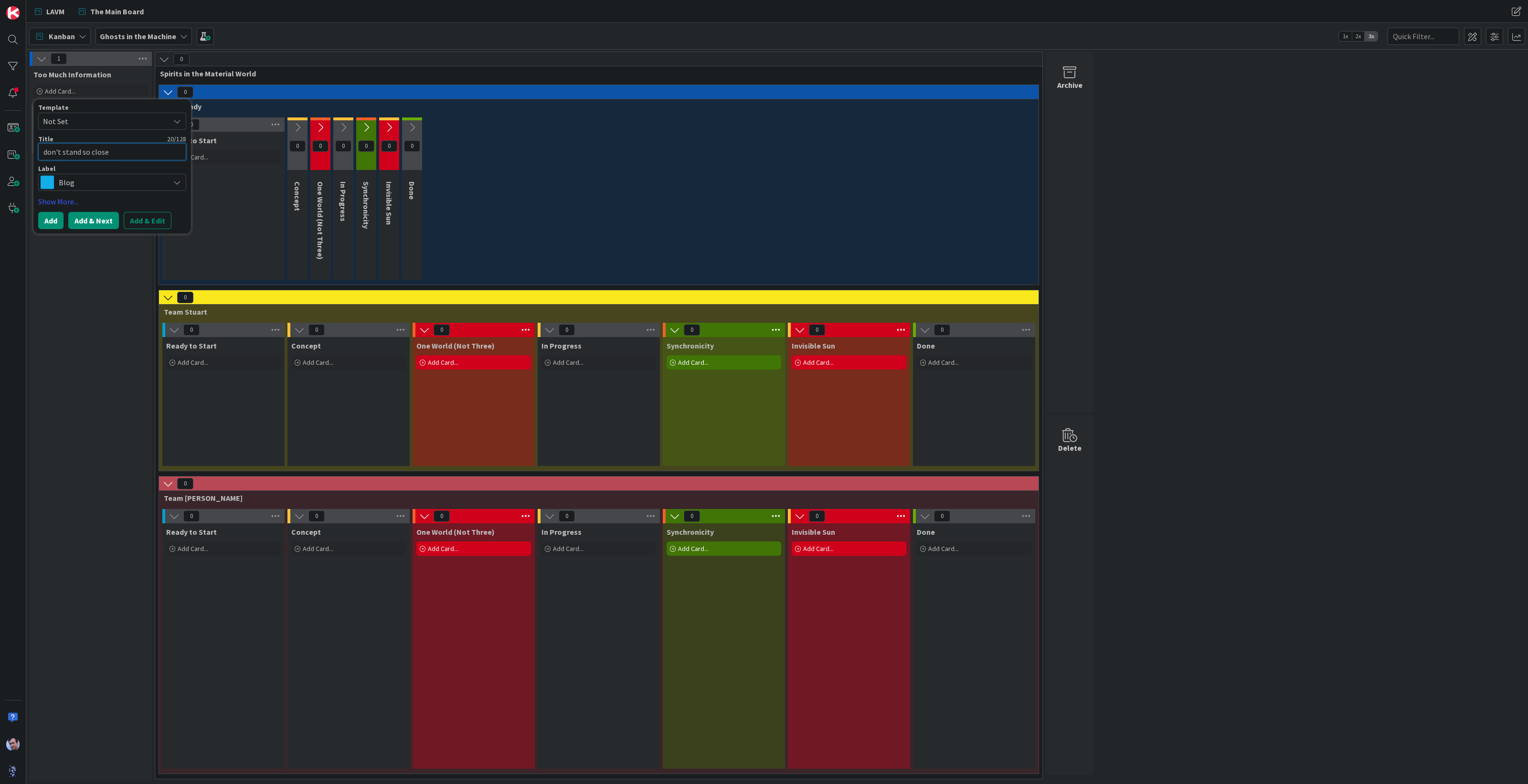
type textarea "don't stand so close"
click at [91, 219] on button "Add & Next" at bounding box center [93, 220] width 50 height 17
click at [91, 146] on textarea at bounding box center [112, 152] width 148 height 17
click at [164, 181] on span "Blog" at bounding box center [112, 182] width 106 height 14
click at [99, 222] on span "Print" at bounding box center [132, 222] width 116 height 14
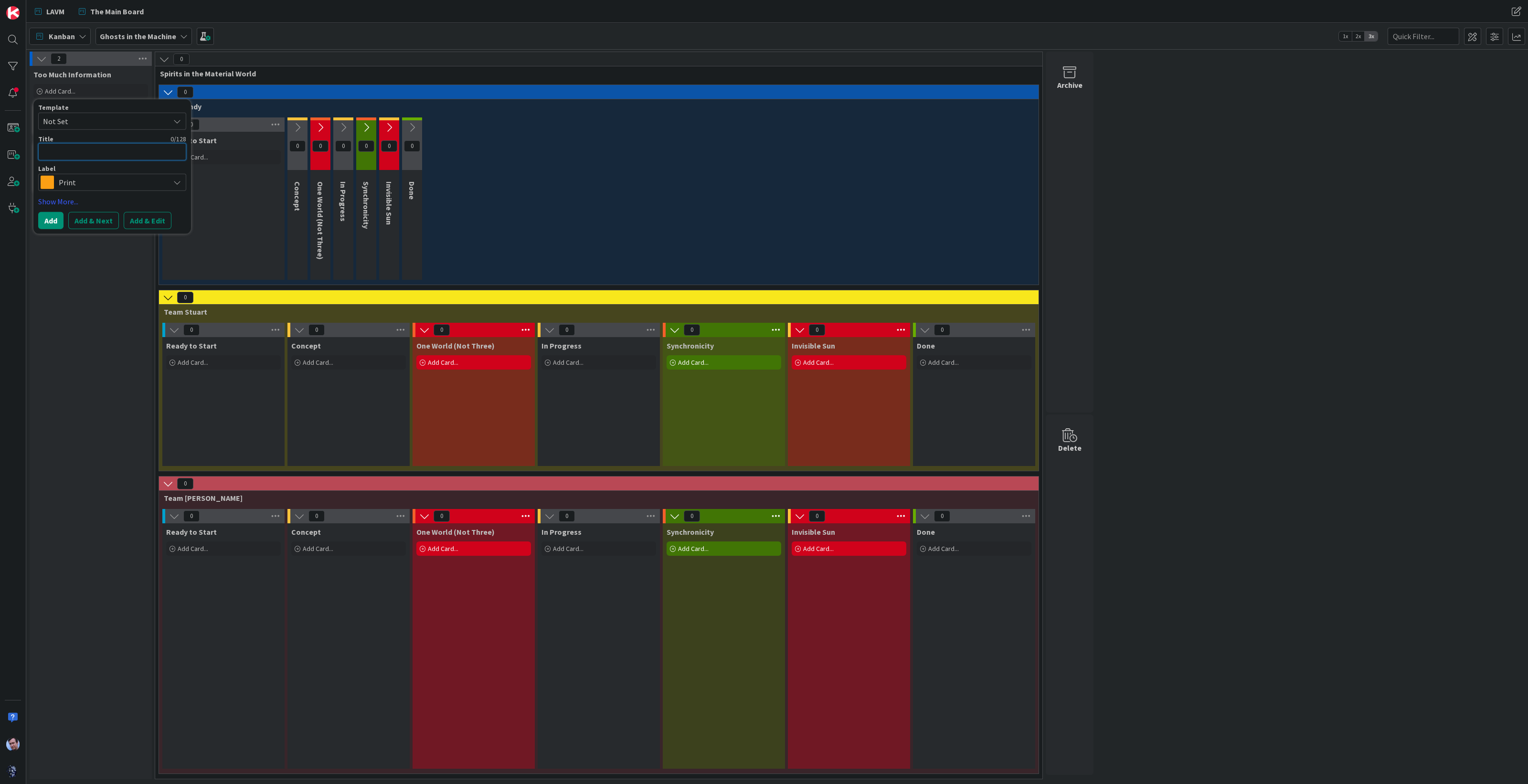
click at [88, 149] on textarea at bounding box center [112, 152] width 148 height 17
type textarea "x"
type textarea "t"
type textarea "x"
type textarea "ta"
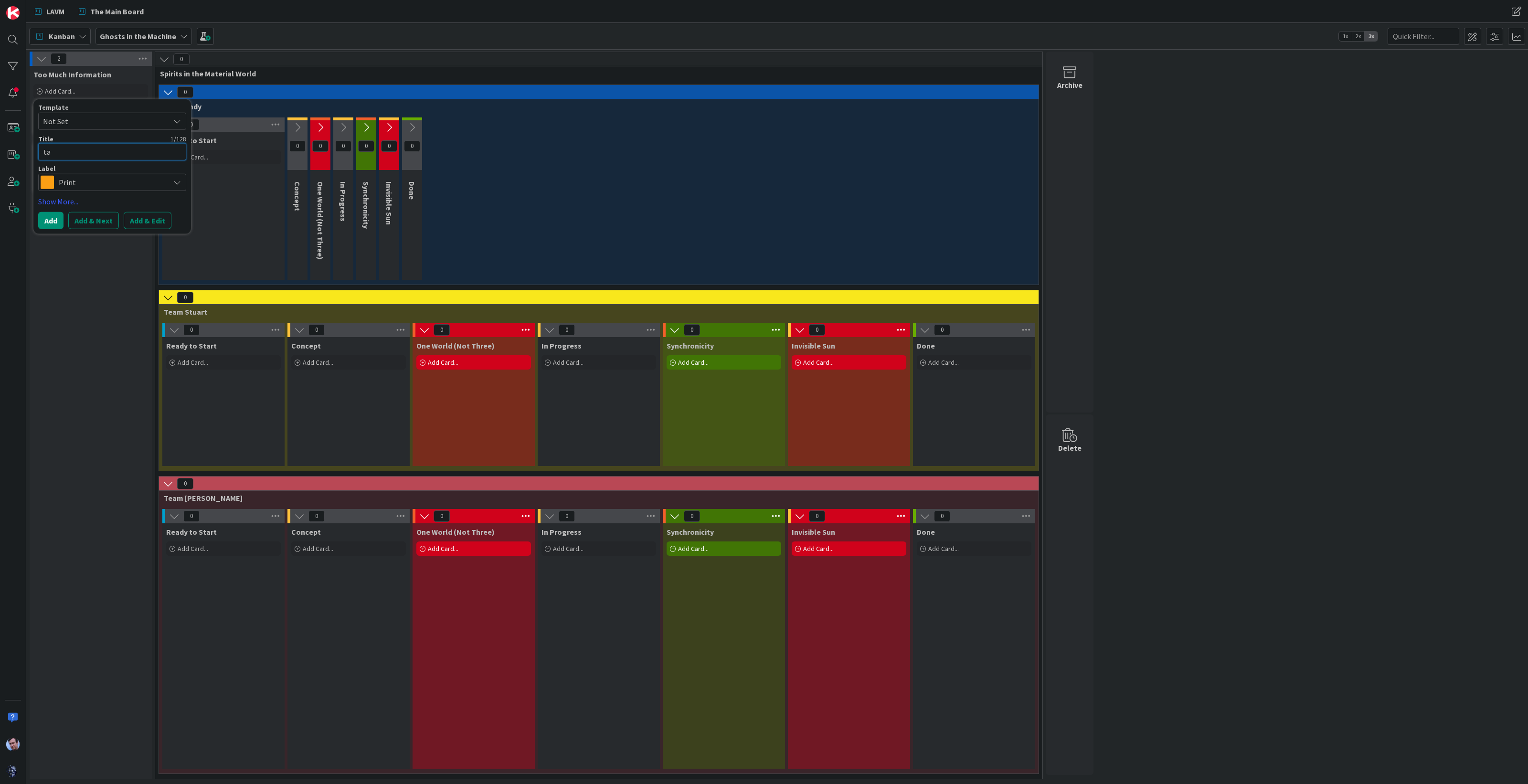
type textarea "x"
type textarea "tak"
type textarea "x"
type textarea "take"
type textarea "x"
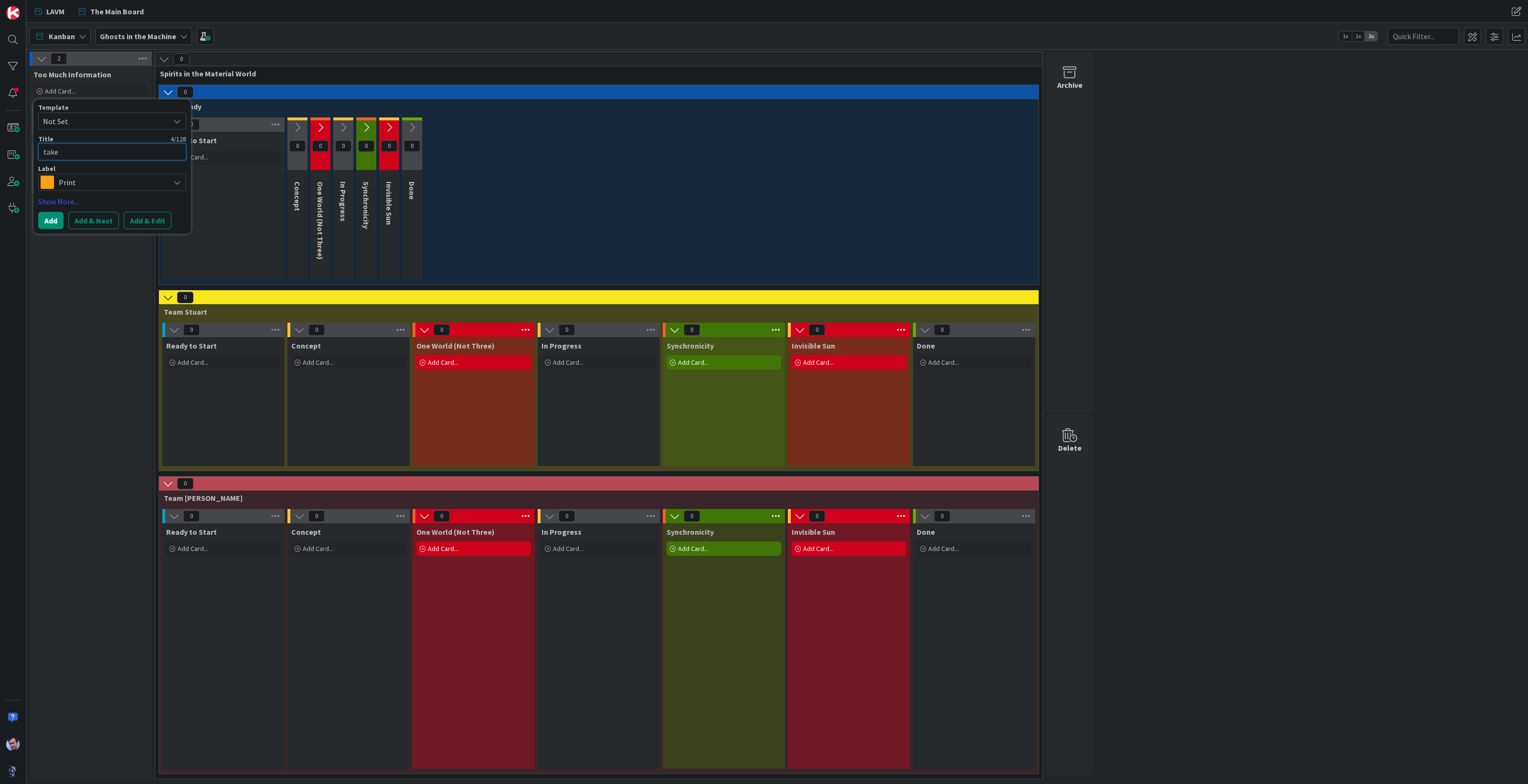
type textarea "take"
type textarea "x"
type textarea "take e"
type textarea "x"
type textarea "take ev"
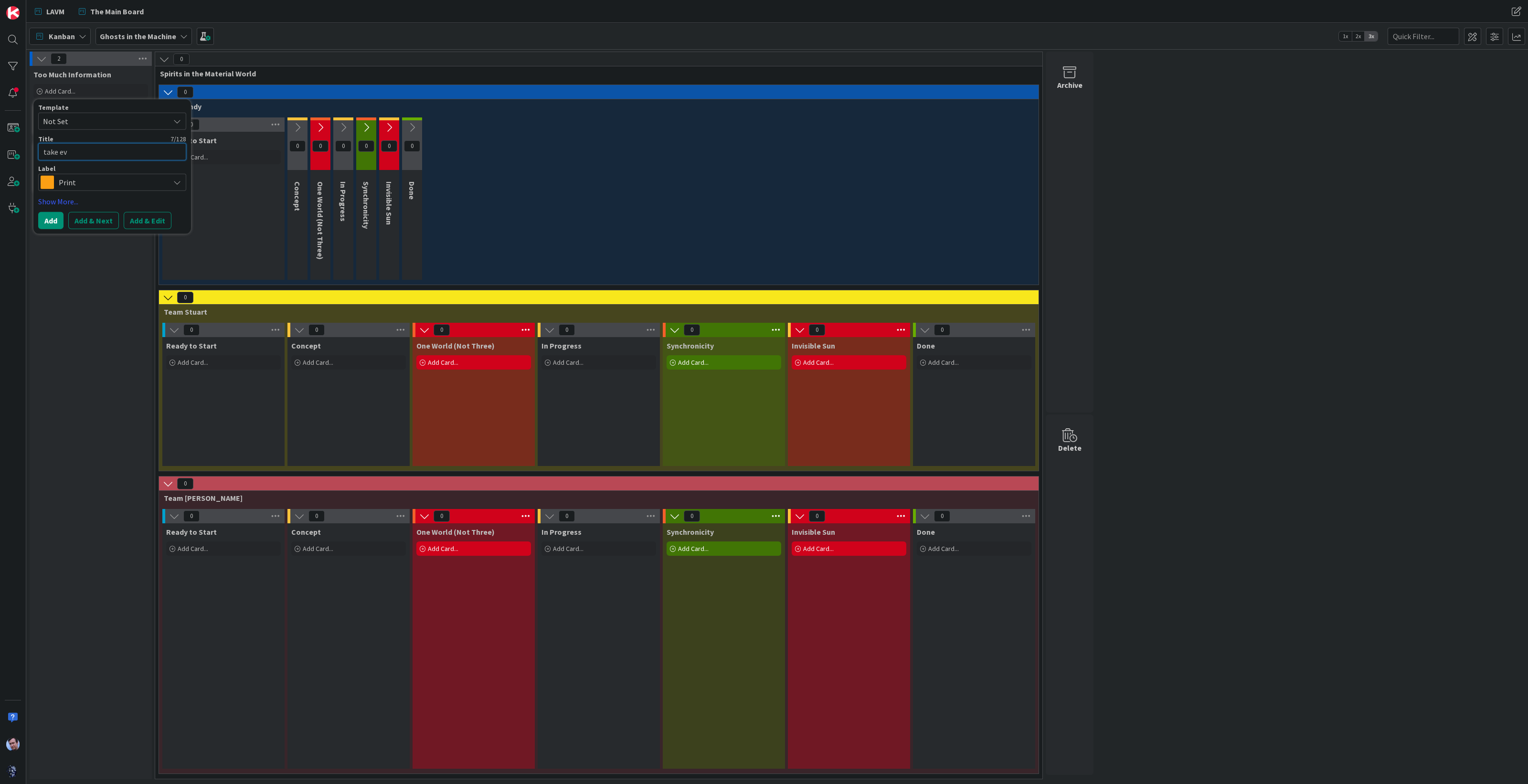
type textarea "x"
type textarea "take eve"
type textarea "x"
type textarea "take ever"
type textarea "x"
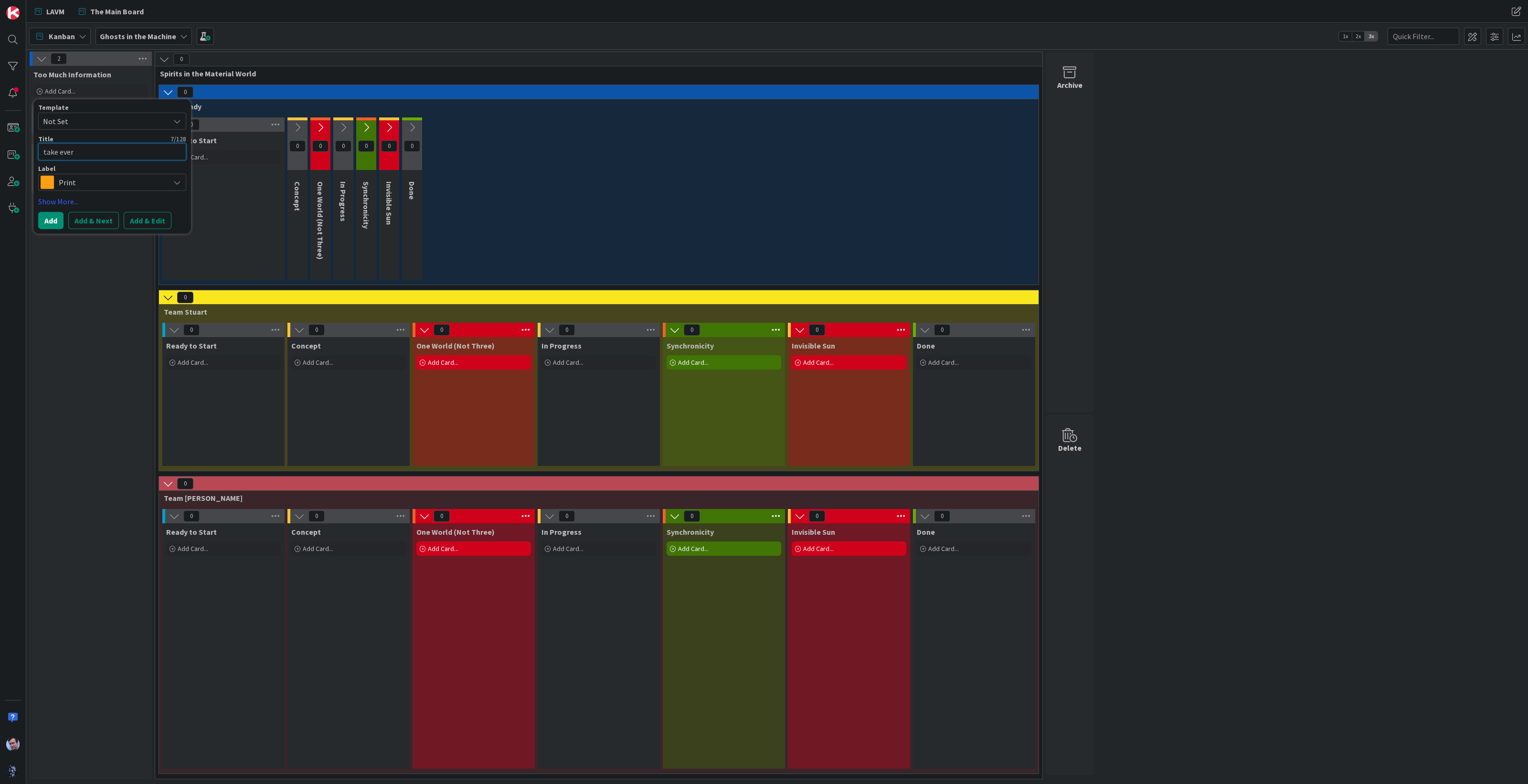
type textarea "take every"
type textarea "x"
type textarea "take every"
type textarea "x"
type textarea "take every b"
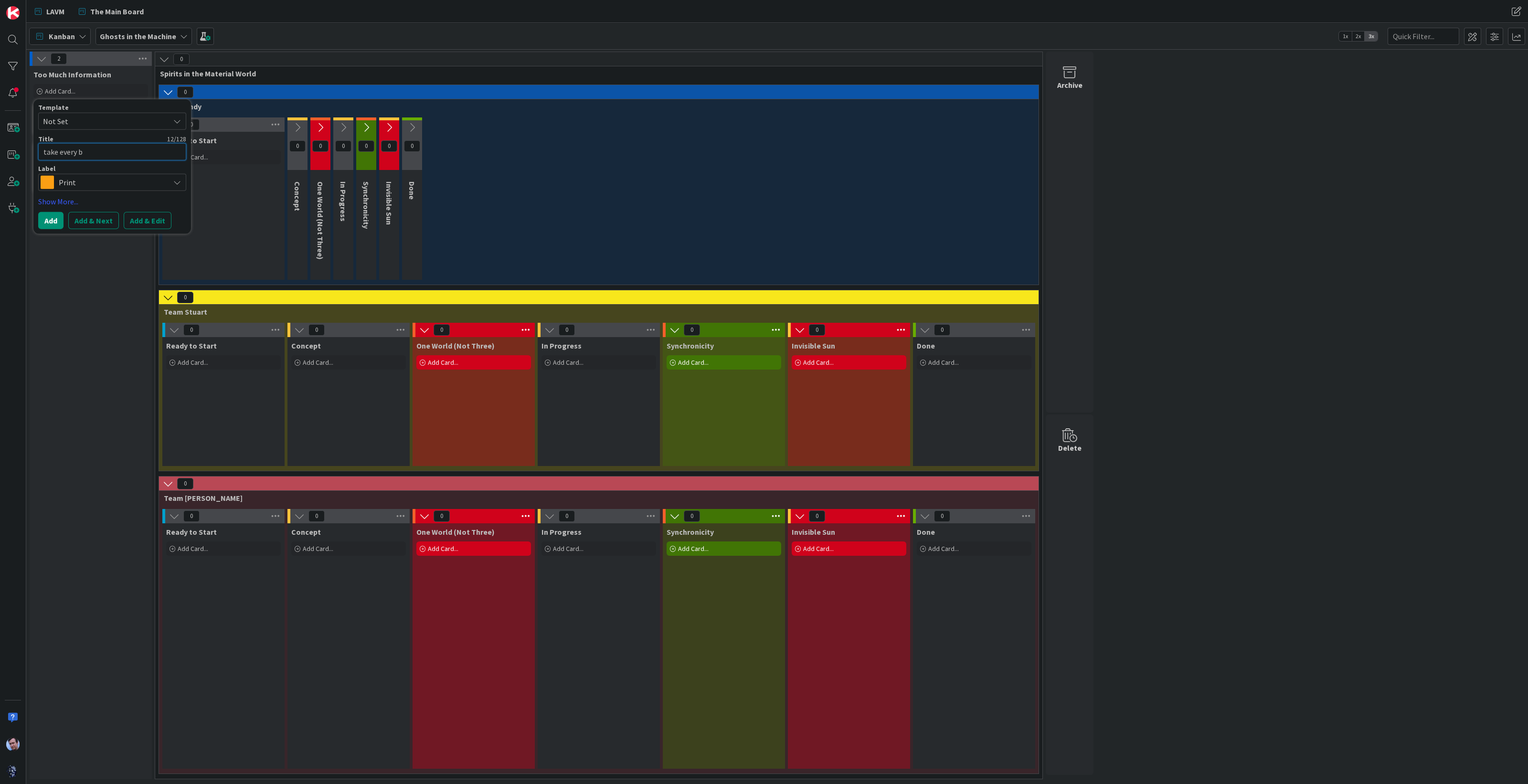
type textarea "x"
type textarea "take every br"
type textarea "x"
type textarea "take every bre"
type textarea "x"
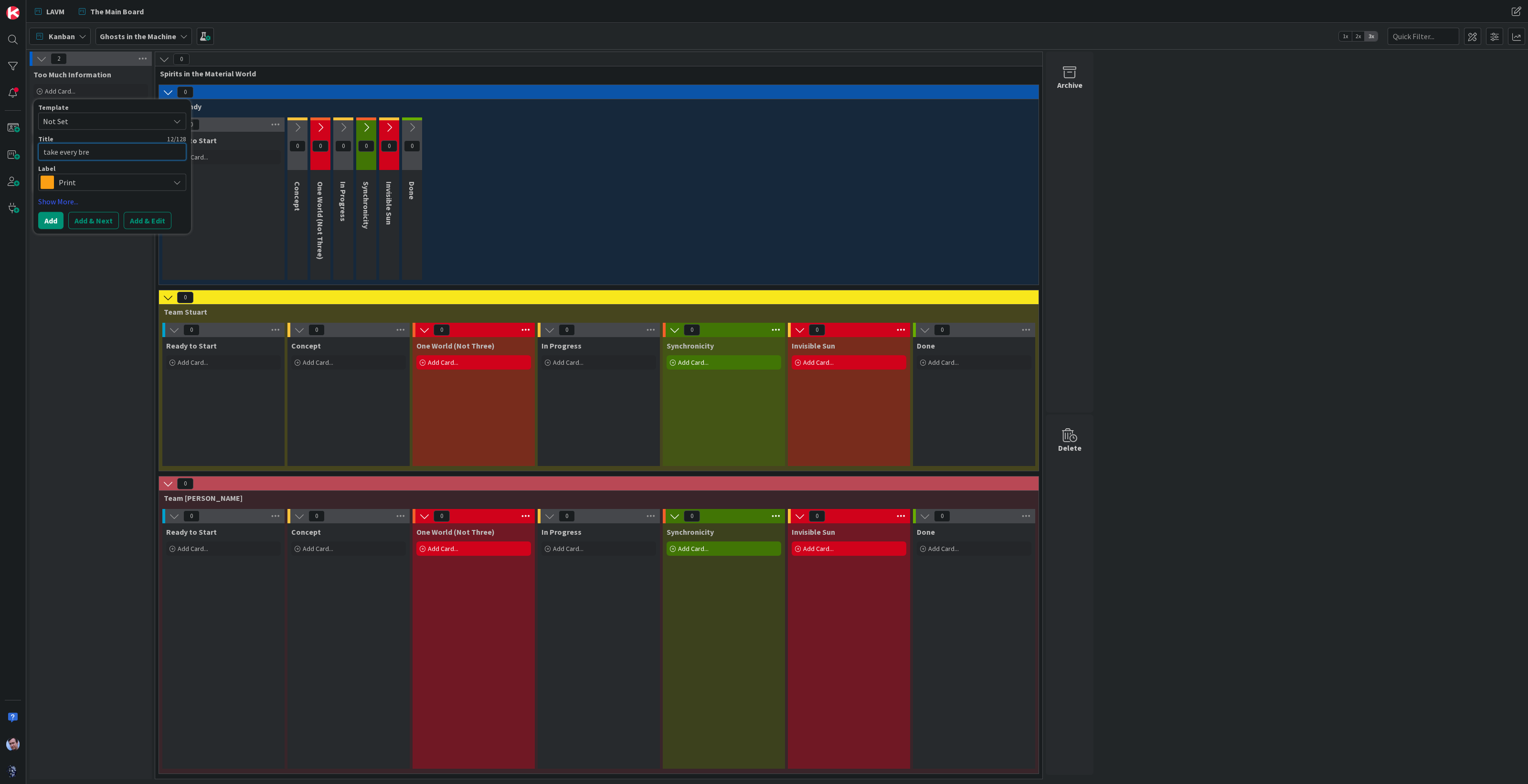
type textarea "take every brea"
type textarea "x"
type textarea "take every breah"
type textarea "x"
type textarea "take every brea"
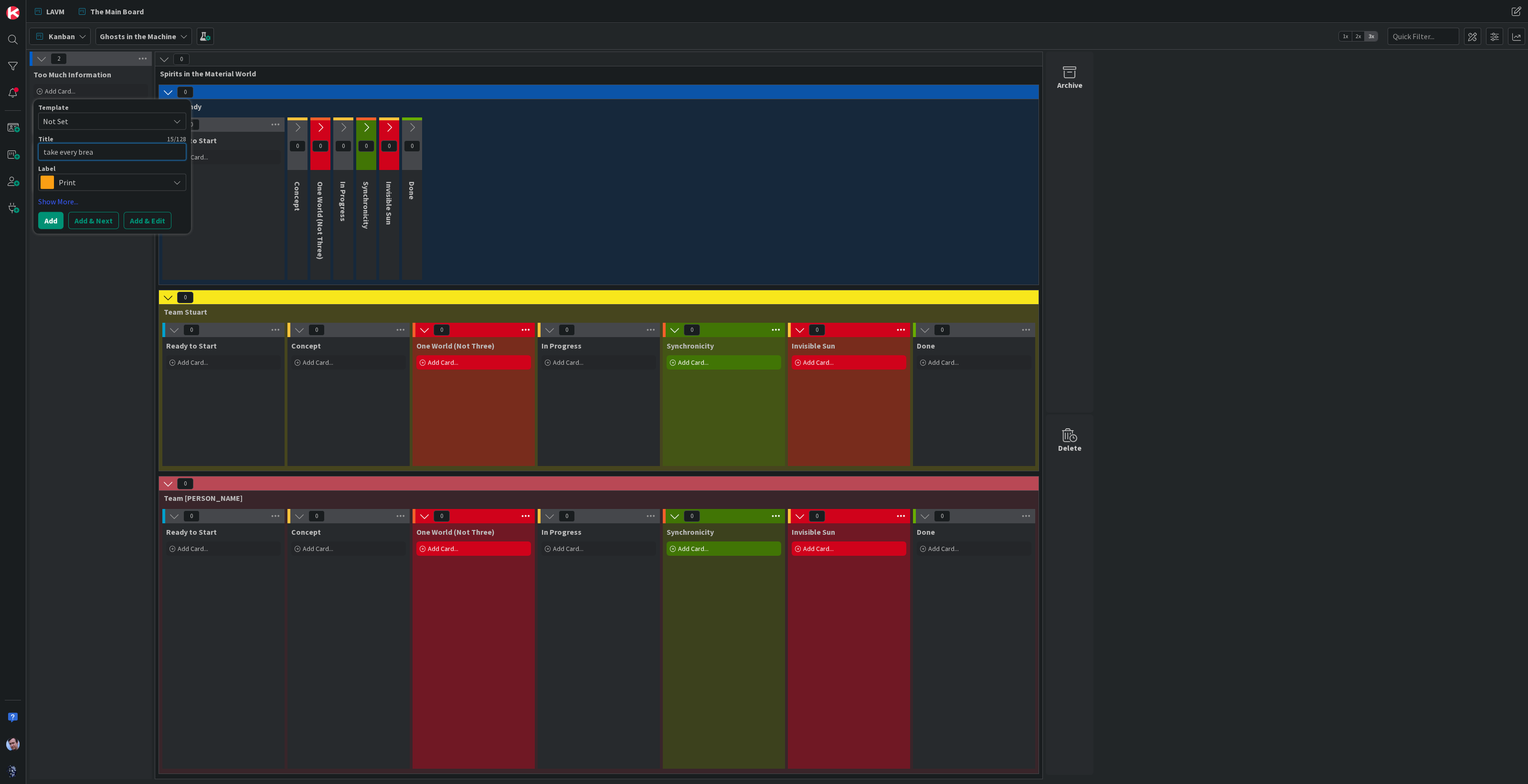
type textarea "x"
type textarea "take every breat"
type textarea "x"
type textarea "take every breath"
click at [88, 219] on button "Add & Next" at bounding box center [93, 220] width 50 height 17
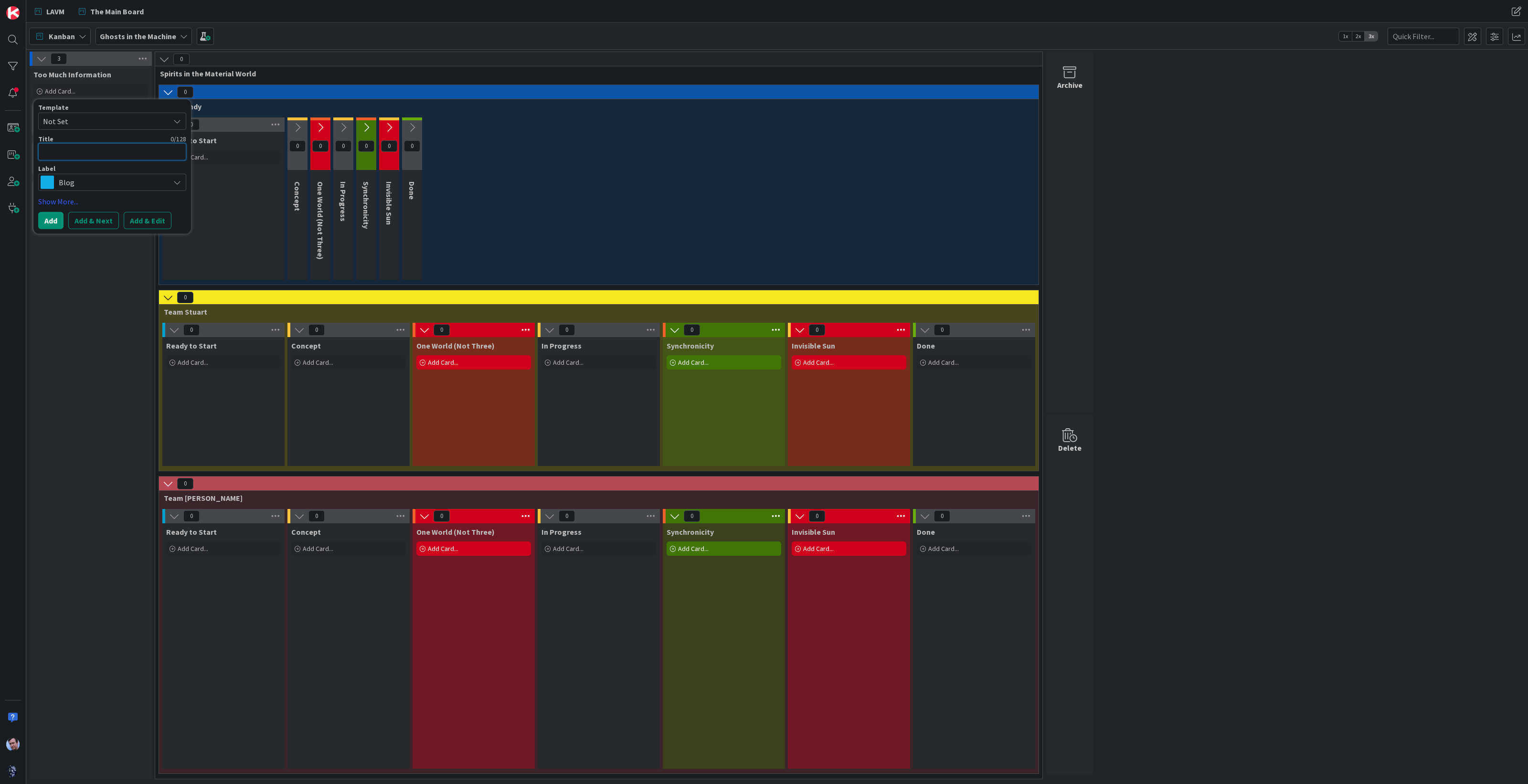
click at [81, 151] on textarea at bounding box center [112, 152] width 148 height 17
type textarea "x"
type textarea "m"
type textarea "x"
type textarea "ma"
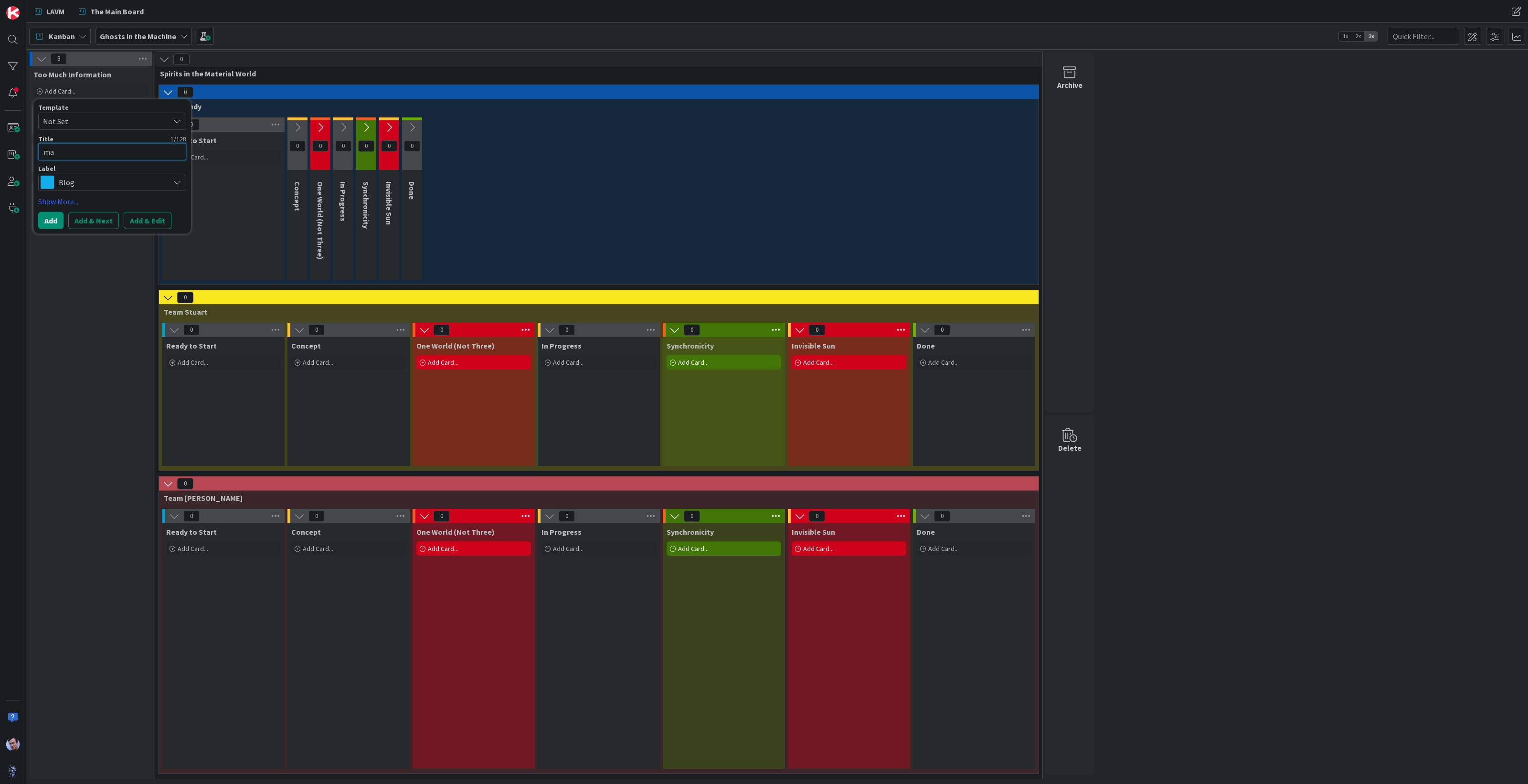
type textarea "x"
type textarea "mak"
type textarea "x"
type textarea "make"
type textarea "x"
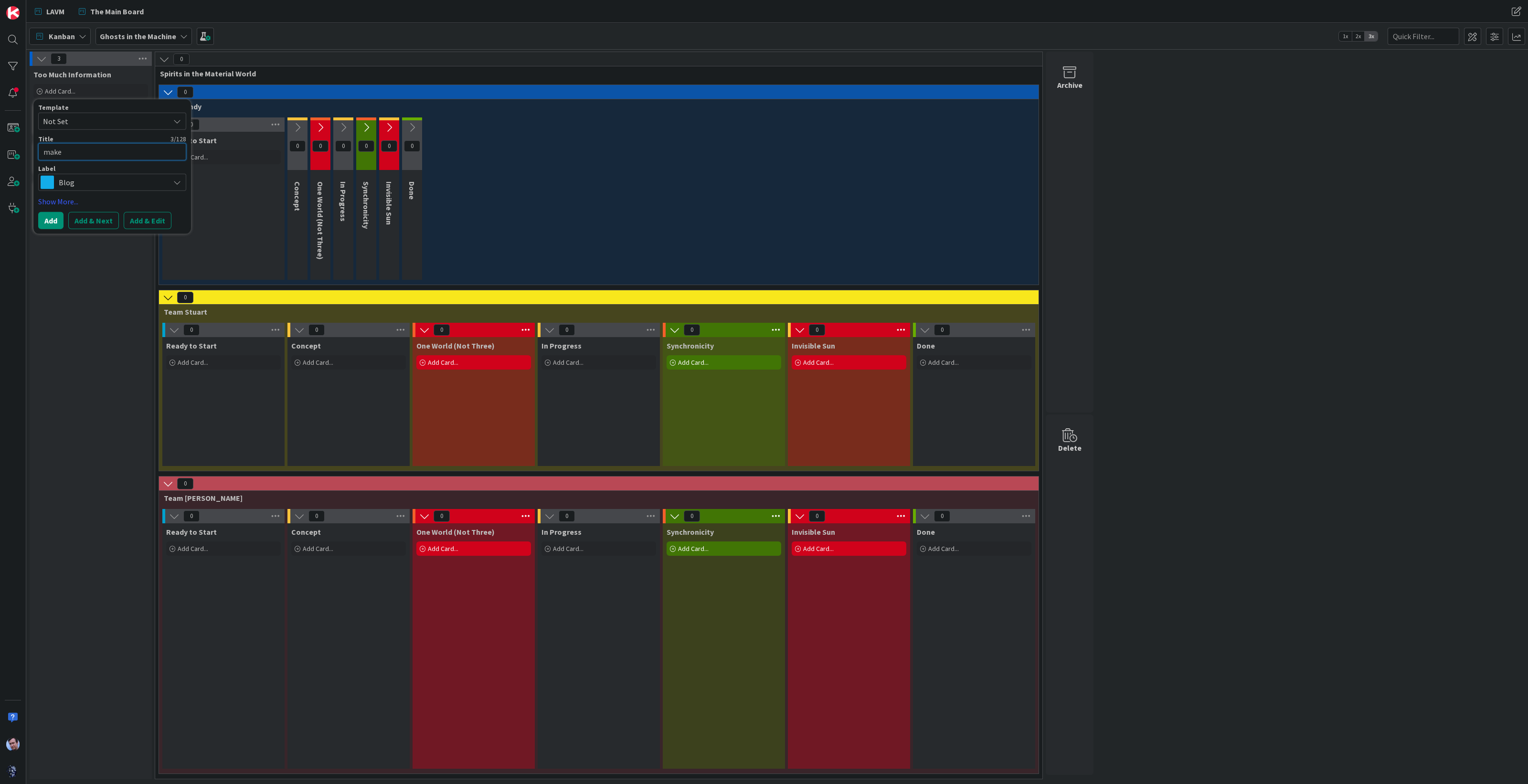
type textarea "make"
type textarea "x"
type textarea "make e"
type textarea "x"
type textarea "make ev"
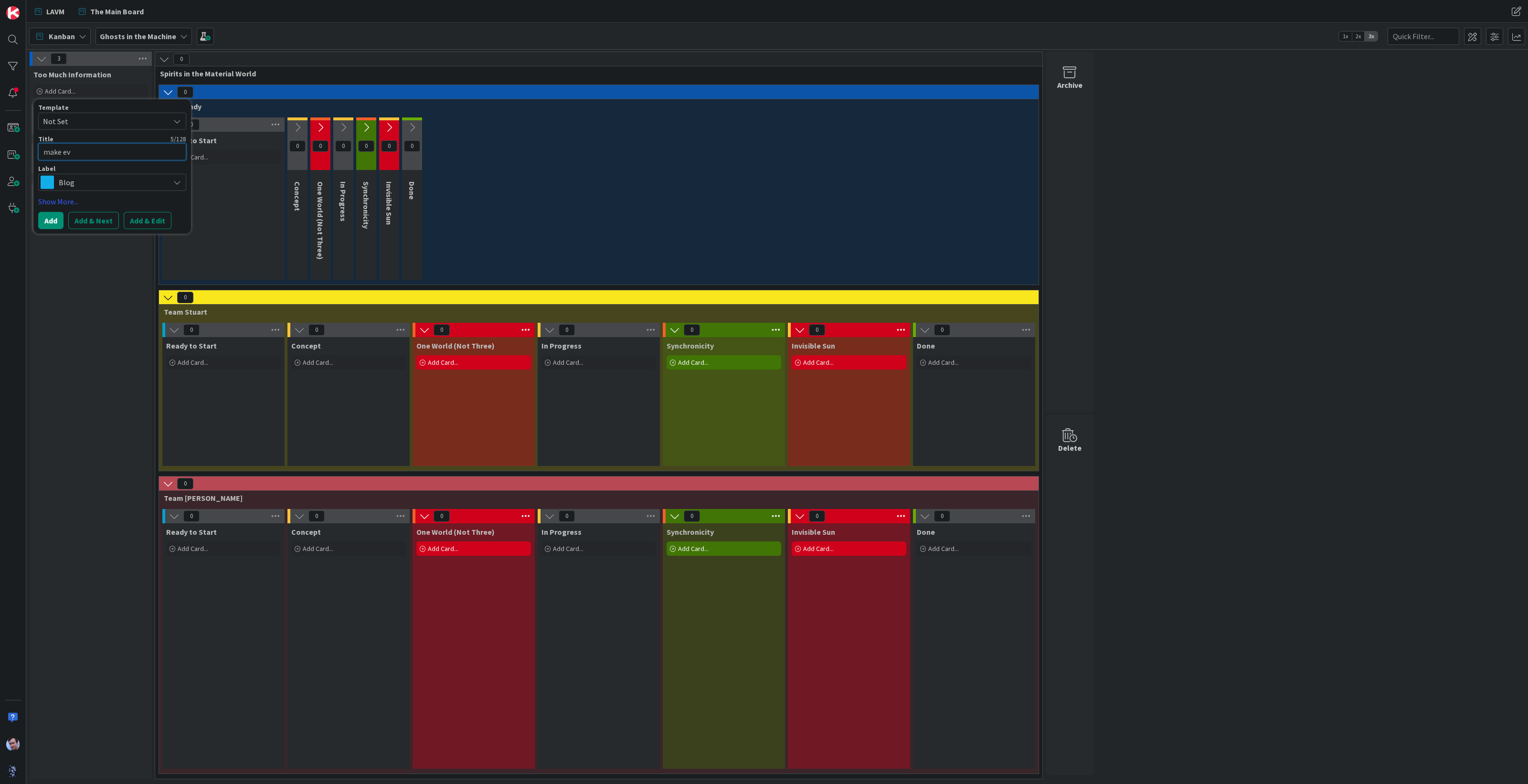
type textarea "x"
type textarea "make eve"
type textarea "x"
type textarea "make ever"
type textarea "x"
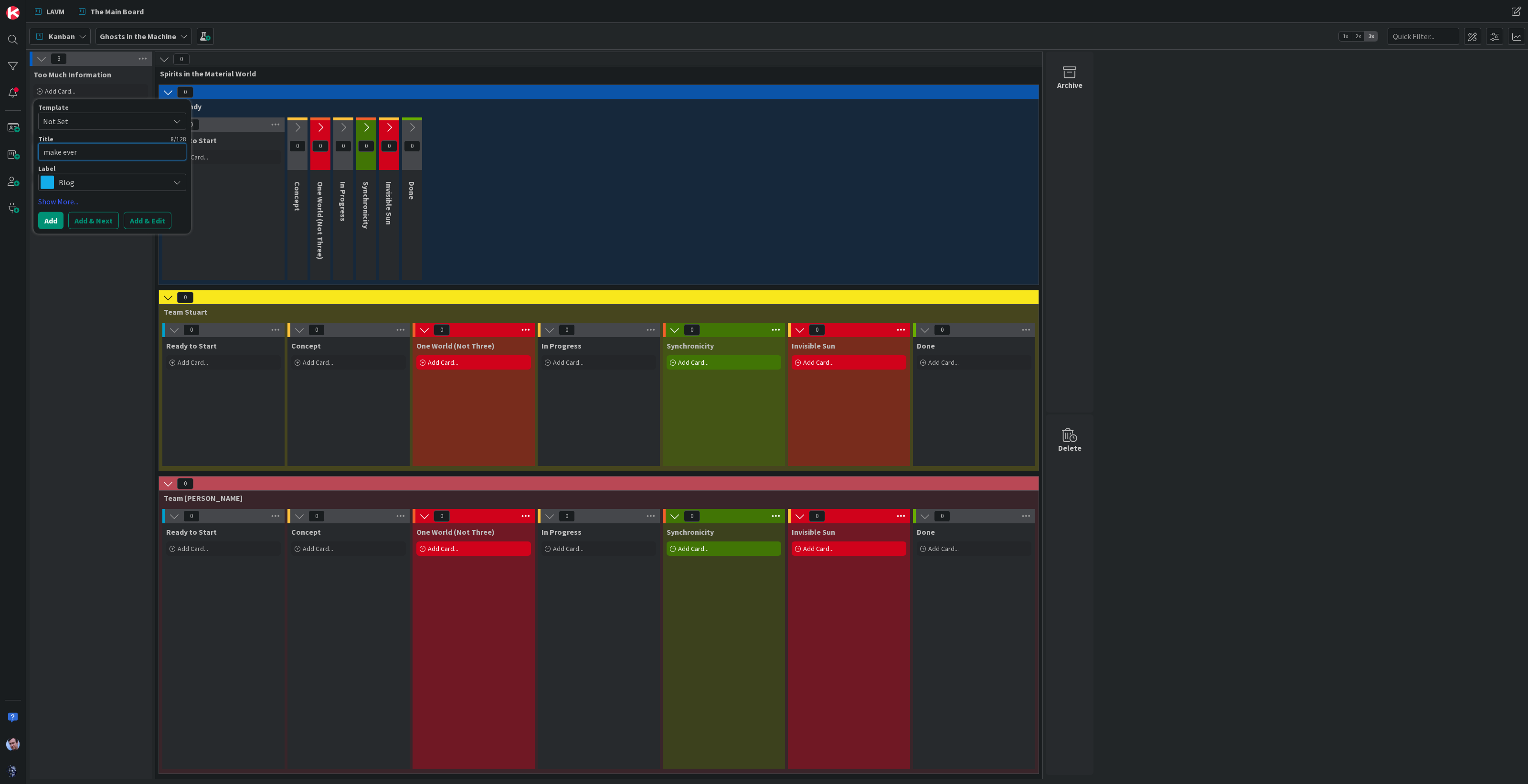
type textarea "make every"
type textarea "x"
type textarea "make every"
type textarea "x"
type textarea "make every m"
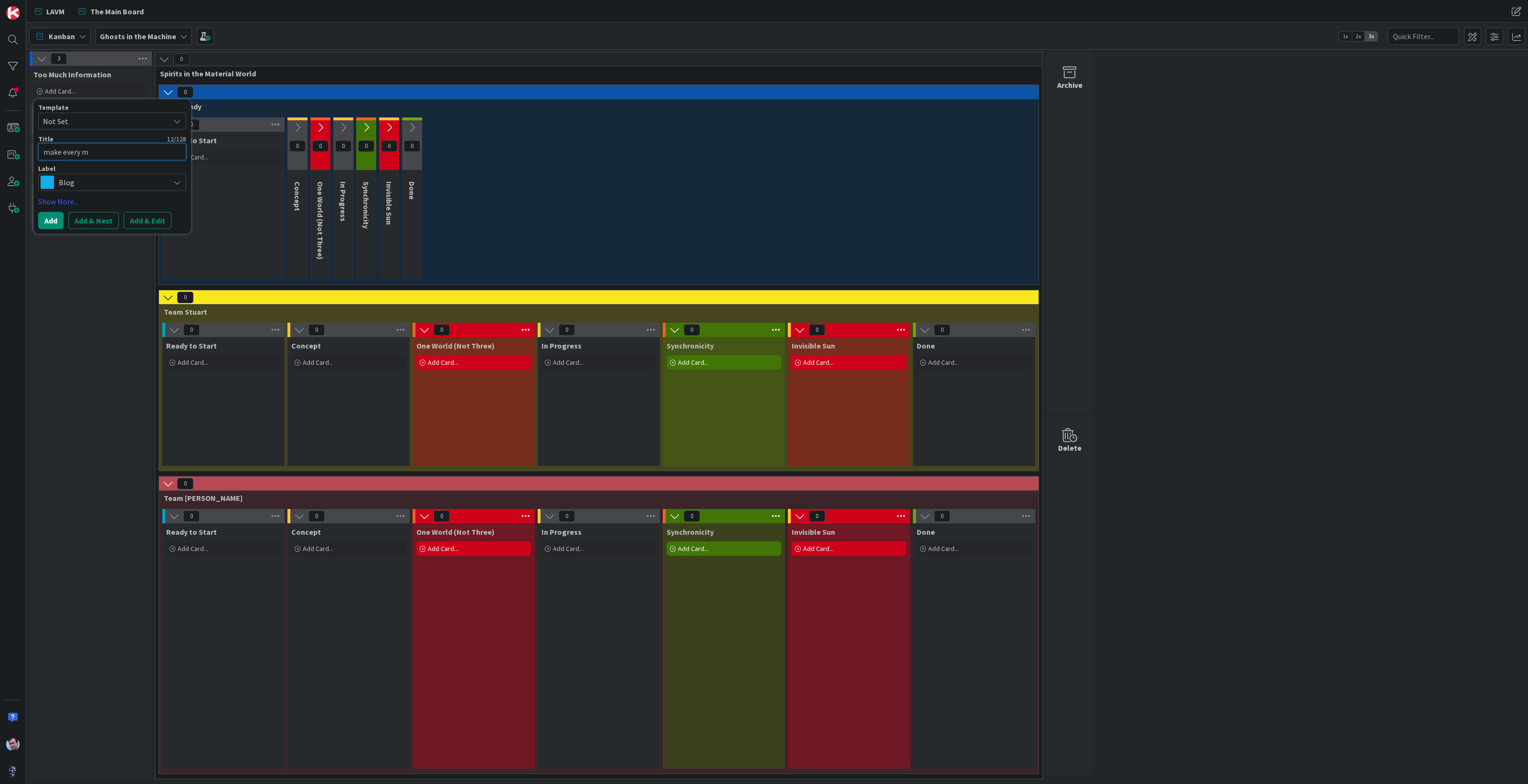
type textarea "x"
type textarea "make every mo"
type textarea "x"
type textarea "make every mov"
type textarea "x"
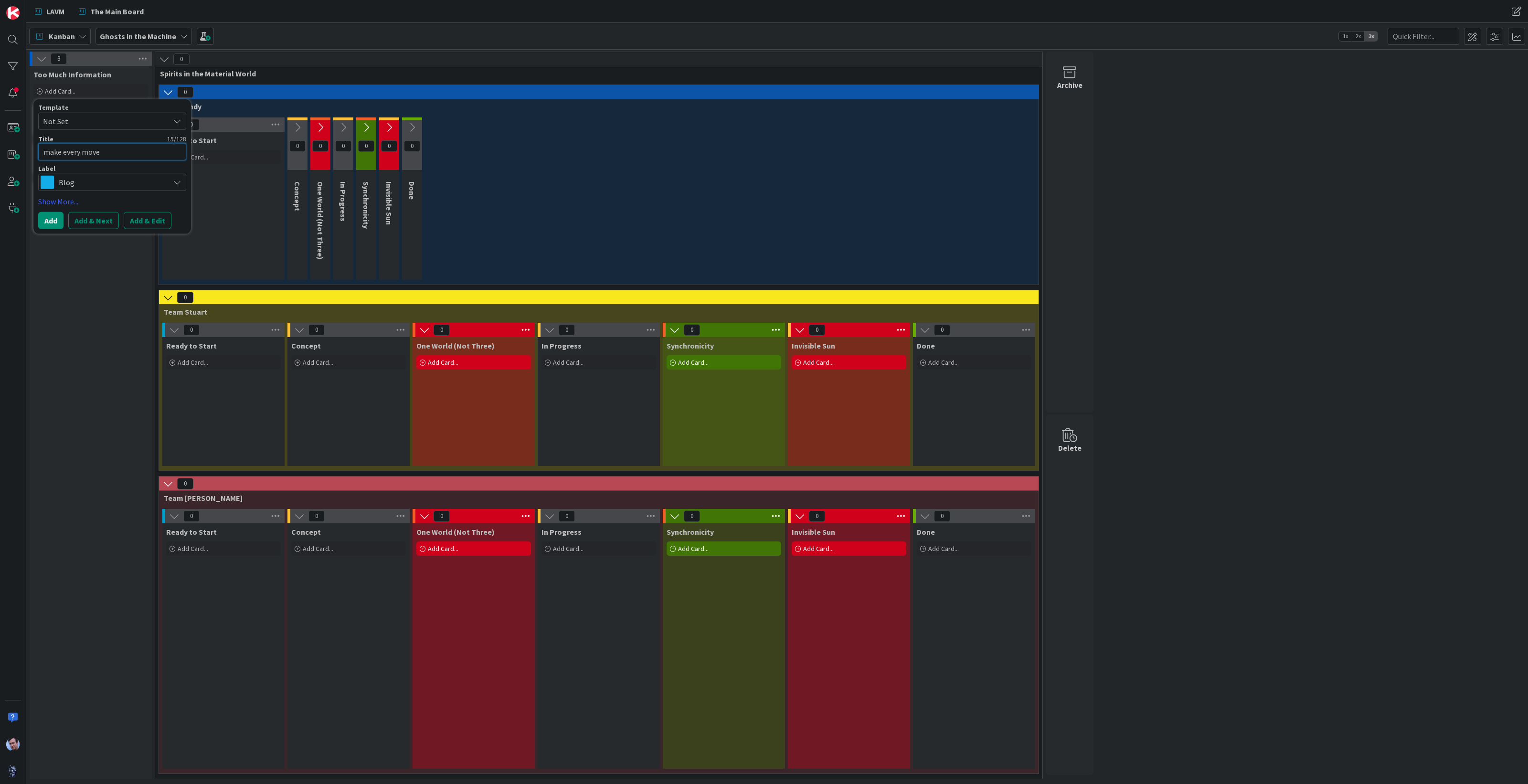
type textarea "make every move"
click at [102, 176] on span "Blog" at bounding box center [112, 182] width 106 height 14
click at [93, 236] on span "Social Media" at bounding box center [132, 239] width 116 height 14
type textarea "x"
click at [93, 216] on button "Add & Next" at bounding box center [93, 220] width 50 height 17
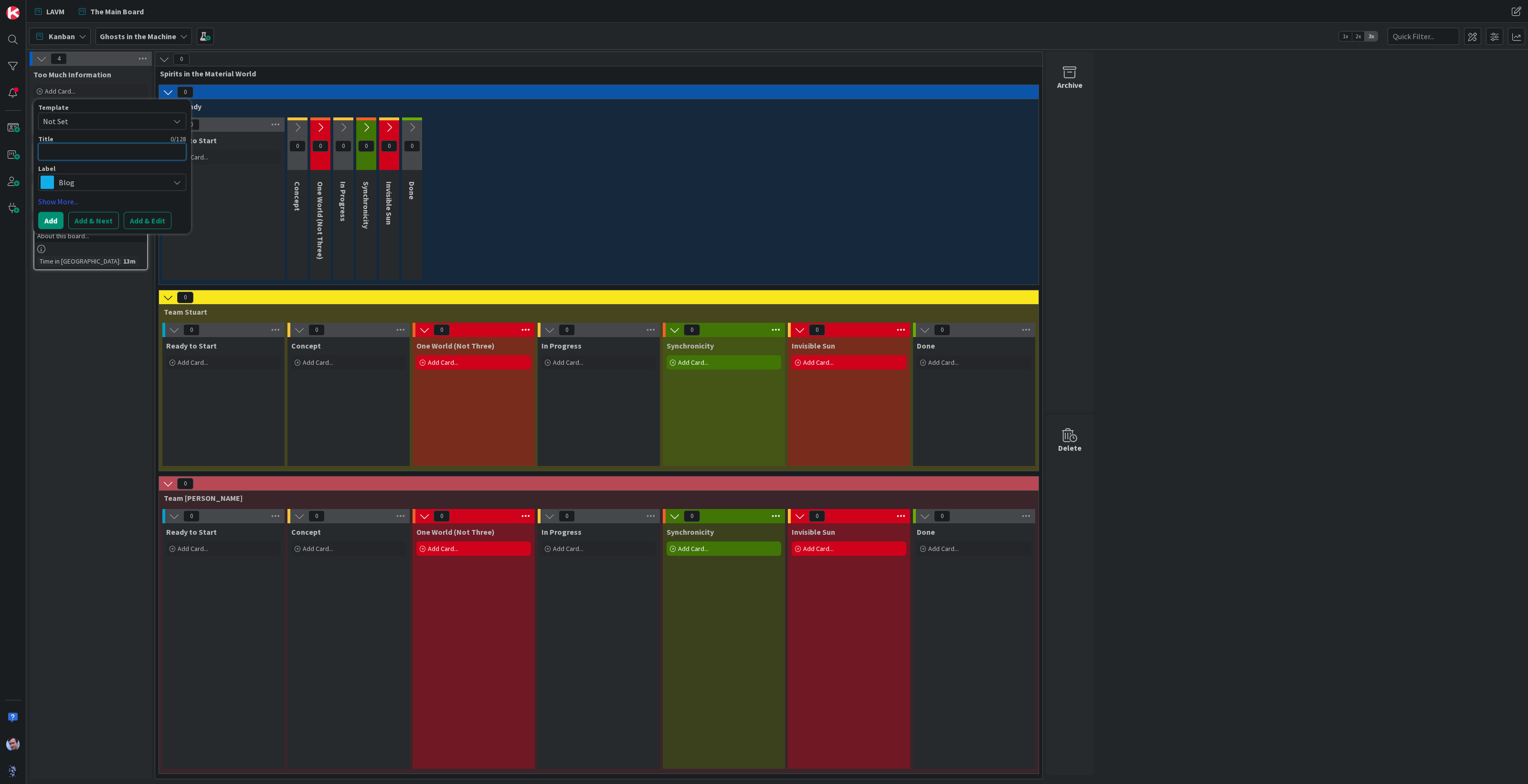
click at [85, 149] on textarea at bounding box center [112, 152] width 148 height 17
type textarea "x"
type textarea "T"
type textarea "x"
type textarea "Ta"
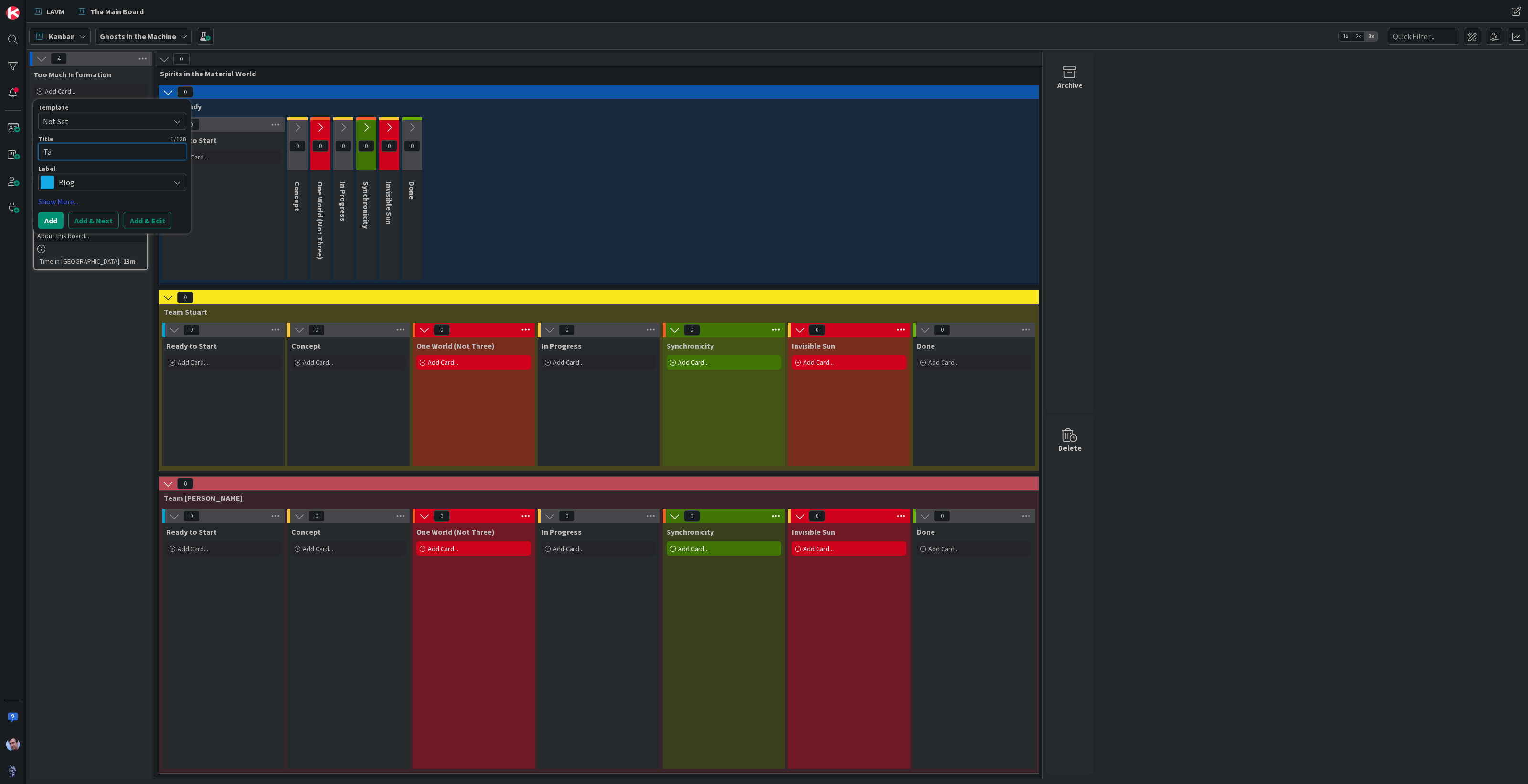
type textarea "x"
type textarea "Tak"
type textarea "x"
type textarea "Take"
type textarea "x"
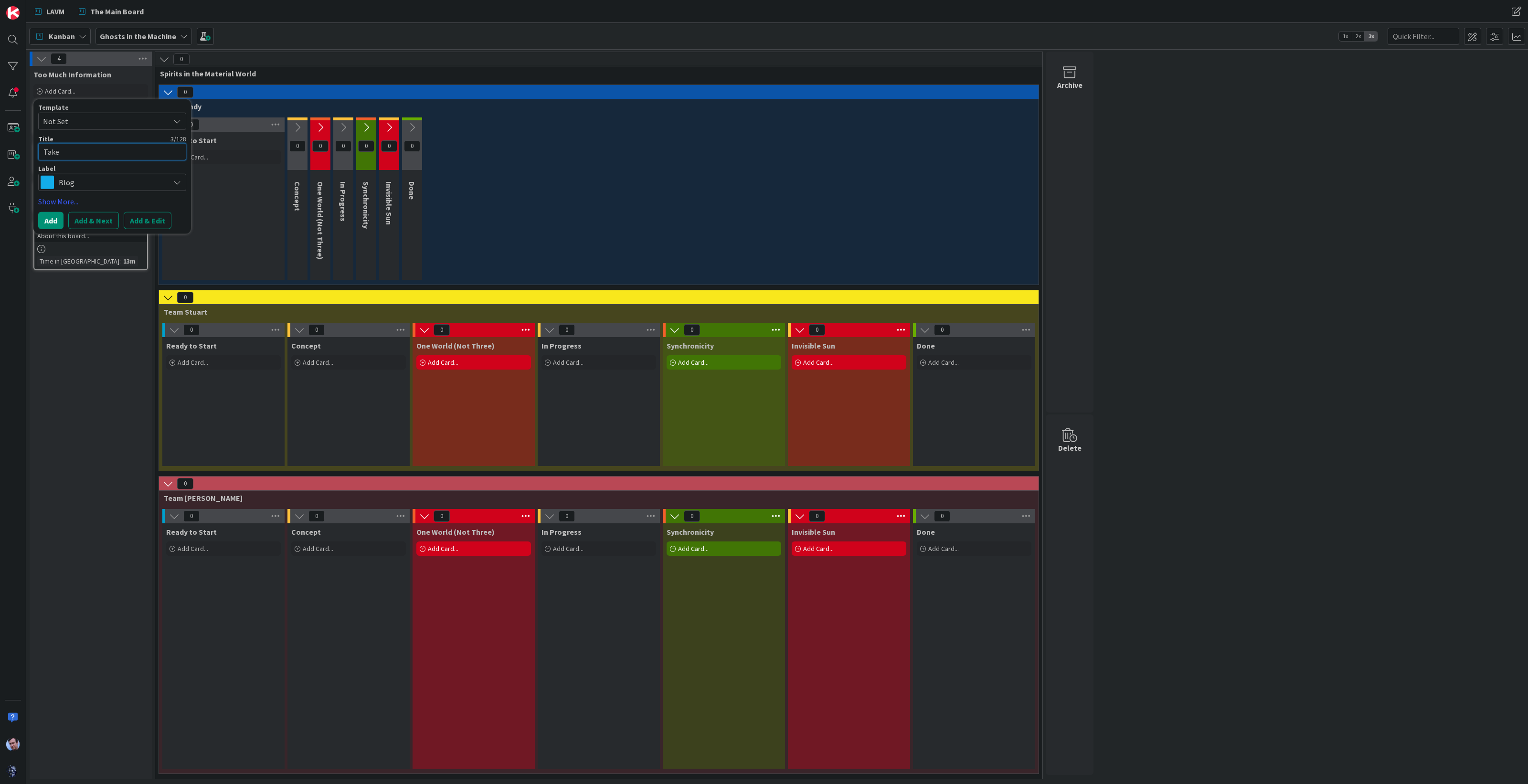
type textarea "Take"
type textarea "x"
type textarea "Take E"
type textarea "x"
type textarea "Take Ev"
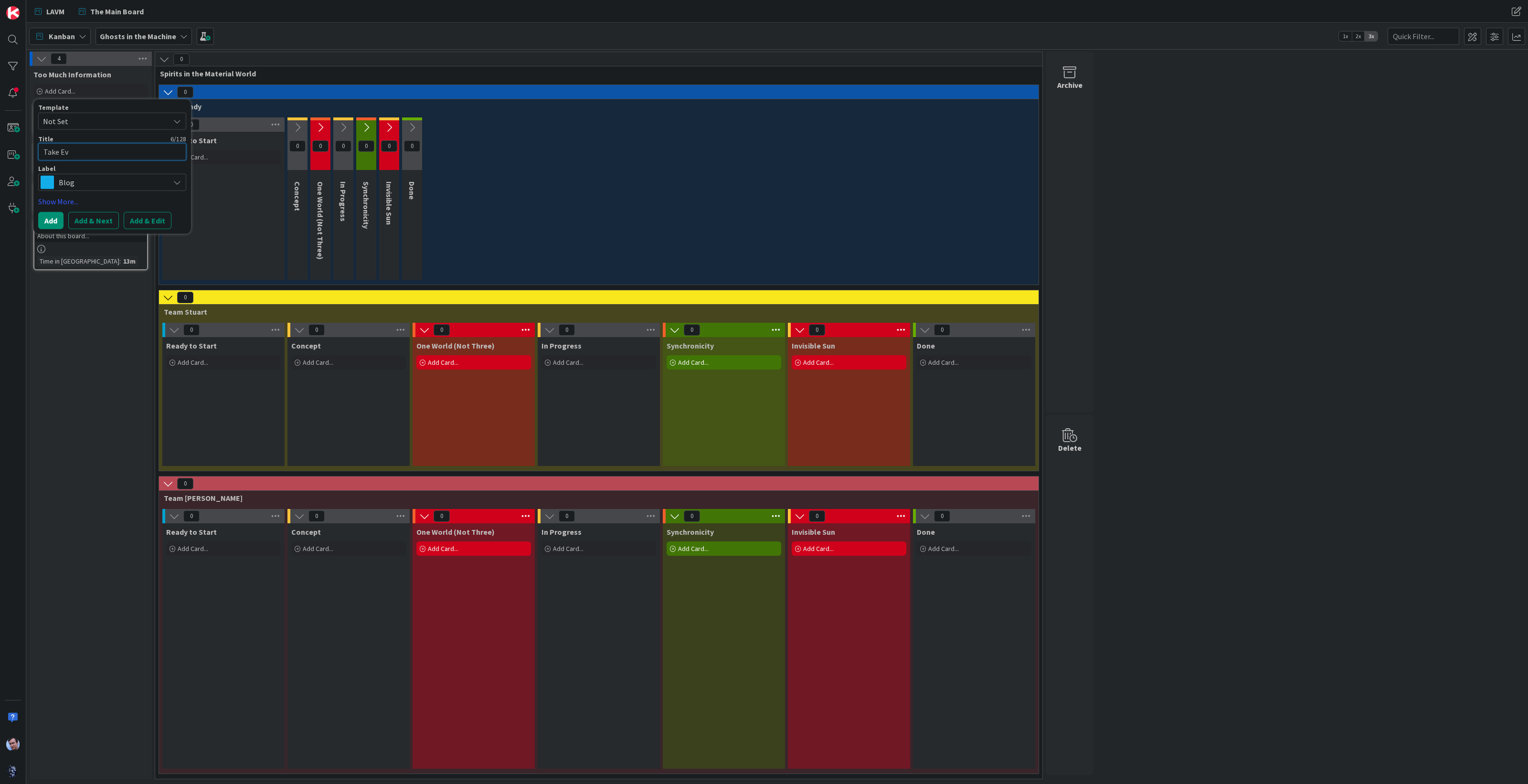
type textarea "x"
type textarea "Take Eve"
type textarea "x"
type textarea "Take Every"
type textarea "x"
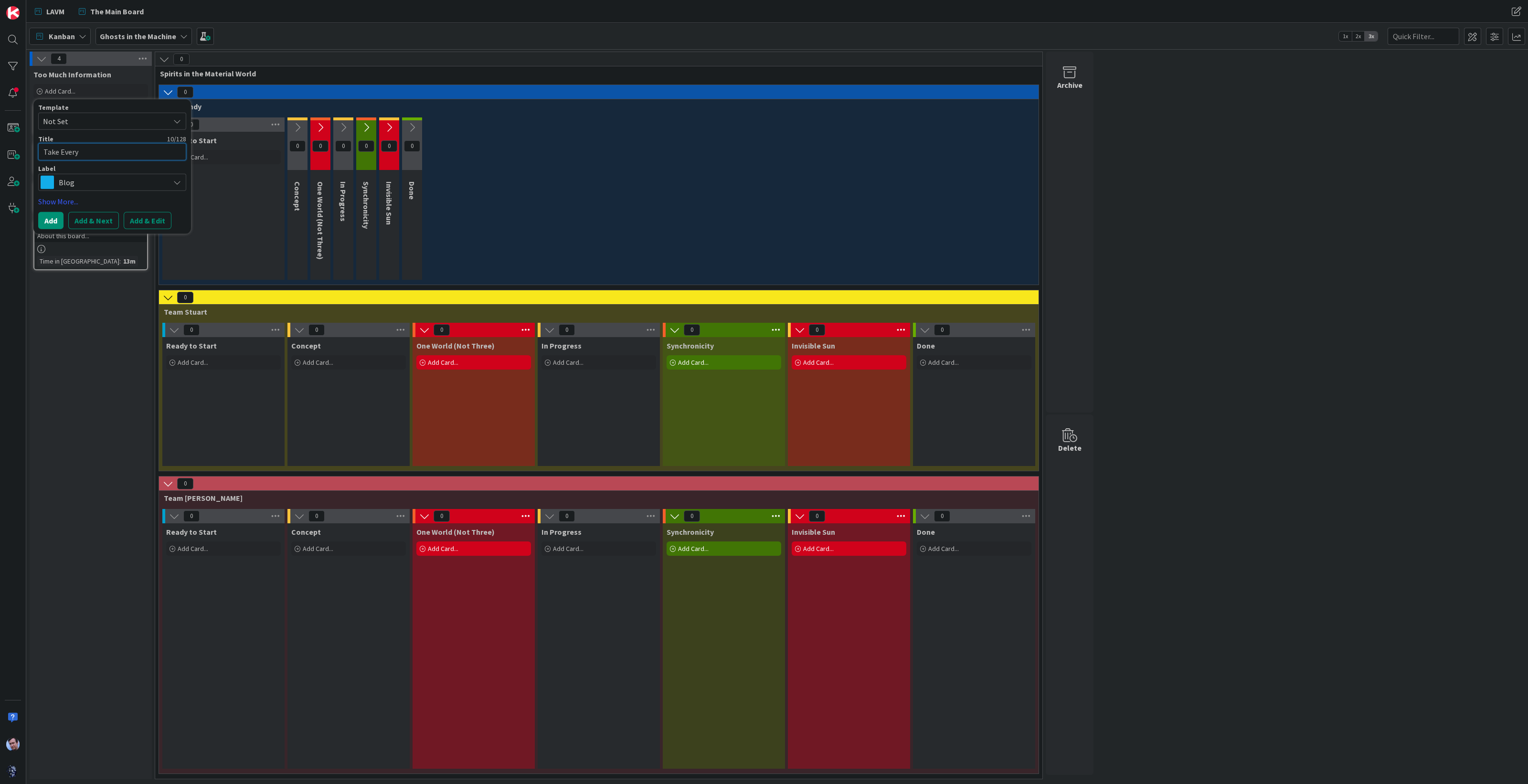
type textarea "Take Every"
type textarea "x"
type textarea "Take Every s"
type textarea "x"
type textarea "Take Every st"
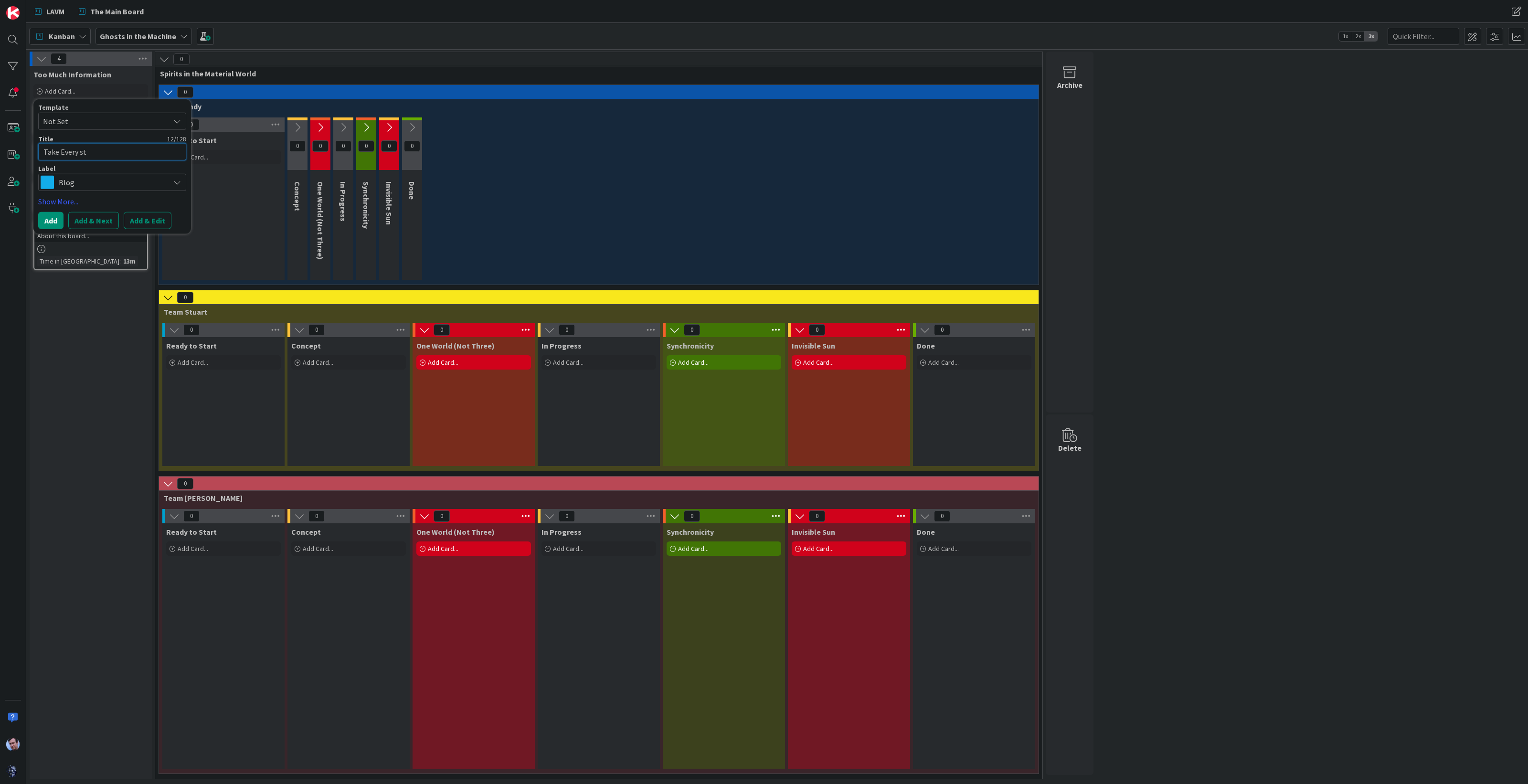
type textarea "x"
type textarea "Take Every ste"
type textarea "x"
click at [130, 187] on span "Blog" at bounding box center [112, 182] width 106 height 14
click at [107, 251] on span "Documentation" at bounding box center [132, 256] width 116 height 14
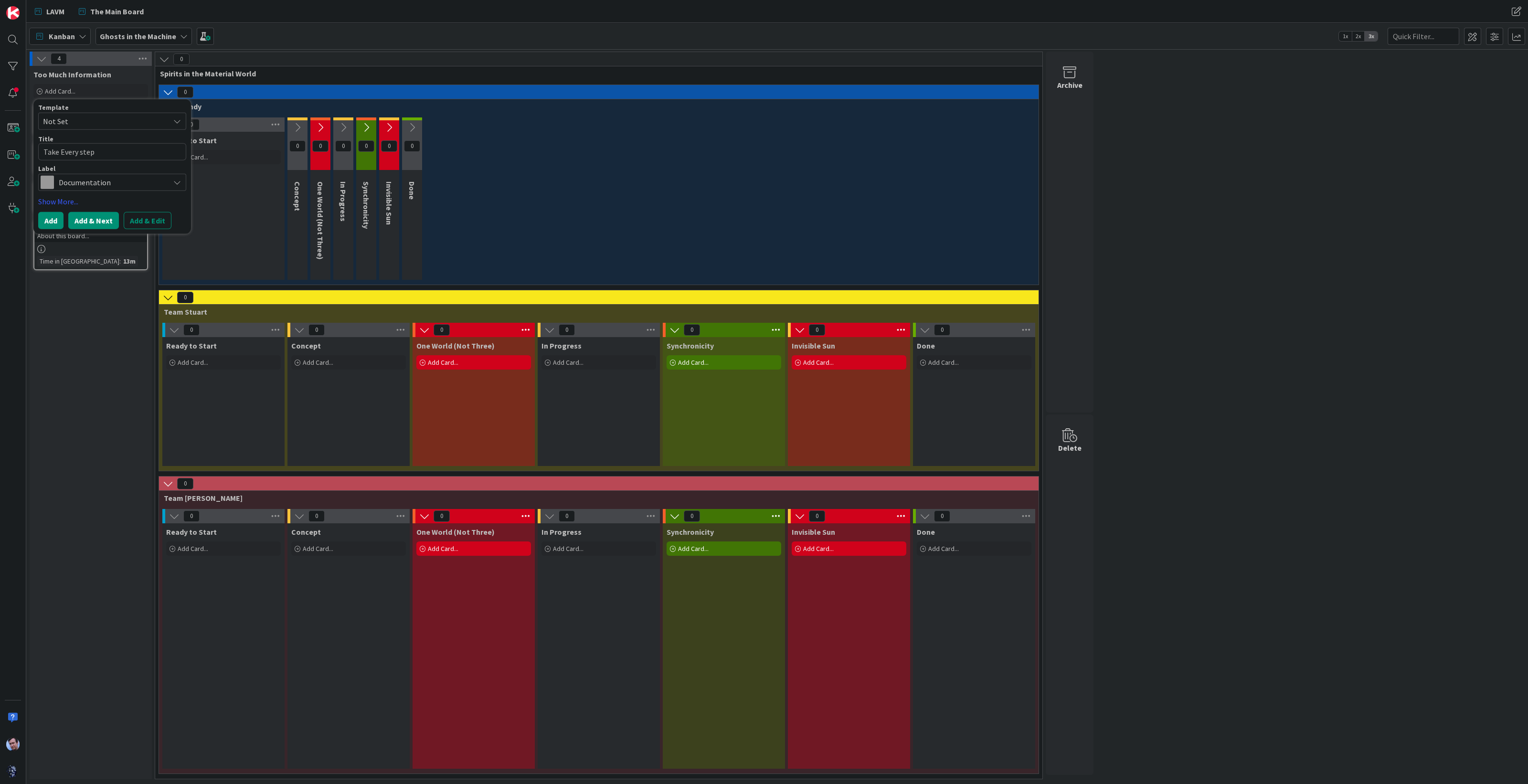
click at [93, 220] on button "Add & Next" at bounding box center [93, 220] width 50 height 17
click at [82, 157] on textarea at bounding box center [112, 152] width 148 height 17
click at [112, 183] on span "Blog" at bounding box center [112, 182] width 106 height 14
click at [90, 218] on span "Print" at bounding box center [132, 222] width 116 height 14
click at [92, 216] on button "Add & Next" at bounding box center [93, 220] width 50 height 17
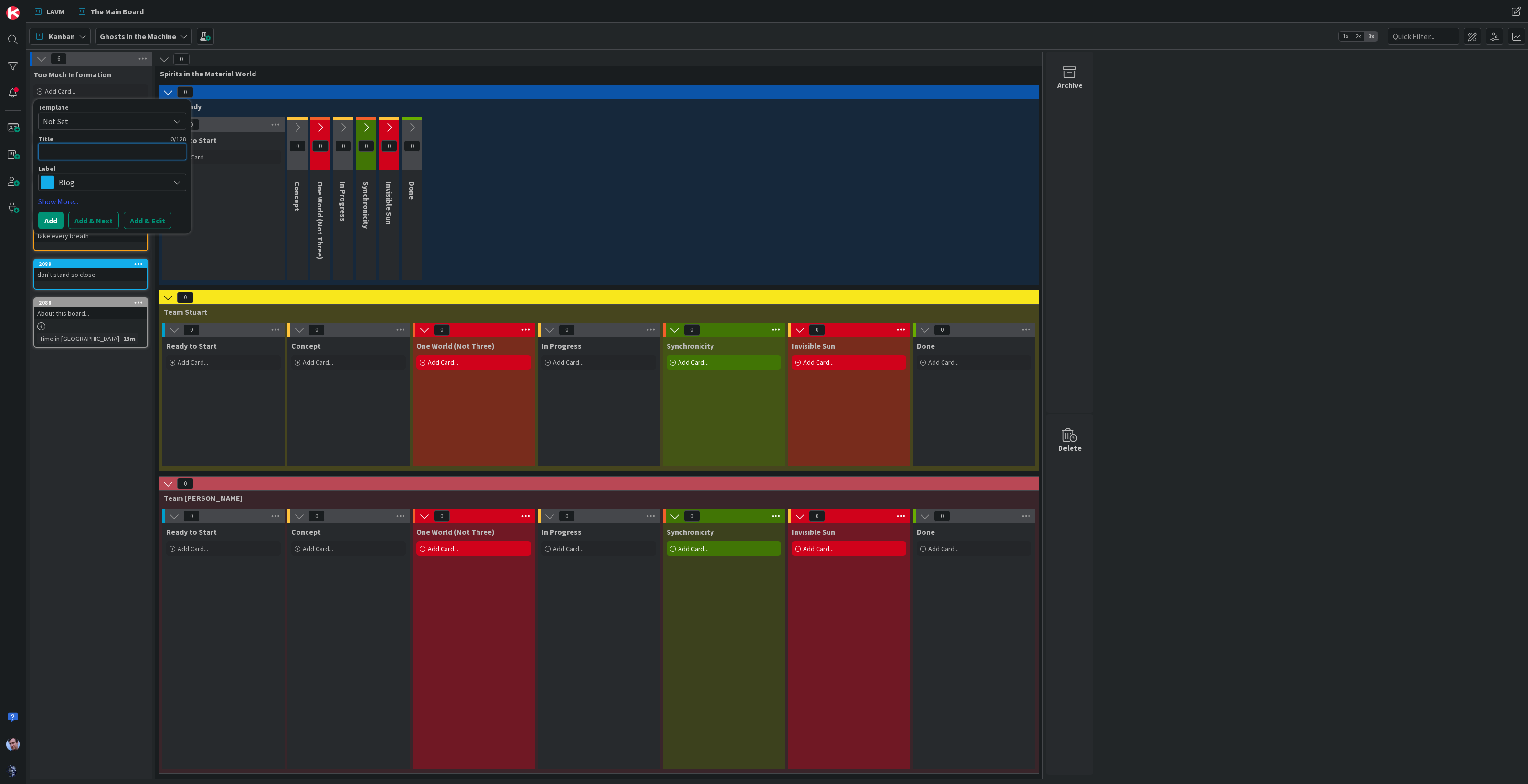
click at [91, 148] on textarea at bounding box center [112, 152] width 148 height 17
click at [103, 212] on button "Add & Next" at bounding box center [93, 220] width 50 height 17
click at [77, 146] on textarea at bounding box center [112, 152] width 148 height 17
click at [123, 183] on span "Blog" at bounding box center [112, 182] width 106 height 14
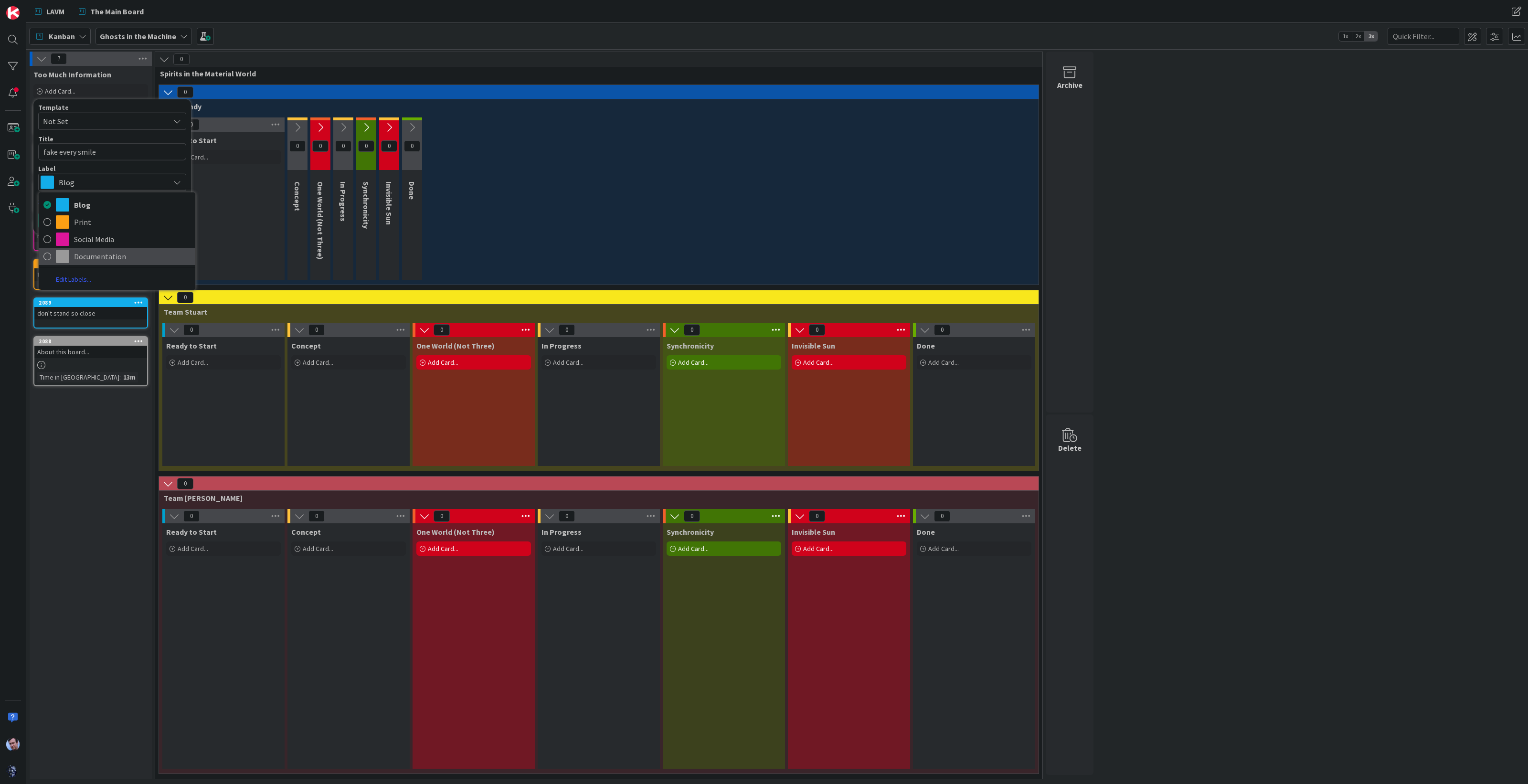
click at [111, 259] on span "Documentation" at bounding box center [132, 256] width 116 height 14
click at [89, 213] on button "Add & Next" at bounding box center [93, 220] width 50 height 17
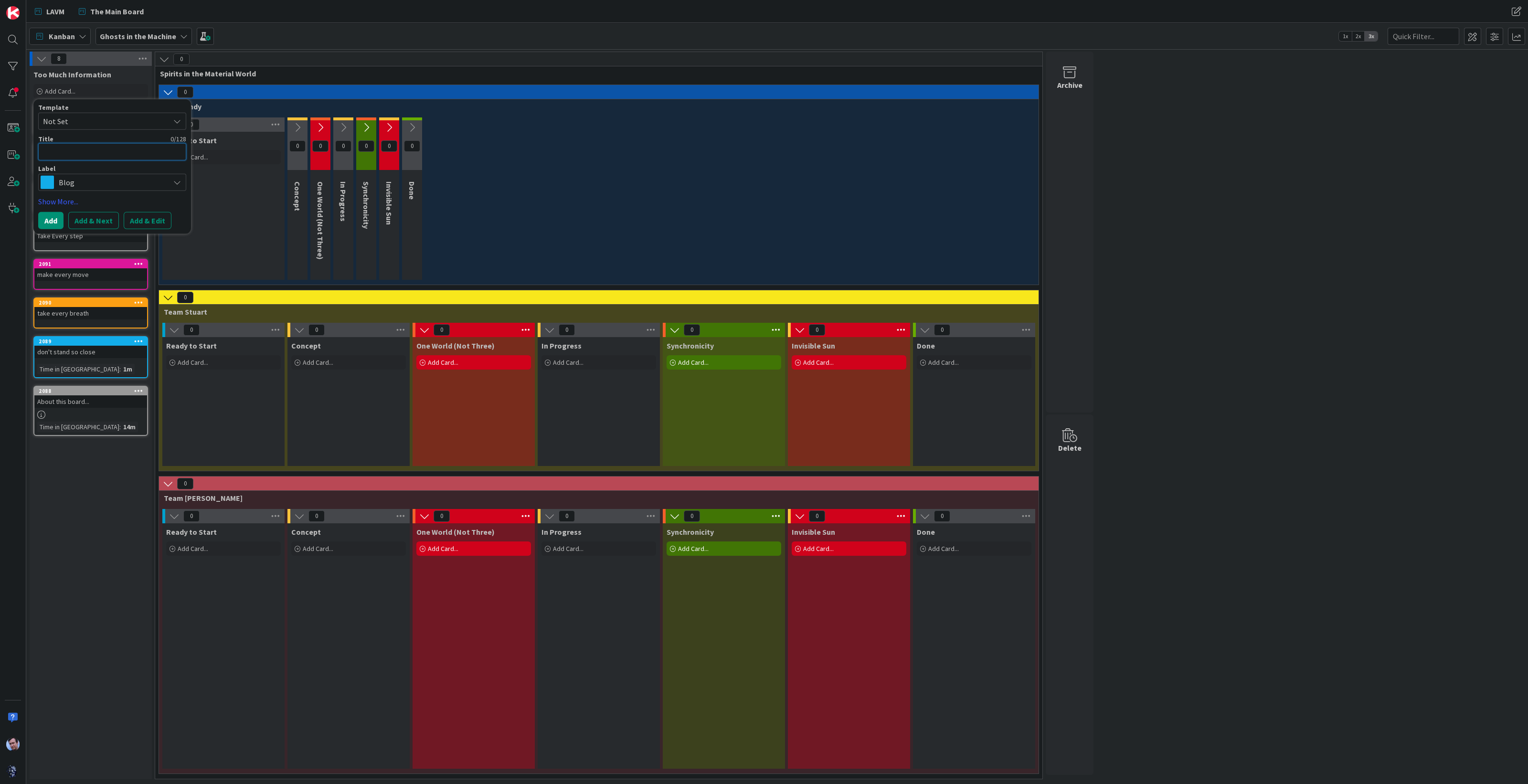
click at [91, 149] on textarea at bounding box center [112, 152] width 148 height 17
click at [99, 219] on button "Add & Next" at bounding box center [93, 220] width 50 height 17
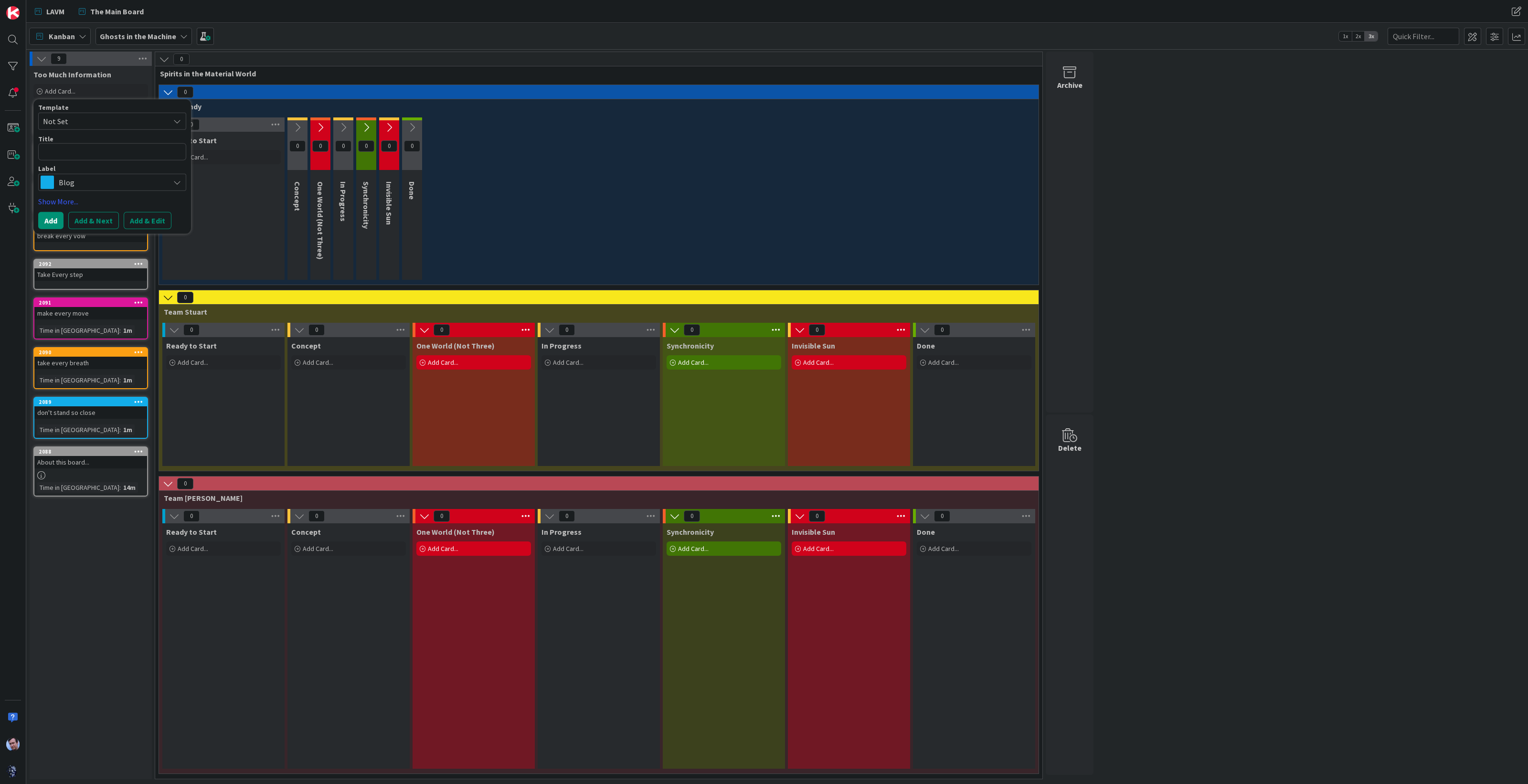
click at [167, 177] on div "Blog" at bounding box center [112, 182] width 148 height 17
click at [82, 222] on span "Print" at bounding box center [132, 222] width 116 height 14
click at [86, 155] on textarea at bounding box center [112, 152] width 148 height 17
click at [103, 218] on button "Add & Next" at bounding box center [93, 220] width 50 height 17
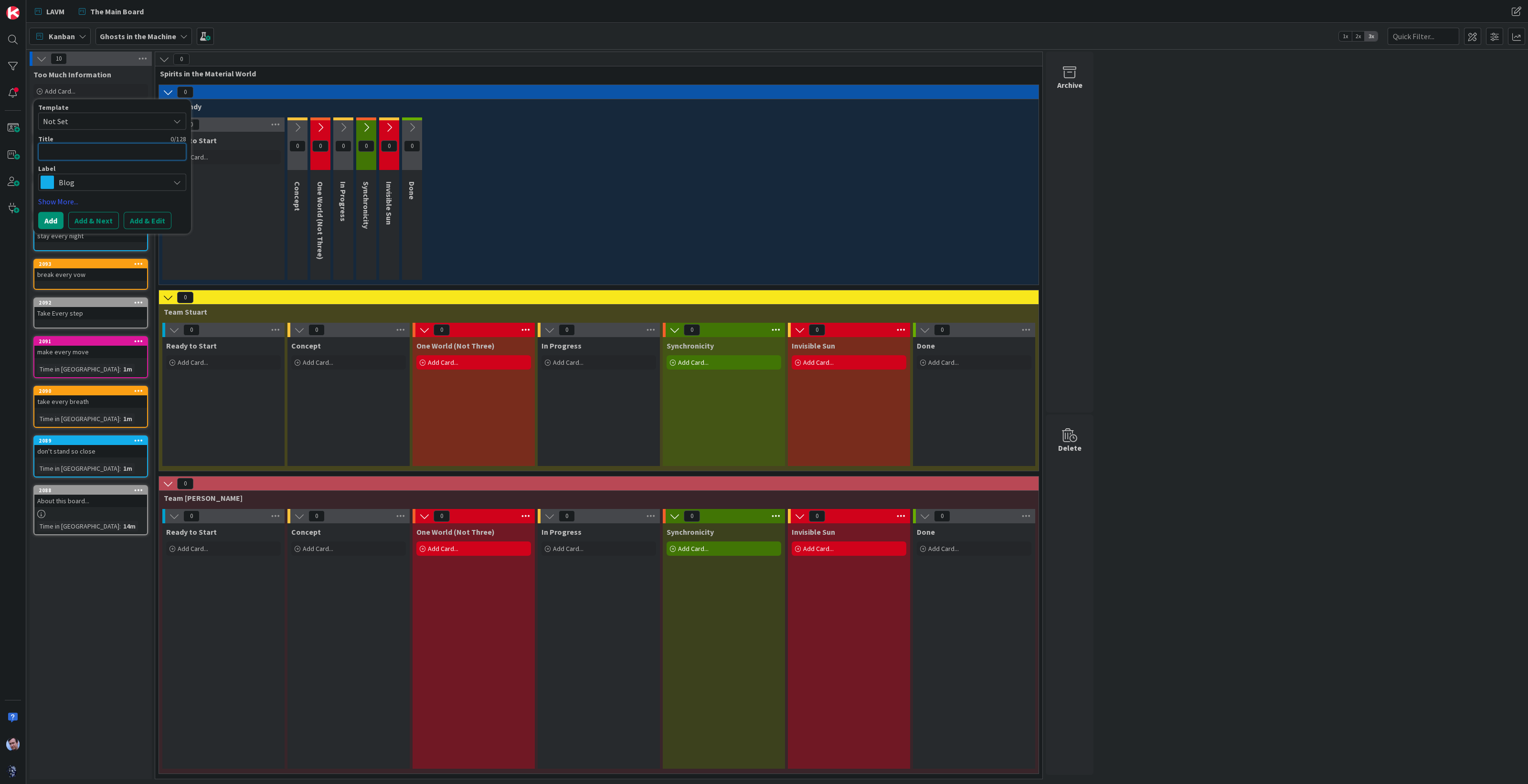
click at [119, 152] on textarea at bounding box center [112, 152] width 148 height 17
click at [154, 182] on span "Blog" at bounding box center [112, 182] width 106 height 14
click at [109, 238] on span "Social Media" at bounding box center [132, 239] width 116 height 14
click at [105, 218] on button "Add & Next" at bounding box center [93, 220] width 50 height 17
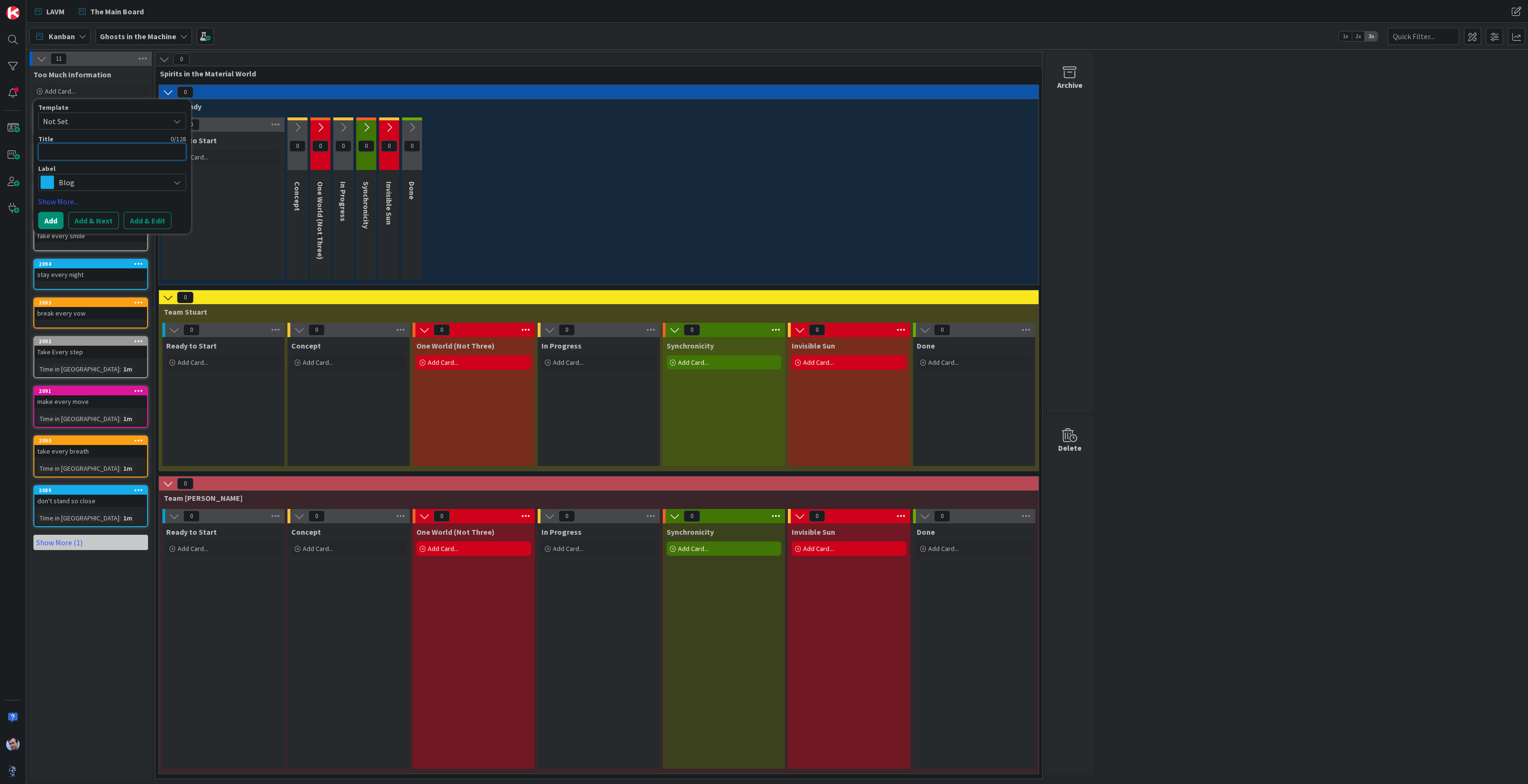
click at [104, 155] on textarea at bounding box center [112, 152] width 148 height 17
click at [126, 183] on span "Blog" at bounding box center [112, 182] width 106 height 14
click at [91, 235] on span "Social Media" at bounding box center [132, 239] width 116 height 14
click at [87, 223] on button "Add & Next" at bounding box center [93, 220] width 50 height 17
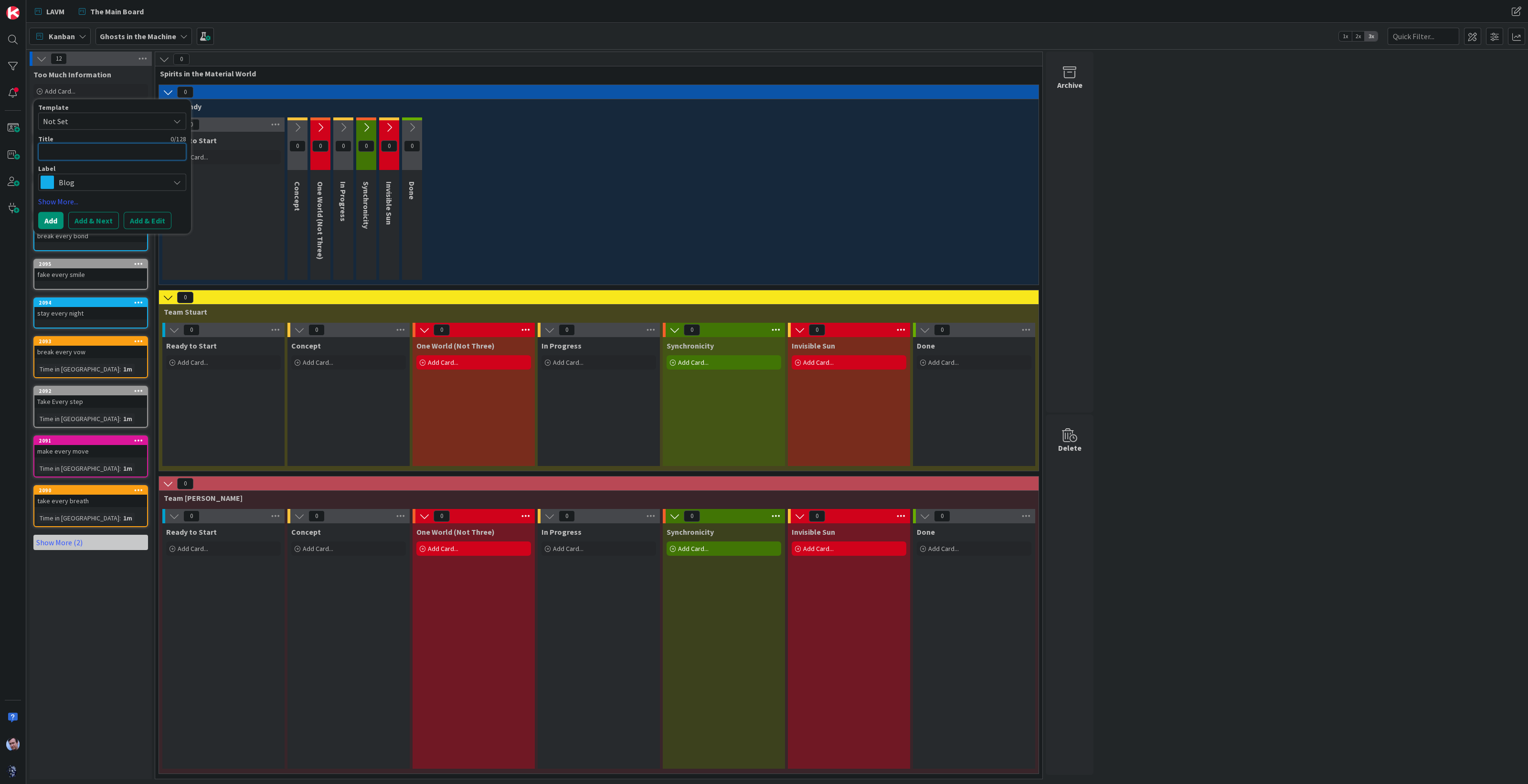
click at [80, 154] on textarea at bounding box center [112, 152] width 148 height 17
click at [94, 213] on button "Add & Next" at bounding box center [93, 220] width 50 height 17
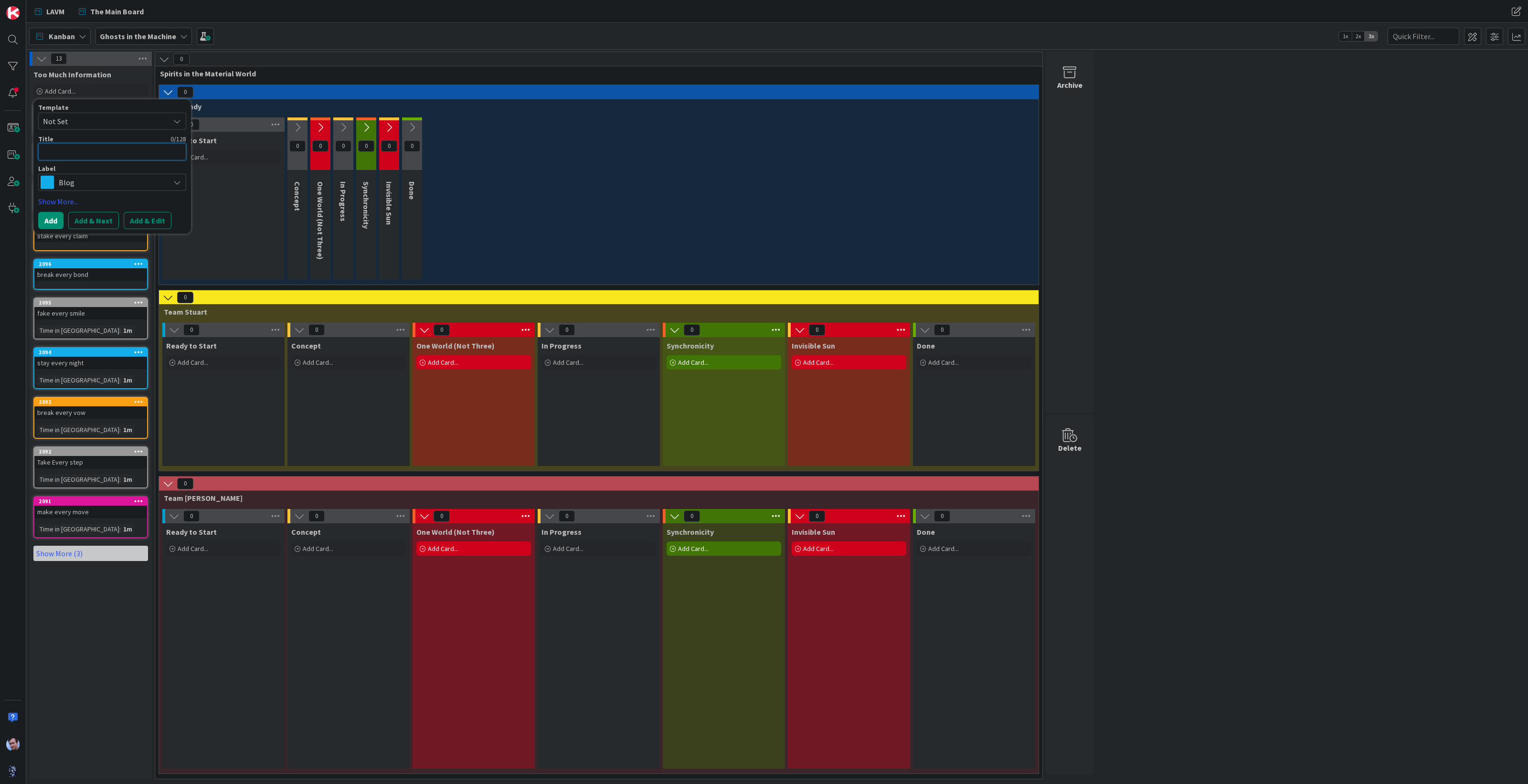
click at [99, 150] on textarea at bounding box center [112, 152] width 148 height 17
click at [138, 186] on span "Blog" at bounding box center [112, 182] width 106 height 14
click at [98, 243] on span "Social Media" at bounding box center [132, 239] width 116 height 14
click at [93, 218] on button "Add & Next" at bounding box center [93, 220] width 50 height 17
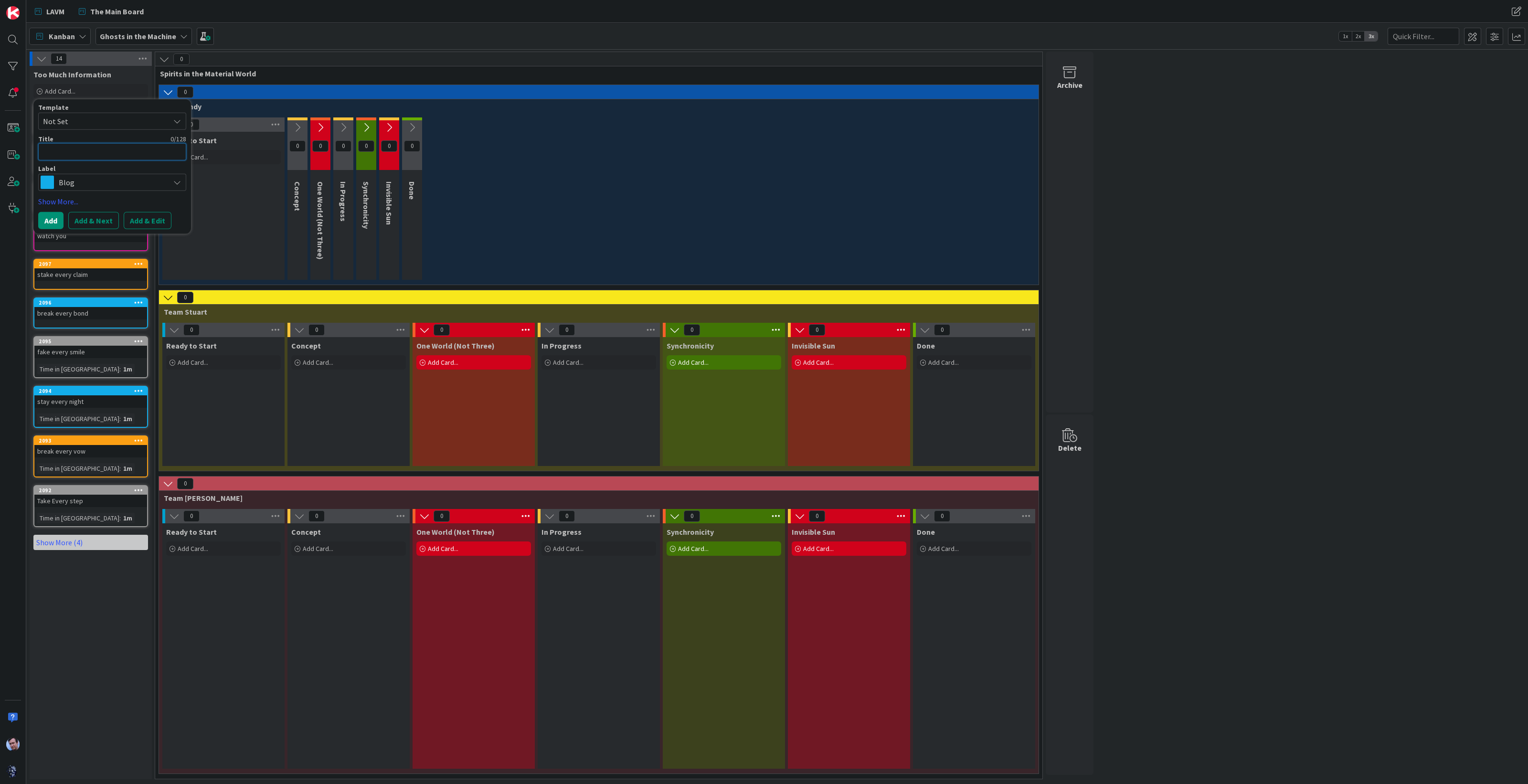
click at [79, 148] on textarea at bounding box center [112, 152] width 148 height 17
click at [142, 183] on span "Blog" at bounding box center [112, 182] width 106 height 14
click at [94, 240] on span "Social Media" at bounding box center [132, 239] width 116 height 14
click at [86, 225] on button "Add & Next" at bounding box center [93, 220] width 50 height 17
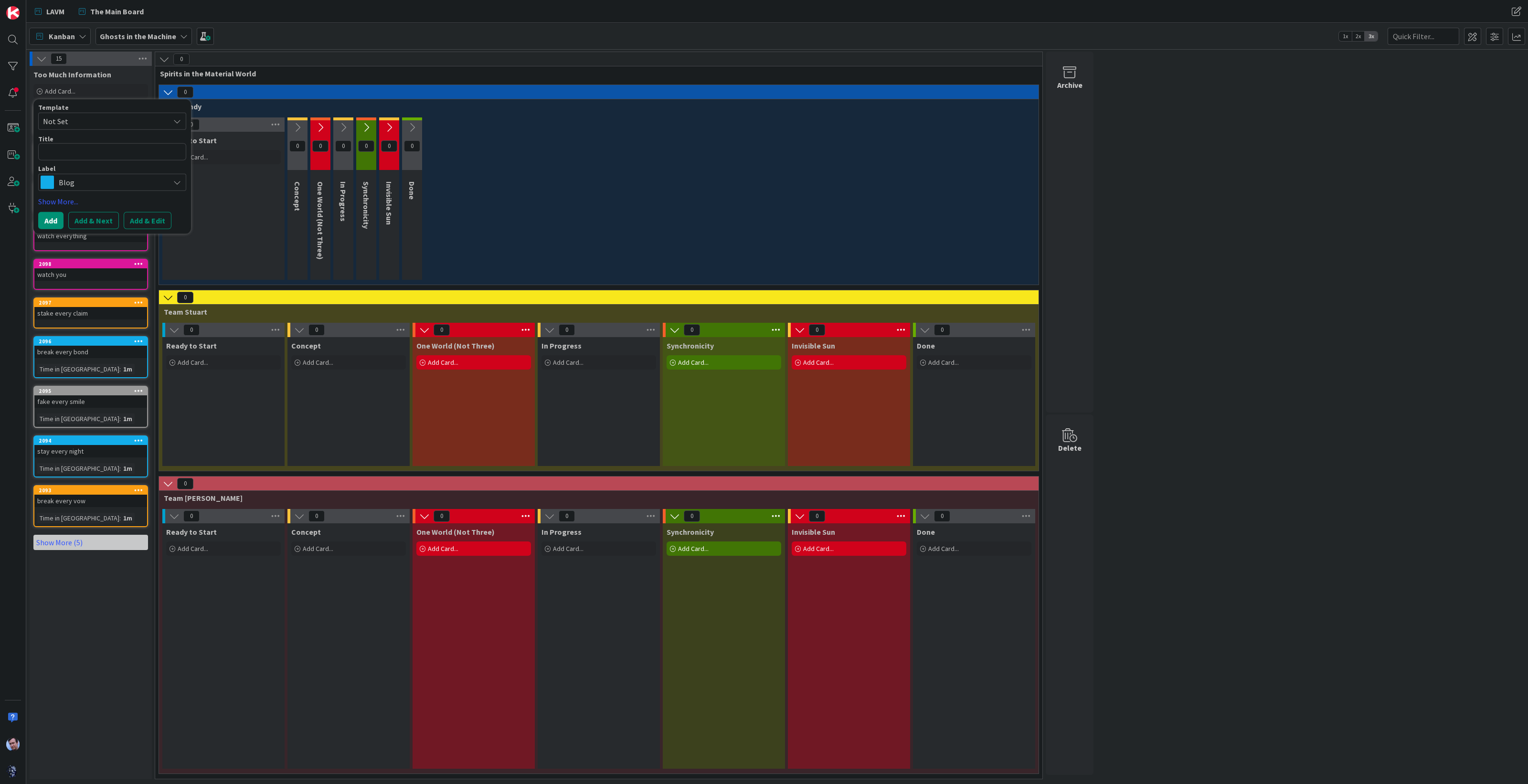
click at [97, 645] on div "Too Much Information Add Card... Template Not Set Title 0 / 128 Label Blog Blog…" at bounding box center [91, 422] width 122 height 713
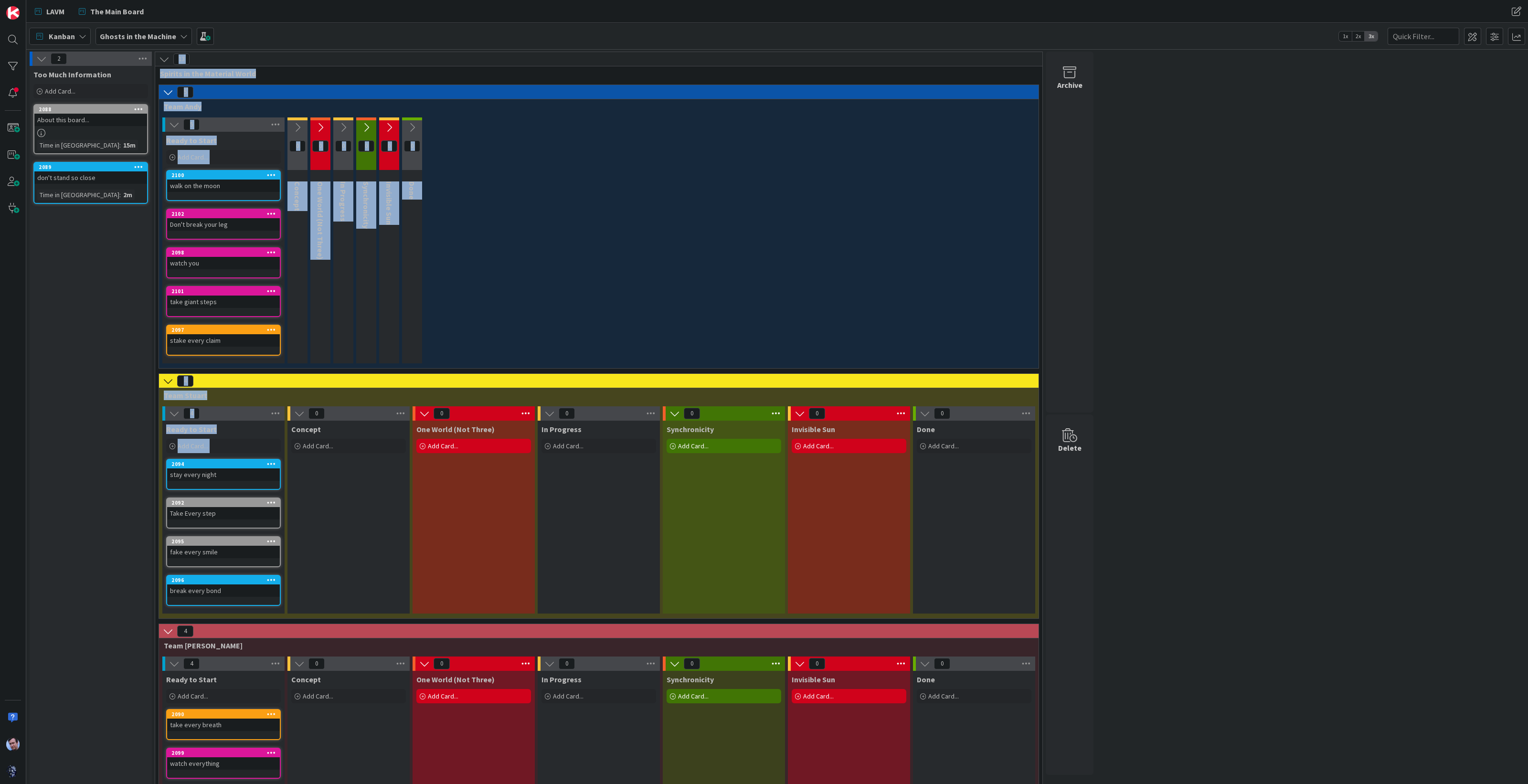
drag, startPoint x: 206, startPoint y: 531, endPoint x: 120, endPoint y: 407, distance: 150.9
click at [100, 389] on div "2 Too Much Information Add Card... Template Not Set Title 0 / 128 Label Blog Bl…" at bounding box center [561, 465] width 1067 height 827
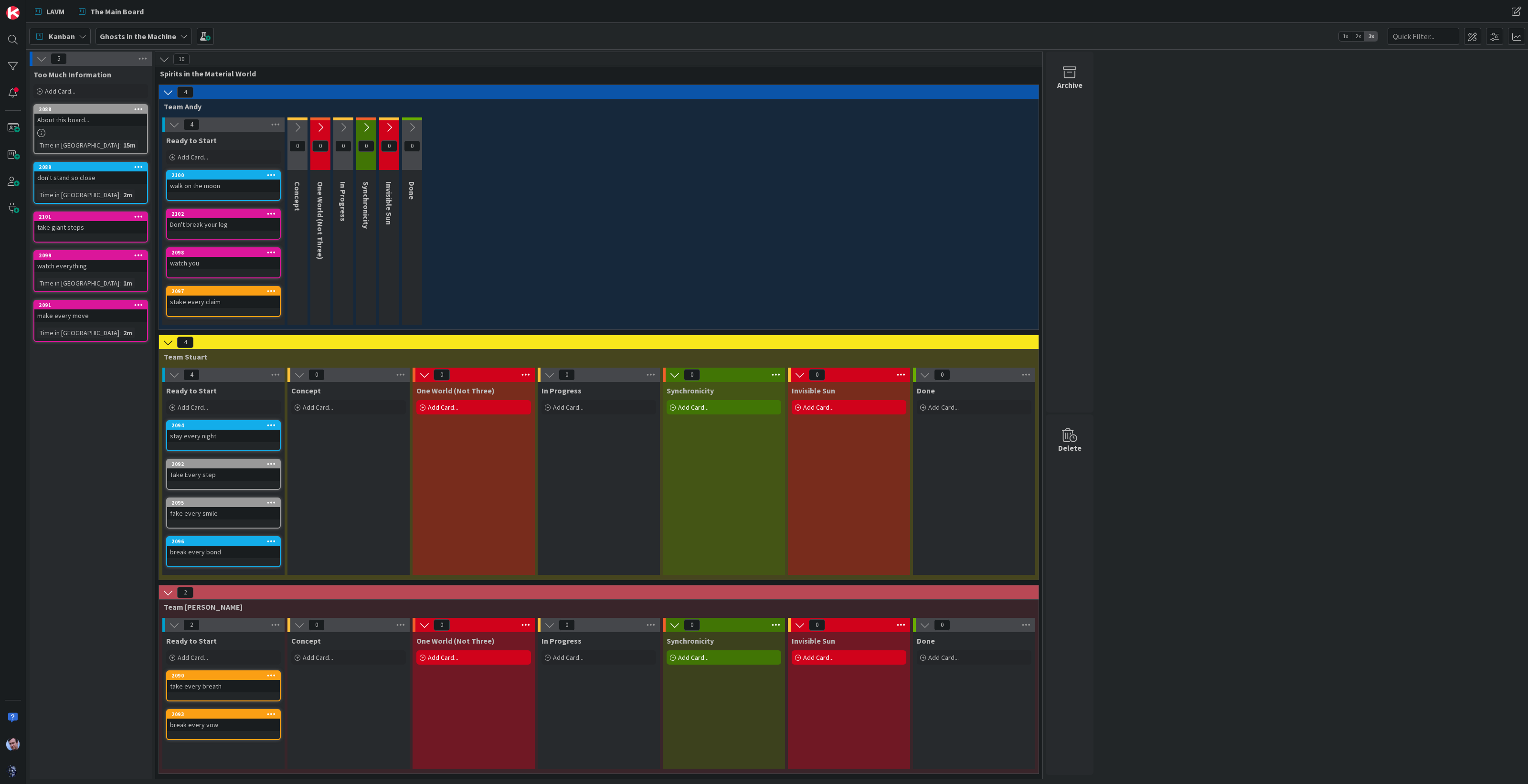
click at [1276, 205] on div "5 Too Much Information Add Card... Template Not Set Title 0 / 128 Label Blog Bl…" at bounding box center [776, 418] width 1498 height 732
click at [170, 338] on icon at bounding box center [168, 342] width 11 height 11
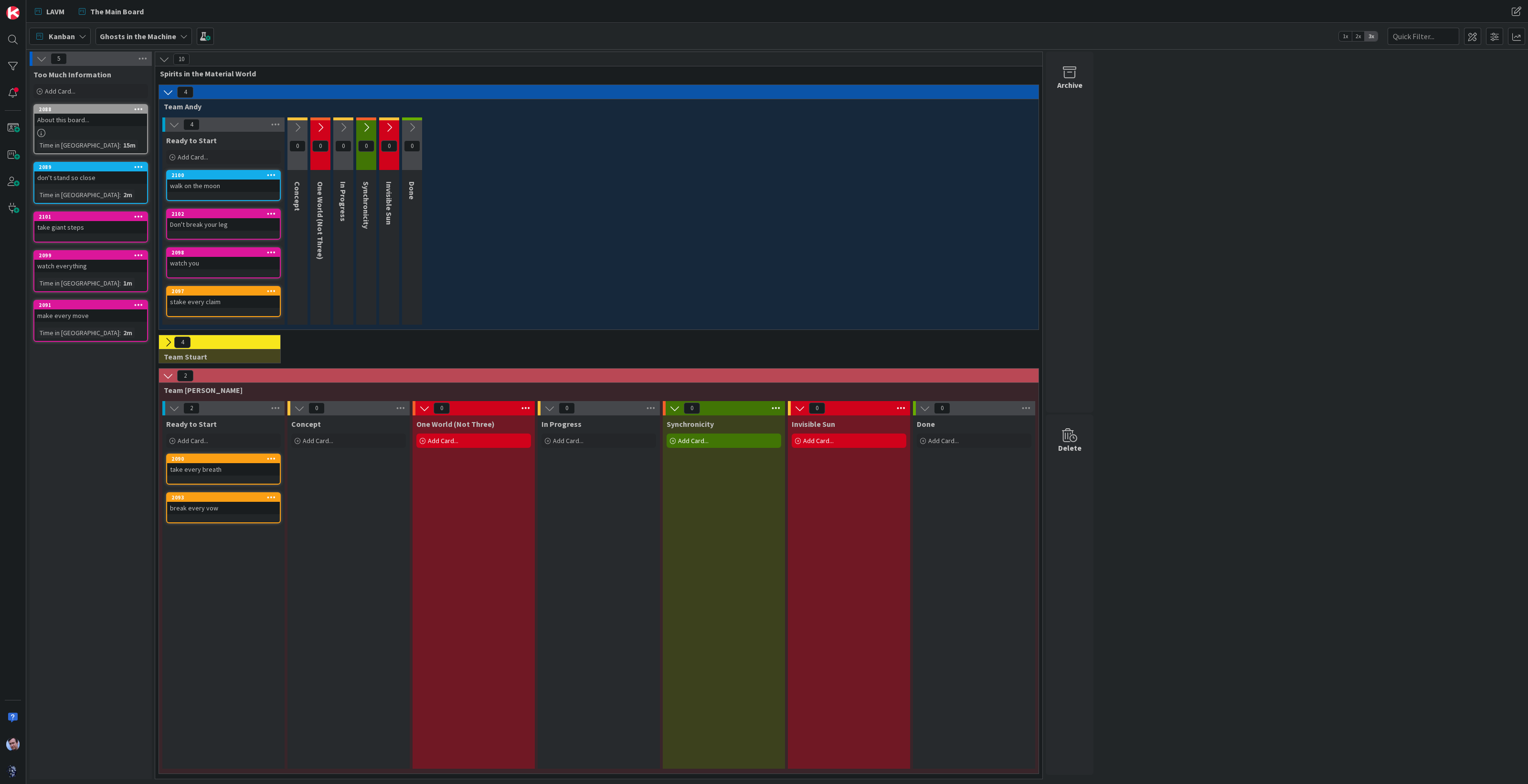
click at [166, 372] on icon at bounding box center [168, 376] width 11 height 11
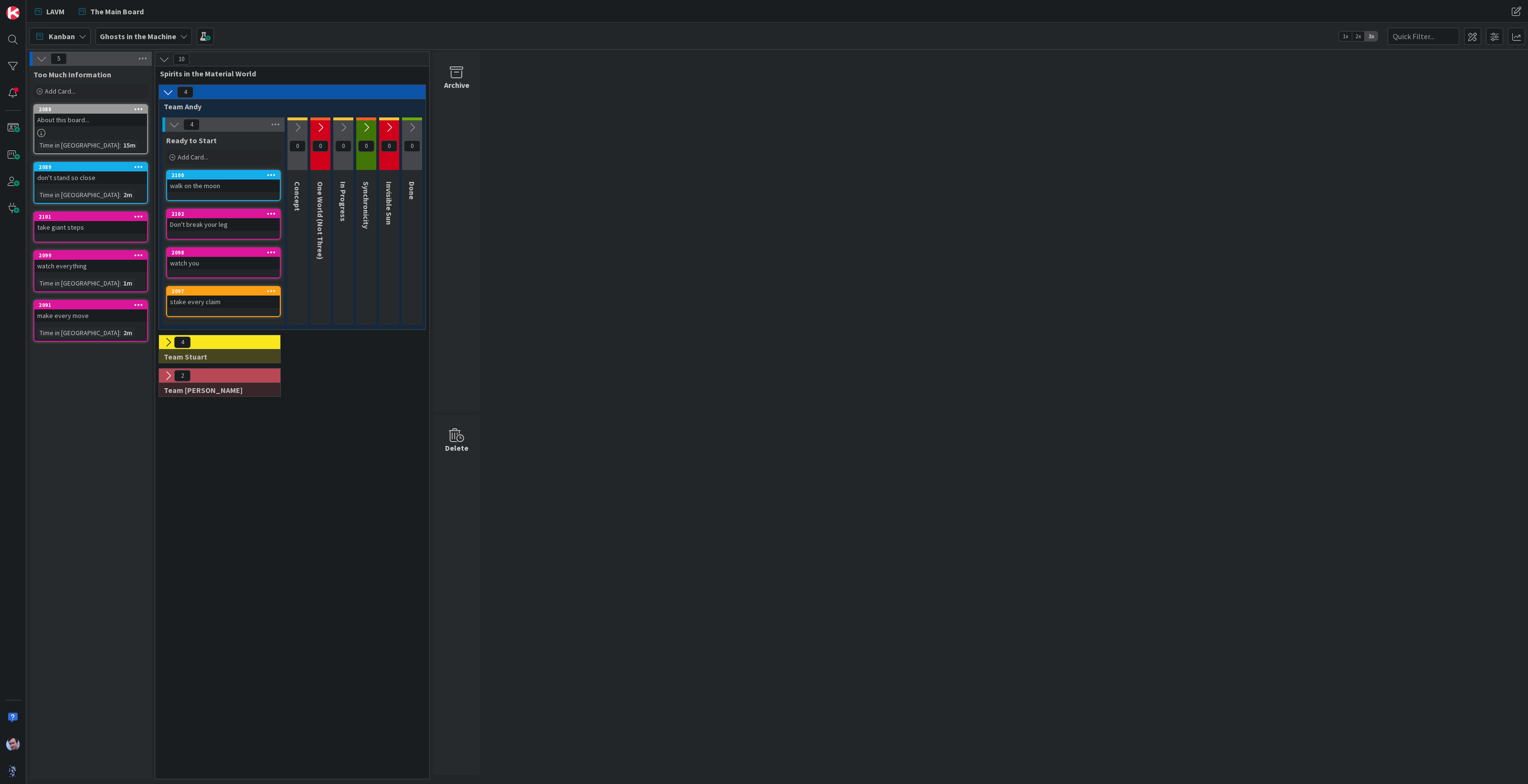
click at [169, 87] on icon at bounding box center [168, 93] width 11 height 11
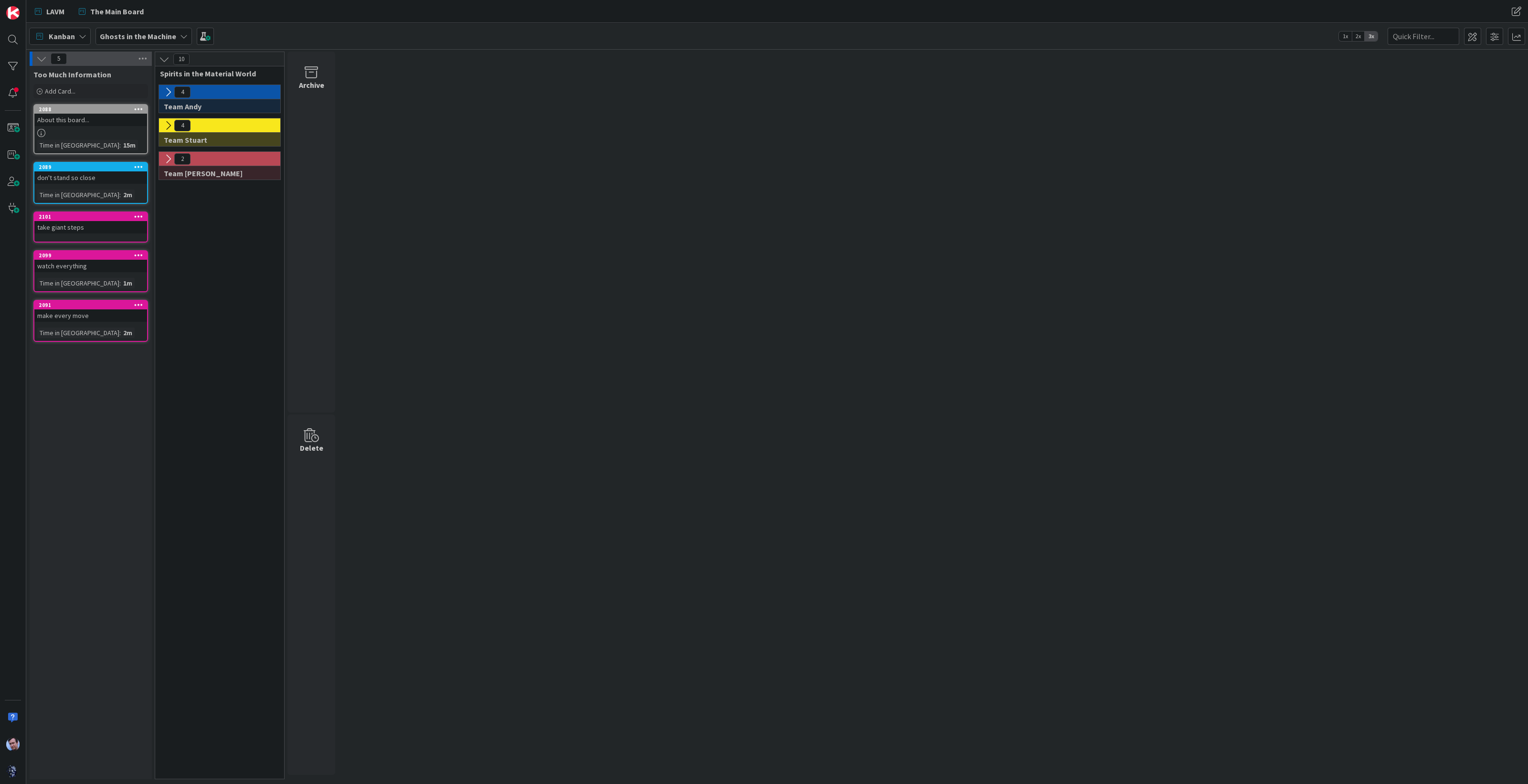
click at [41, 57] on icon at bounding box center [42, 59] width 11 height 11
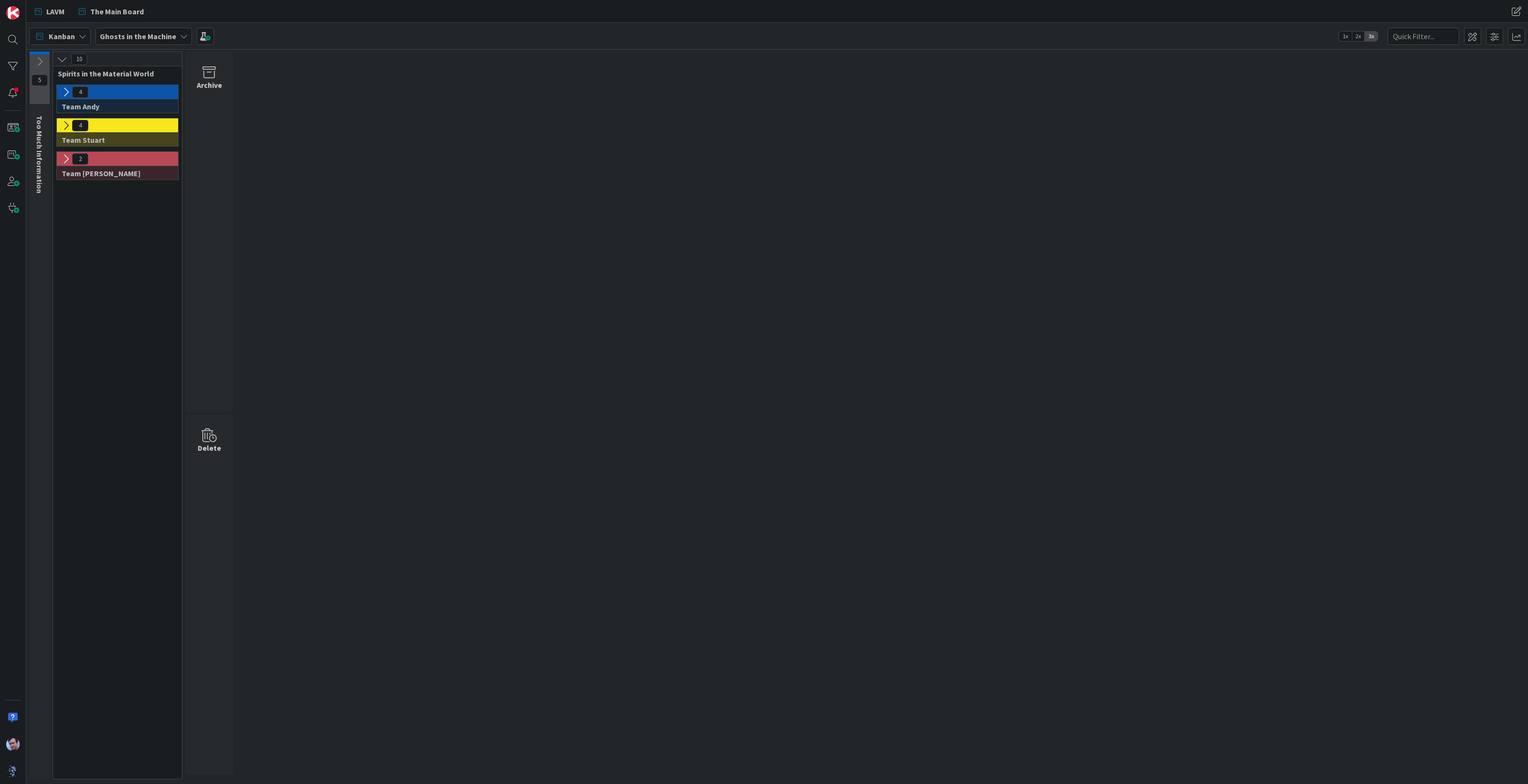
click at [62, 125] on icon at bounding box center [66, 126] width 11 height 11
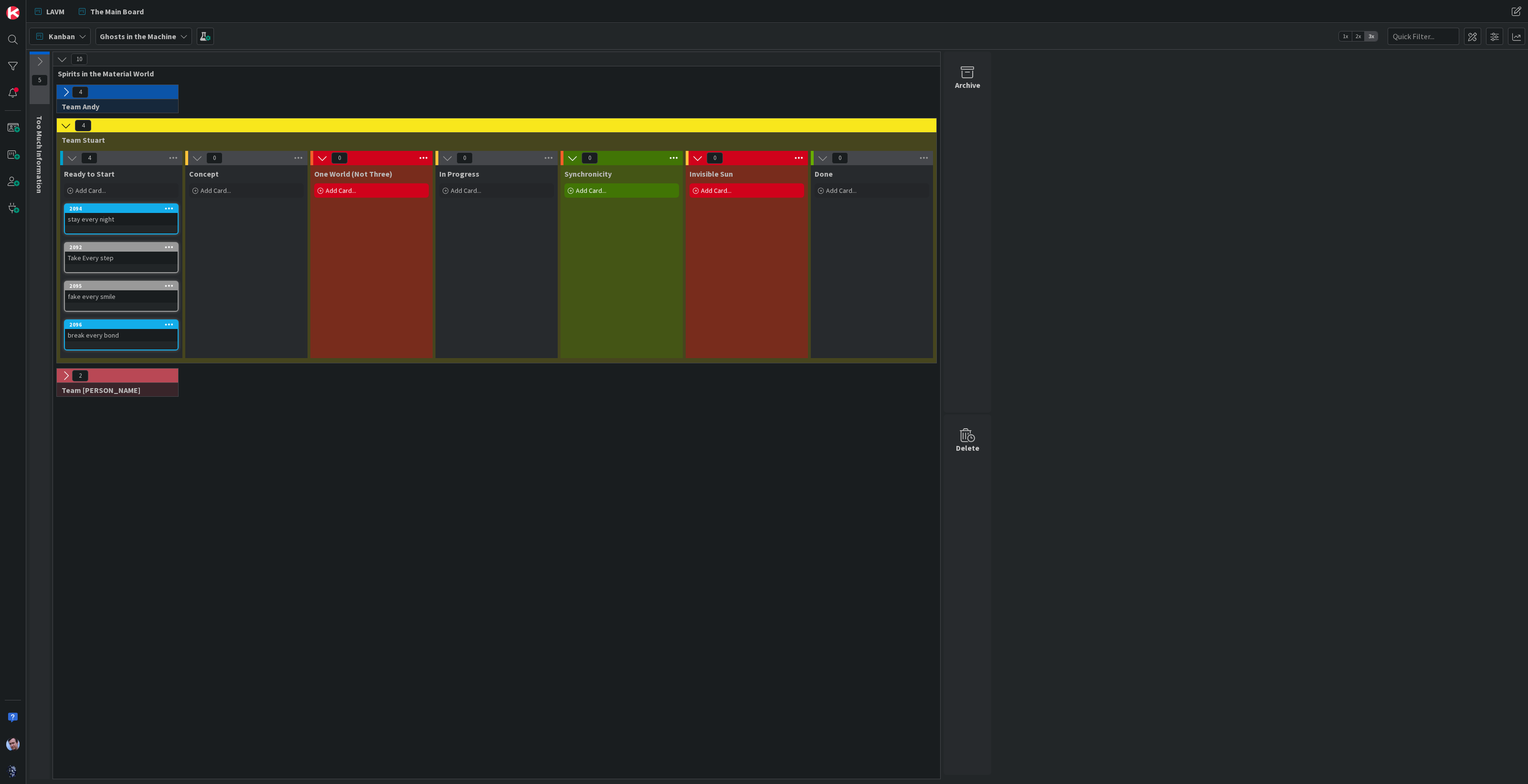
click at [1054, 563] on div "5 Too Much Information 10 Spirits in the Material World 4 Team Andy 4 Team Stua…" at bounding box center [776, 418] width 1498 height 732
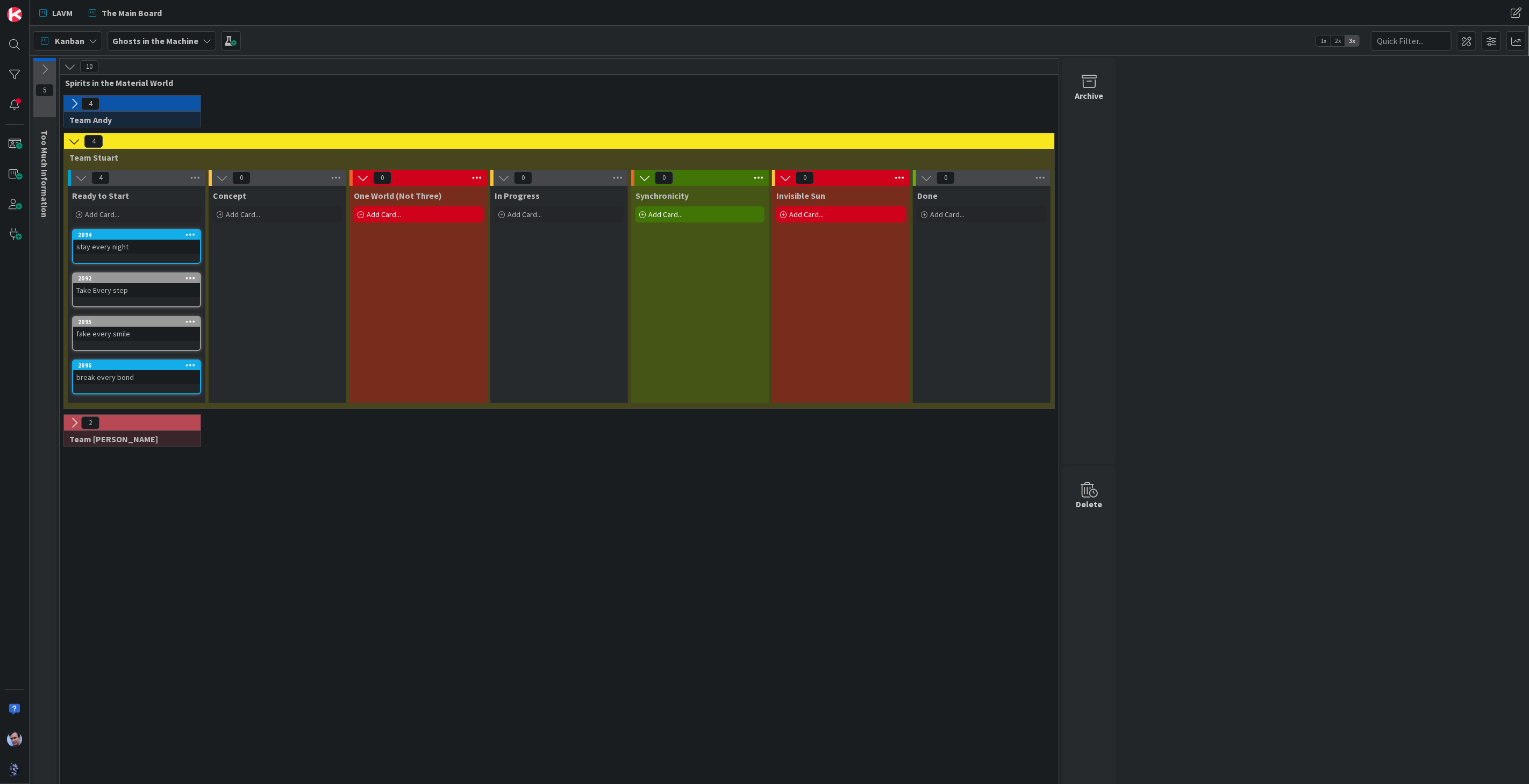
click at [76, 140] on icon at bounding box center [74, 142] width 12 height 12
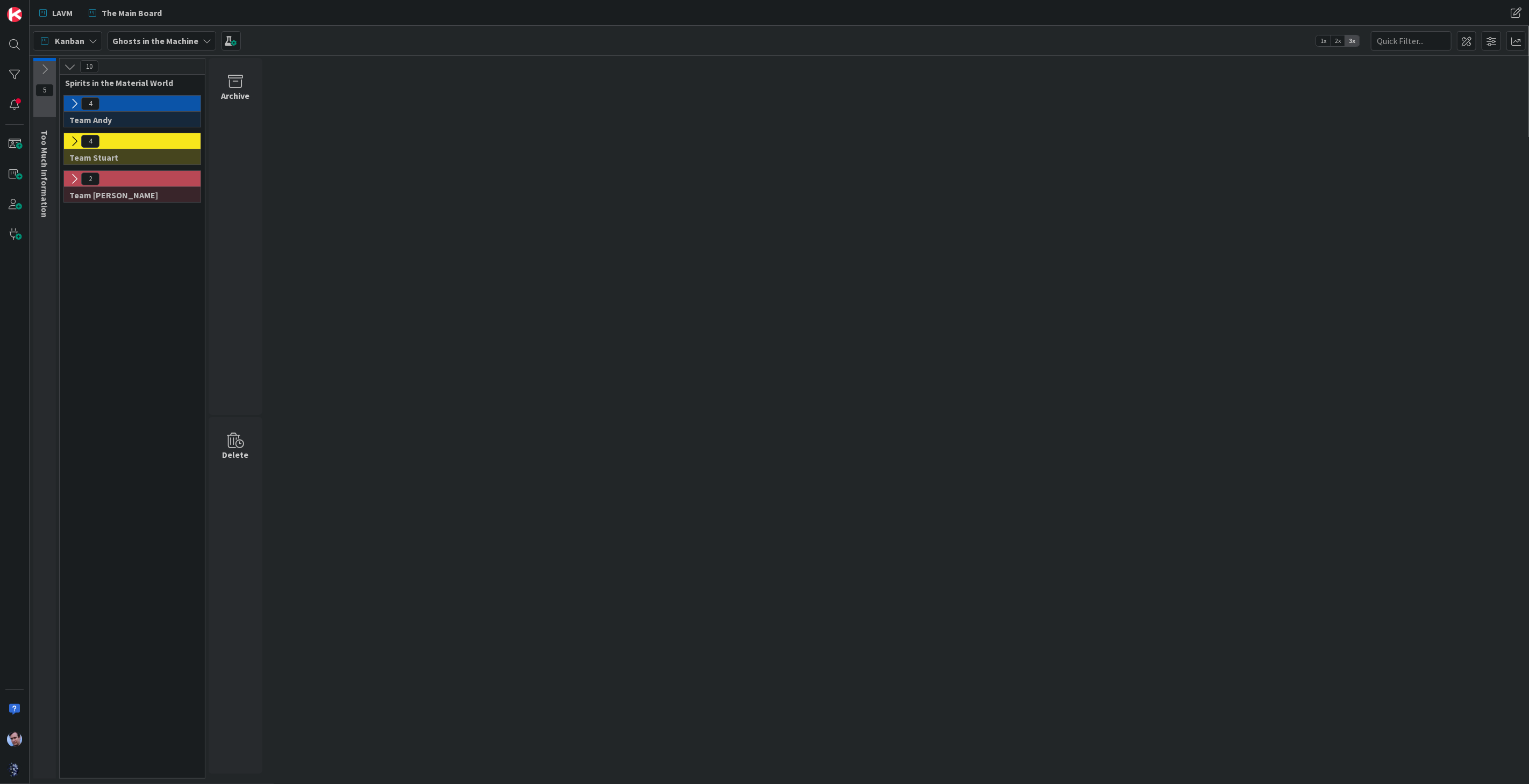
click at [45, 68] on icon at bounding box center [45, 69] width 12 height 12
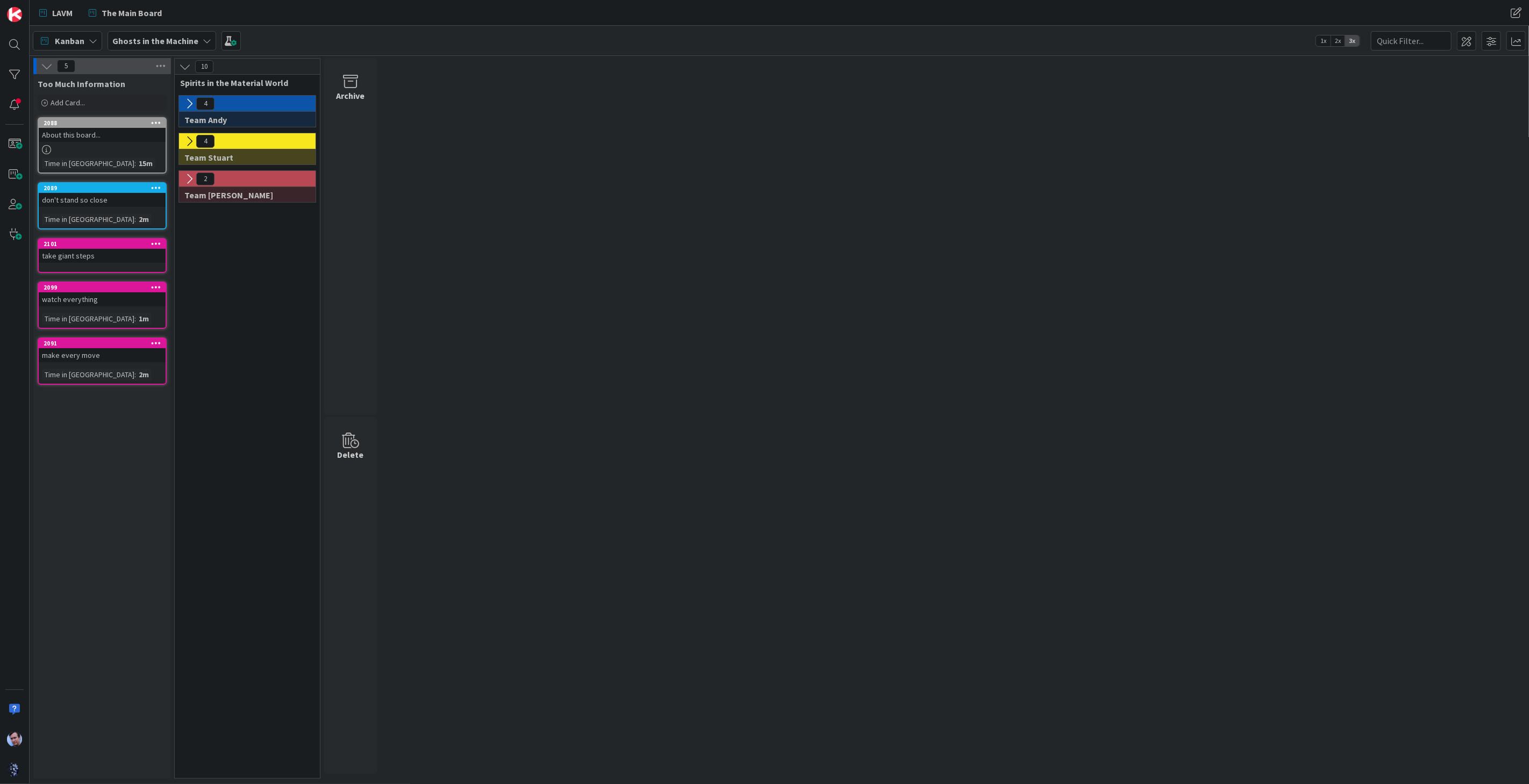
click at [48, 69] on icon at bounding box center [47, 66] width 12 height 12
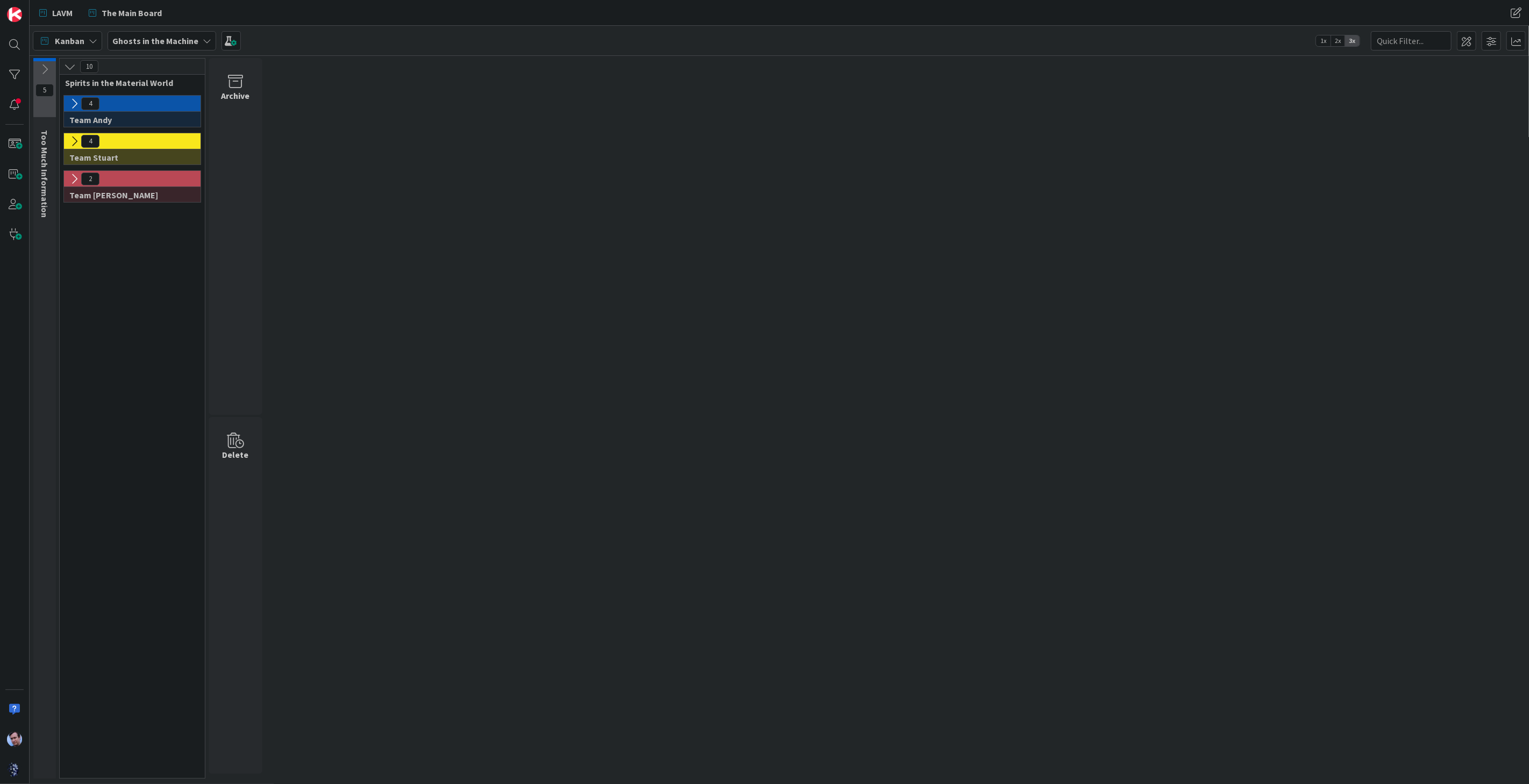
click at [82, 105] on span "4" at bounding box center [90, 104] width 18 height 13
click at [79, 102] on icon at bounding box center [74, 104] width 12 height 12
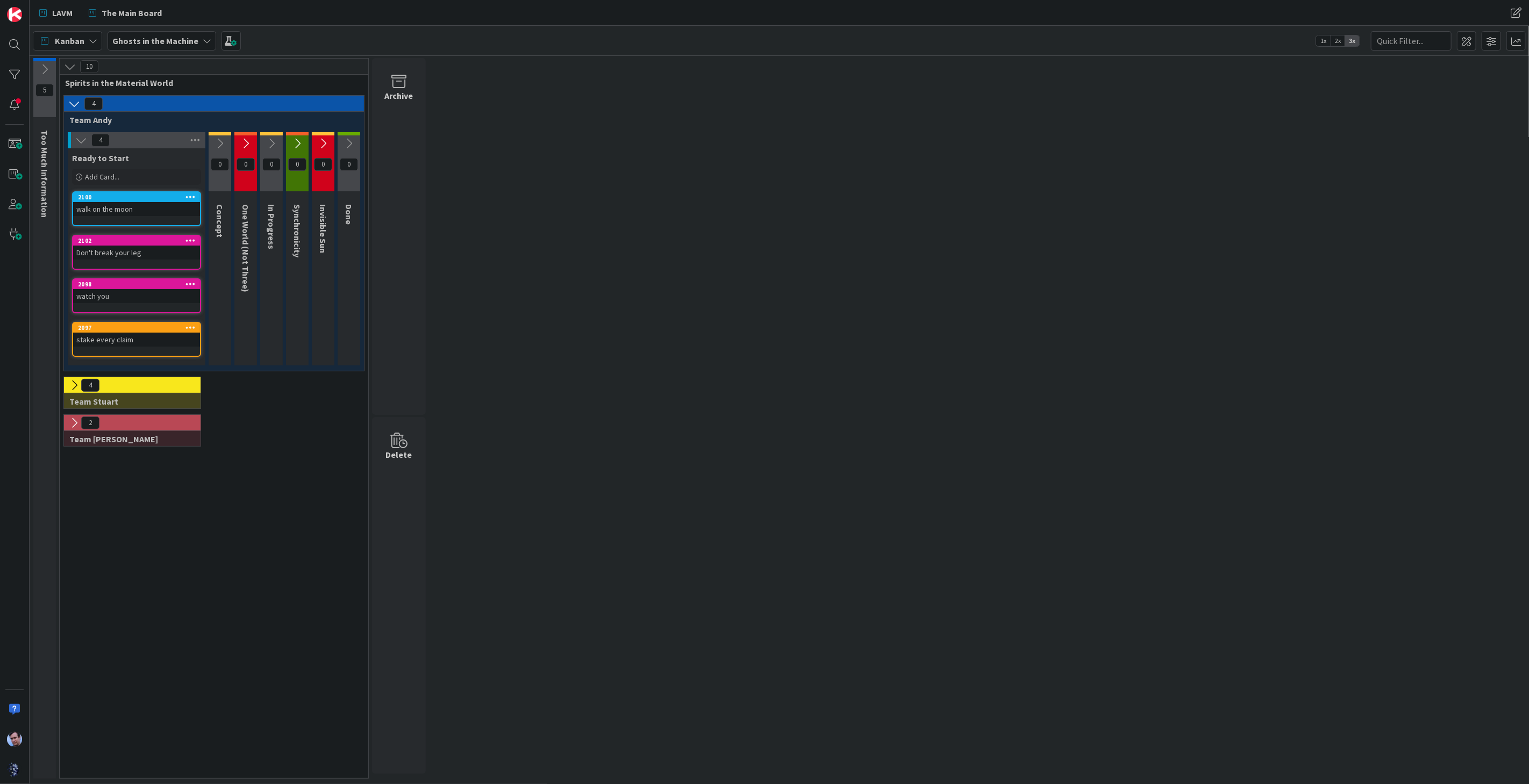
click at [222, 138] on icon at bounding box center [220, 144] width 12 height 12
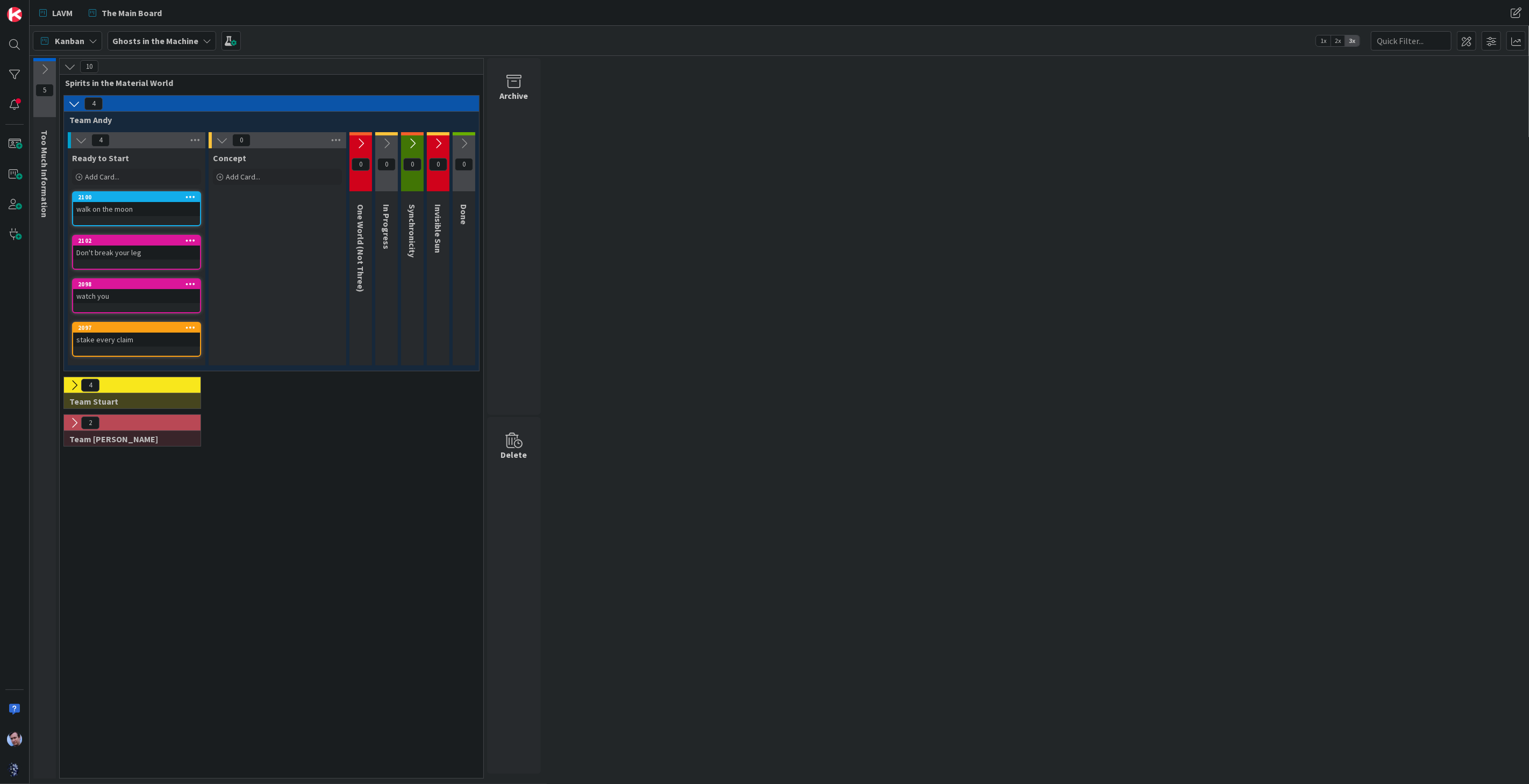
click at [363, 138] on icon at bounding box center [361, 144] width 12 height 12
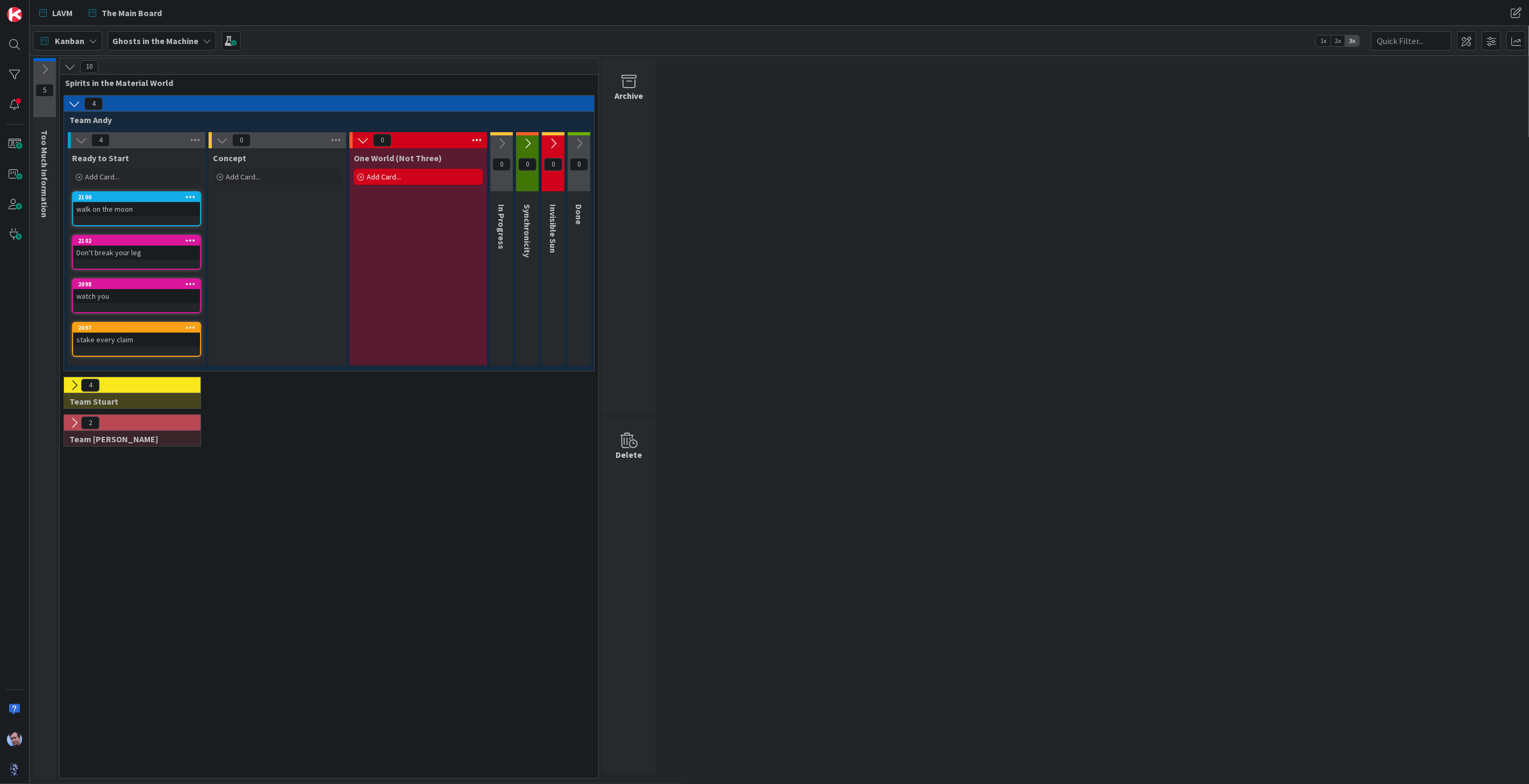
click at [500, 139] on icon at bounding box center [502, 144] width 12 height 12
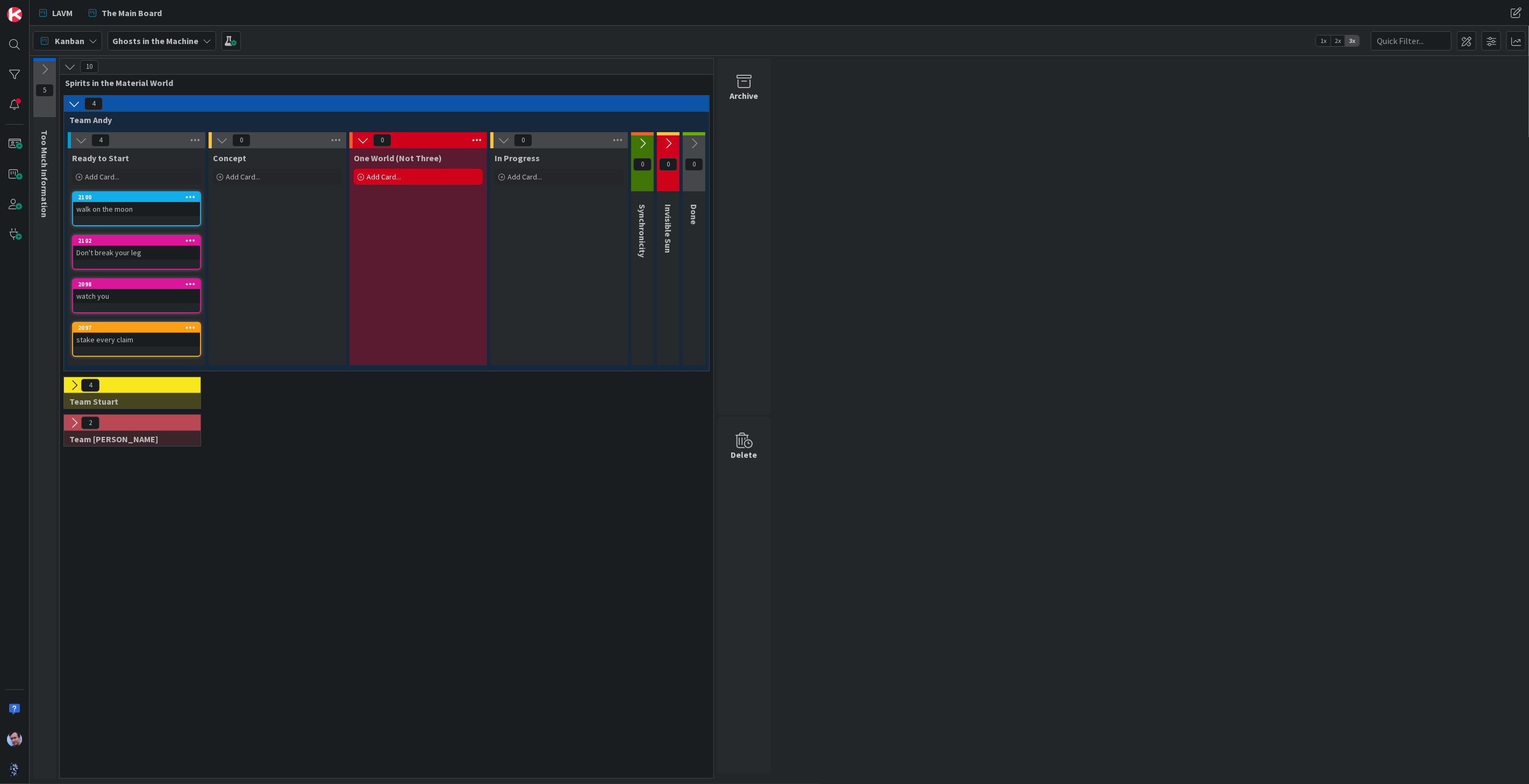
click at [75, 102] on icon at bounding box center [74, 104] width 12 height 12
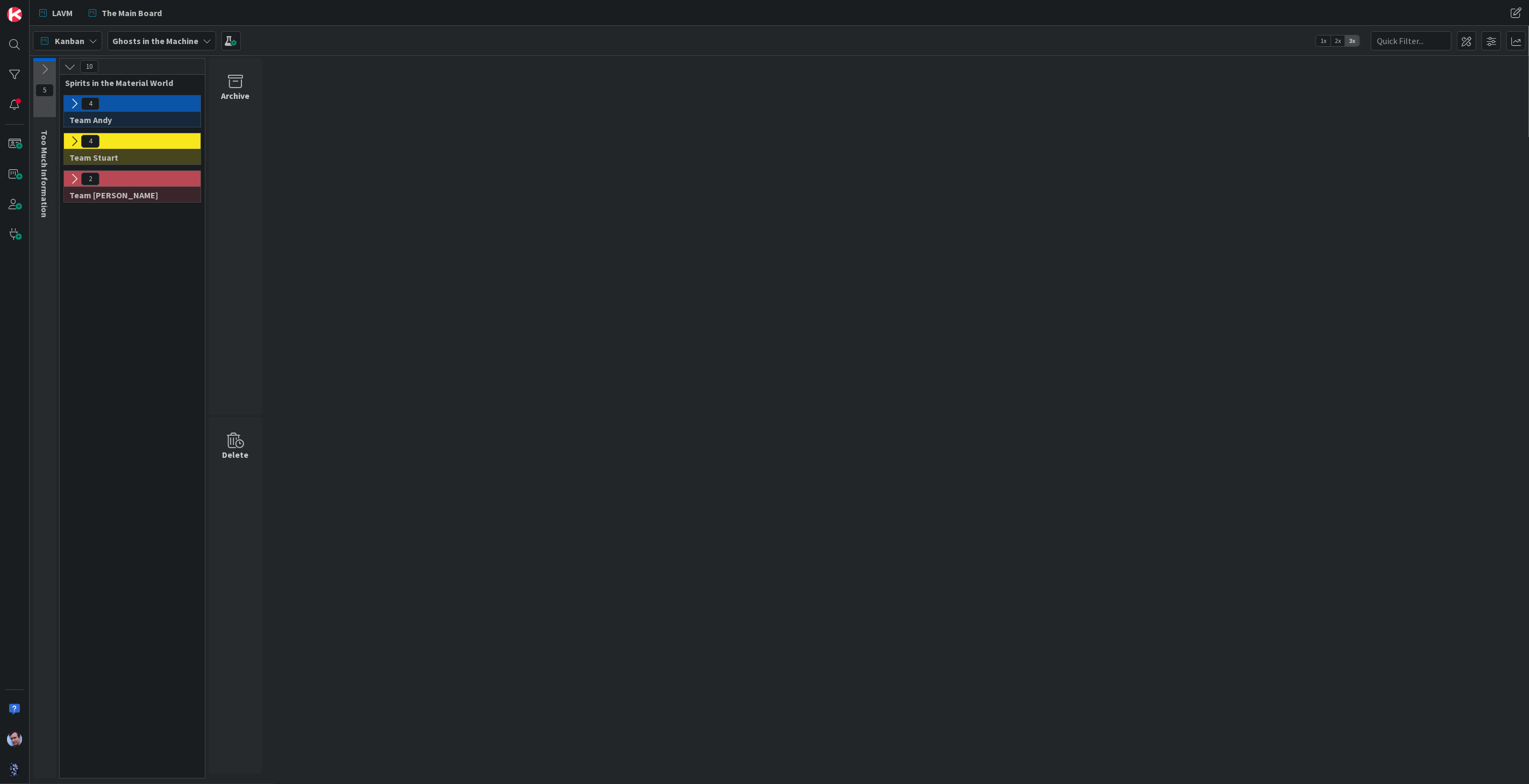
click at [75, 102] on icon at bounding box center [74, 104] width 12 height 12
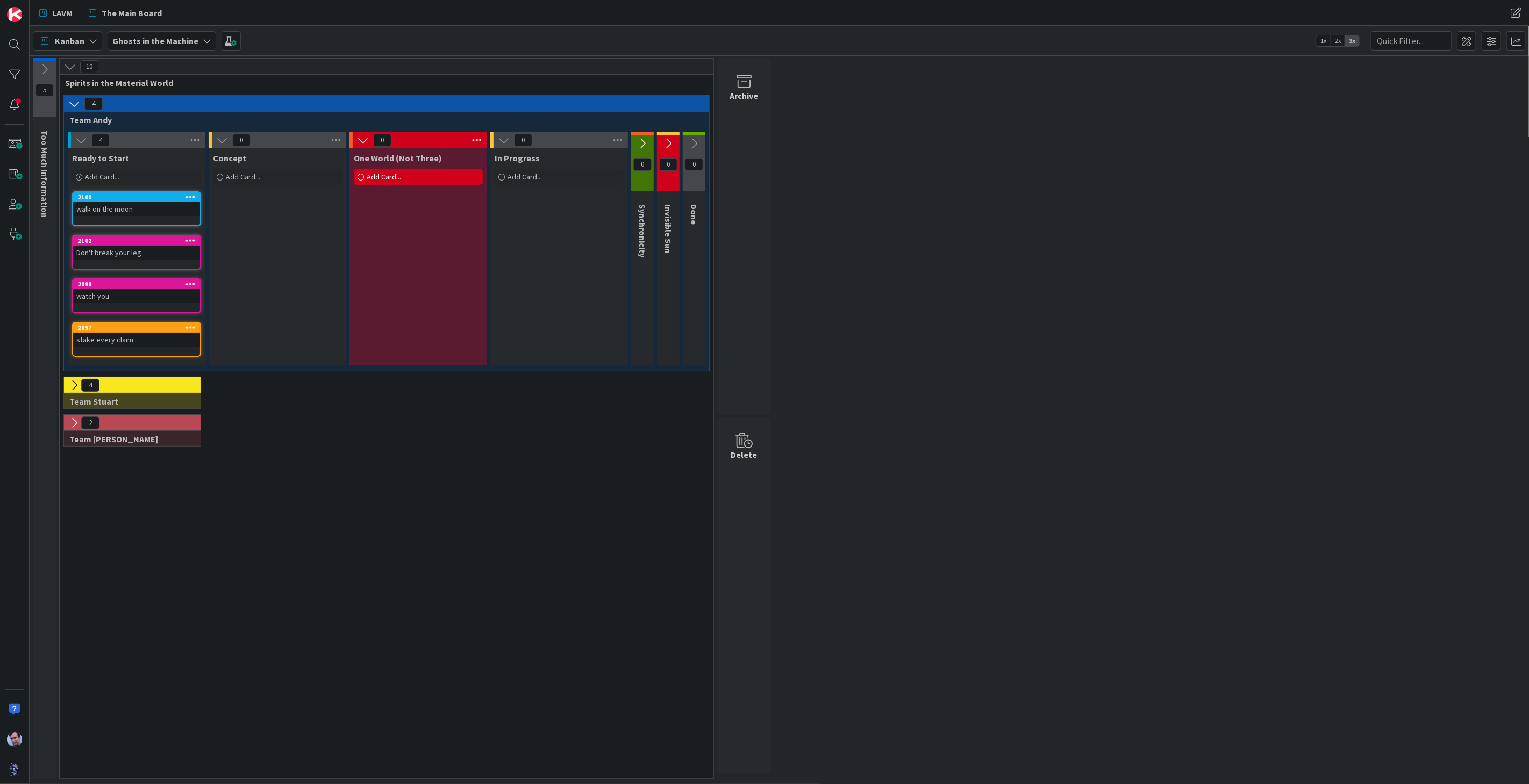
click at [219, 138] on icon at bounding box center [222, 140] width 12 height 12
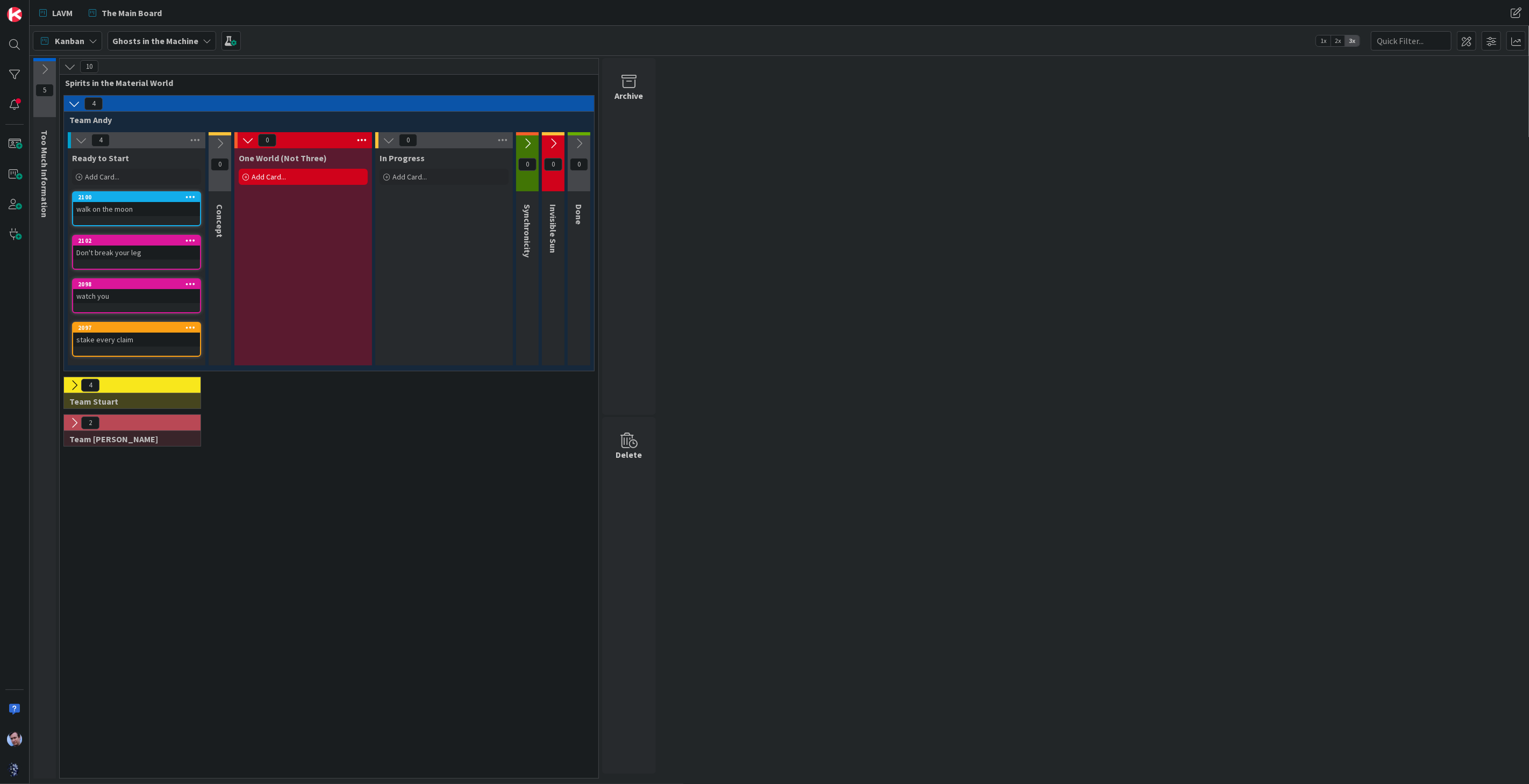
click at [249, 138] on icon at bounding box center [248, 140] width 12 height 12
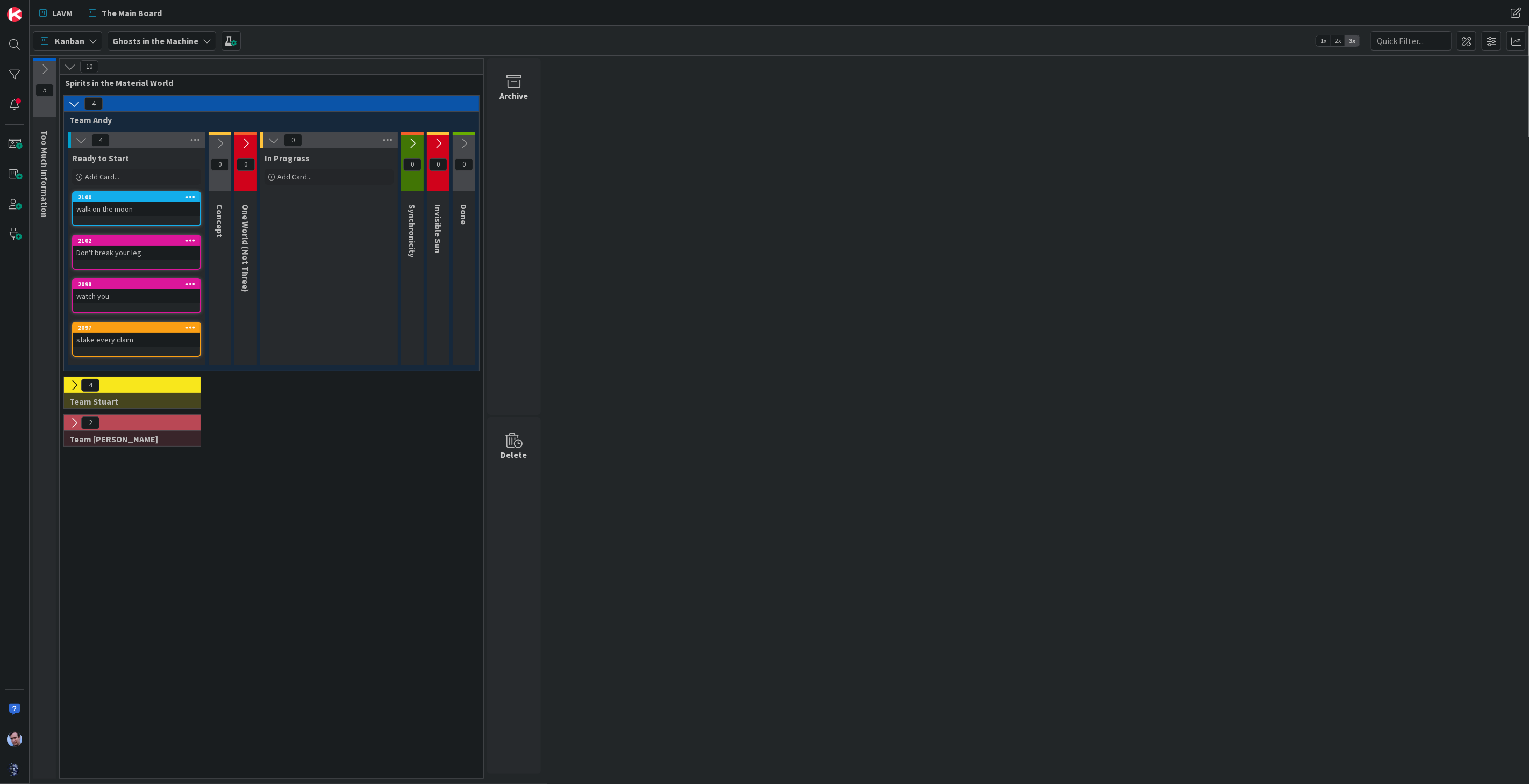
click at [270, 138] on icon at bounding box center [274, 140] width 12 height 12
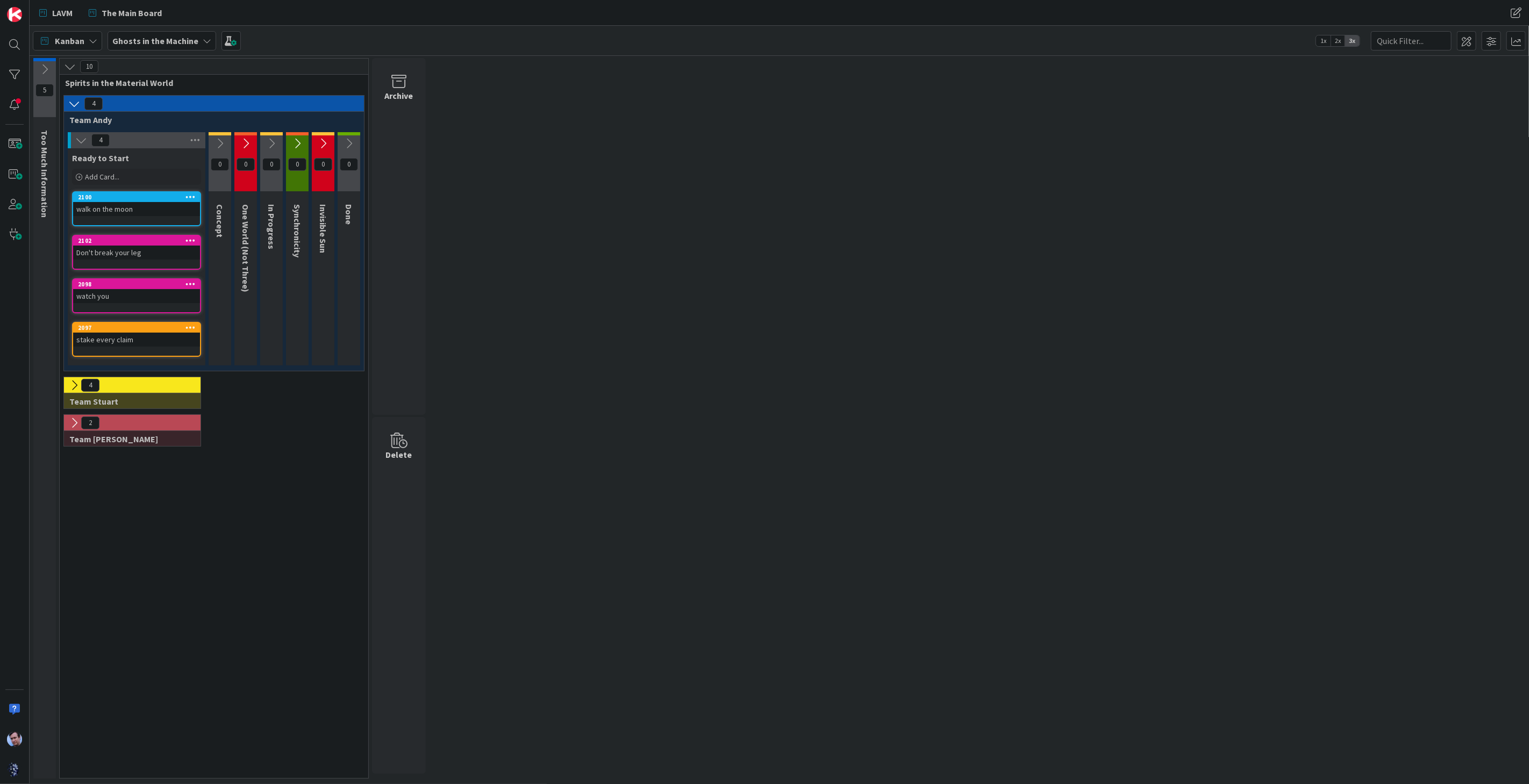
click at [76, 139] on icon at bounding box center [81, 140] width 12 height 12
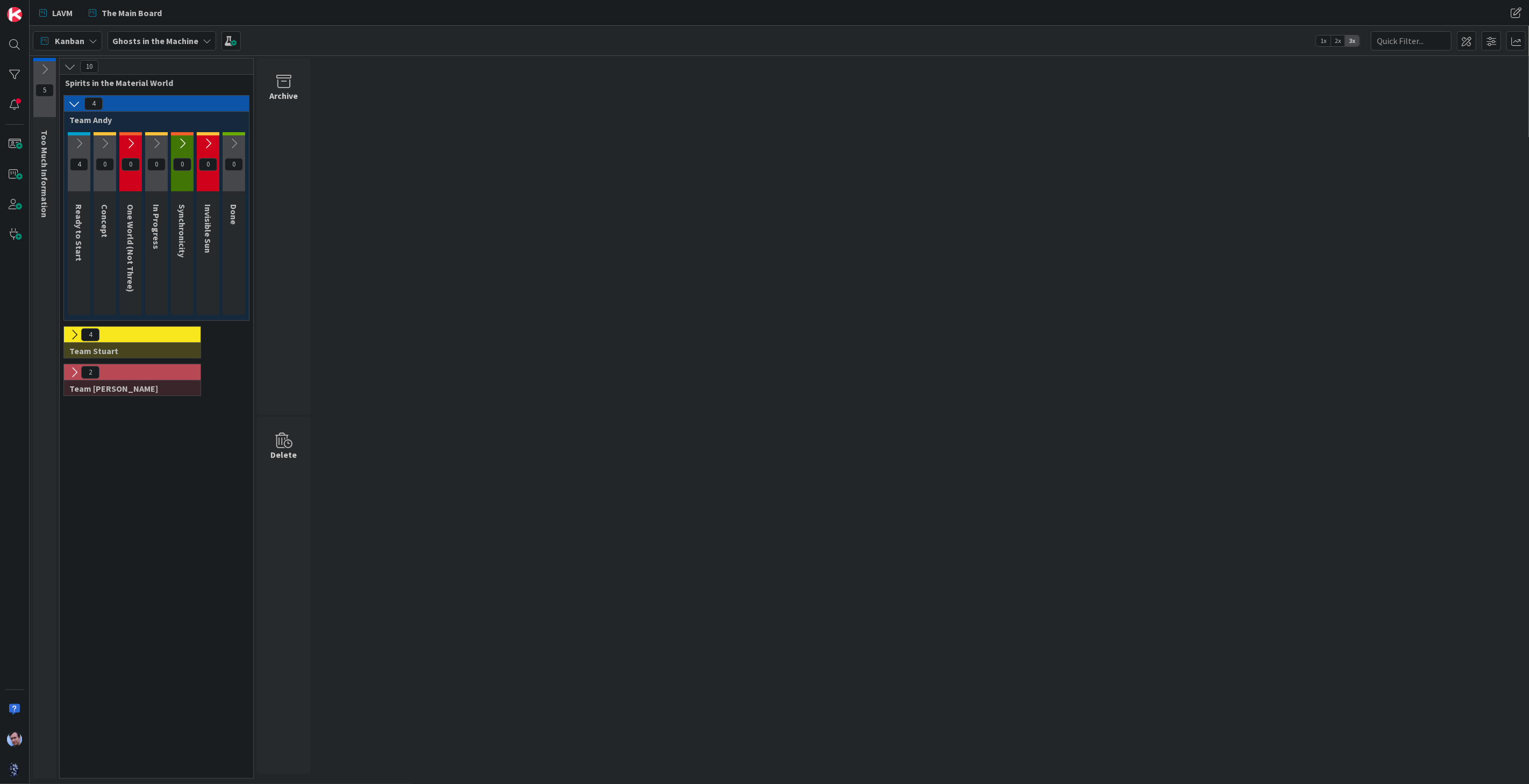
click at [71, 105] on icon at bounding box center [74, 104] width 12 height 12
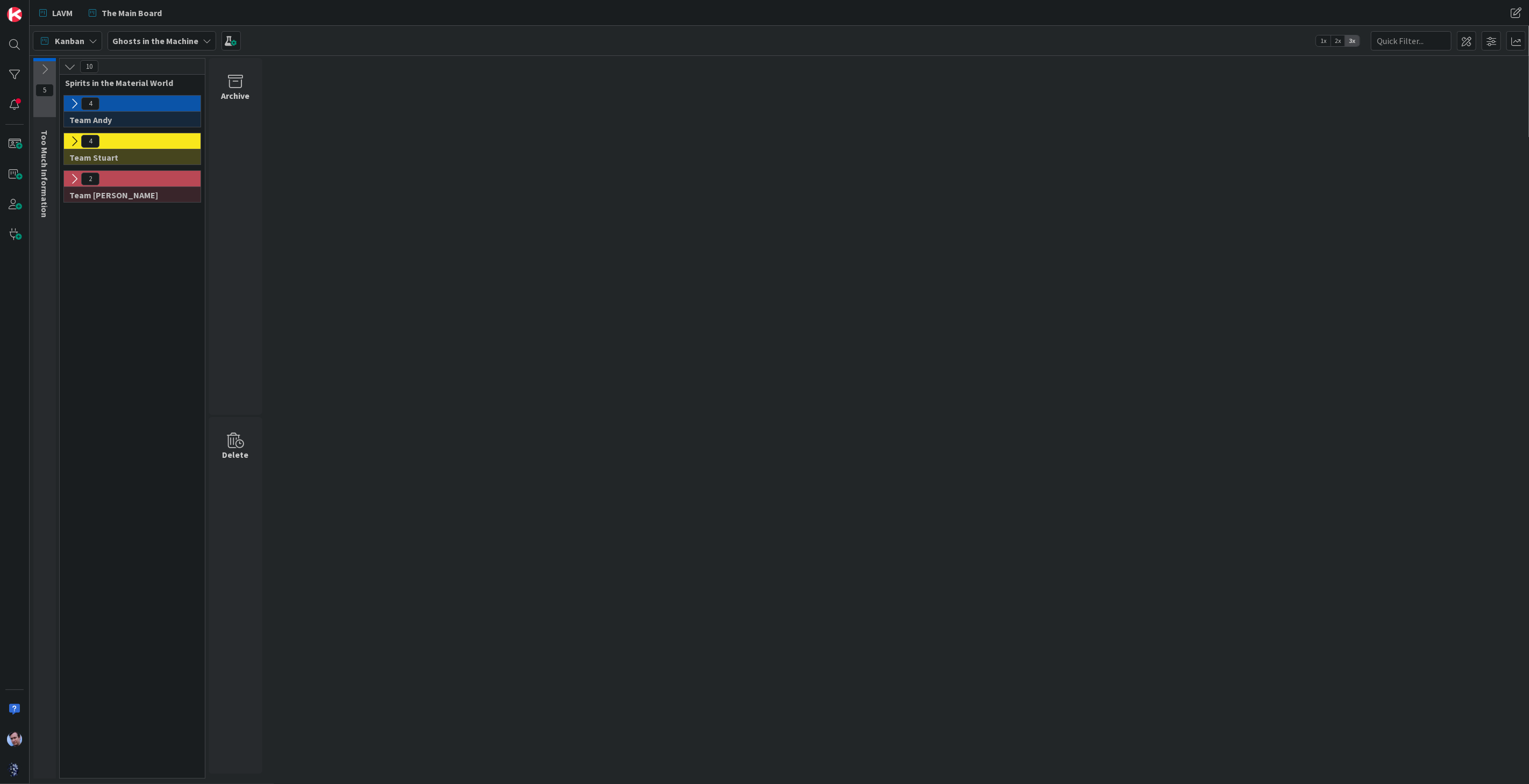
click at [43, 69] on icon at bounding box center [45, 69] width 12 height 12
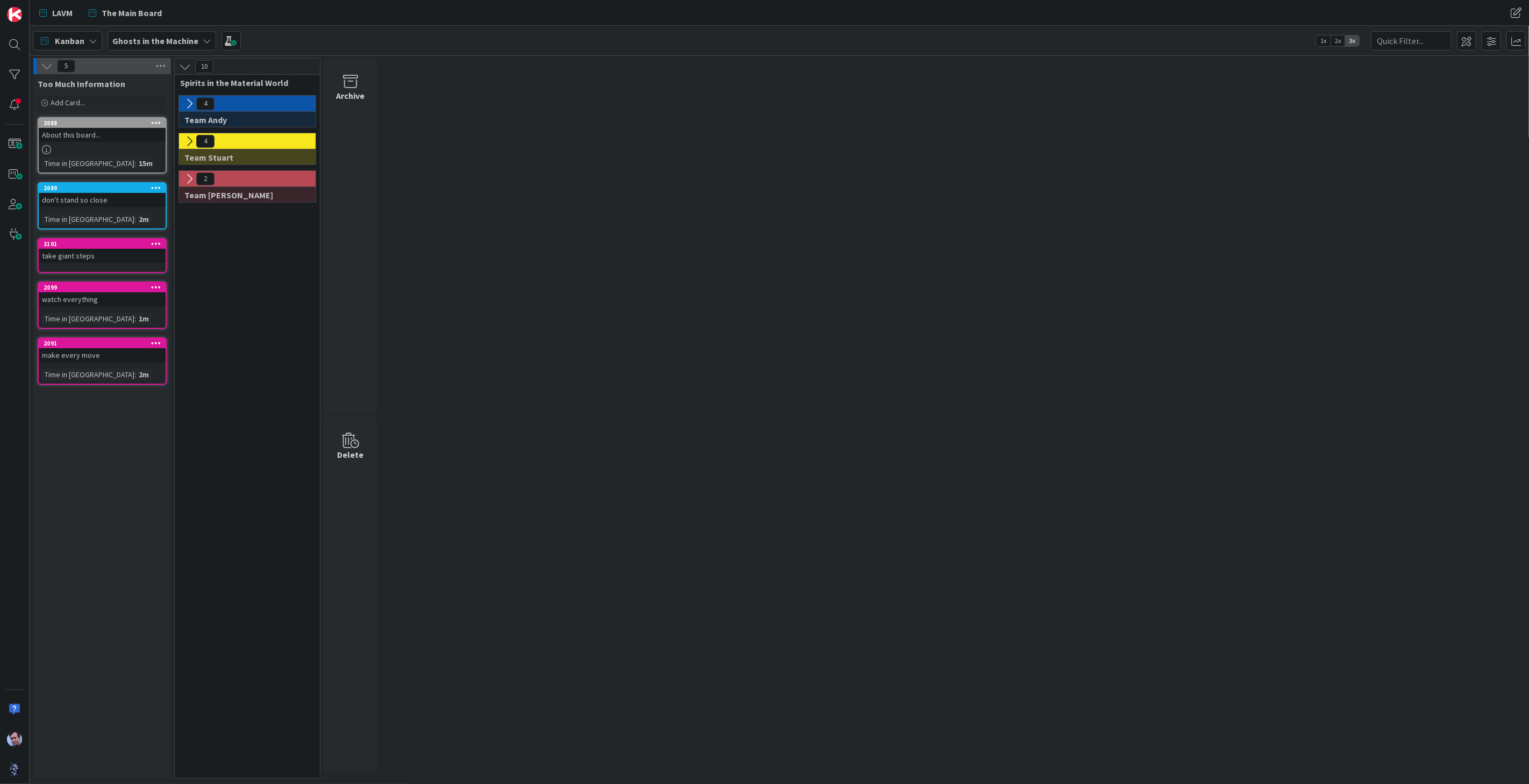
click at [49, 67] on icon at bounding box center [47, 66] width 12 height 12
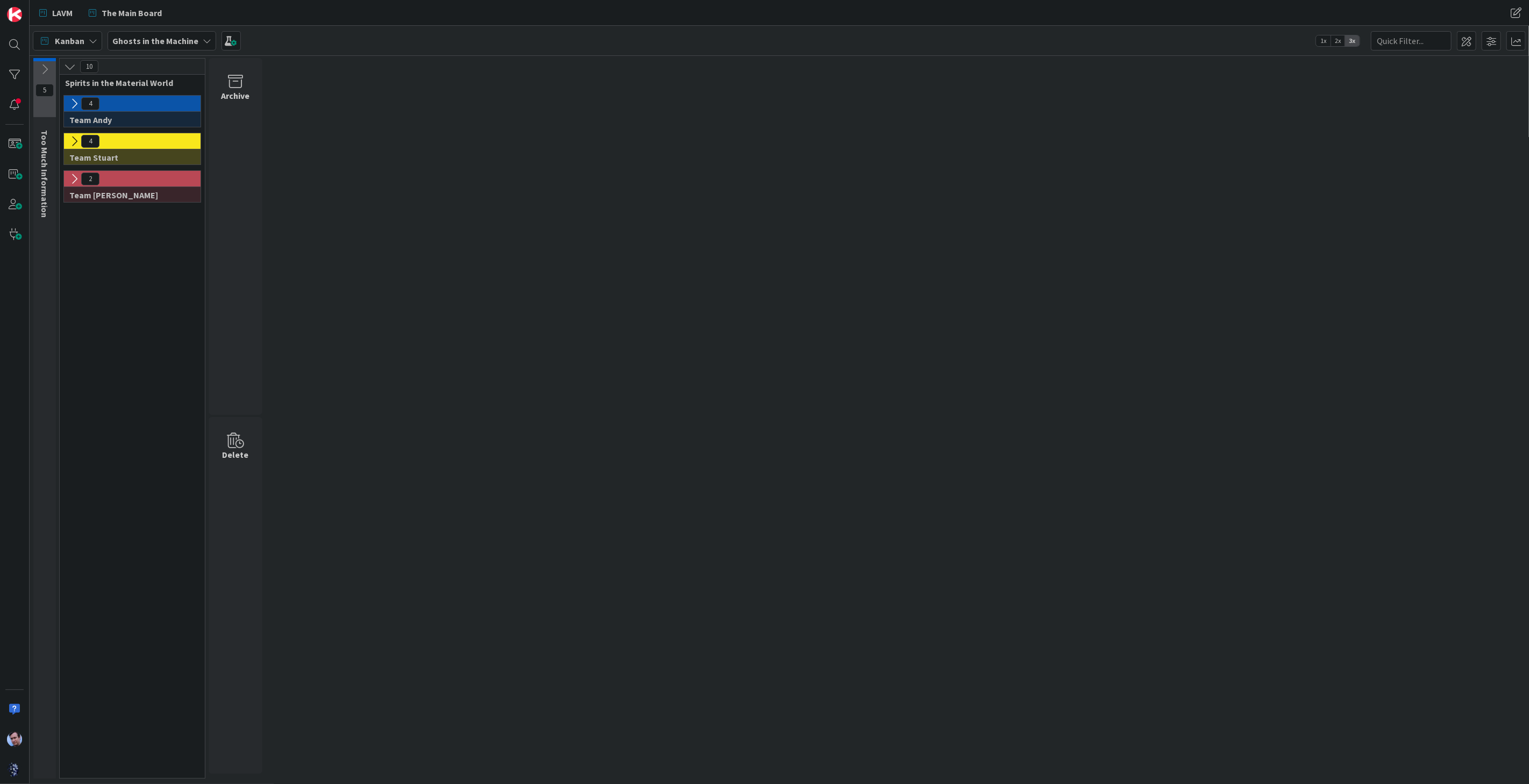
click at [78, 100] on icon at bounding box center [74, 104] width 12 height 12
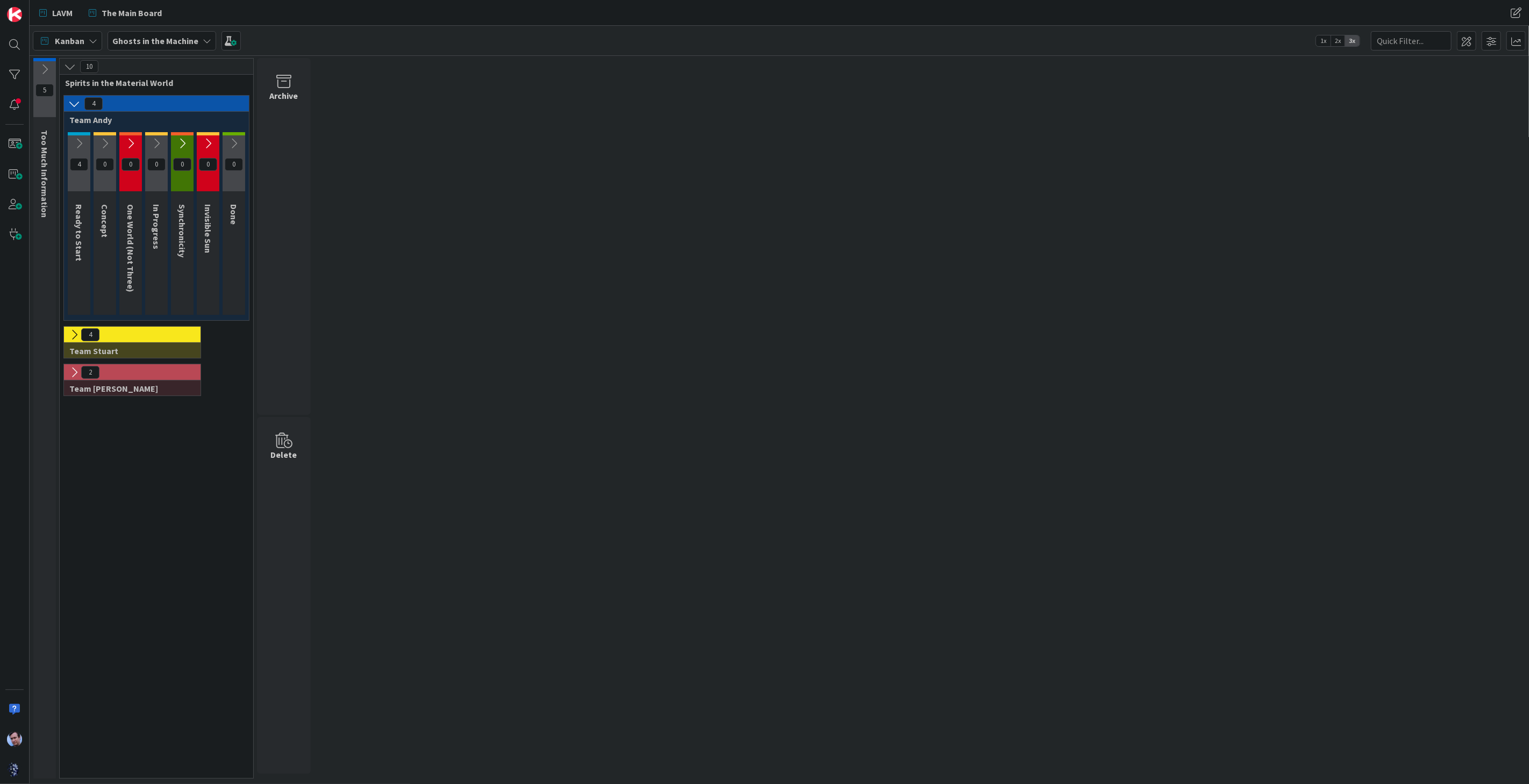
click at [77, 143] on icon at bounding box center [79, 144] width 12 height 12
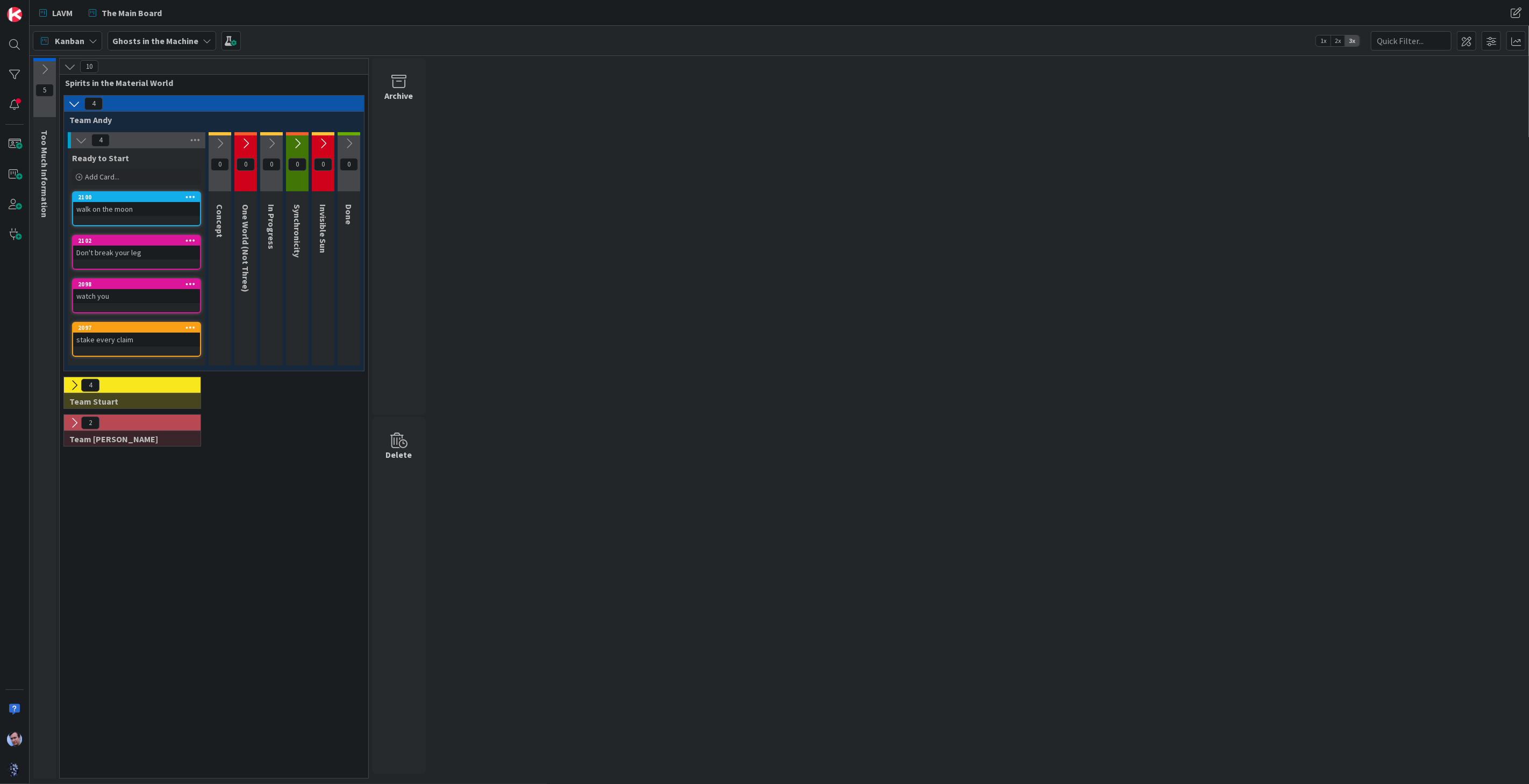
click at [221, 144] on icon at bounding box center [220, 144] width 12 height 12
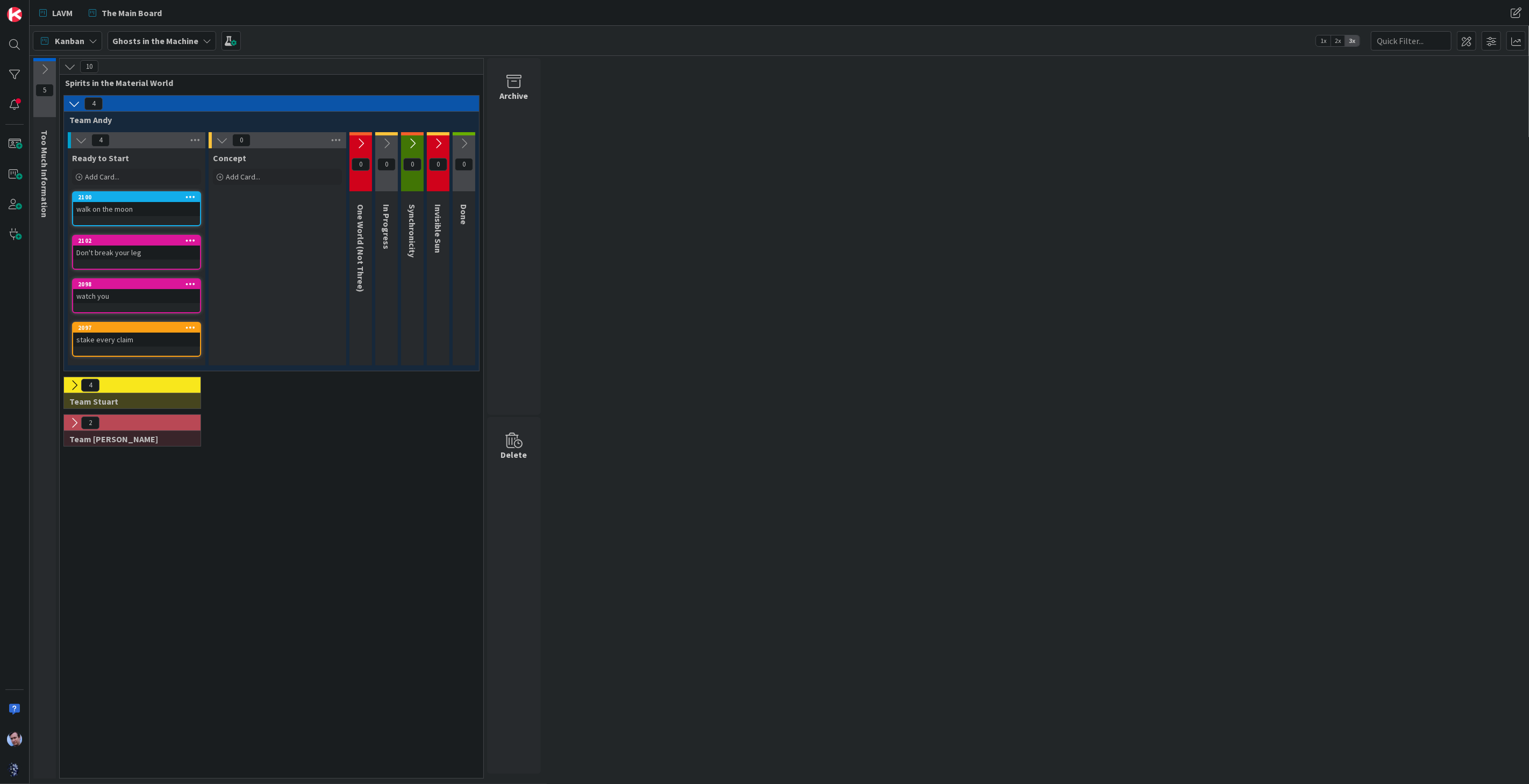
click at [357, 138] on icon at bounding box center [361, 144] width 12 height 12
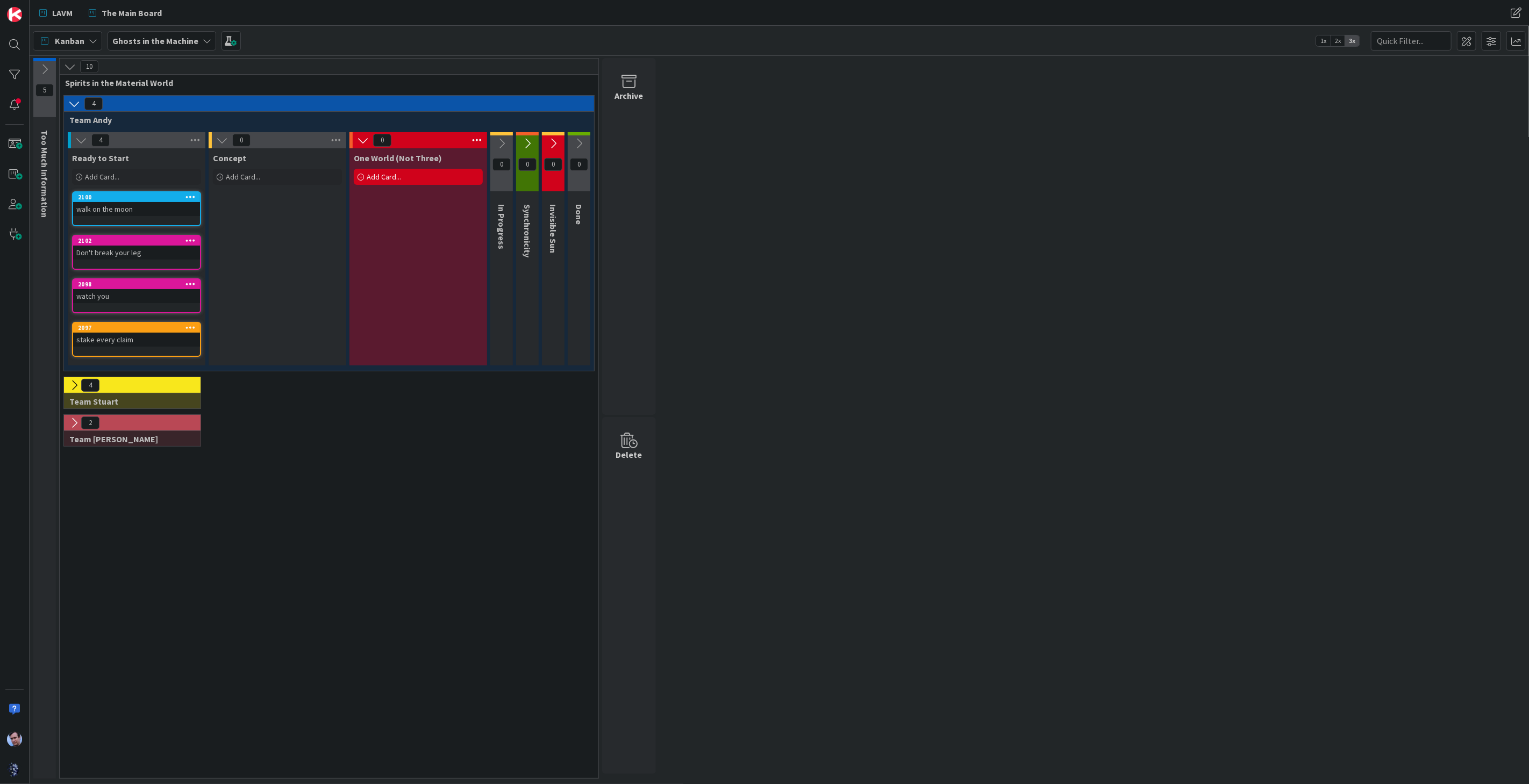
click at [501, 139] on icon at bounding box center [502, 144] width 12 height 12
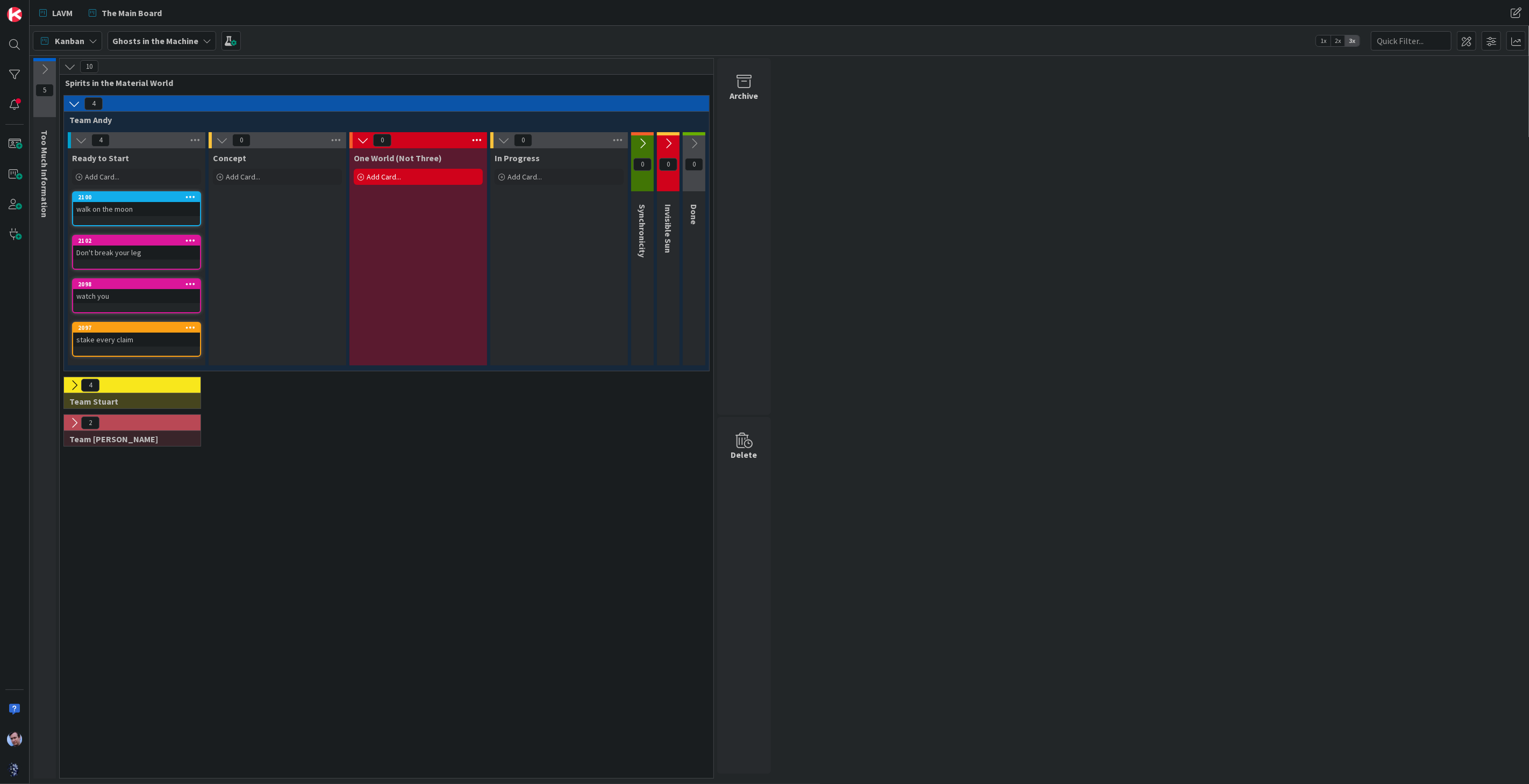
click at [641, 146] on icon at bounding box center [643, 144] width 12 height 12
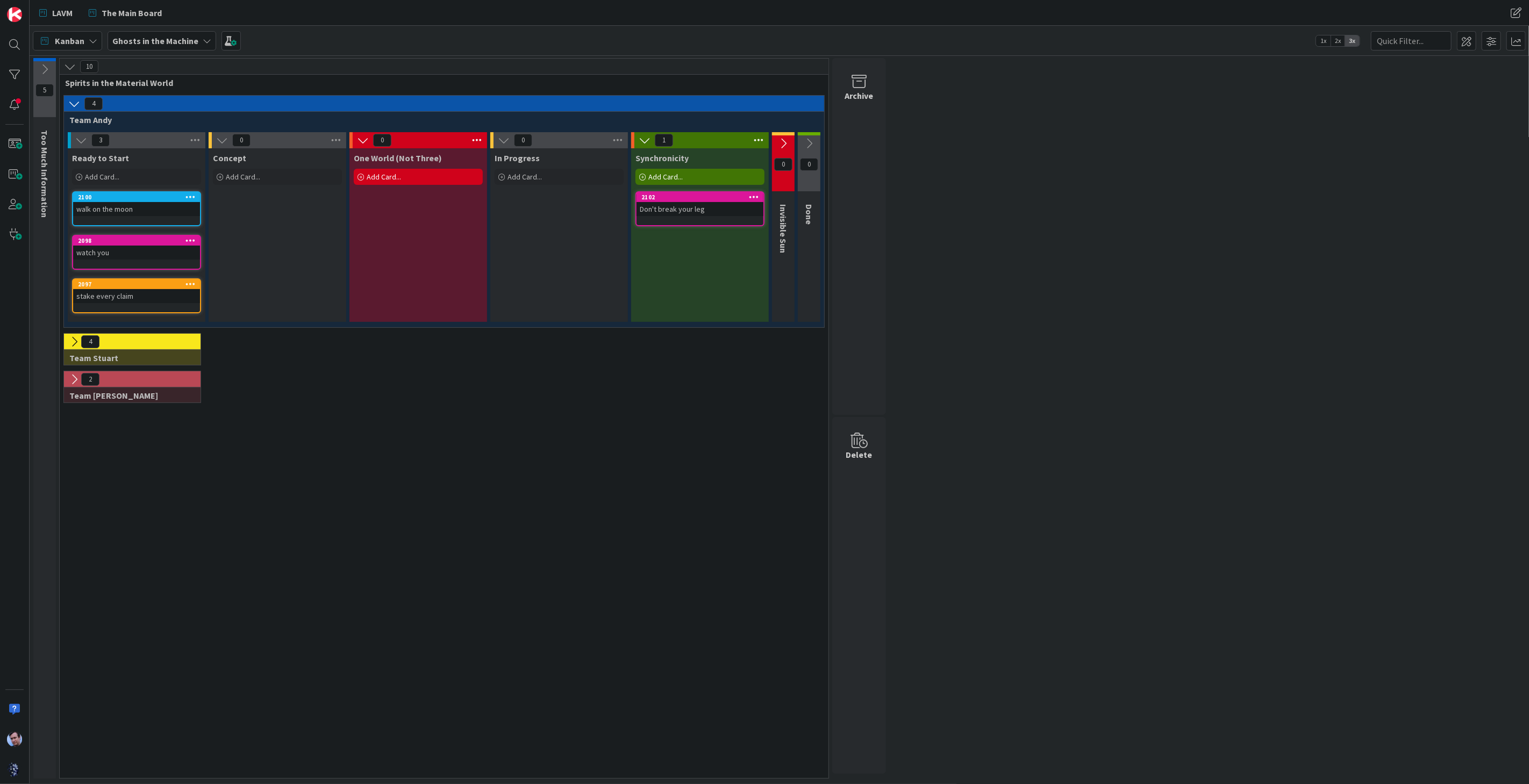
click at [784, 142] on icon at bounding box center [784, 144] width 12 height 12
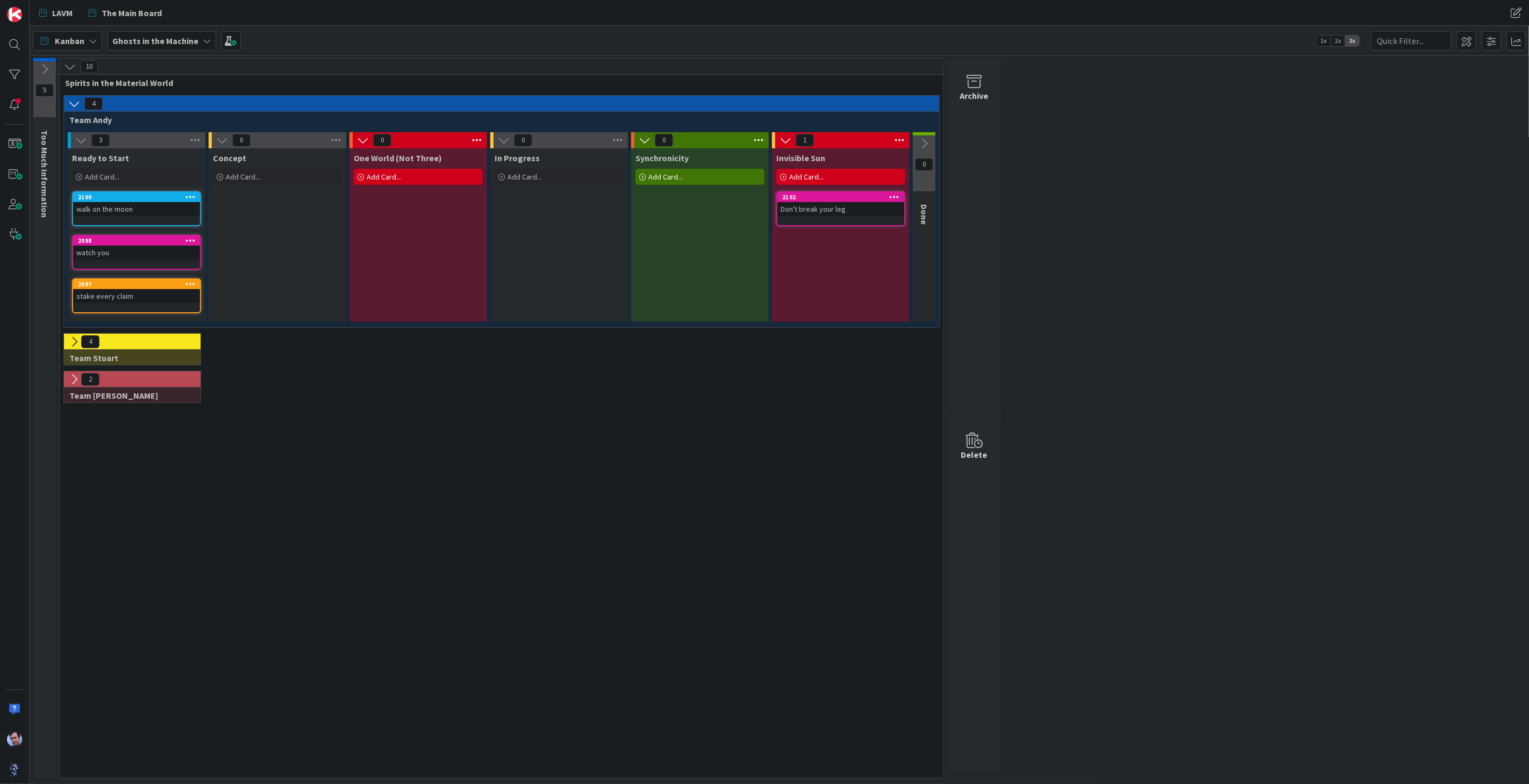
click at [926, 140] on icon at bounding box center [924, 144] width 12 height 12
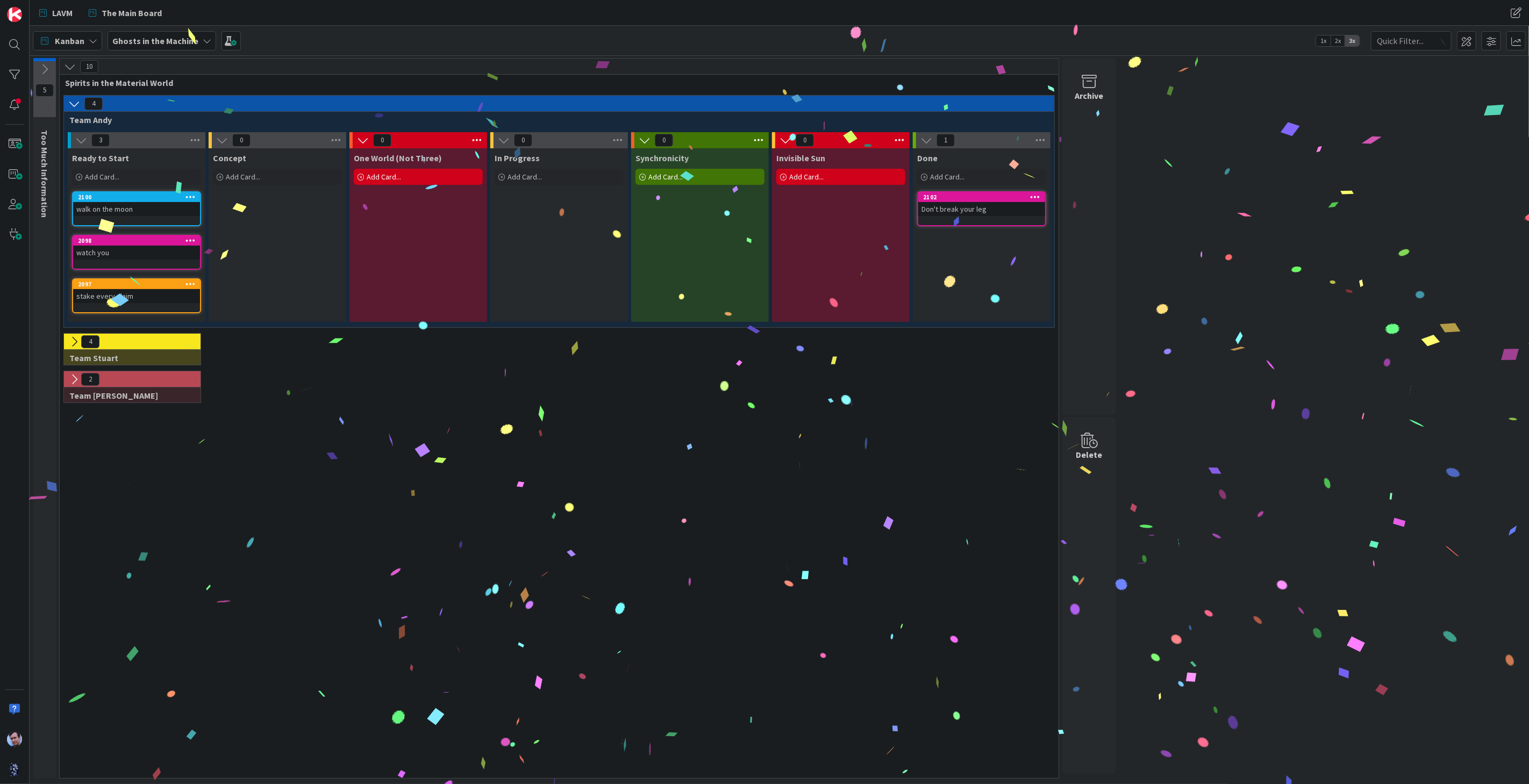
click at [73, 343] on icon at bounding box center [74, 342] width 12 height 12
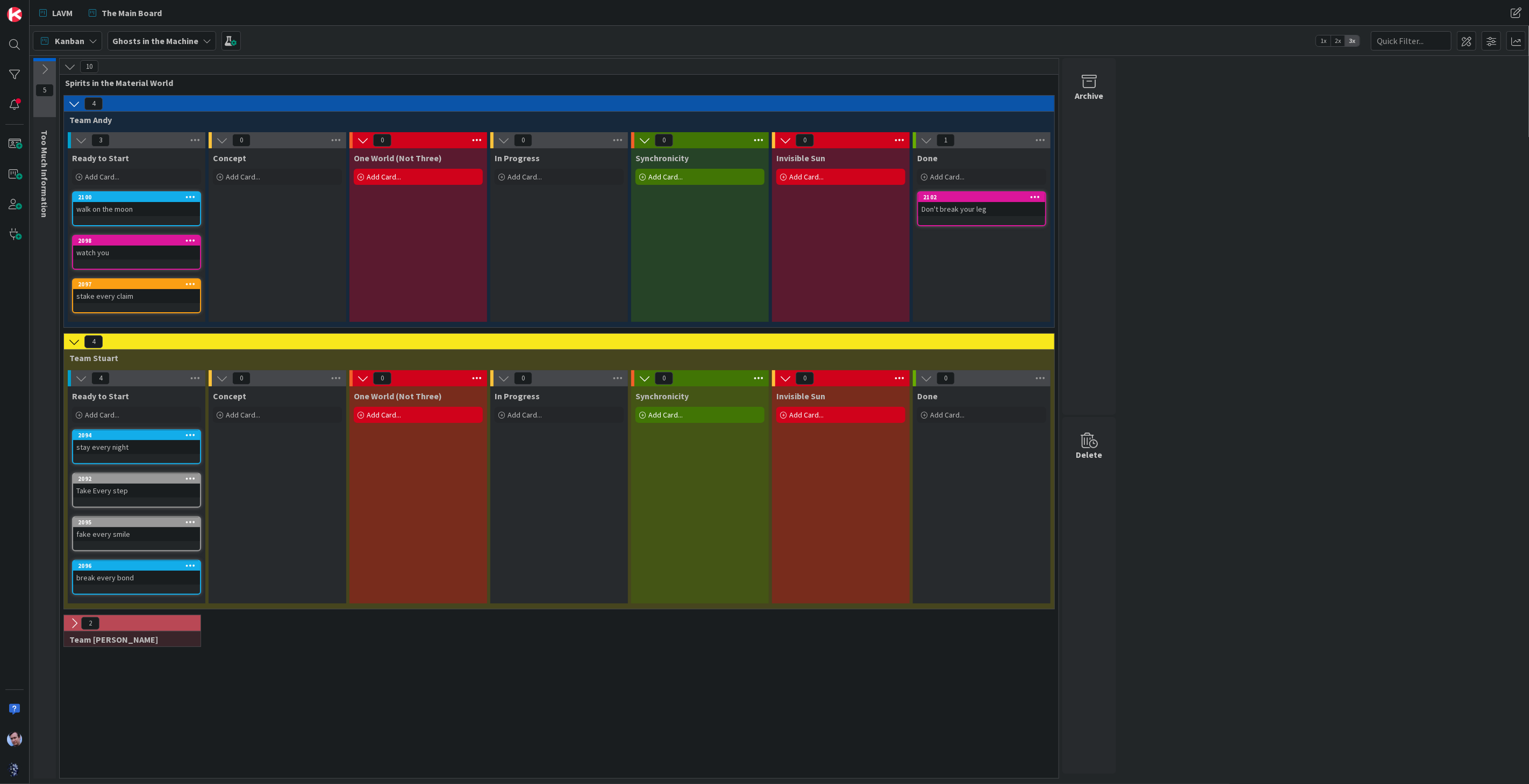
click at [80, 618] on button at bounding box center [74, 623] width 14 height 14
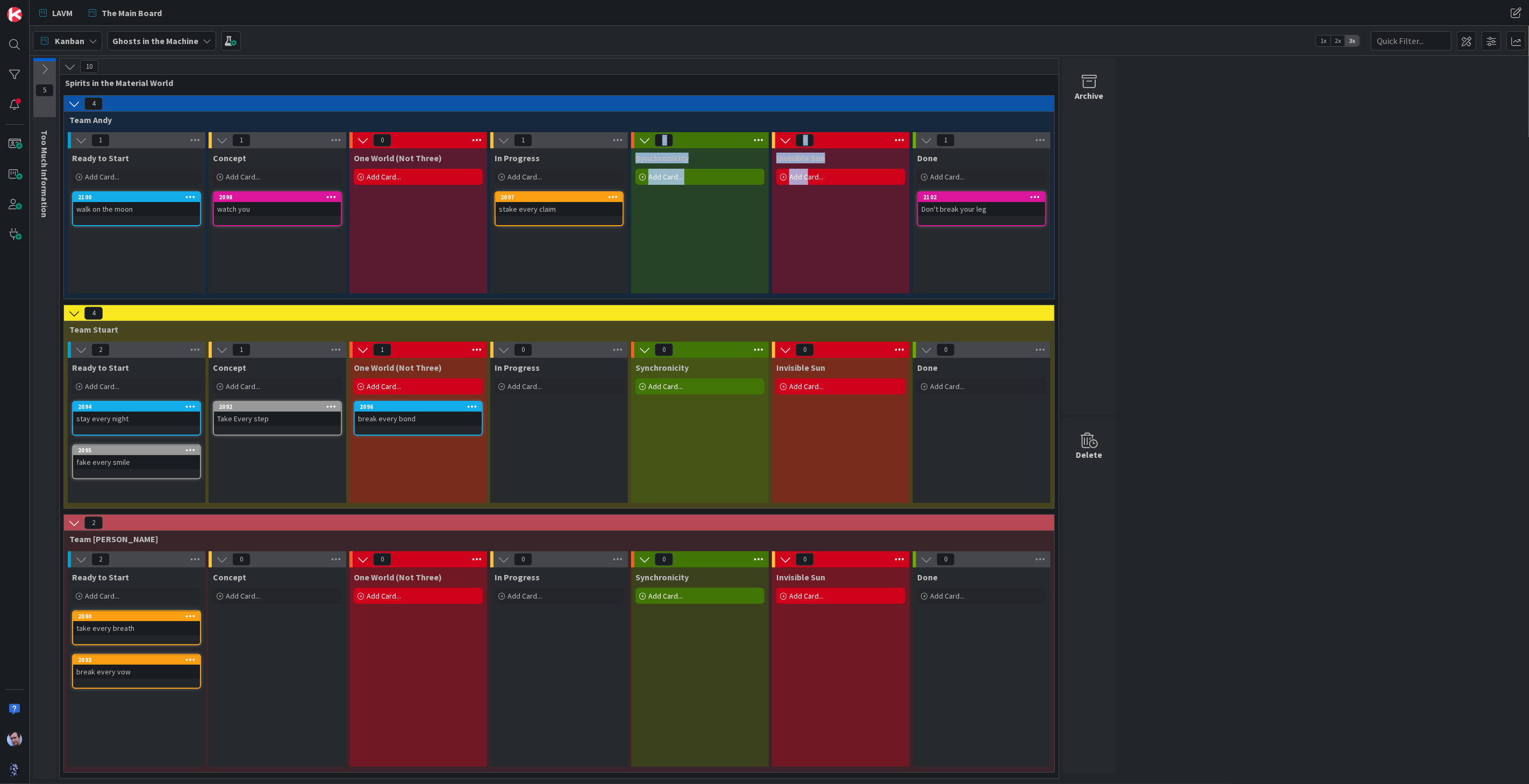
drag, startPoint x: 574, startPoint y: 194, endPoint x: 759, endPoint y: 203, distance: 185.2
click at [800, 202] on div "1 Ready to Start Add Card... 2100 walk on the moon 1 Concept Add Card... 2098 w…" at bounding box center [559, 216] width 986 height 167
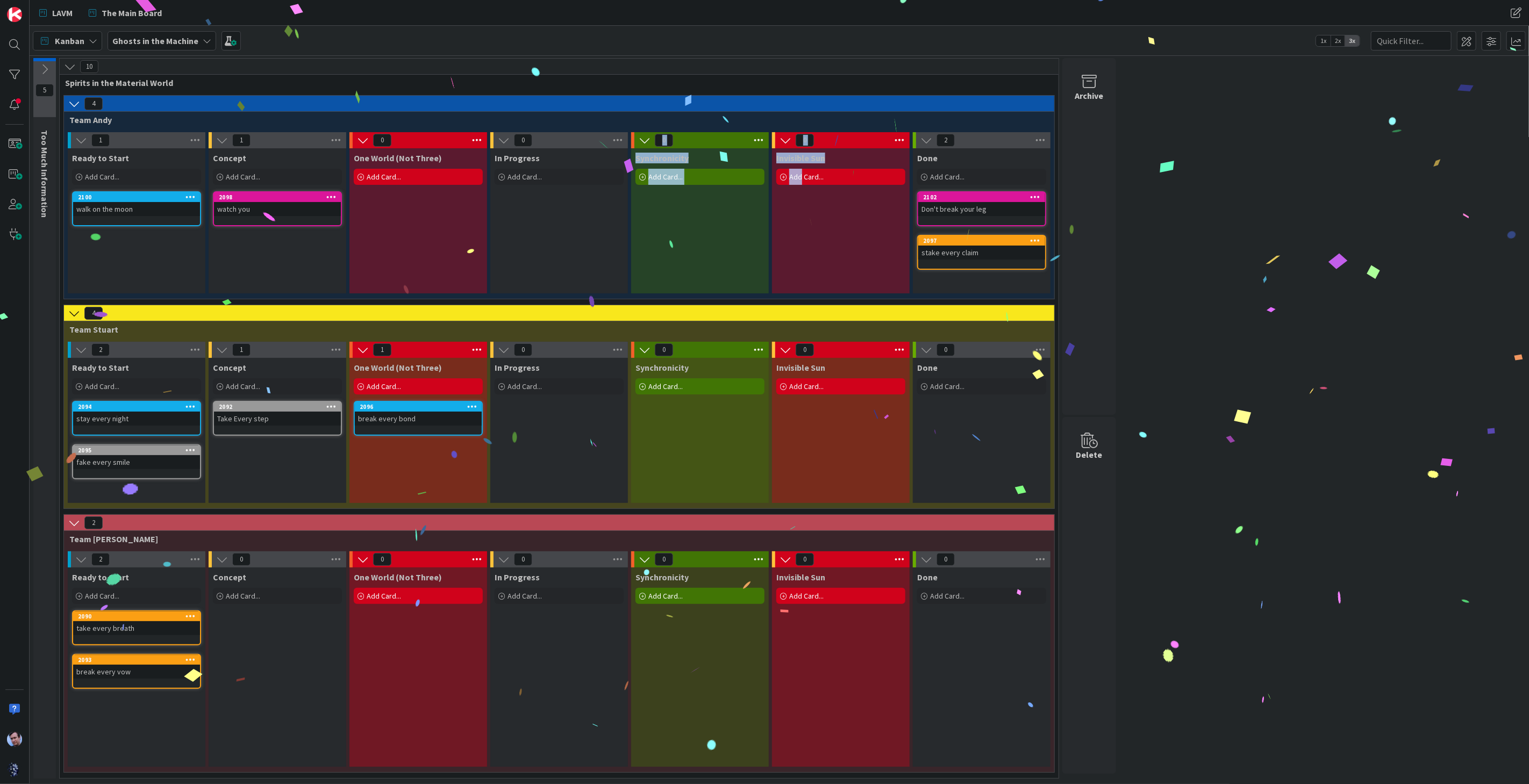
click at [1337, 291] on div "5 Too Much Information 10 Spirits in the Material World 4 Team Andy 1 Ready to …" at bounding box center [779, 421] width 1496 height 727
